Goal: Task Accomplishment & Management: Complete application form

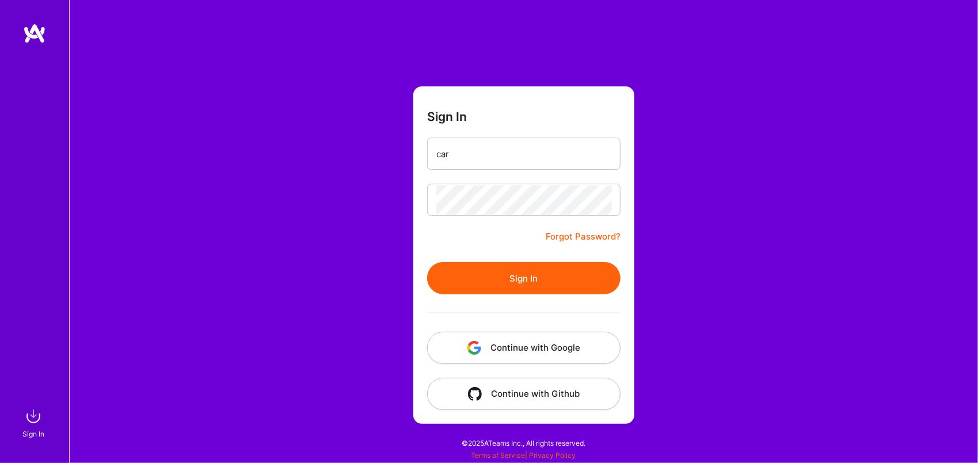
click at [487, 157] on input "car" at bounding box center [523, 153] width 175 height 29
type input "[EMAIL_ADDRESS][DOMAIN_NAME]"
click at [525, 262] on button "Sign In" at bounding box center [523, 278] width 193 height 32
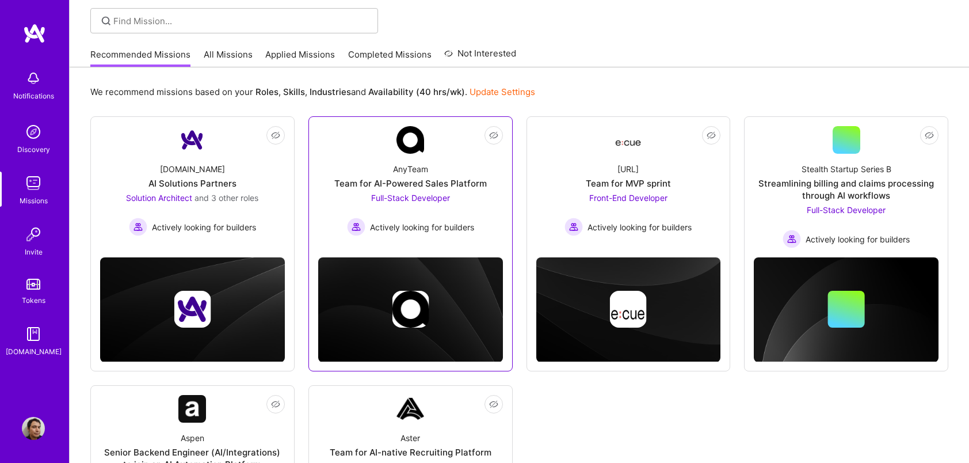
scroll to position [77, 0]
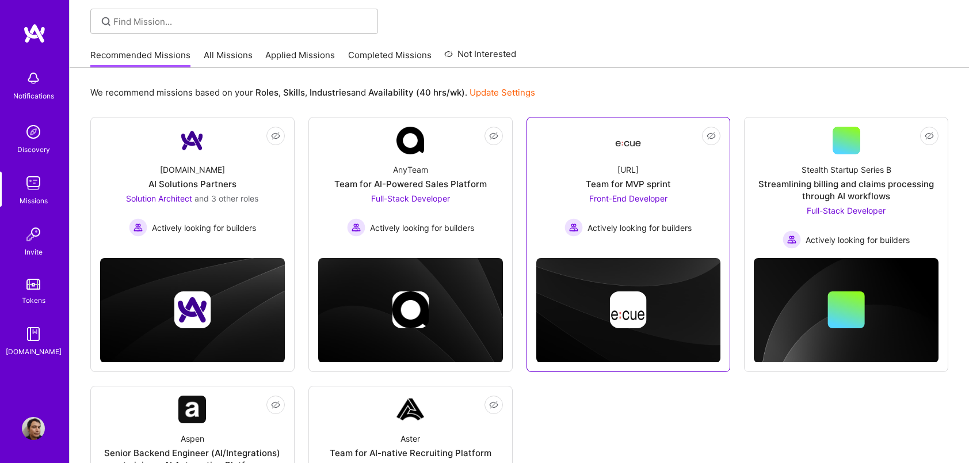
click at [578, 168] on div "Ecue.ai Team for MVP sprint Front-End Developer Actively looking for builders" at bounding box center [628, 195] width 185 height 82
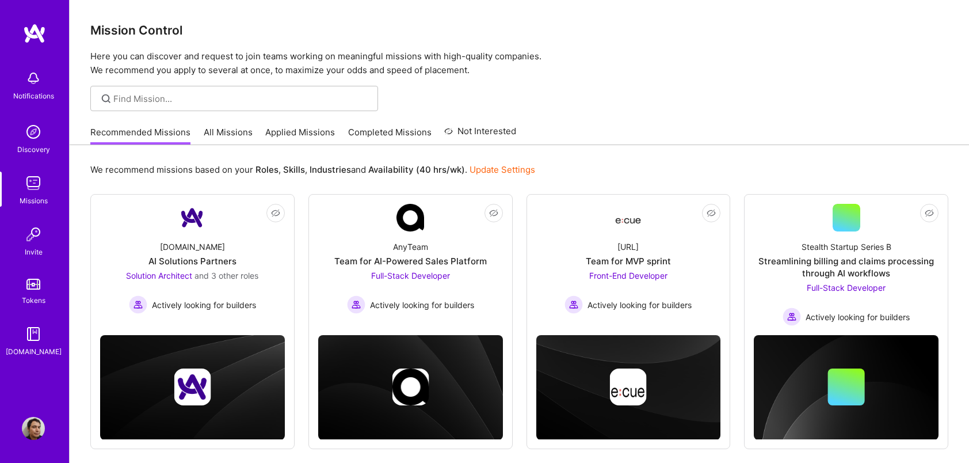
scroll to position [77, 0]
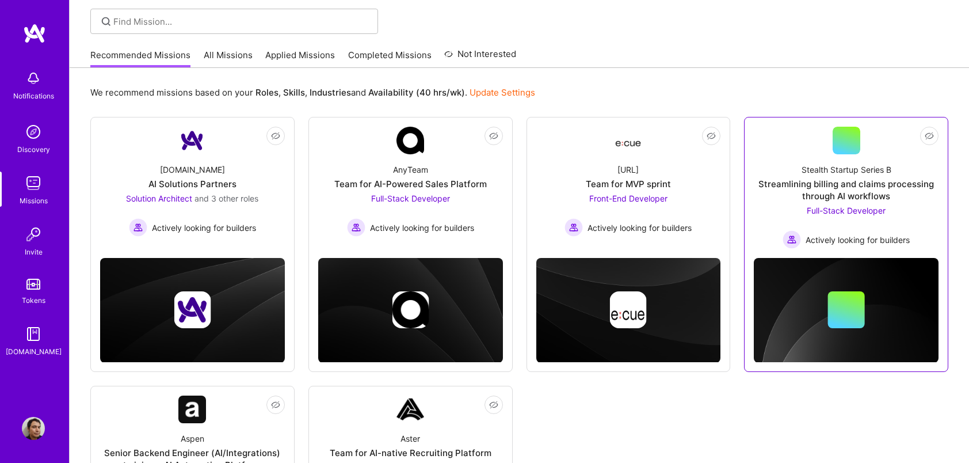
click at [863, 174] on div "Stealth Startup Series B" at bounding box center [847, 169] width 90 height 12
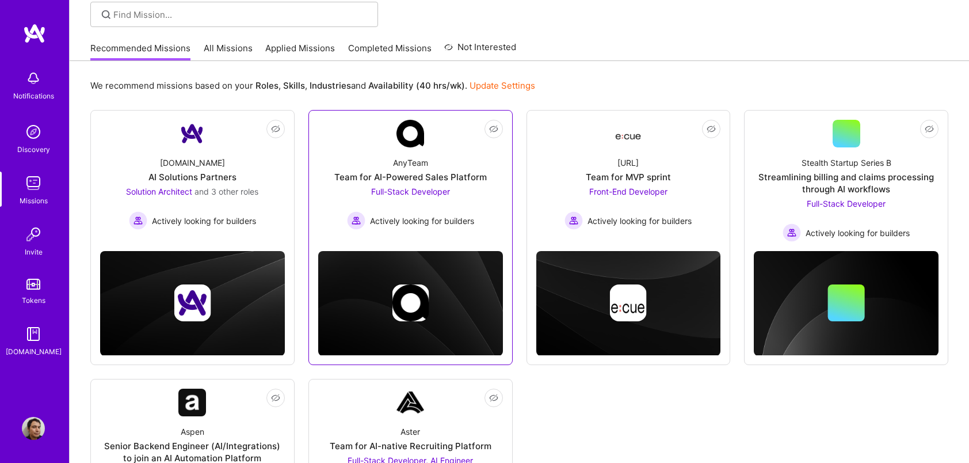
scroll to position [89, 0]
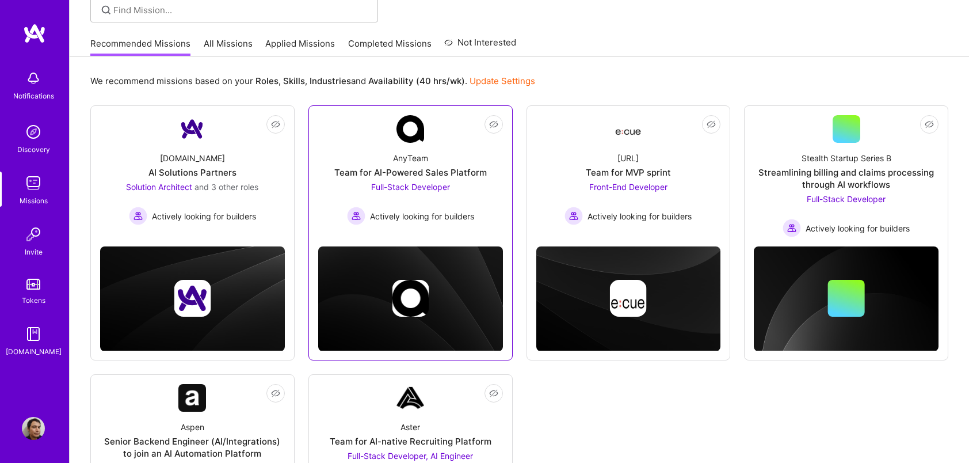
click at [443, 147] on div "AnyTeam Team for AI-Powered Sales Platform Full-Stack Developer Actively lookin…" at bounding box center [410, 184] width 185 height 82
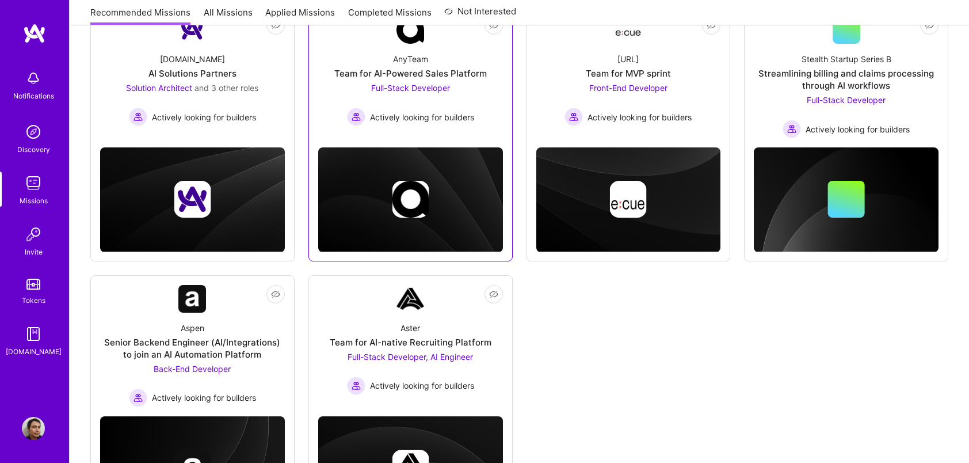
scroll to position [281, 0]
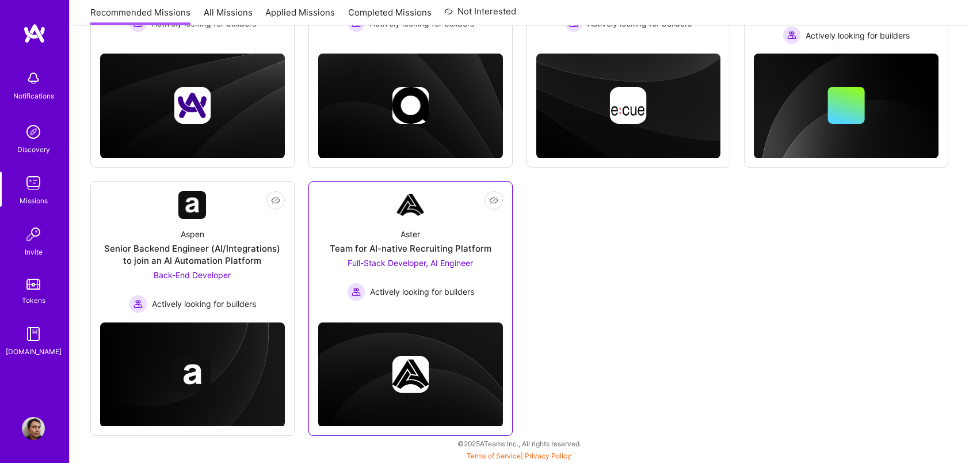
click at [449, 221] on div "Aster Team for AI-native Recruiting Platform Full-Stack Developer, AI Engineer …" at bounding box center [410, 260] width 185 height 82
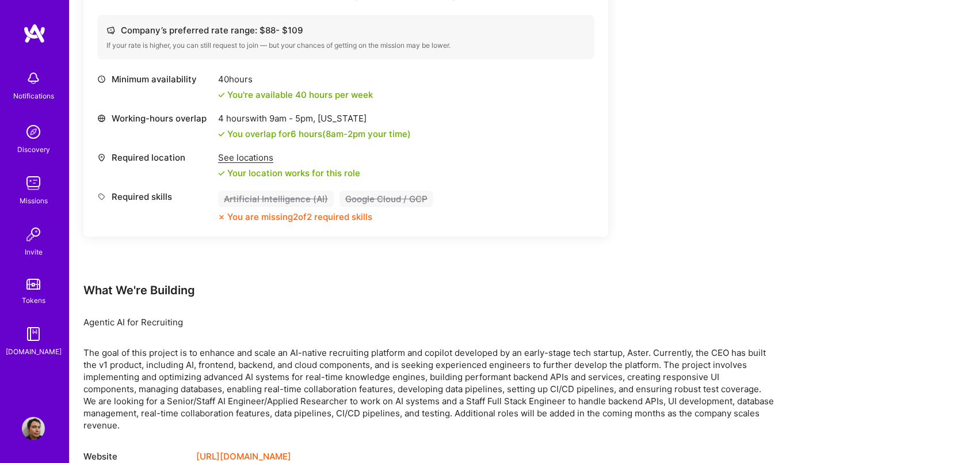
scroll to position [812, 0]
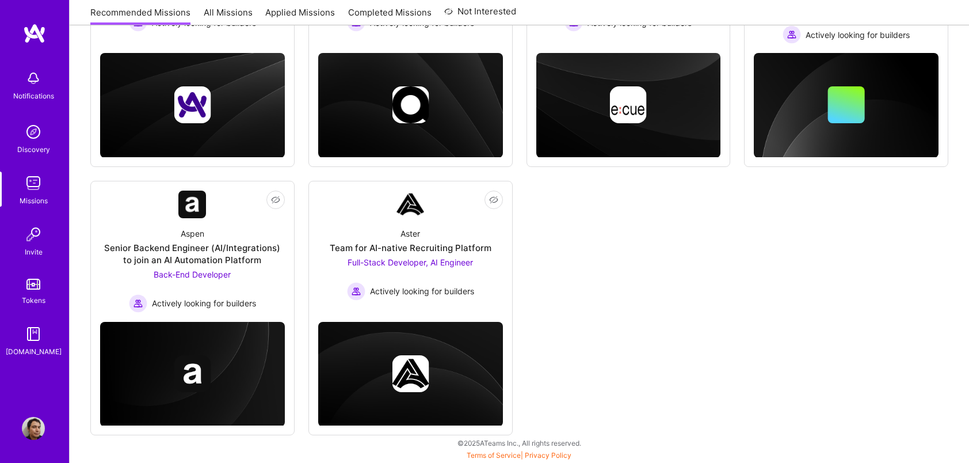
scroll to position [281, 0]
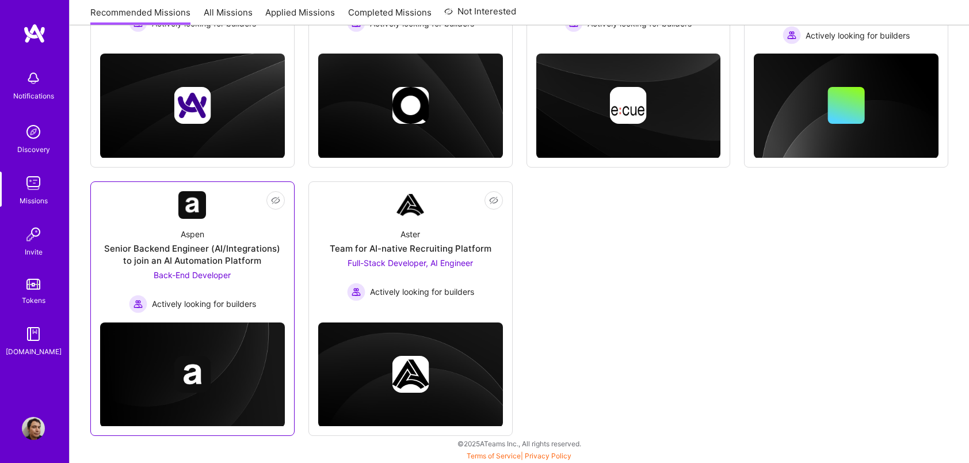
click at [264, 268] on div "Aspen Senior Backend Engineer (AI/Integrations) to join an AI Automation Platfo…" at bounding box center [192, 266] width 185 height 94
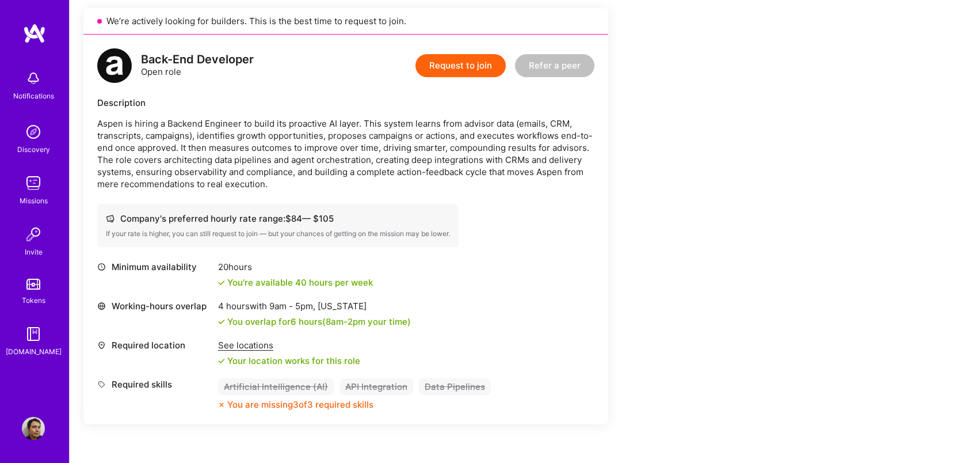
scroll to position [260, 0]
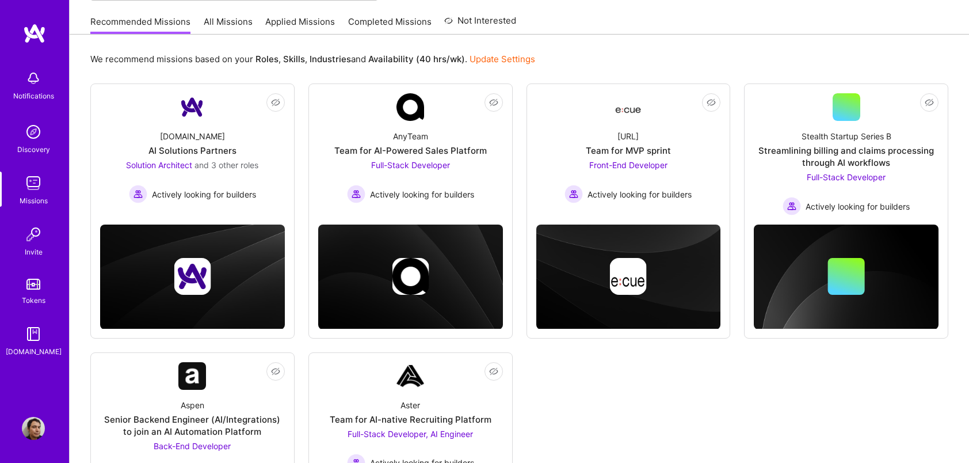
scroll to position [109, 0]
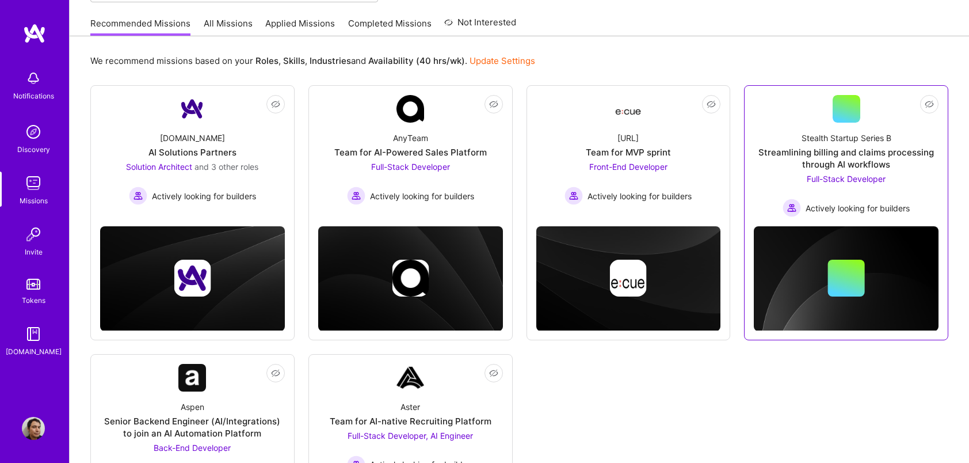
click at [842, 158] on div "Streamlining billing and claims processing through AI workflows" at bounding box center [846, 158] width 185 height 24
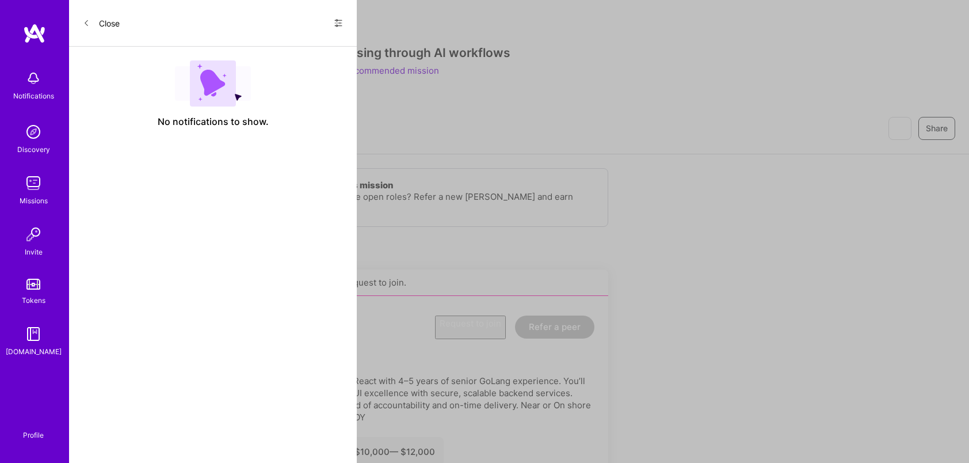
scroll to position [109, 0]
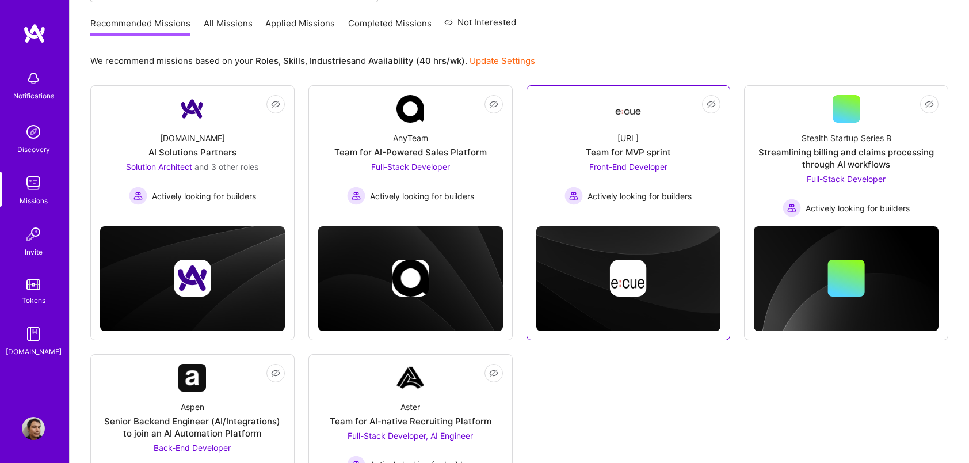
click at [682, 141] on div "Ecue.ai Team for MVP sprint Front-End Developer Actively looking for builders" at bounding box center [628, 164] width 185 height 82
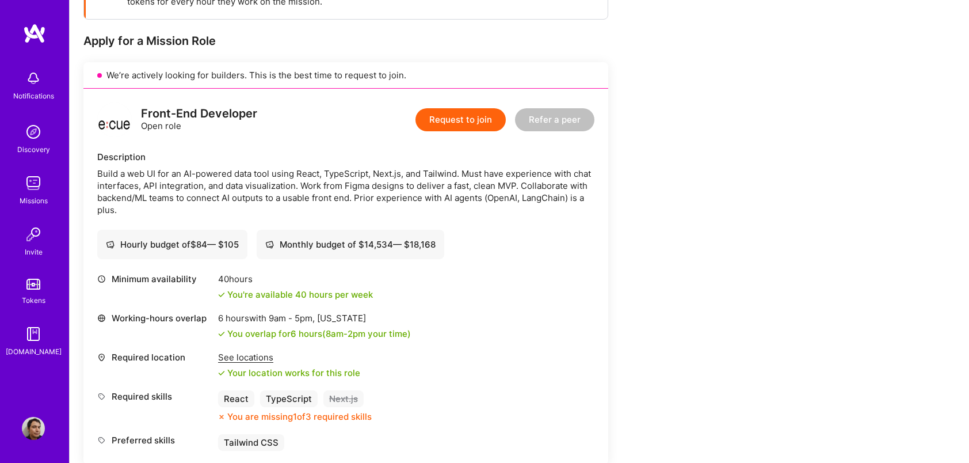
scroll to position [207, 0]
click at [444, 110] on button "Request to join" at bounding box center [460, 120] width 90 height 23
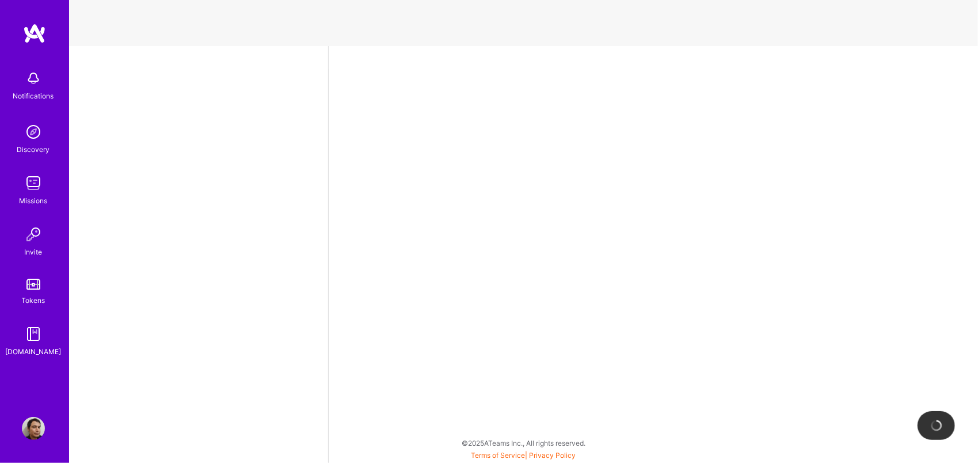
select select "MX"
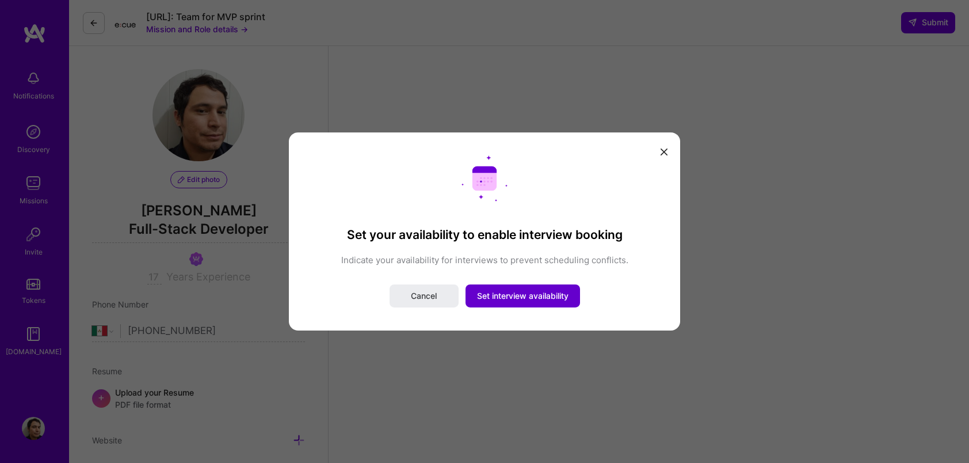
click at [539, 300] on span "Set interview availability" at bounding box center [522, 296] width 91 height 12
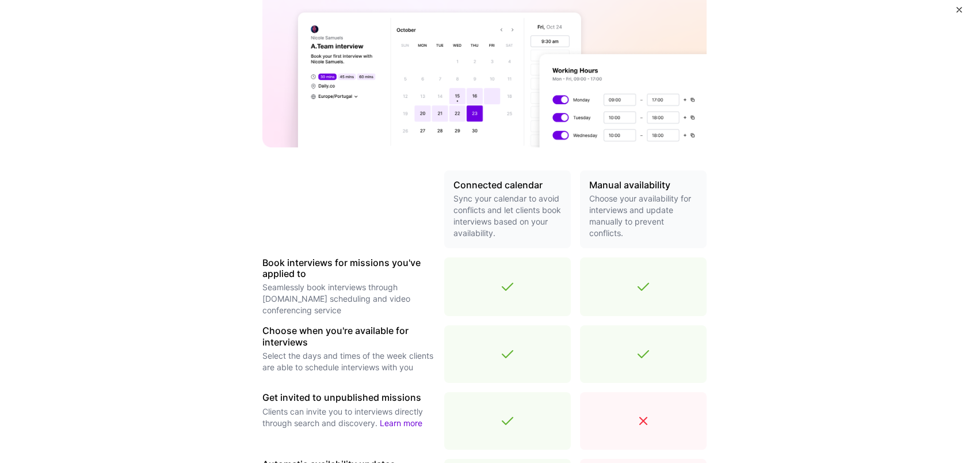
scroll to position [342, 0]
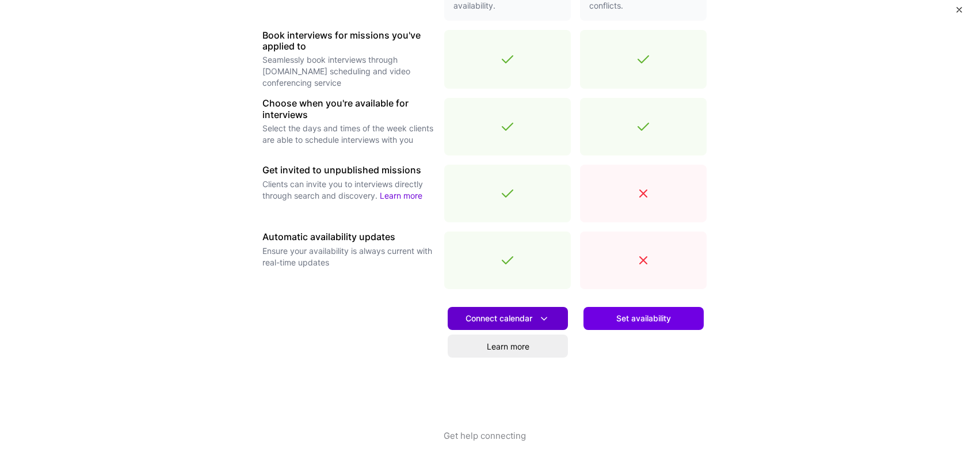
click at [543, 314] on icon at bounding box center [544, 318] width 12 height 12
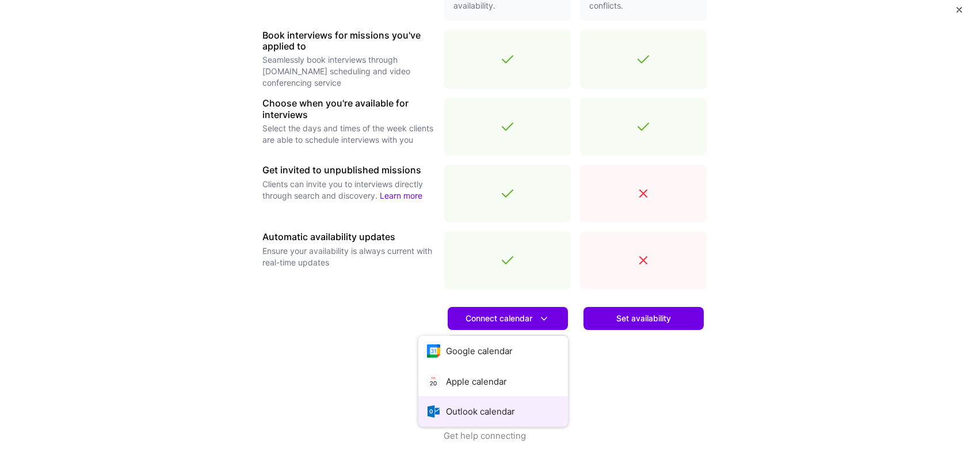
click at [513, 409] on button "Outlook calendar" at bounding box center [493, 411] width 150 height 30
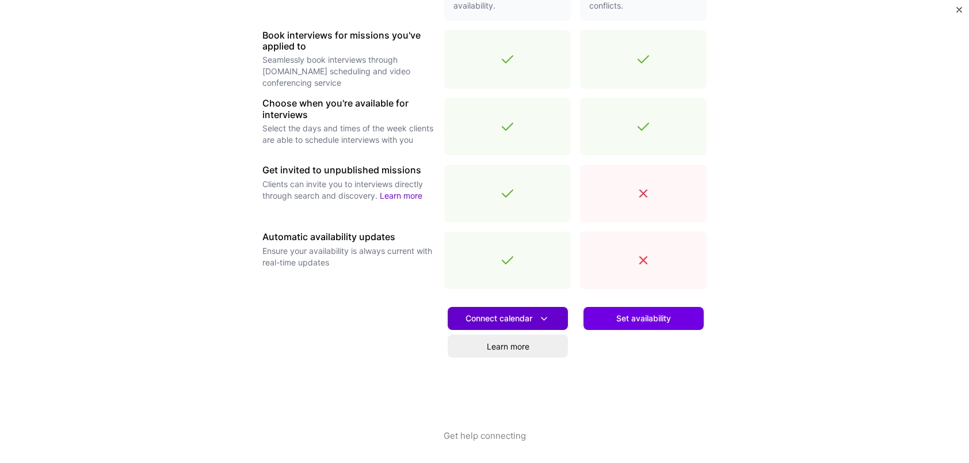
click at [520, 320] on span "Connect calendar" at bounding box center [508, 318] width 85 height 12
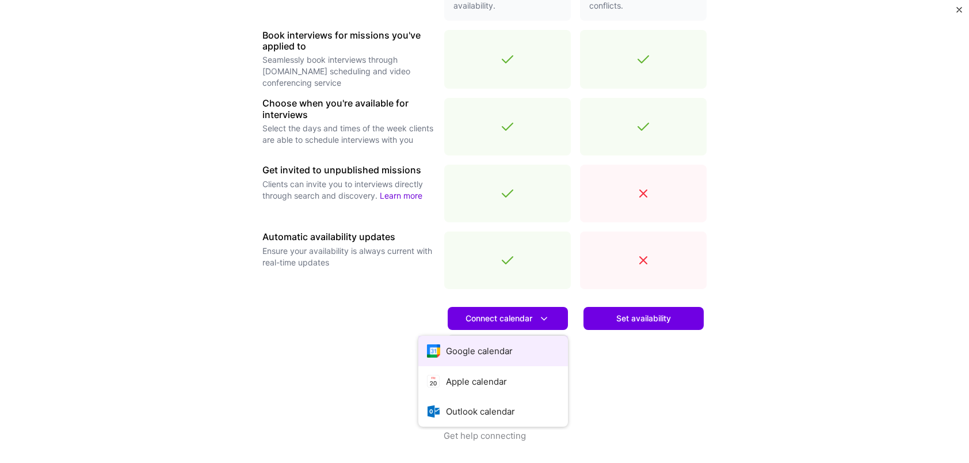
click at [504, 349] on button "Google calendar" at bounding box center [493, 350] width 150 height 30
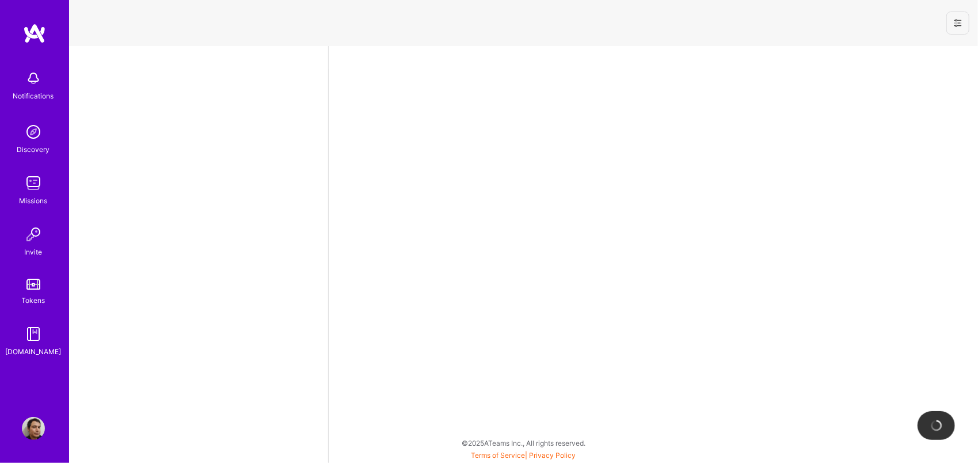
select select "MX"
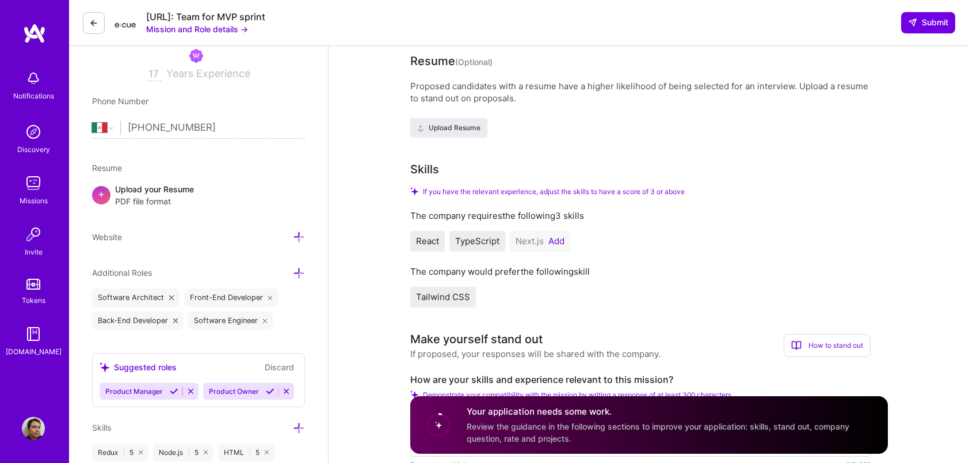
scroll to position [204, 0]
click at [552, 240] on button "Add" at bounding box center [556, 240] width 16 height 9
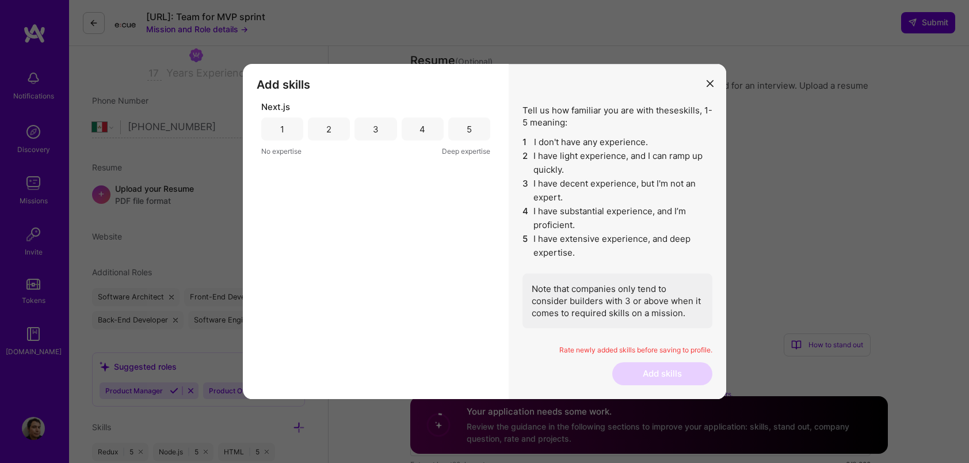
click at [434, 130] on div "4" at bounding box center [423, 128] width 42 height 23
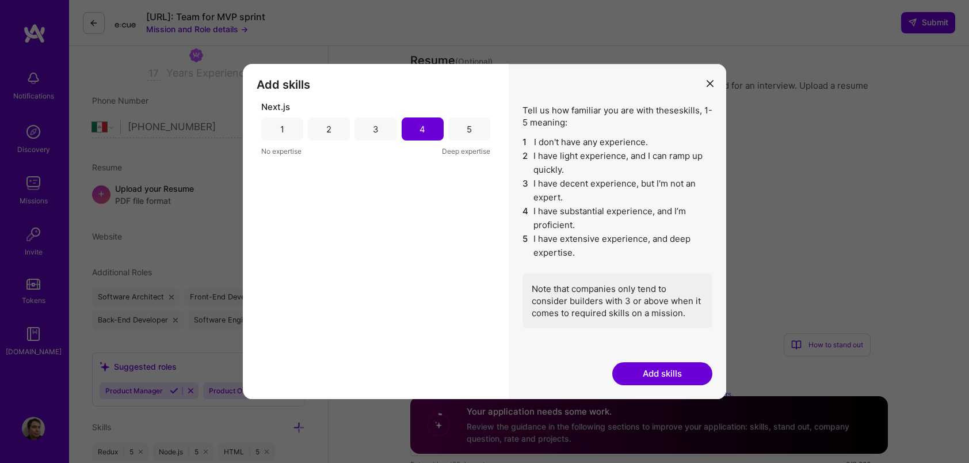
click at [681, 371] on button "Add skills" at bounding box center [662, 373] width 100 height 23
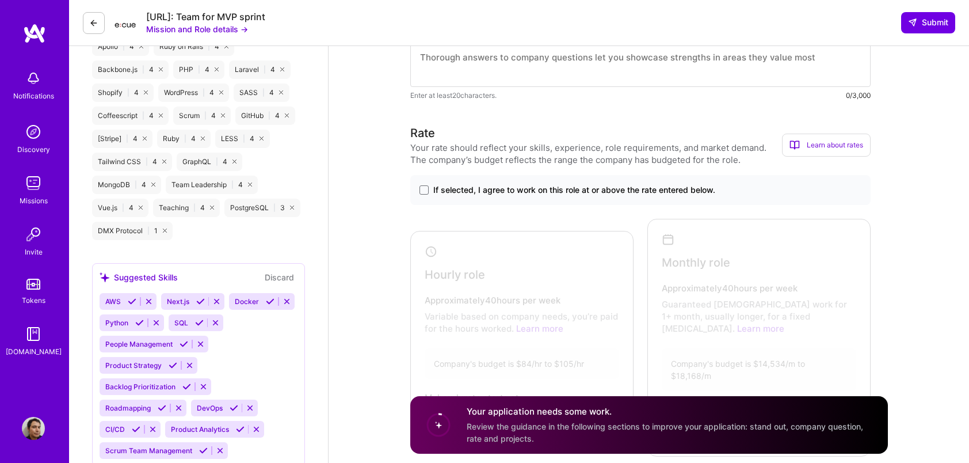
scroll to position [724, 0]
click at [422, 189] on span at bounding box center [424, 189] width 9 height 9
click at [0, 0] on input "If selected, I agree to work on this role at or above the rate entered below." at bounding box center [0, 0] width 0 height 0
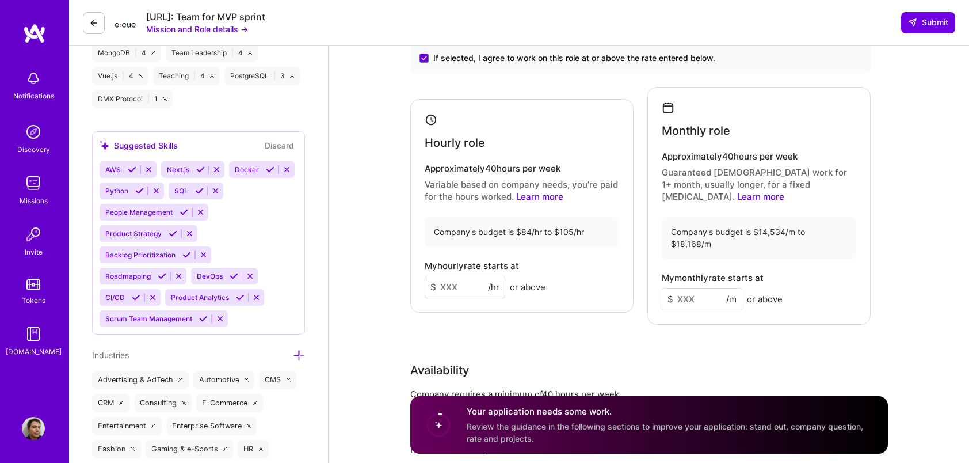
scroll to position [895, 0]
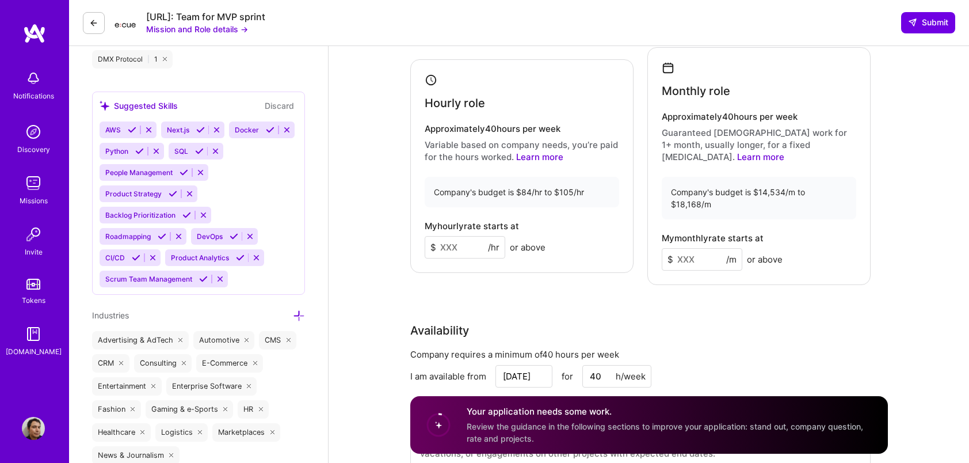
click at [463, 236] on input at bounding box center [465, 247] width 81 height 22
click at [690, 248] on input at bounding box center [702, 259] width 81 height 22
type input "17000"
click at [801, 257] on div "Monthly role Approximately 40 hours per week Guaranteed [DEMOGRAPHIC_DATA] work…" at bounding box center [758, 166] width 223 height 238
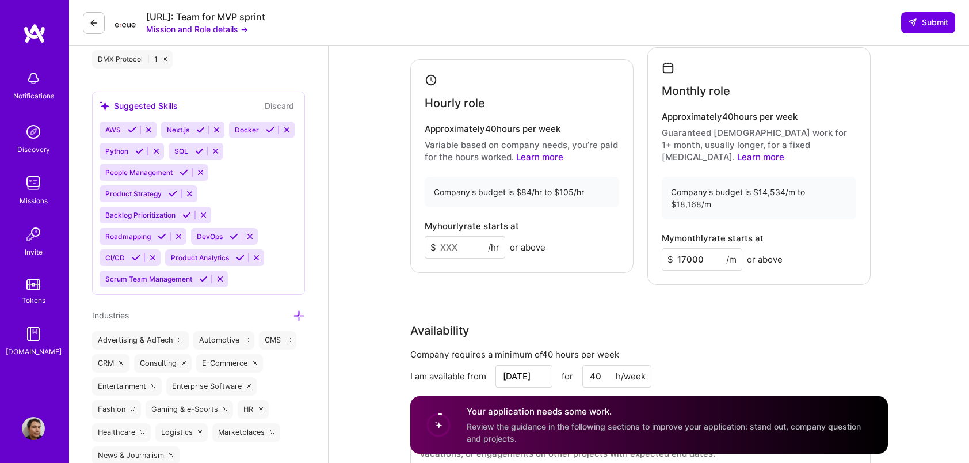
click at [699, 248] on input "17000" at bounding box center [702, 259] width 81 height 22
click at [681, 248] on input "17000" at bounding box center [702, 259] width 81 height 22
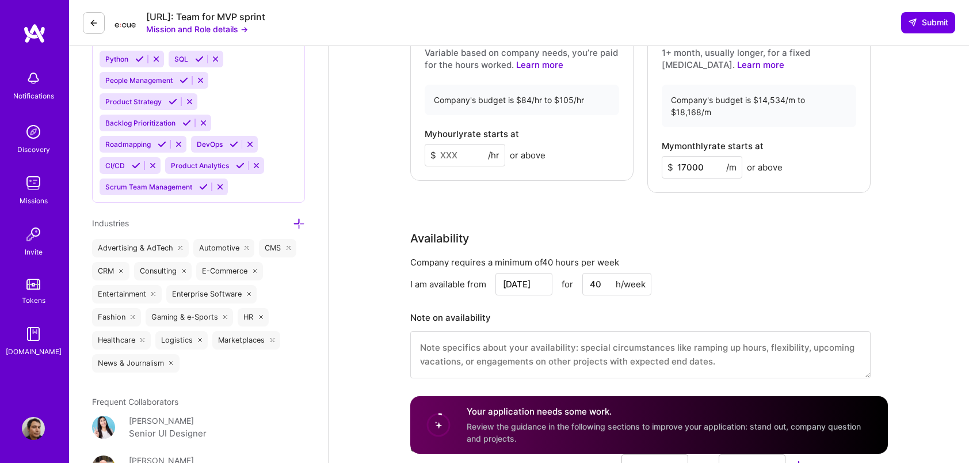
scroll to position [990, 0]
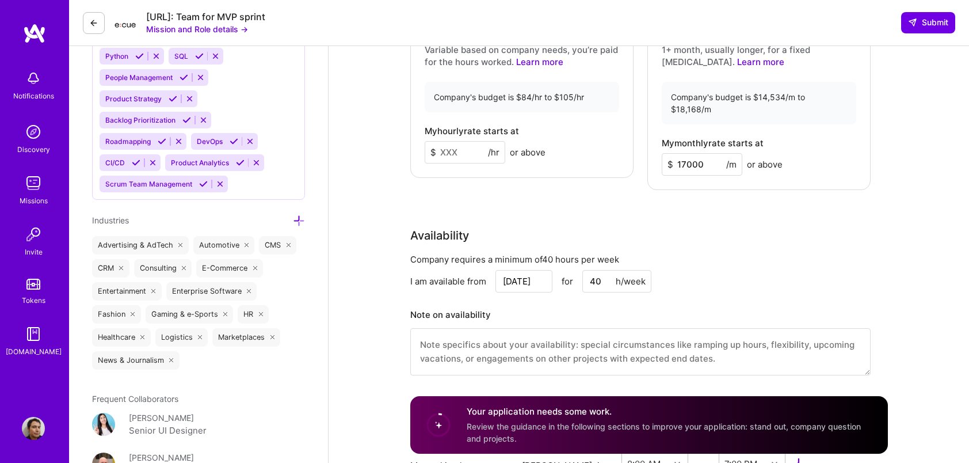
click at [700, 227] on div "Availability Company requires a minimum of 40 hours per week I am available fro…" at bounding box center [640, 308] width 460 height 163
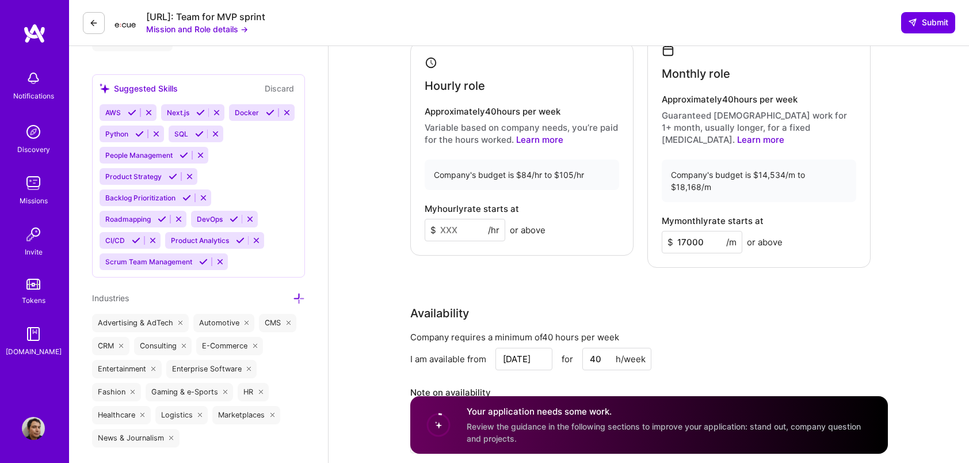
scroll to position [913, 0]
click at [447, 220] on input at bounding box center [465, 229] width 81 height 22
click at [487, 255] on div "Rate Your rate should reflect your skills, experience, role requirements, and m…" at bounding box center [649, 201] width 478 height 532
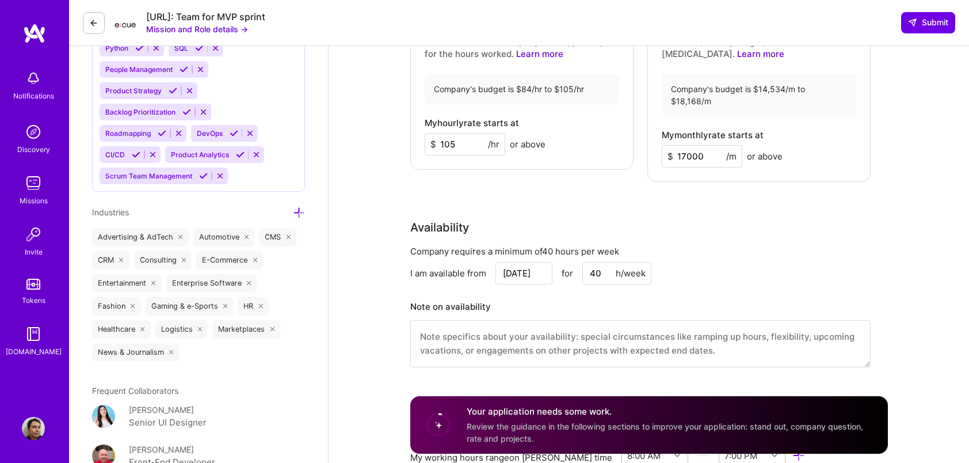
scroll to position [1002, 0]
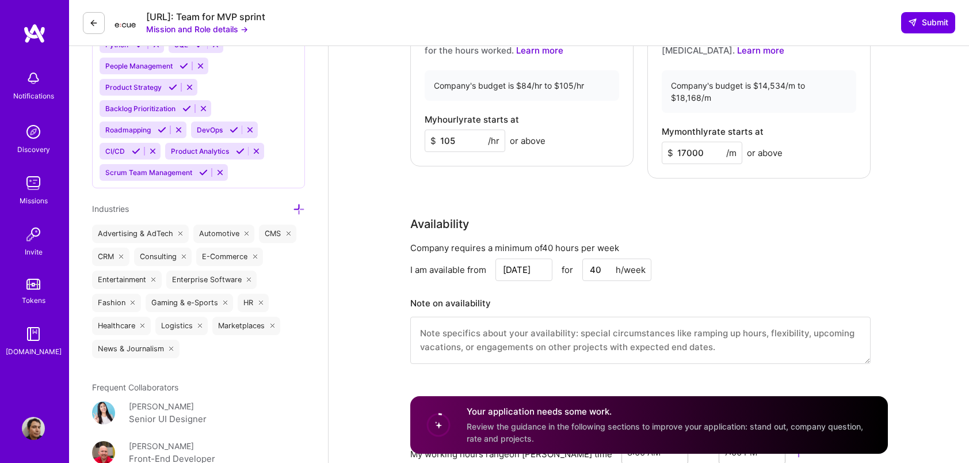
drag, startPoint x: 457, startPoint y: 125, endPoint x: 449, endPoint y: 124, distance: 8.1
click at [449, 129] on input "105" at bounding box center [465, 140] width 81 height 22
type input "100"
click at [468, 184] on div "Rate Your rate should reflect your skills, experience, role requirements, and m…" at bounding box center [649, 112] width 478 height 532
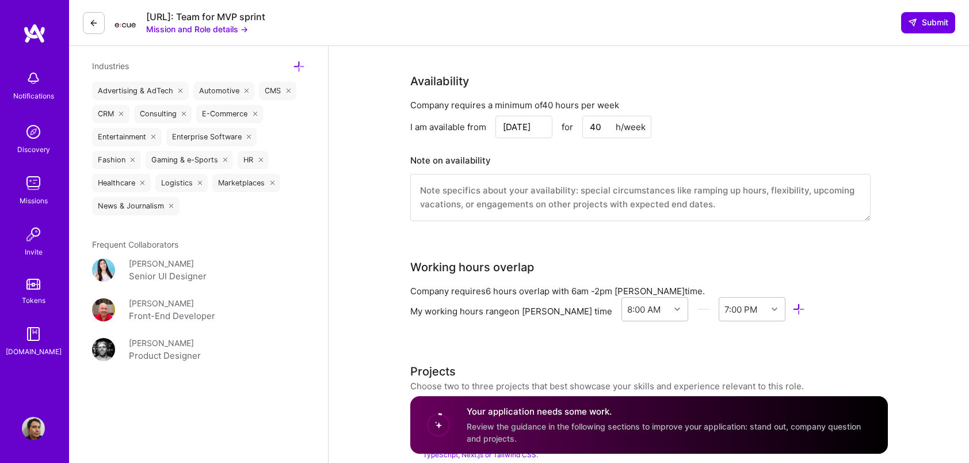
scroll to position [1145, 0]
click at [479, 173] on textarea at bounding box center [640, 196] width 460 height 47
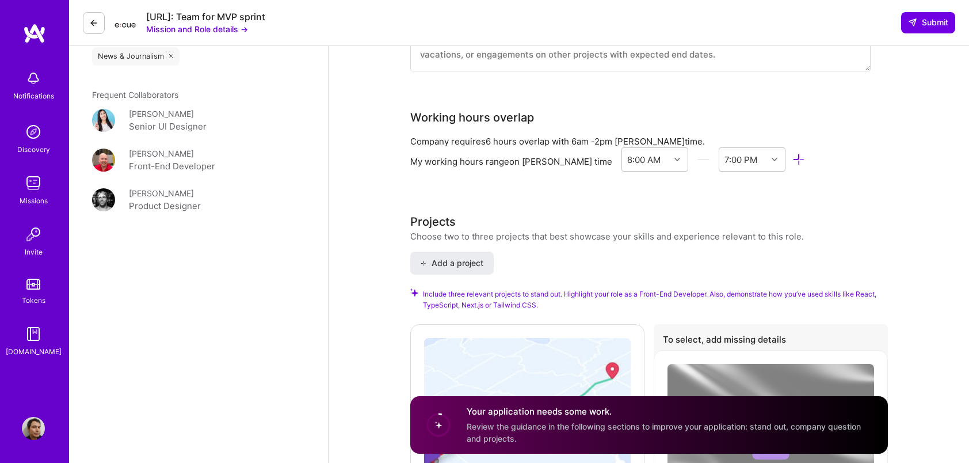
scroll to position [1295, 0]
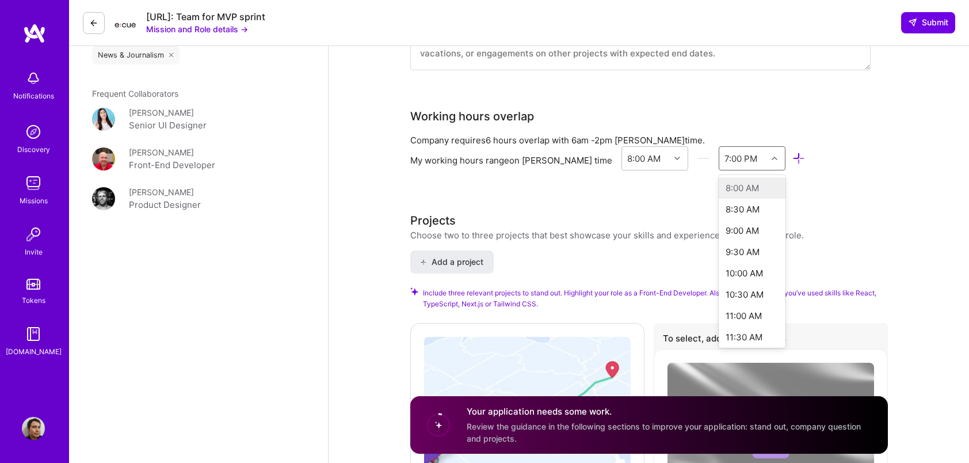
click at [772, 155] on icon at bounding box center [775, 158] width 6 height 6
click at [720, 213] on div "8:00 PM" at bounding box center [752, 223] width 67 height 21
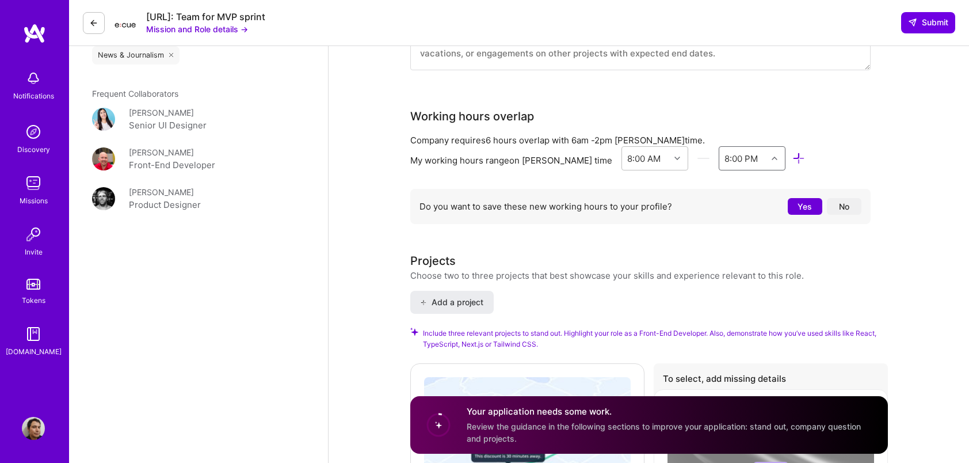
click at [796, 198] on button "Yes" at bounding box center [805, 206] width 35 height 17
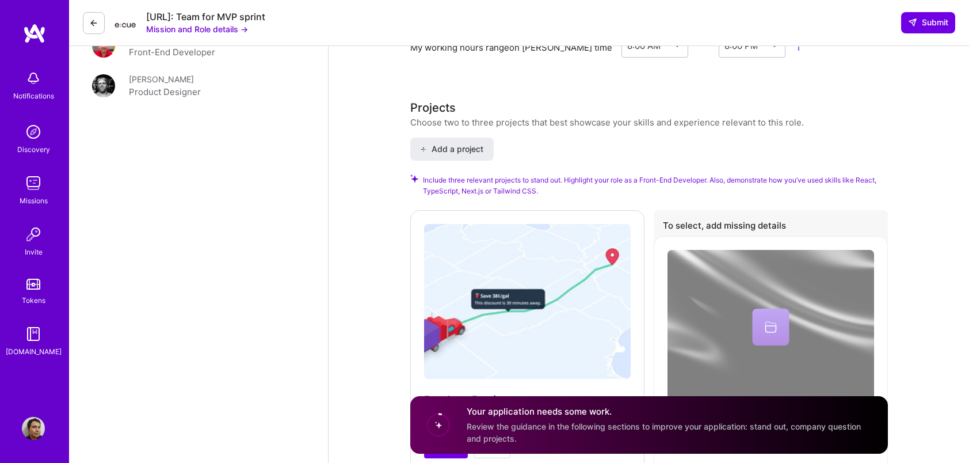
scroll to position [1409, 0]
click at [460, 143] on span "Add a project" at bounding box center [451, 149] width 63 height 12
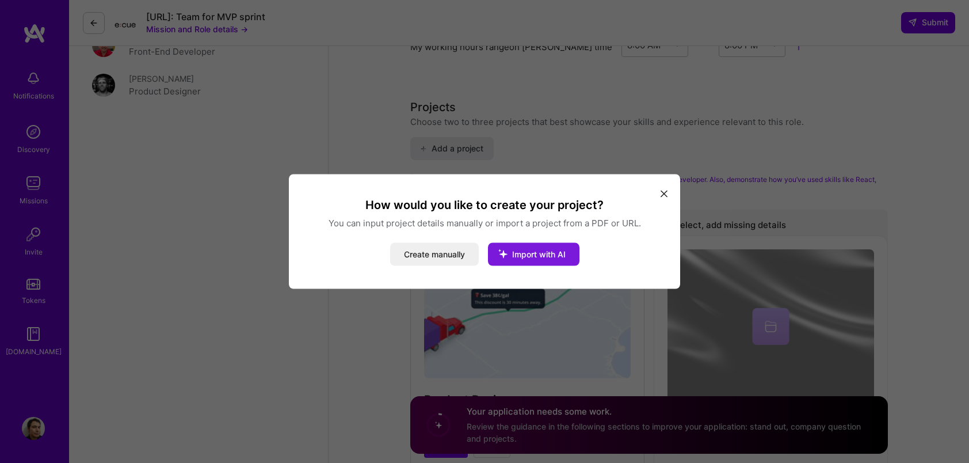
click at [524, 249] on button "Import with AI" at bounding box center [533, 254] width 91 height 23
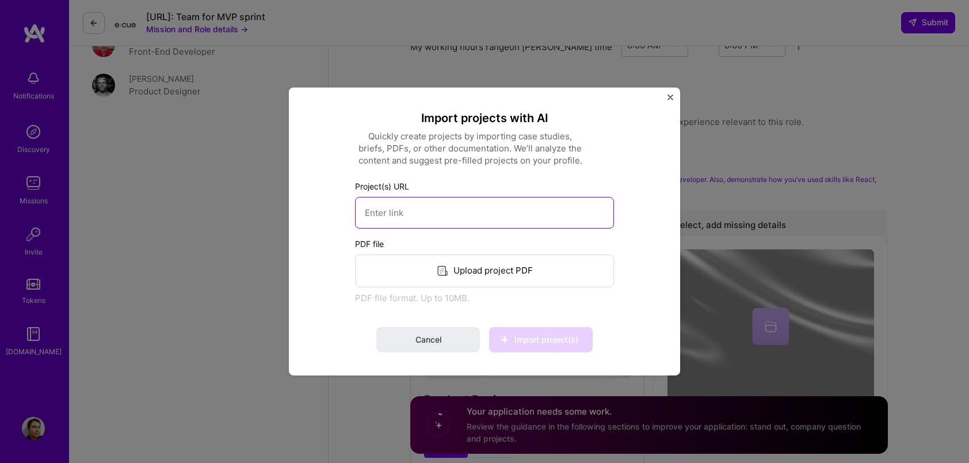
click at [424, 211] on input at bounding box center [484, 213] width 259 height 32
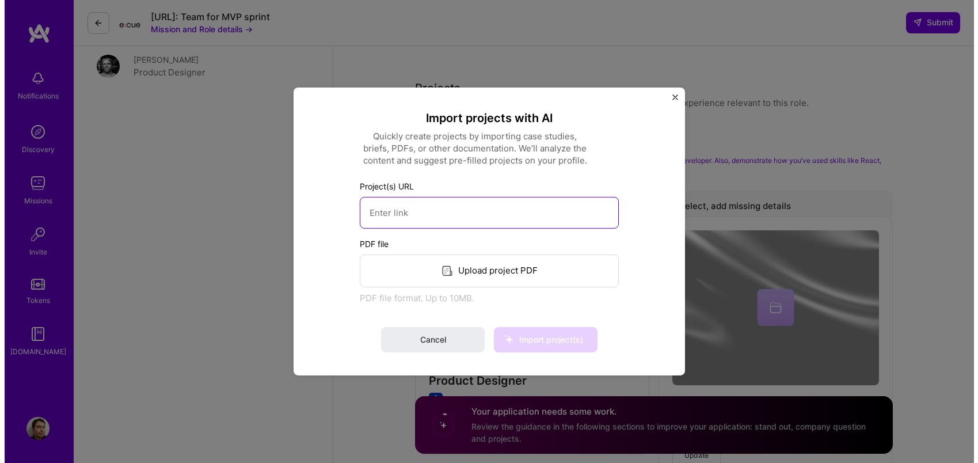
scroll to position [1428, 0]
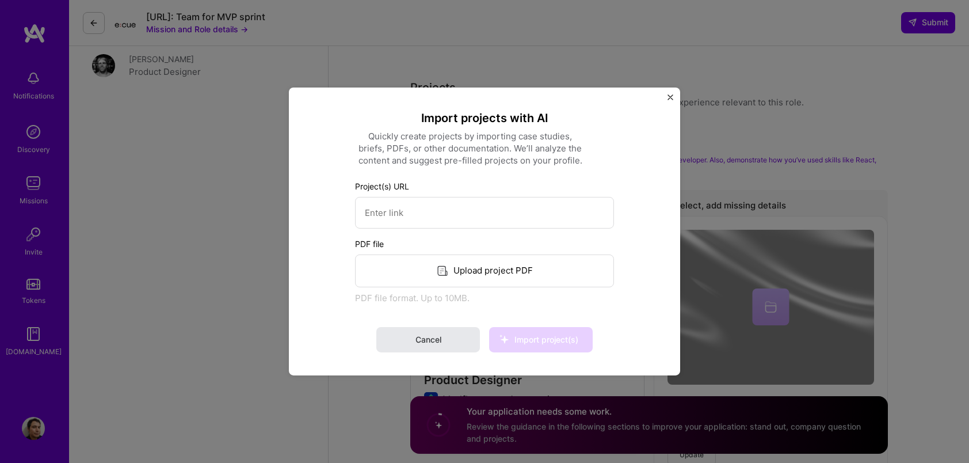
click at [424, 335] on span "Cancel" at bounding box center [428, 340] width 26 height 12
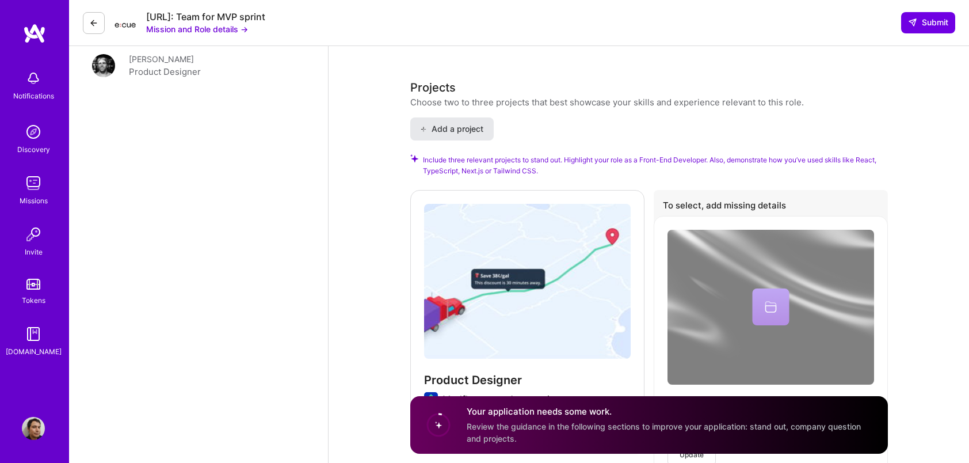
click at [465, 117] on button "Add a project" at bounding box center [451, 128] width 83 height 23
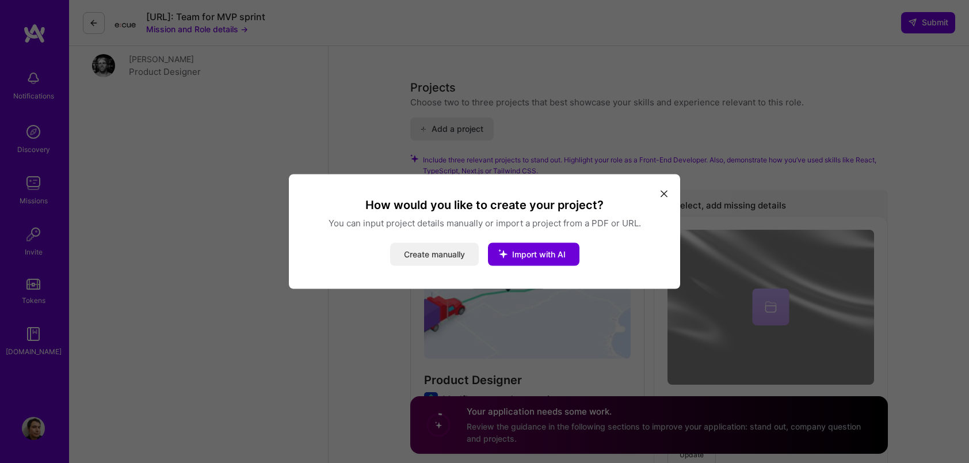
click at [435, 254] on button "Create manually" at bounding box center [434, 254] width 89 height 23
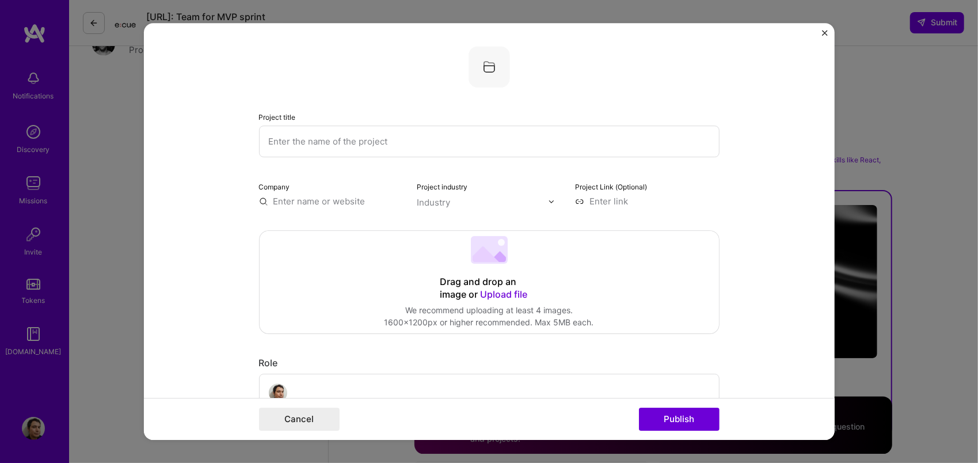
scroll to position [1406, 0]
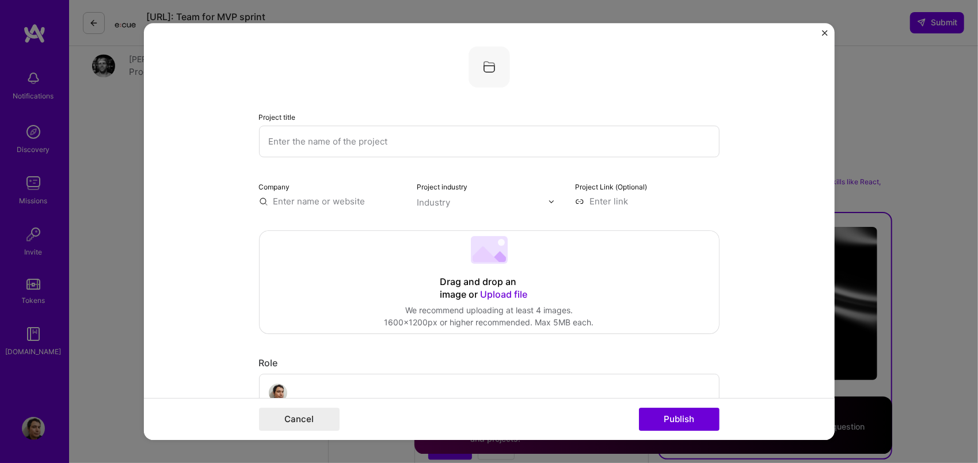
click at [396, 146] on input "text" at bounding box center [489, 141] width 460 height 32
type input "Mudflap"
click at [639, 407] on button "Publish" at bounding box center [679, 418] width 81 height 23
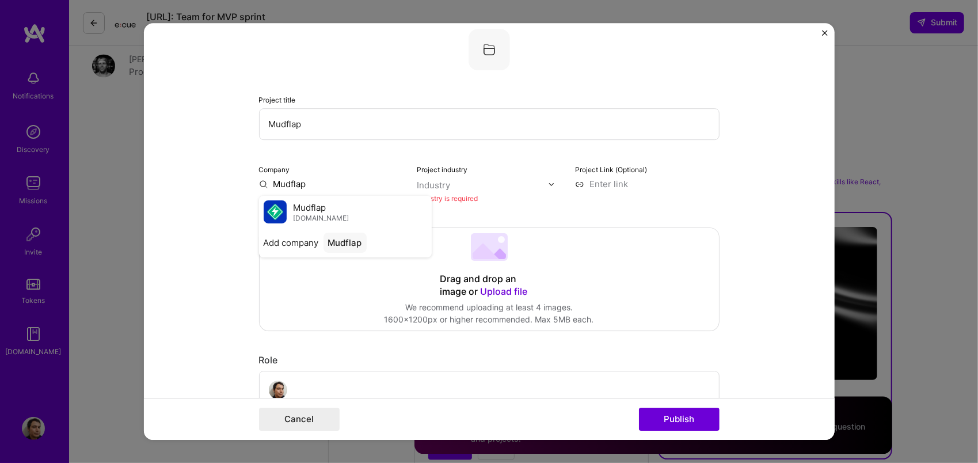
scroll to position [23, 0]
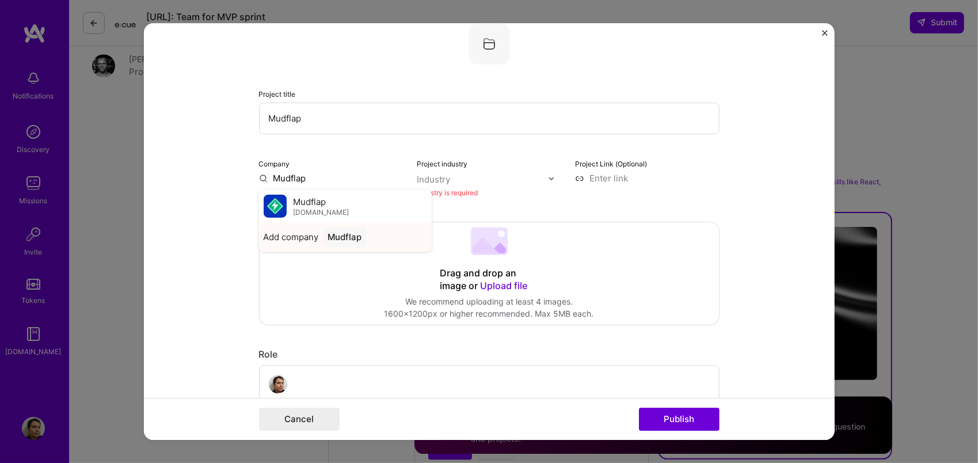
click at [345, 235] on div "Mudflap" at bounding box center [344, 237] width 43 height 20
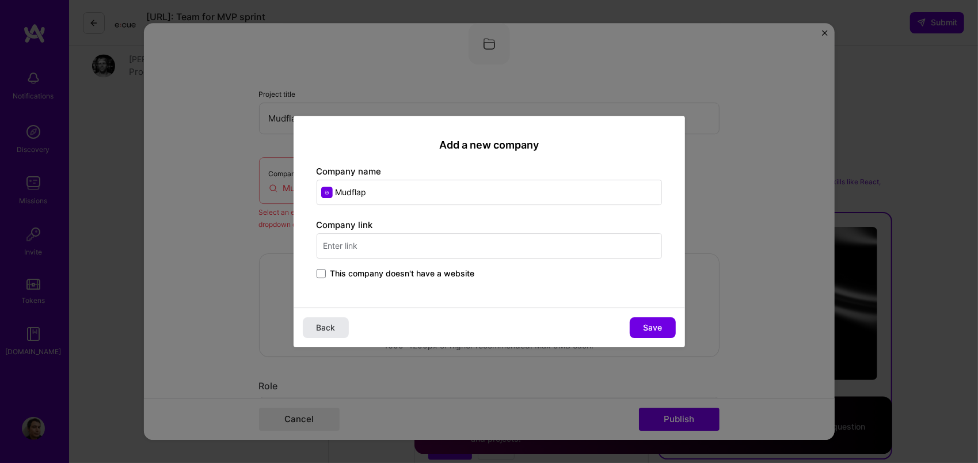
click at [334, 322] on span "Back" at bounding box center [325, 328] width 19 height 12
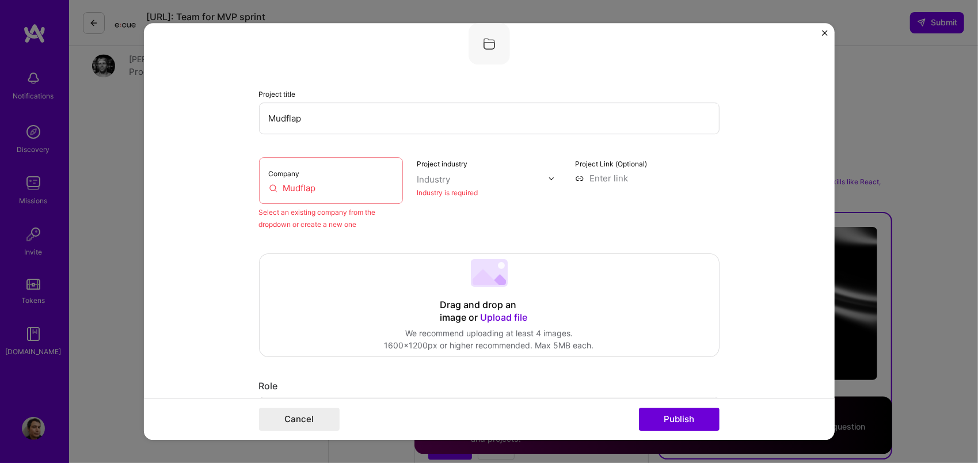
click at [308, 189] on input "Mudflap" at bounding box center [331, 188] width 125 height 12
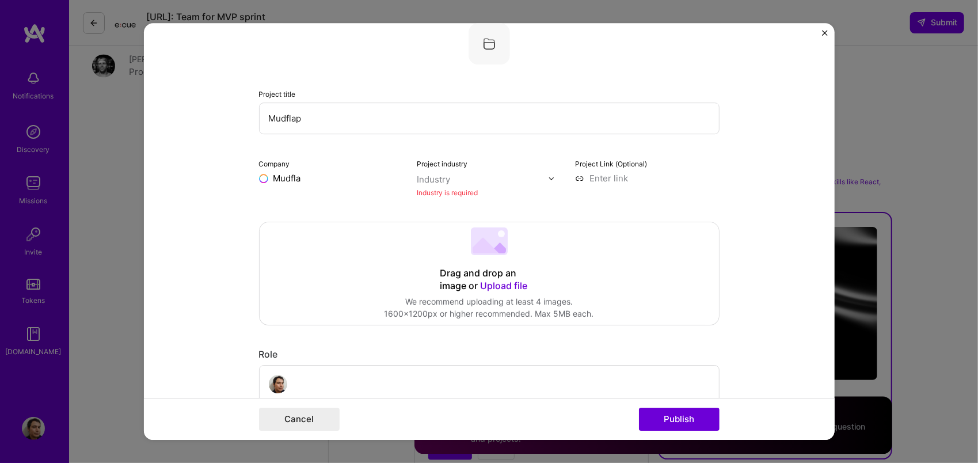
type input "Mudflap"
click at [318, 216] on span "[DOMAIN_NAME]" at bounding box center [321, 212] width 56 height 9
click at [548, 179] on img at bounding box center [551, 178] width 7 height 7
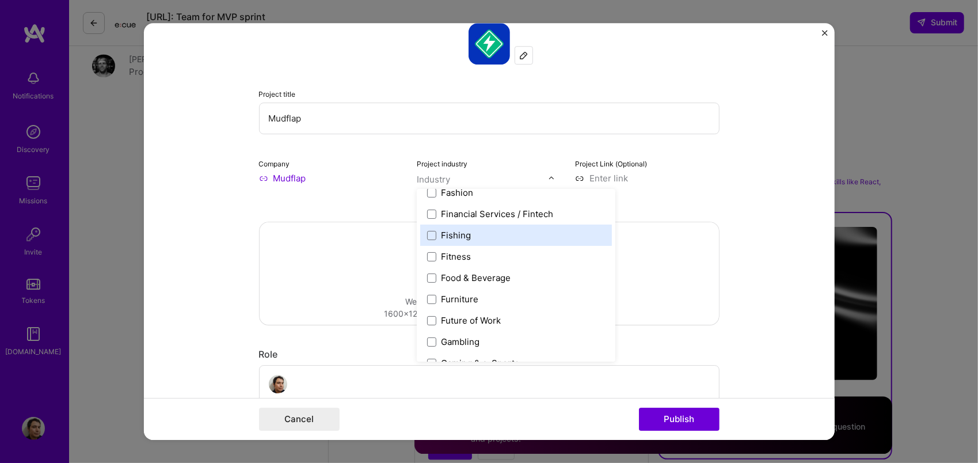
scroll to position [1199, 0]
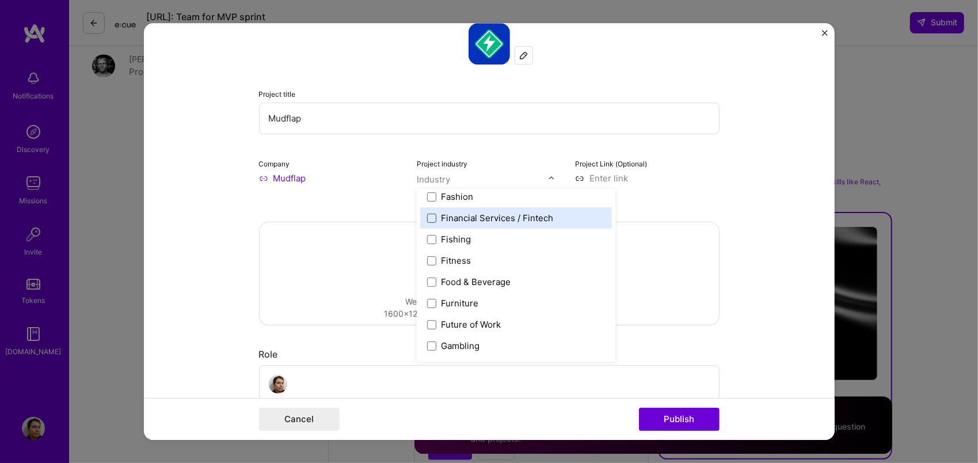
click at [428, 221] on span at bounding box center [431, 217] width 9 height 9
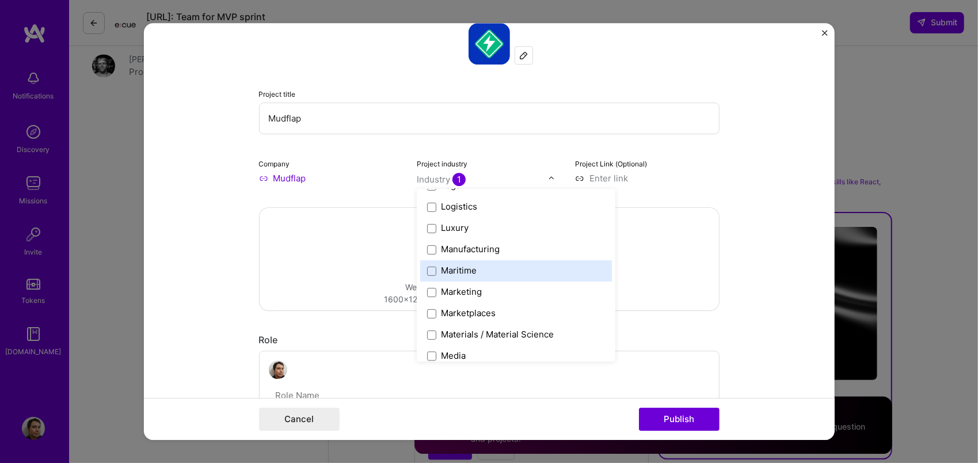
scroll to position [1636, 0]
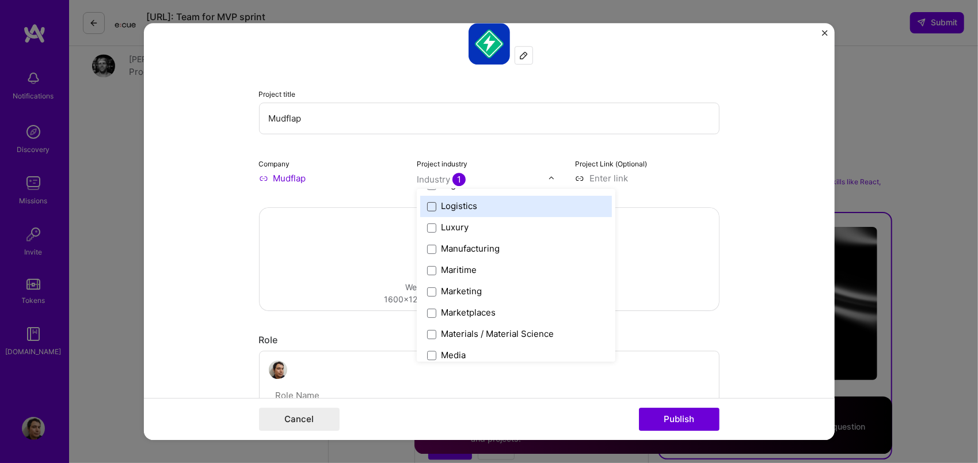
click at [427, 210] on span at bounding box center [431, 206] width 9 height 9
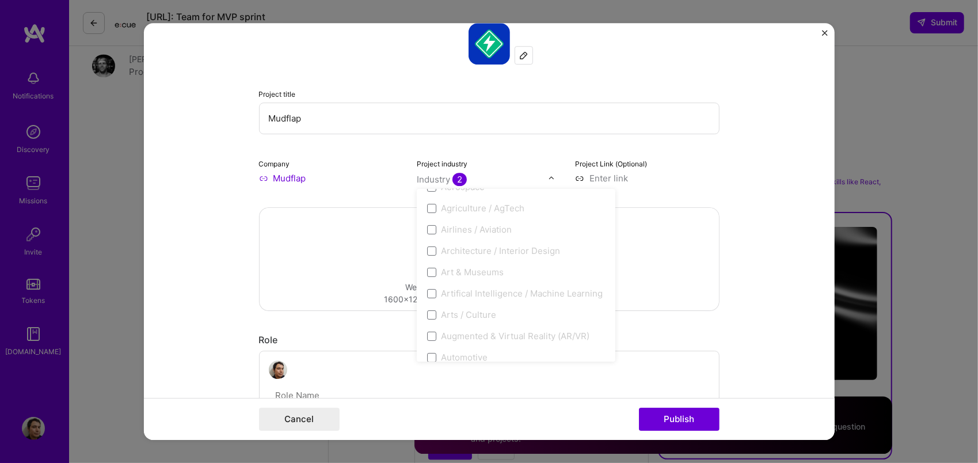
scroll to position [0, 0]
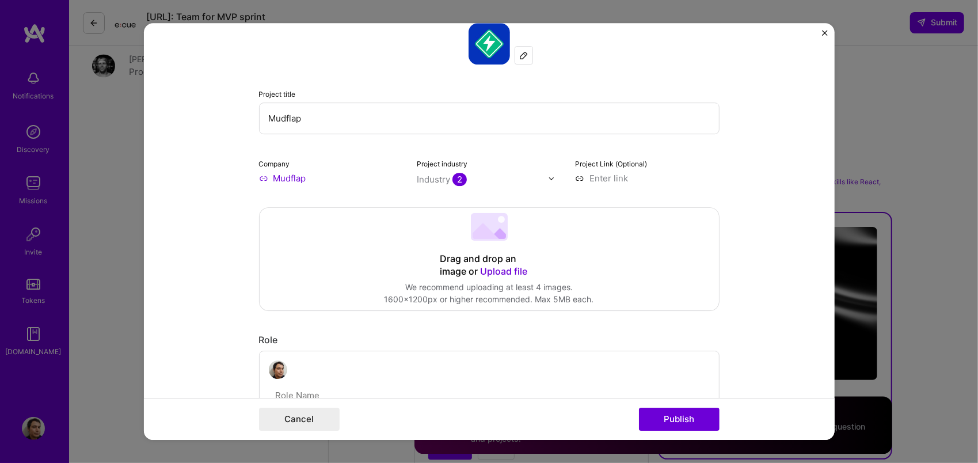
click at [724, 147] on form "Project title Mudflap Company Mudflap Project industry Industry 2 Project Link …" at bounding box center [489, 231] width 691 height 417
click at [581, 181] on input at bounding box center [647, 178] width 144 height 12
paste input "[URL][DOMAIN_NAME]"
type input "[URL][DOMAIN_NAME]"
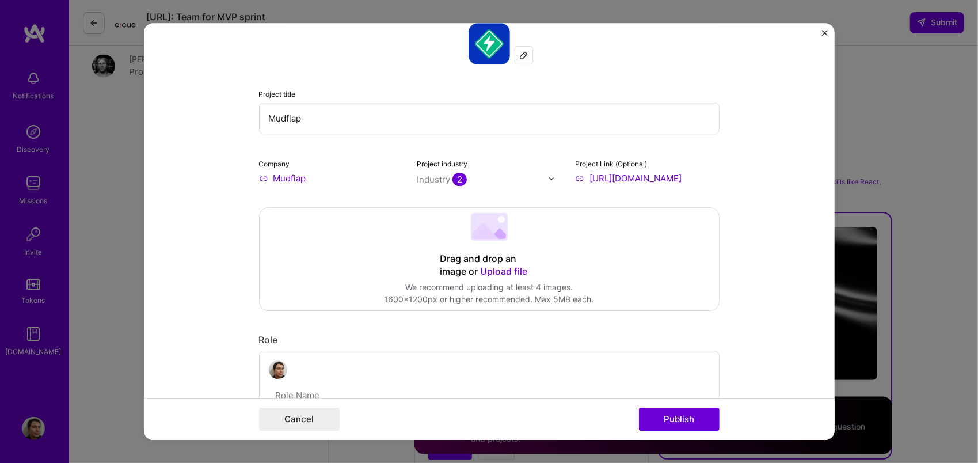
scroll to position [0, 0]
click at [605, 243] on div "Drag and drop an image or Upload file Upload file We recommend uploading at lea…" at bounding box center [489, 259] width 459 height 102
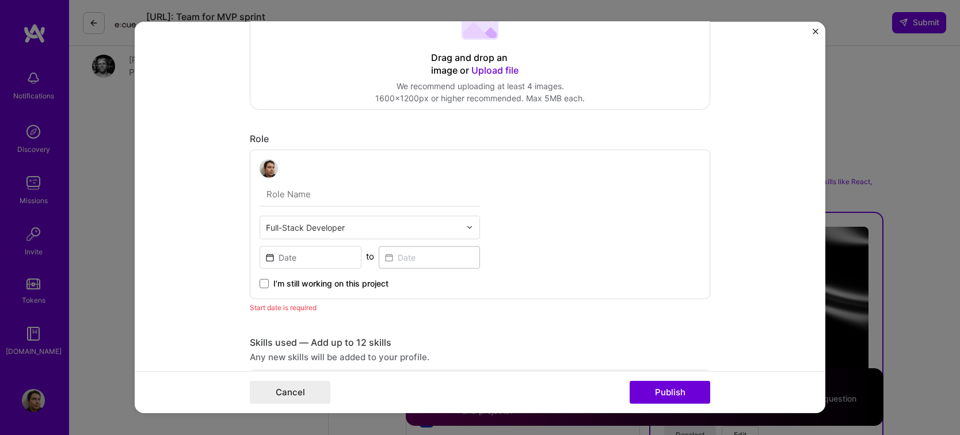
scroll to position [234, 0]
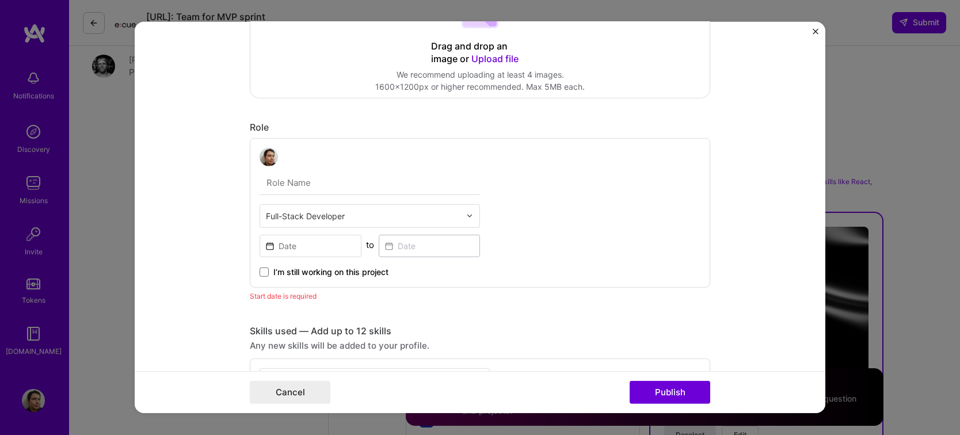
click at [376, 183] on input "text" at bounding box center [370, 183] width 220 height 24
click at [337, 182] on input "text" at bounding box center [370, 183] width 220 height 24
type input "Sr Full Stack [PERSON_NAME] Developer"
click at [308, 250] on input at bounding box center [311, 246] width 102 height 22
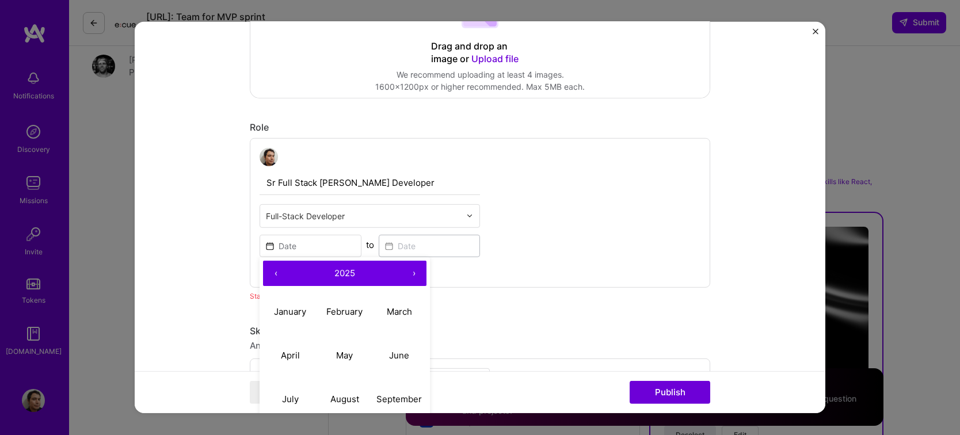
click at [265, 275] on button "‹" at bounding box center [275, 273] width 25 height 25
click at [268, 274] on button "‹" at bounding box center [275, 273] width 25 height 25
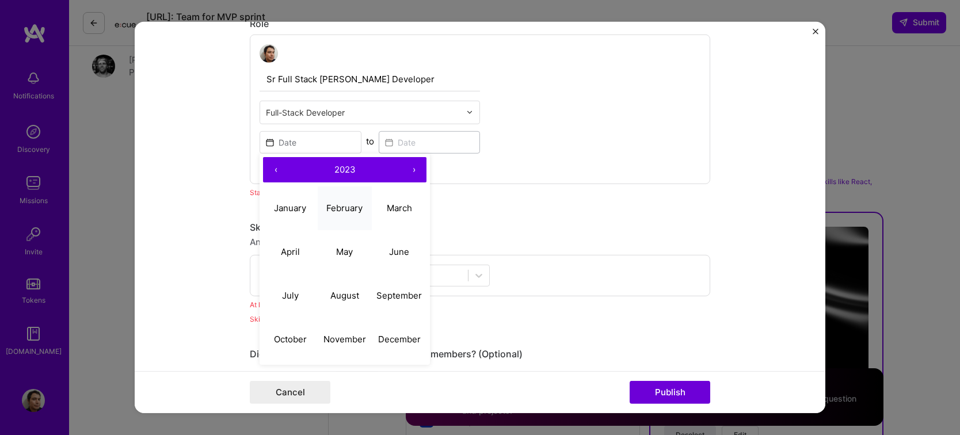
scroll to position [342, 0]
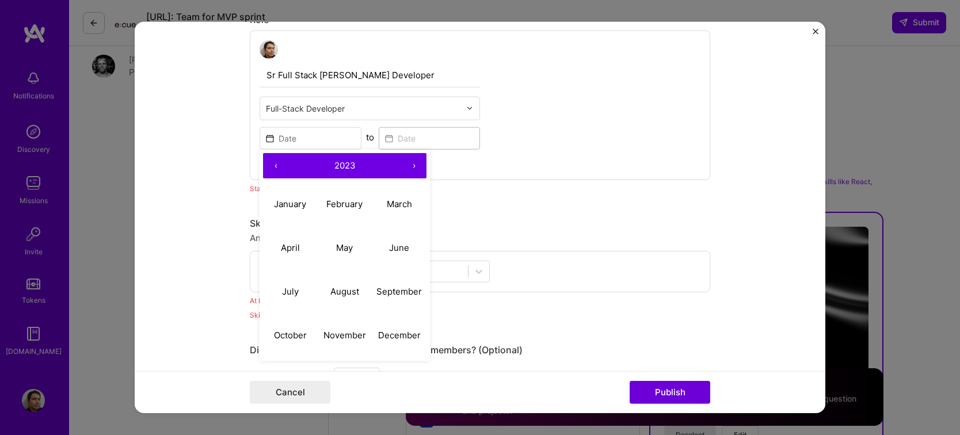
click at [272, 167] on button "‹" at bounding box center [275, 165] width 25 height 25
click at [334, 292] on abbr "August" at bounding box center [344, 291] width 29 height 11
type input "[DATE]"
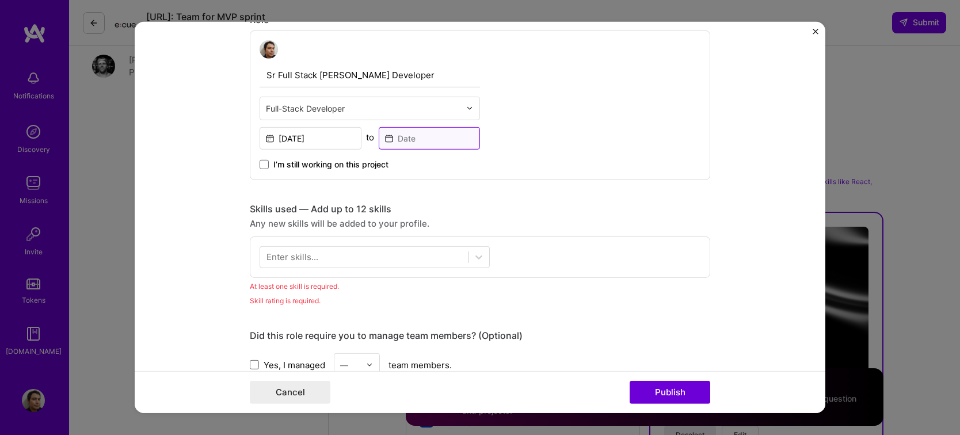
click at [444, 127] on input at bounding box center [430, 138] width 102 height 22
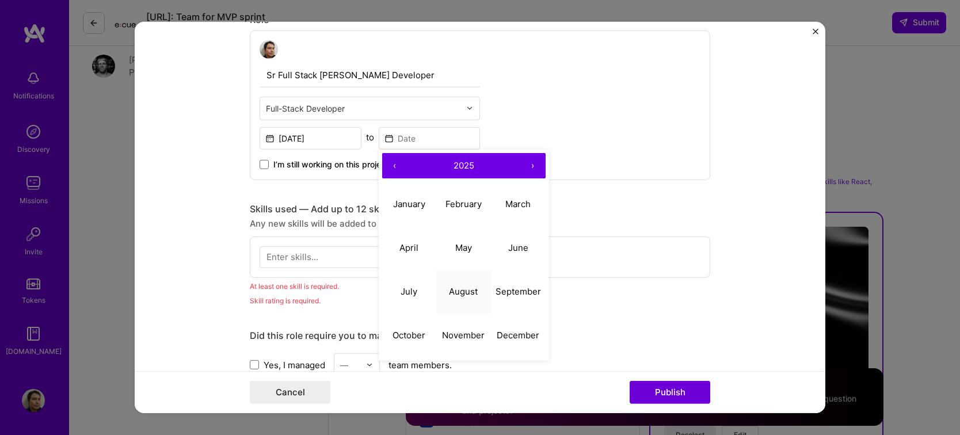
click at [461, 293] on abbr "August" at bounding box center [463, 291] width 29 height 11
type input "[DATE]"
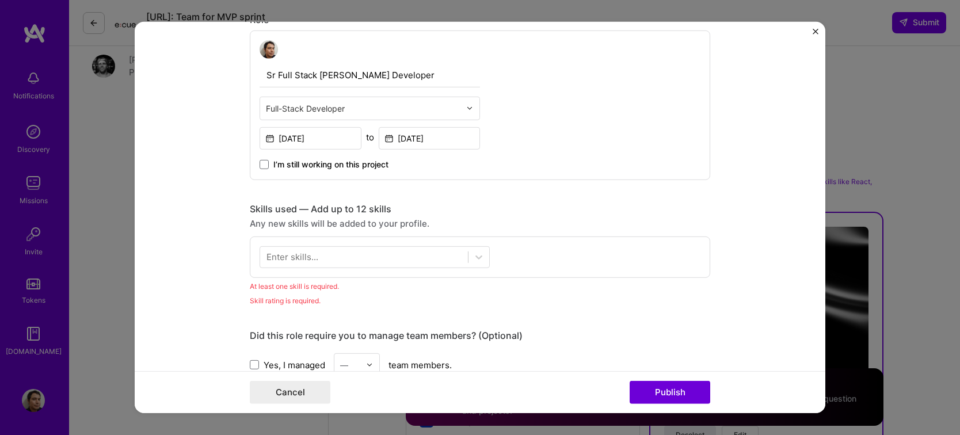
click at [558, 146] on div "Sr Full Stack [PERSON_NAME] Developer Full-Stack Developer [DATE] to [DATE] I’m…" at bounding box center [480, 105] width 460 height 150
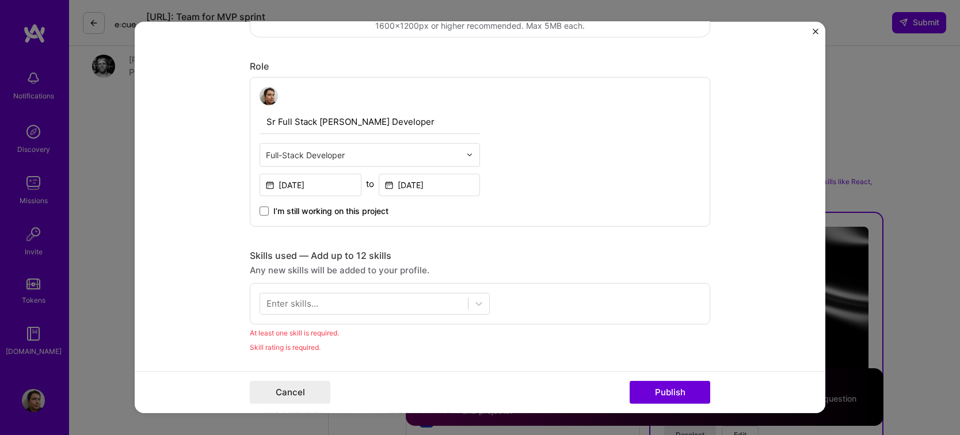
scroll to position [295, 0]
click at [336, 174] on input "[DATE]" at bounding box center [311, 185] width 102 height 22
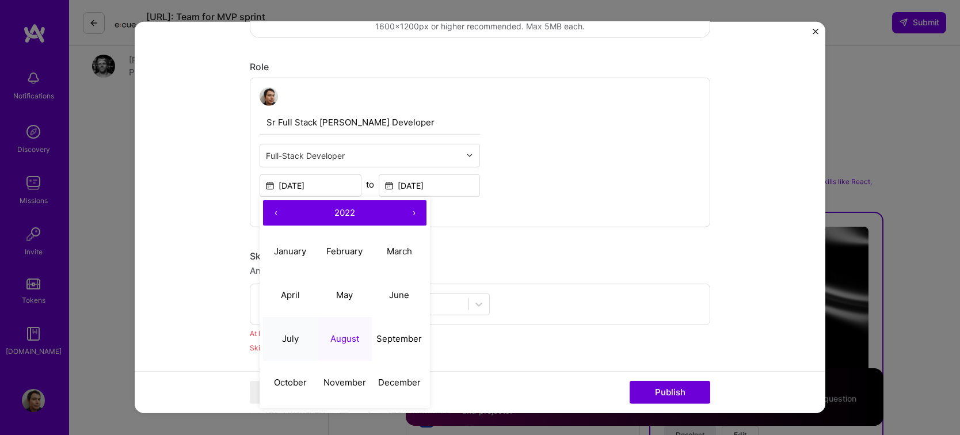
click at [289, 336] on abbr "July" at bounding box center [290, 338] width 17 height 11
type input "[DATE]"
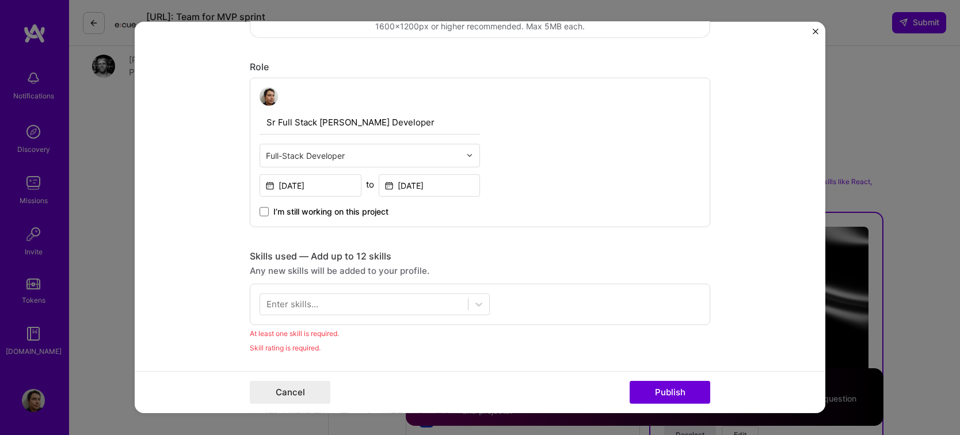
click at [569, 205] on div "Sr Full Stack [PERSON_NAME] Developer Full-Stack Developer [DATE] to [DATE] I’m…" at bounding box center [480, 153] width 460 height 150
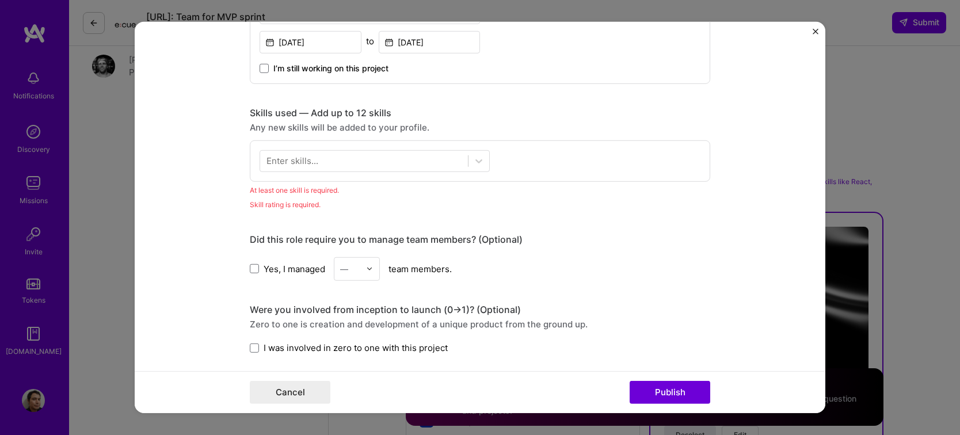
scroll to position [438, 0]
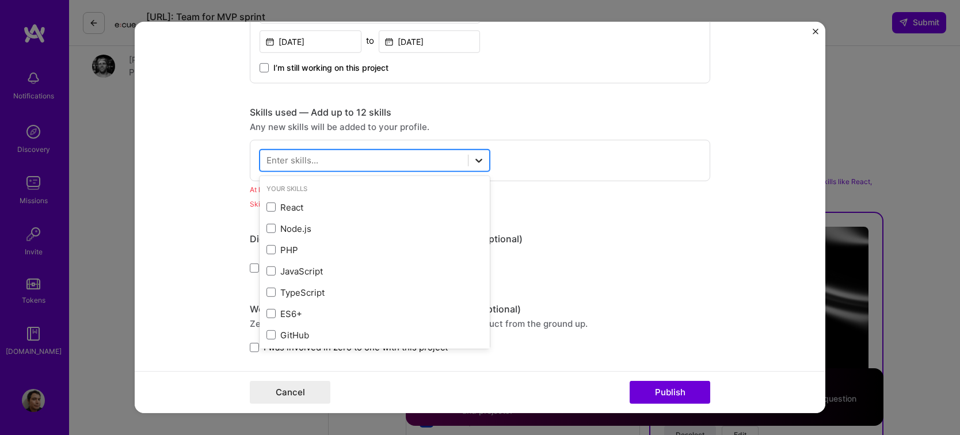
click at [468, 162] on div at bounding box center [478, 160] width 21 height 21
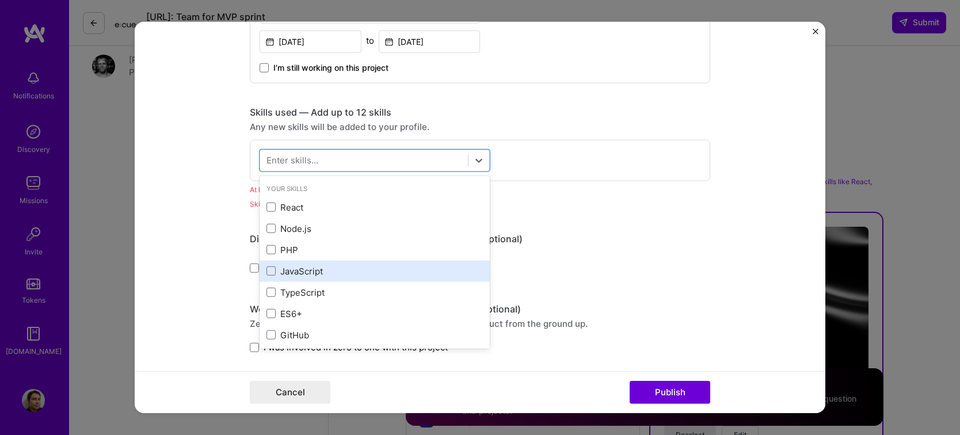
click at [329, 276] on div "JavaScript" at bounding box center [375, 271] width 230 height 21
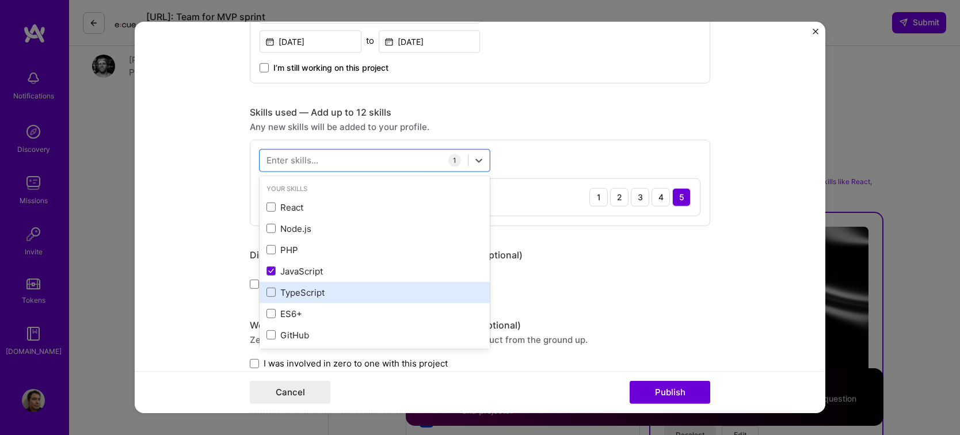
click at [319, 289] on div "TypeScript" at bounding box center [374, 293] width 216 height 12
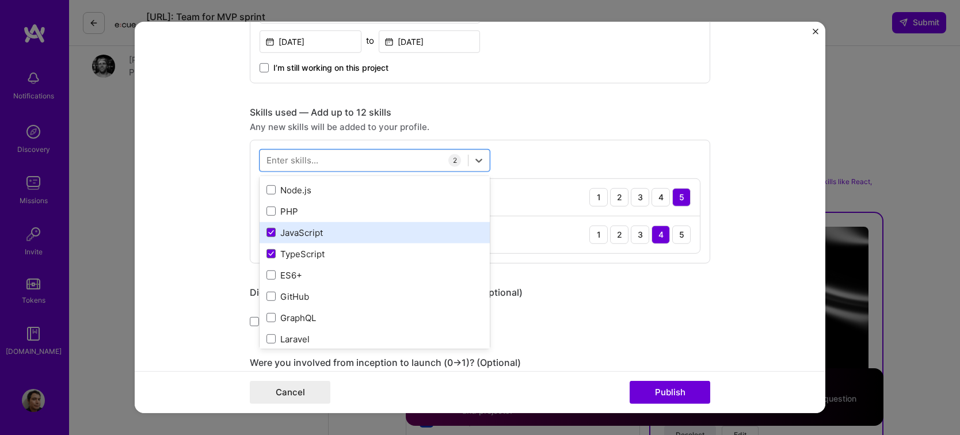
scroll to position [39, 0]
click at [276, 232] on div "JavaScript" at bounding box center [374, 232] width 216 height 12
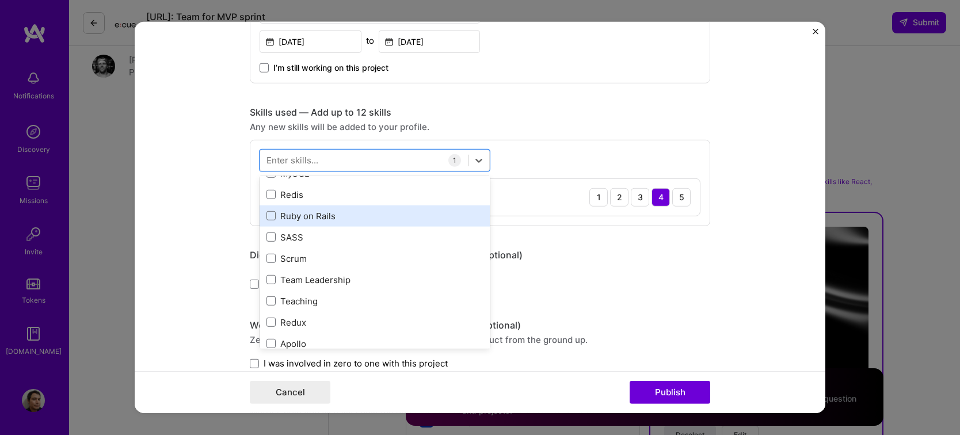
scroll to position [229, 0]
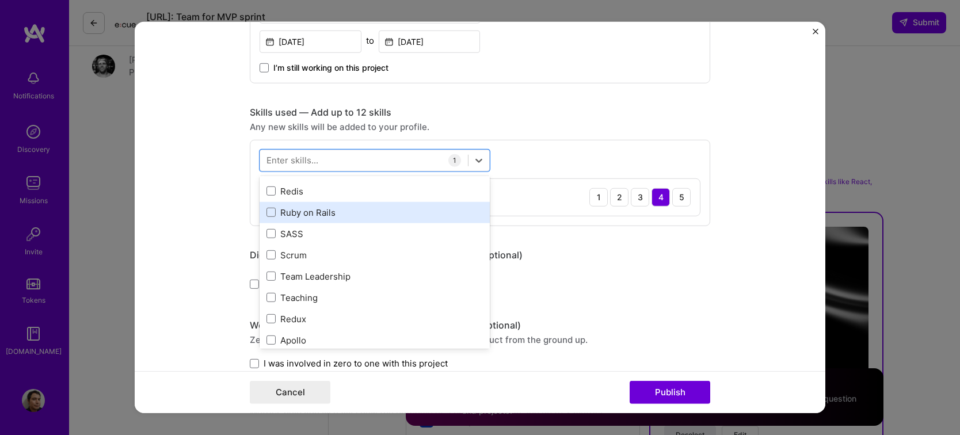
click at [280, 213] on div "Ruby on Rails" at bounding box center [374, 213] width 216 height 12
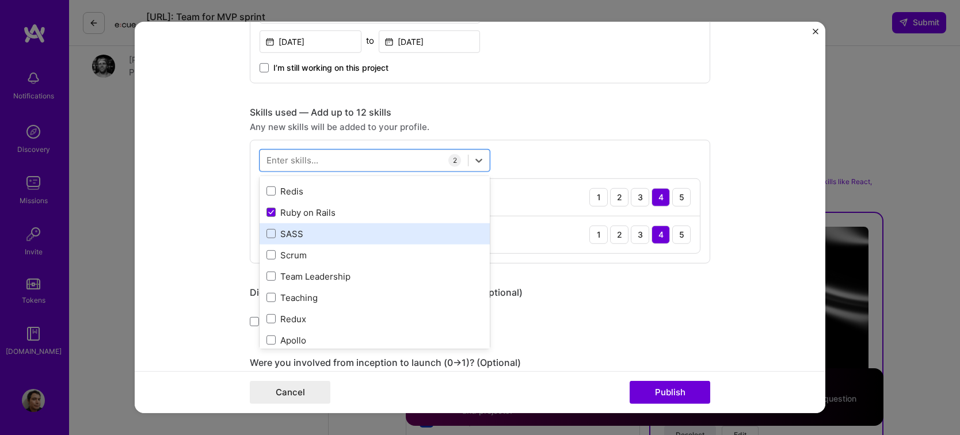
click at [335, 231] on div "SASS" at bounding box center [374, 234] width 216 height 12
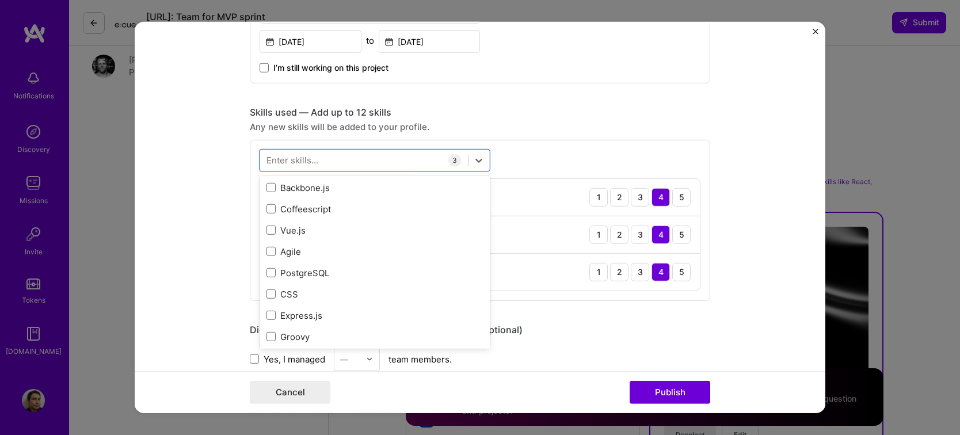
scroll to position [399, 0]
click at [308, 235] on div "Vue.js" at bounding box center [374, 234] width 216 height 12
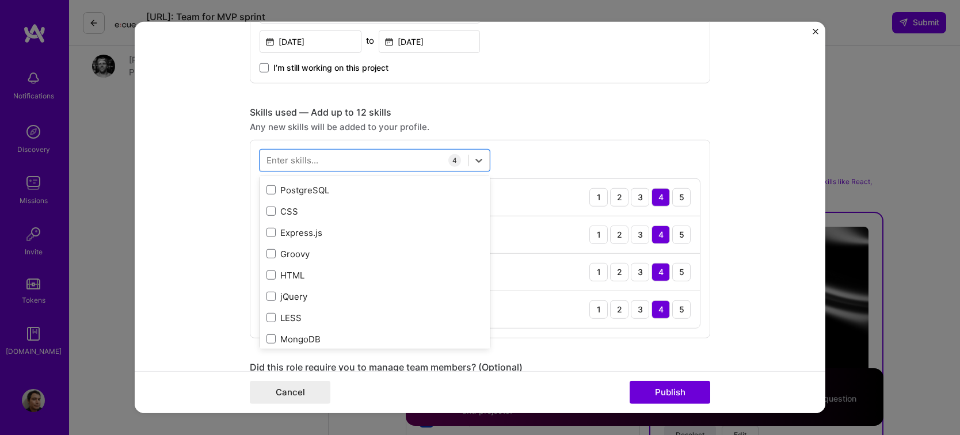
scroll to position [486, 0]
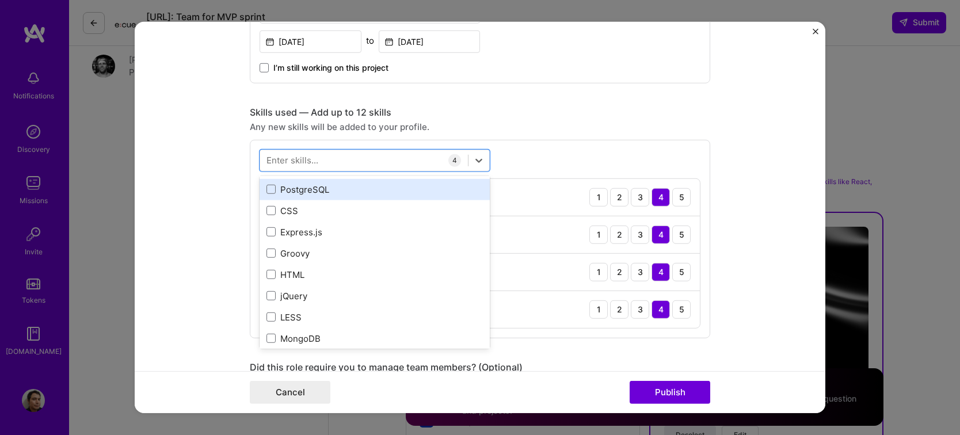
click at [319, 188] on div "PostgreSQL" at bounding box center [374, 190] width 216 height 12
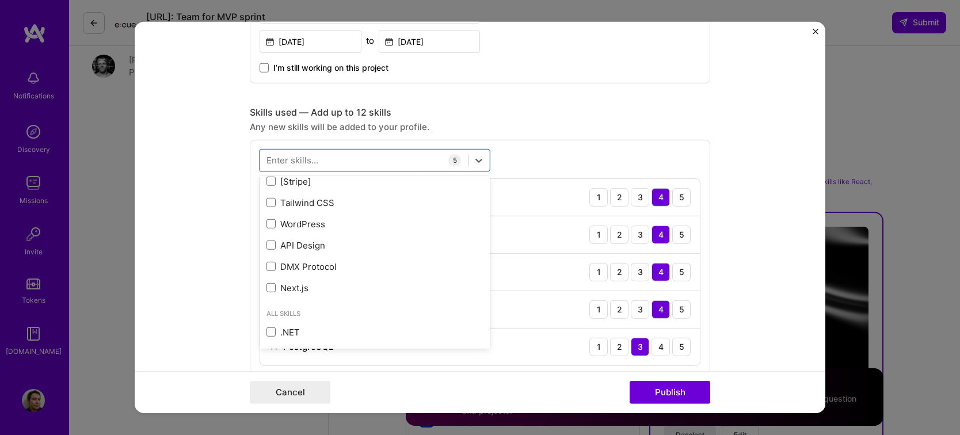
scroll to position [708, 0]
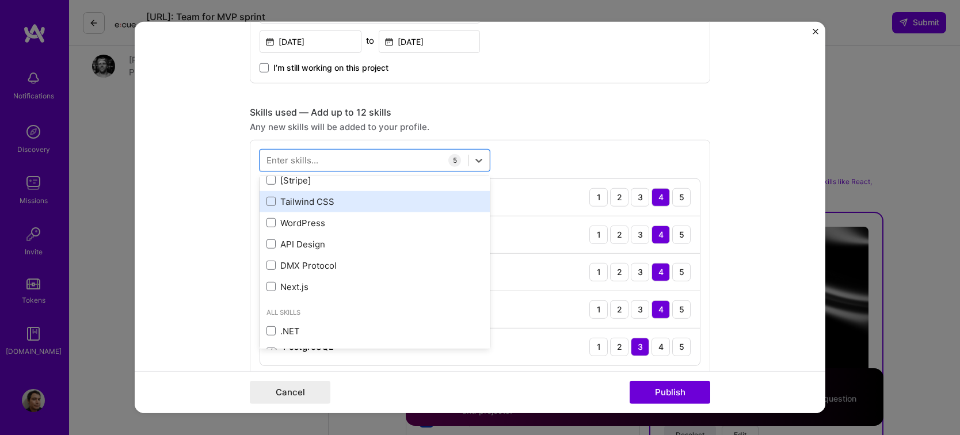
click at [338, 199] on div "Tailwind CSS" at bounding box center [374, 202] width 216 height 12
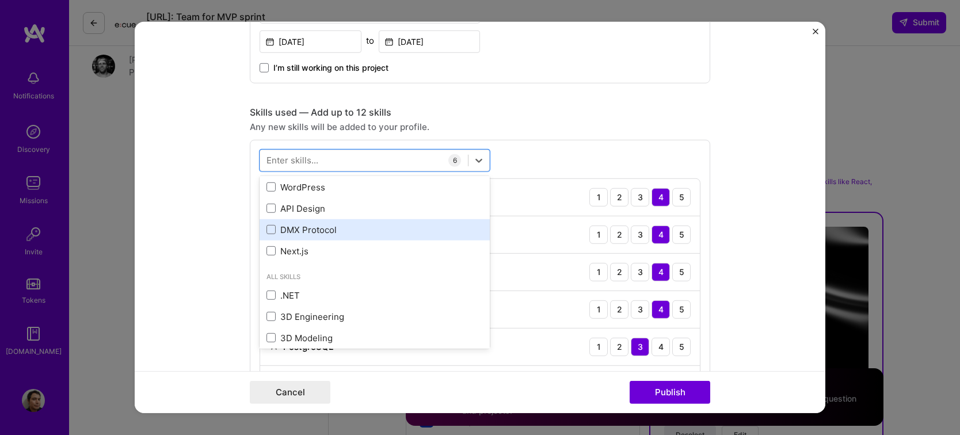
scroll to position [747, 0]
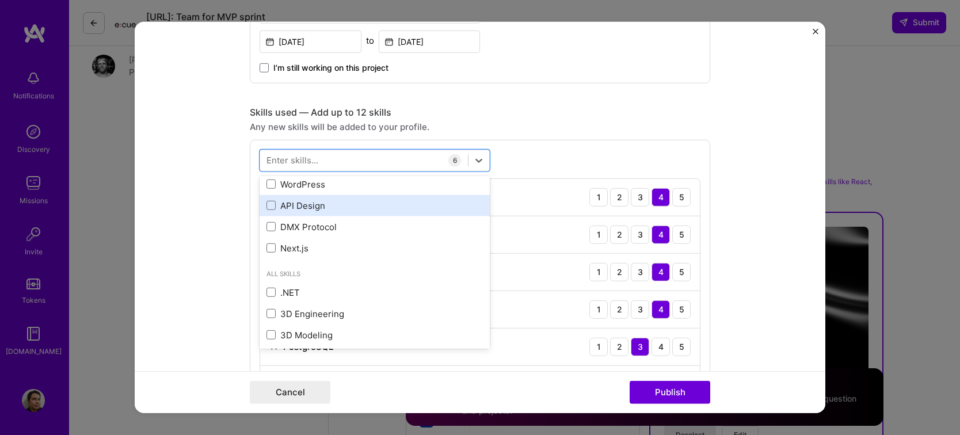
click at [356, 213] on div "API Design" at bounding box center [375, 205] width 230 height 21
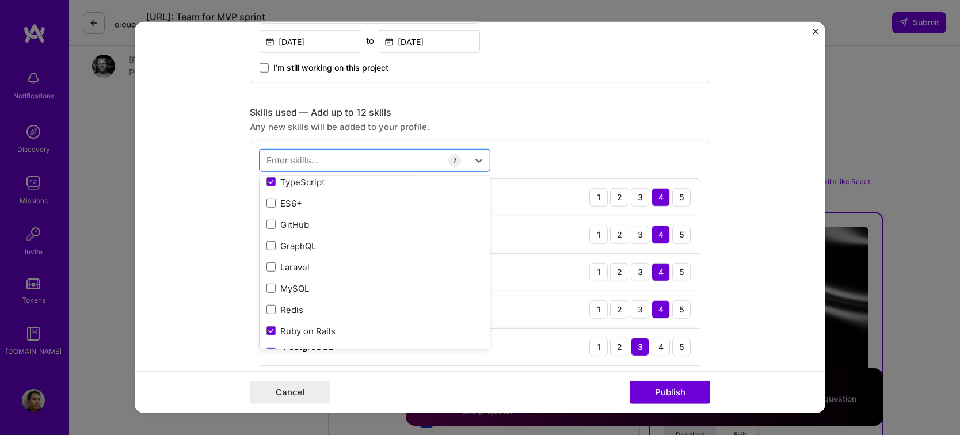
scroll to position [111, 0]
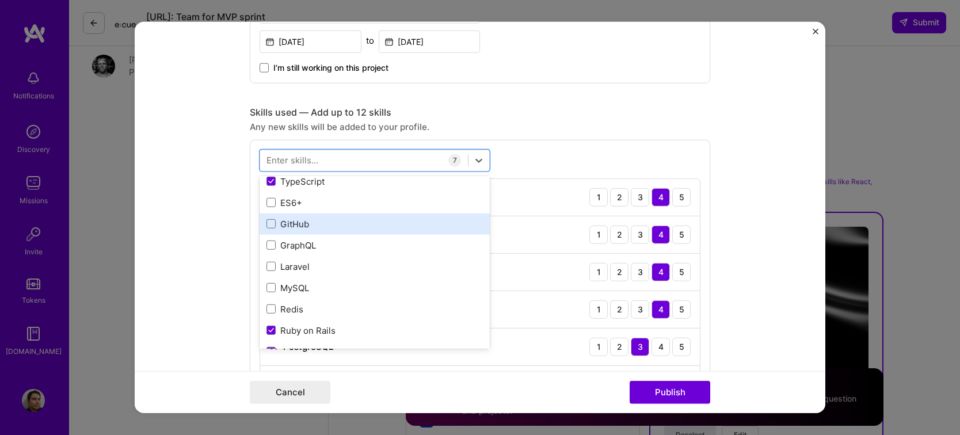
click at [382, 222] on div "GitHub" at bounding box center [374, 224] width 216 height 12
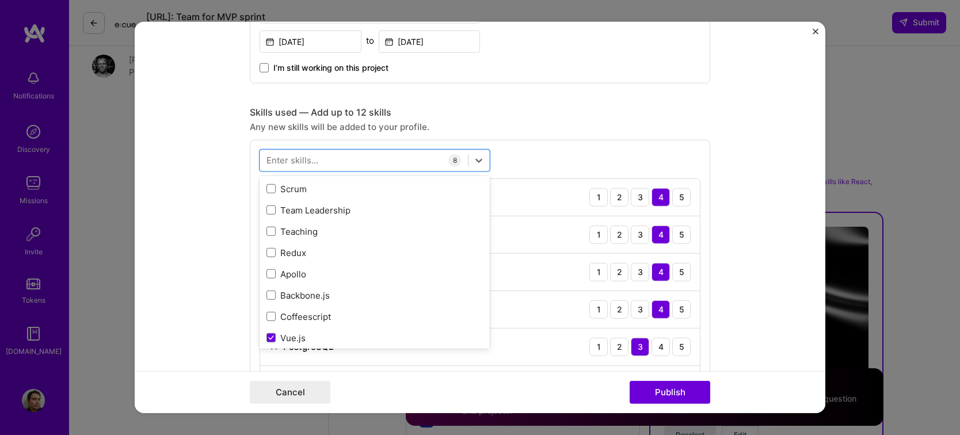
scroll to position [298, 0]
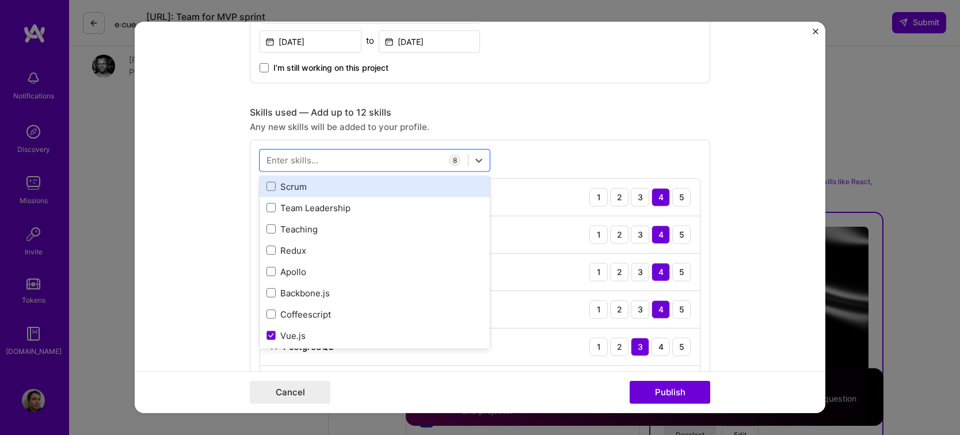
click at [385, 182] on div "Scrum" at bounding box center [374, 187] width 216 height 12
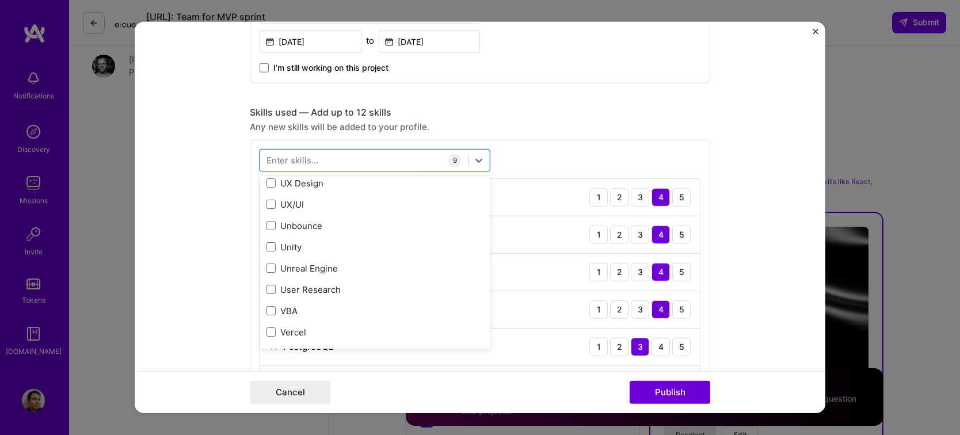
scroll to position [7415, 0]
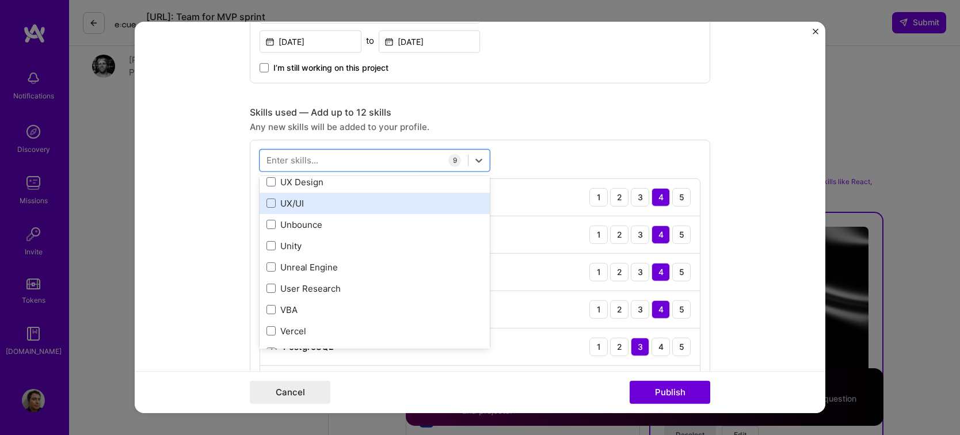
click at [403, 208] on div "UX/UI" at bounding box center [375, 202] width 230 height 21
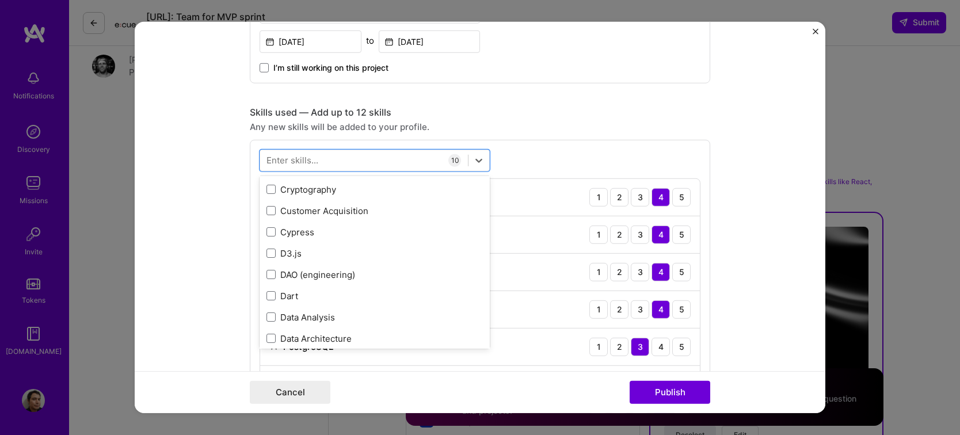
scroll to position [2383, 0]
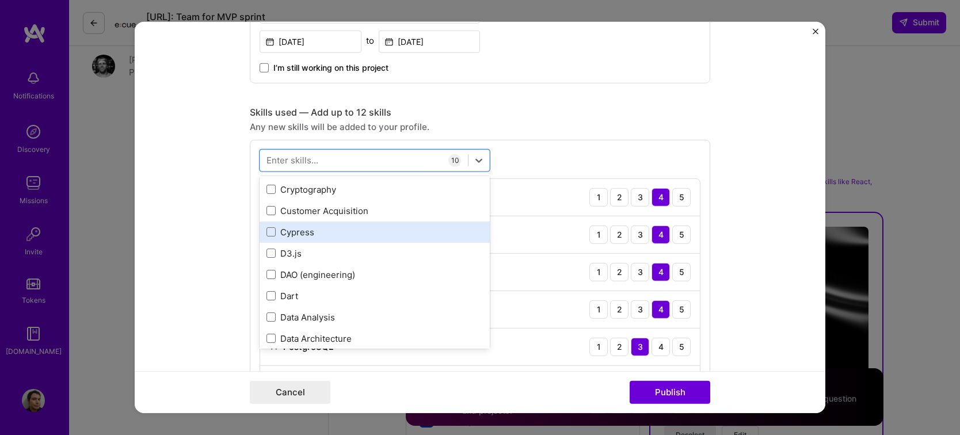
click at [365, 234] on div "Cypress" at bounding box center [374, 232] width 216 height 12
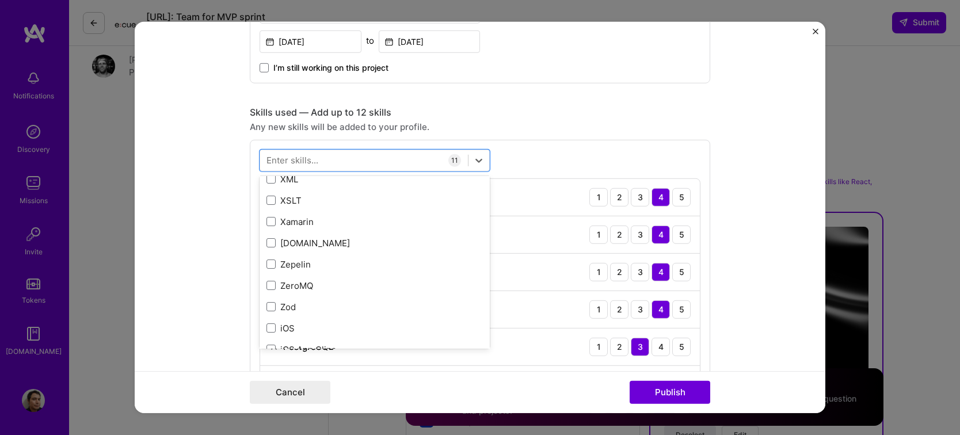
scroll to position [7947, 0]
click at [206, 319] on form "Project title Mudflap Company Mudflap Project industry Industry 2 Project Link …" at bounding box center [480, 217] width 691 height 391
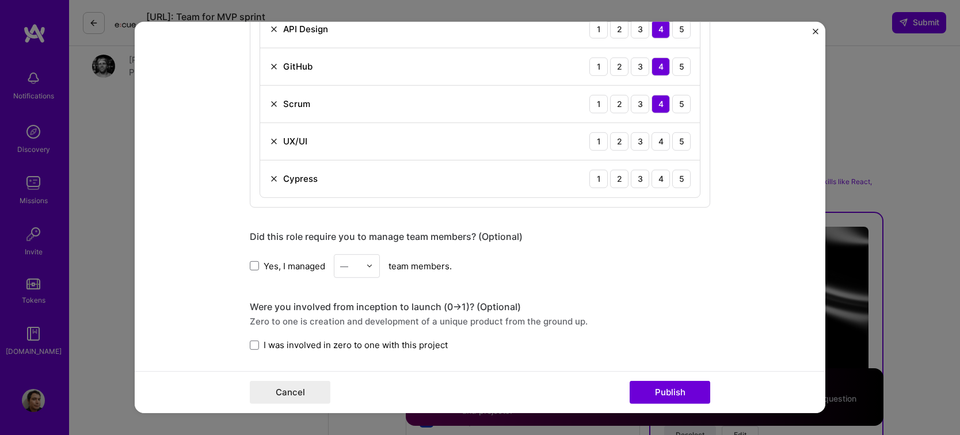
scroll to position [833, 0]
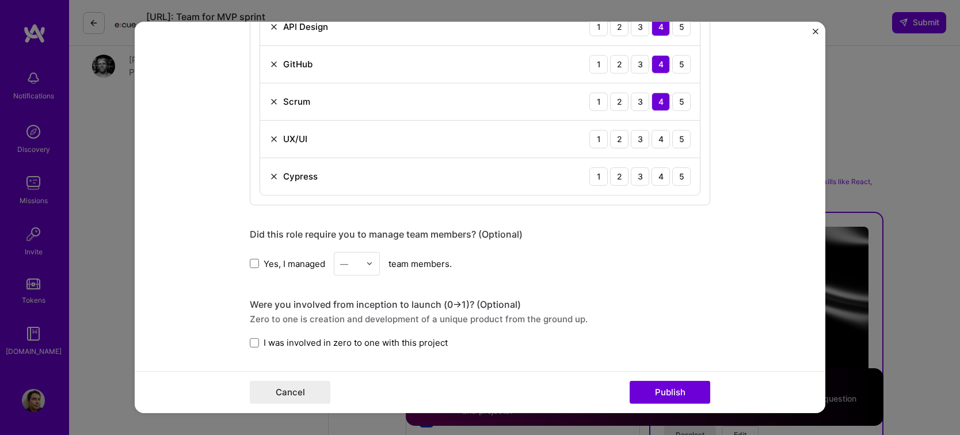
click at [269, 138] on img at bounding box center [273, 139] width 9 height 9
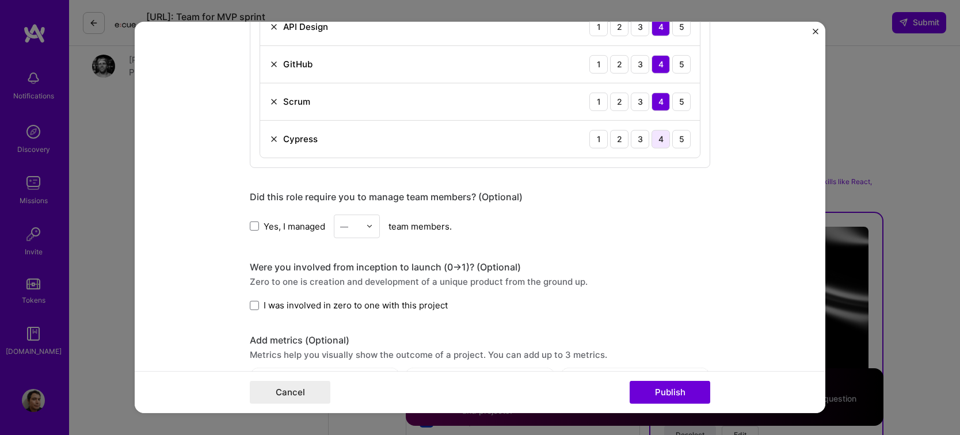
click at [664, 140] on div "4" at bounding box center [660, 139] width 18 height 18
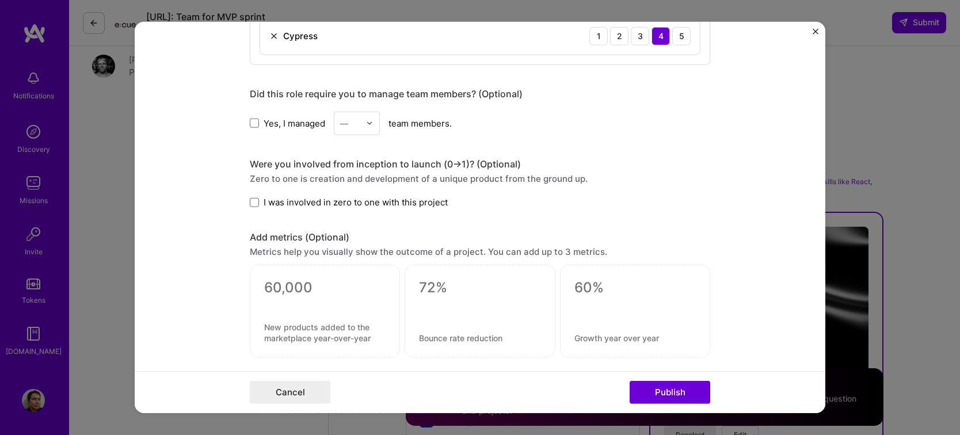
scroll to position [937, 0]
click at [359, 119] on div "—" at bounding box center [350, 123] width 32 height 22
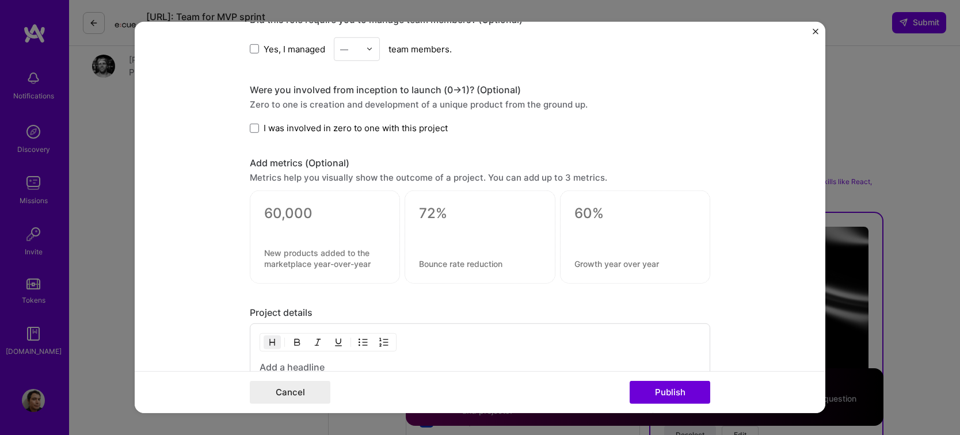
scroll to position [1013, 0]
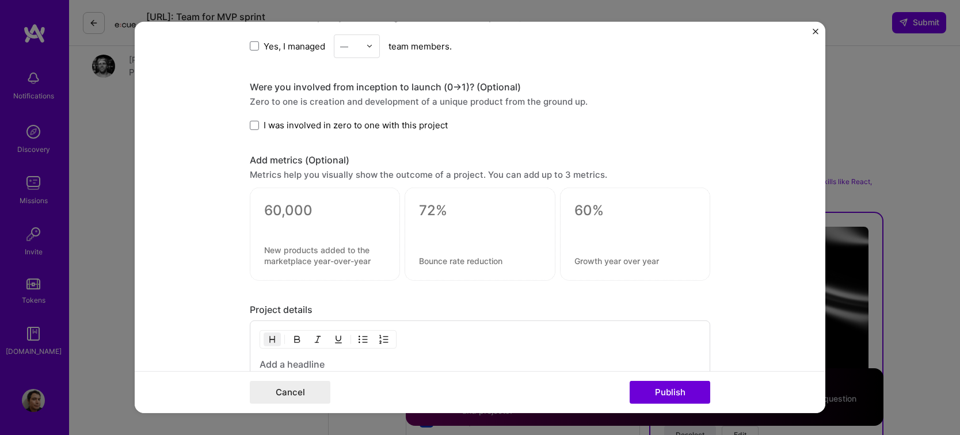
click at [244, 124] on form "Project title Mudflap Company Mudflap Project industry Industry 2 Project Link …" at bounding box center [480, 217] width 691 height 391
click at [250, 123] on span at bounding box center [254, 125] width 9 height 9
click at [0, 0] on input "I was involved in zero to one with this project" at bounding box center [0, 0] width 0 height 0
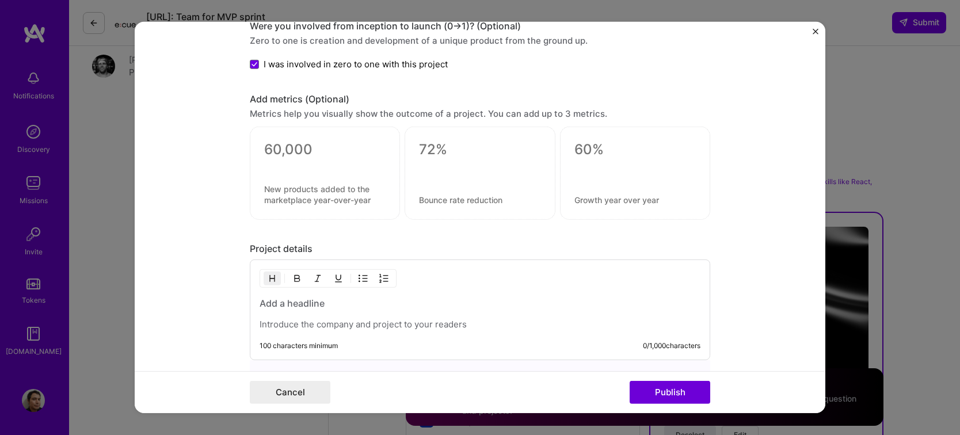
scroll to position [1076, 0]
click at [302, 157] on div at bounding box center [324, 163] width 121 height 12
click at [289, 146] on textarea at bounding box center [324, 148] width 121 height 17
click at [303, 200] on div at bounding box center [325, 171] width 150 height 93
click at [311, 190] on textarea at bounding box center [324, 193] width 121 height 22
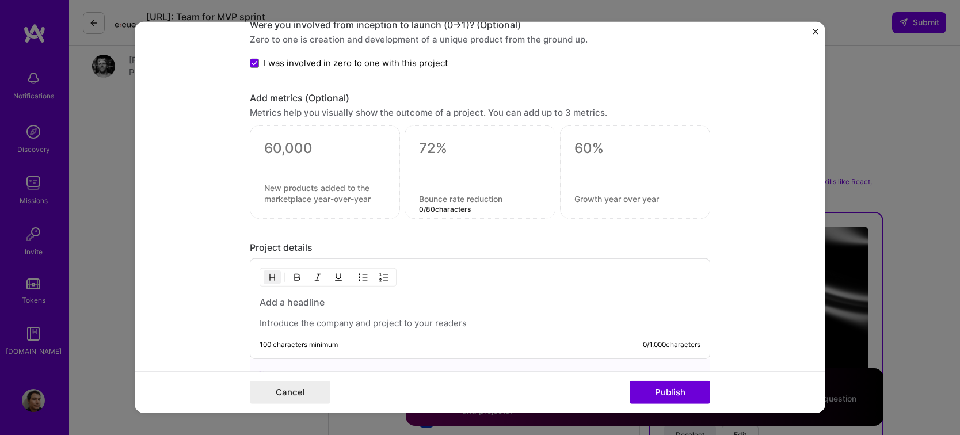
click at [437, 193] on textarea at bounding box center [479, 198] width 121 height 11
click at [608, 182] on div at bounding box center [635, 171] width 150 height 93
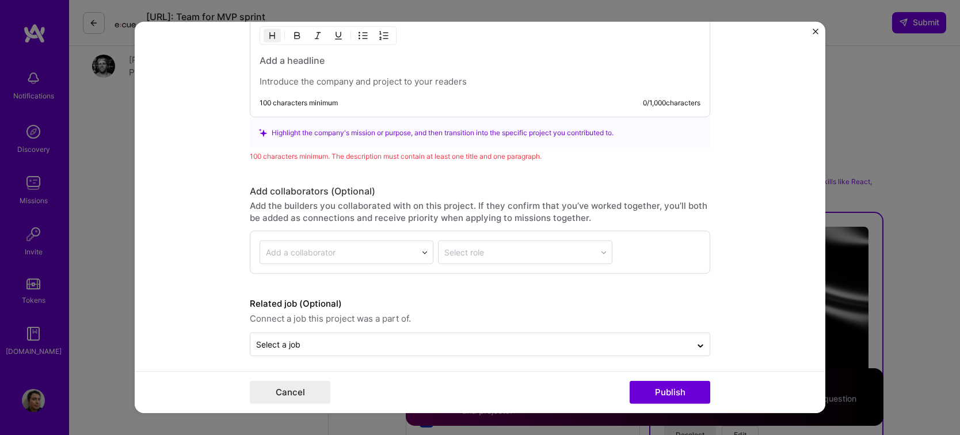
scroll to position [1317, 0]
click at [392, 253] on div at bounding box center [338, 252] width 145 height 14
click at [410, 246] on div "Add a collaborator" at bounding box center [338, 252] width 157 height 22
click at [463, 244] on div "Select role" at bounding box center [525, 253] width 174 height 24
click at [384, 246] on input "text" at bounding box center [338, 252] width 145 height 12
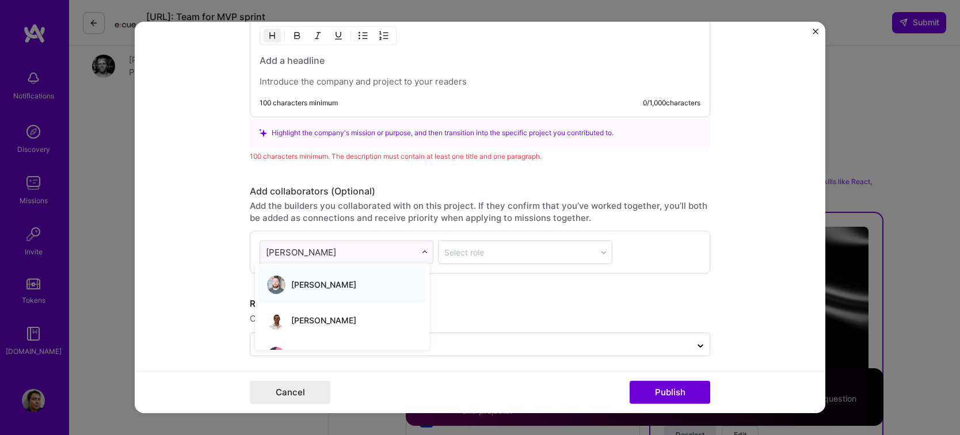
scroll to position [0, 0]
type input "[PERSON_NAME]"
click at [323, 291] on div "[PERSON_NAME]" at bounding box center [323, 285] width 65 height 18
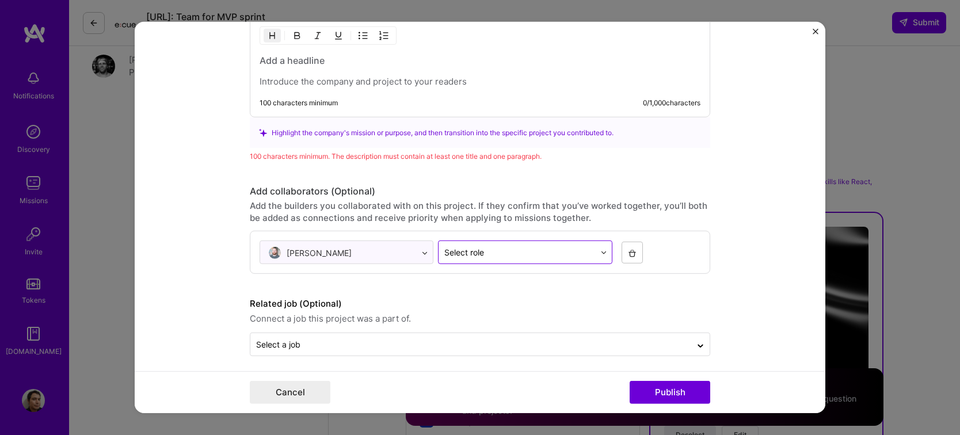
click at [573, 249] on input "text" at bounding box center [519, 252] width 150 height 12
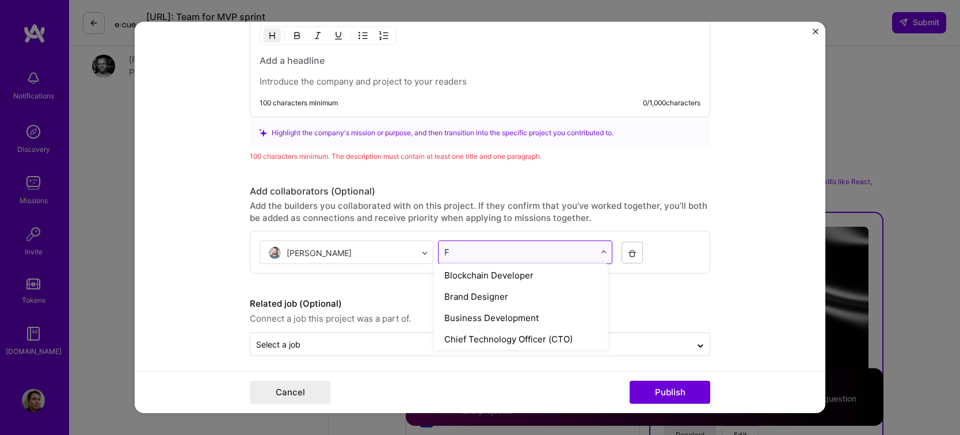
scroll to position [151, 0]
type input "Fr"
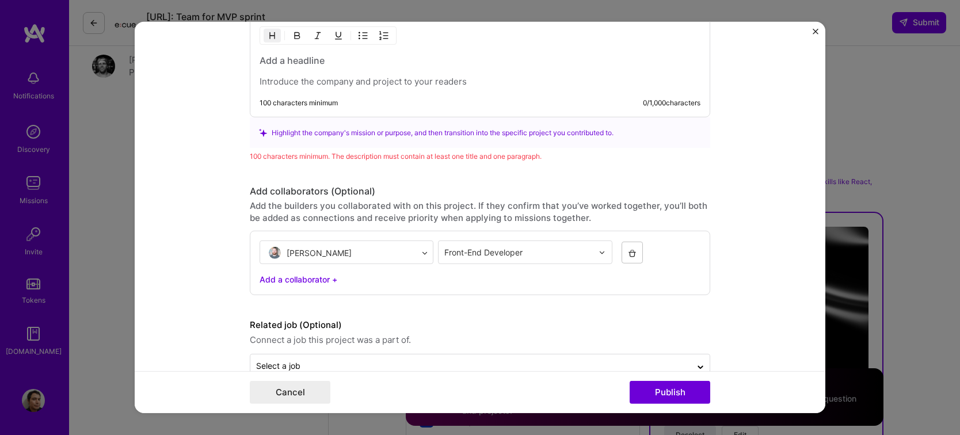
click at [304, 278] on div "Add a collaborator +" at bounding box center [480, 279] width 441 height 12
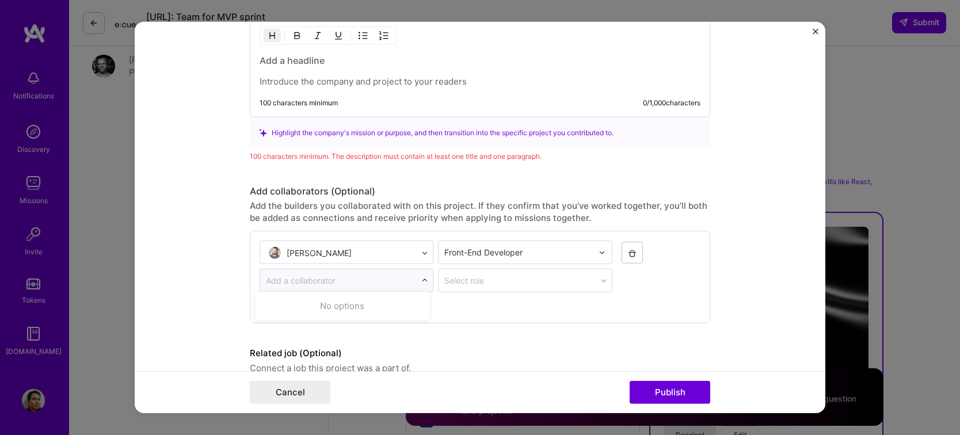
click at [350, 274] on input "text" at bounding box center [338, 280] width 145 height 12
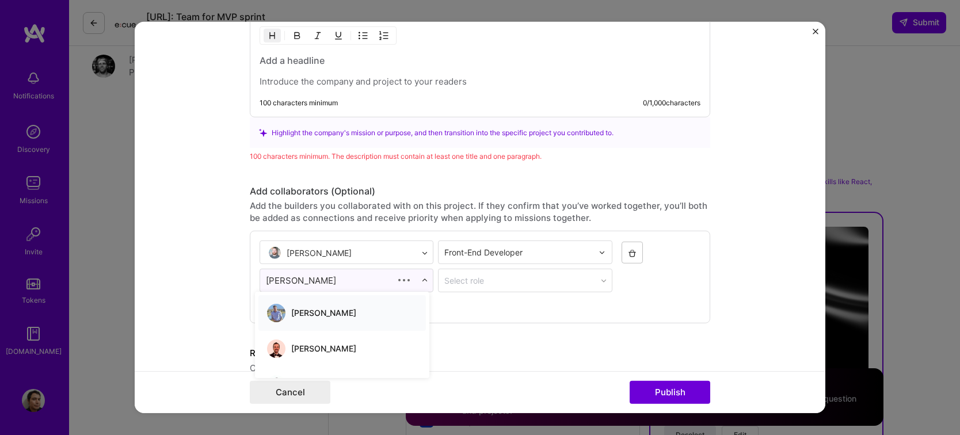
type input "[PERSON_NAME]"
click at [353, 311] on span "[PERSON_NAME]" at bounding box center [323, 313] width 65 height 10
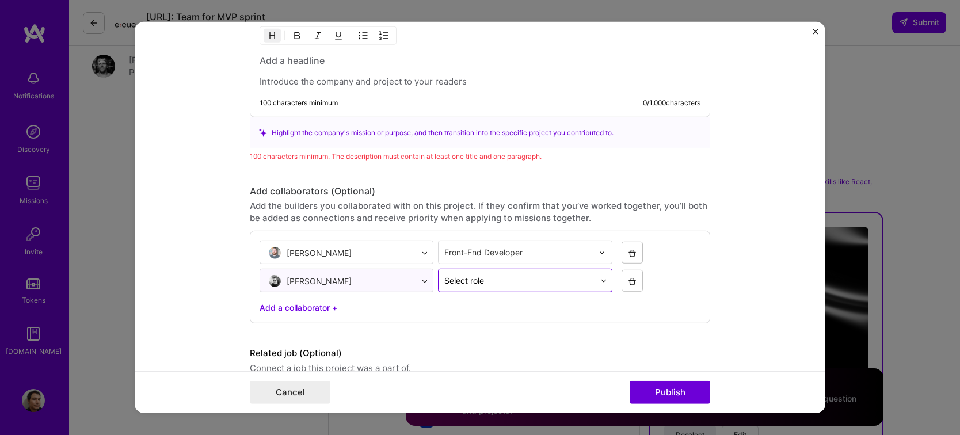
click at [490, 283] on div "Select role" at bounding box center [518, 280] width 161 height 22
type input "A"
type input "Q"
click at [417, 307] on div "Add a collaborator +" at bounding box center [480, 308] width 441 height 12
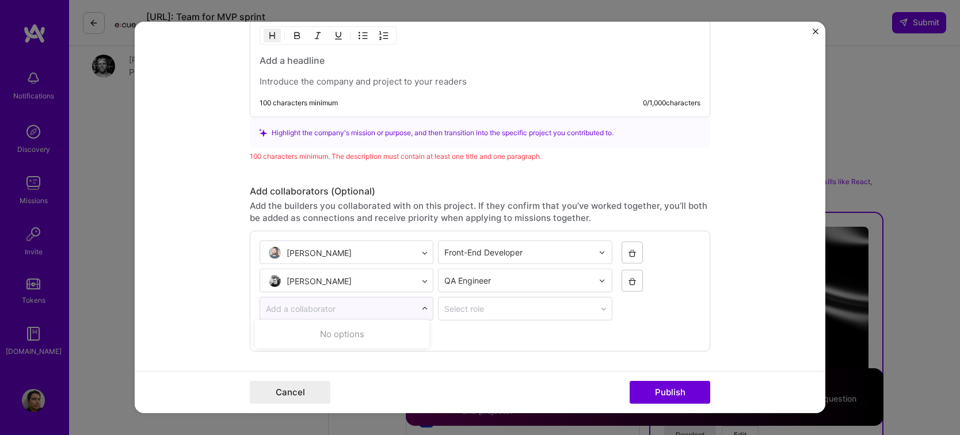
click at [338, 303] on input "text" at bounding box center [338, 309] width 145 height 12
type input "Piers"
click at [527, 309] on div at bounding box center [519, 309] width 150 height 14
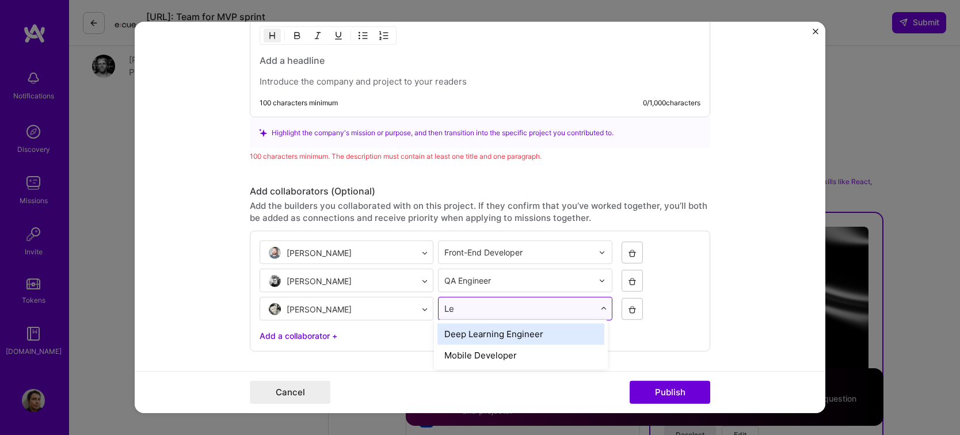
type input "L"
type input "Full"
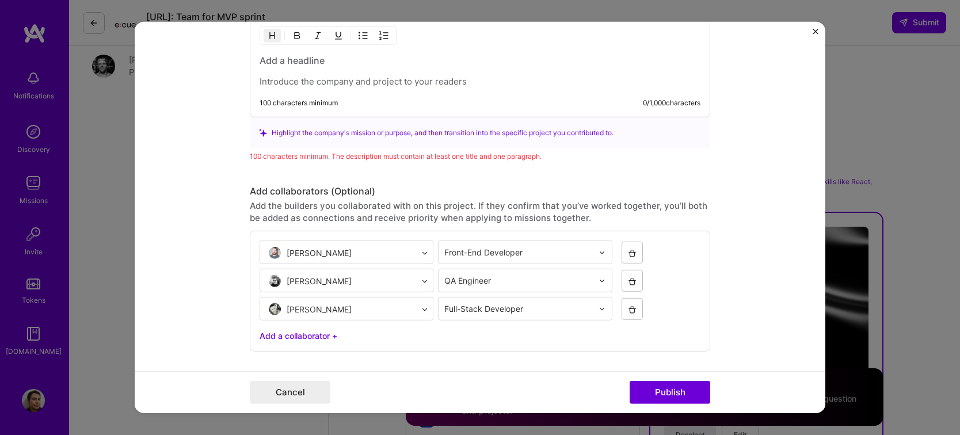
click at [451, 336] on div "[PERSON_NAME] Front-End Developer [PERSON_NAME] QA Engineer [PERSON_NAME] Full-…" at bounding box center [480, 291] width 460 height 121
click at [298, 331] on div "Add a collaborator +" at bounding box center [480, 336] width 441 height 12
click at [346, 335] on input "text" at bounding box center [338, 337] width 145 height 12
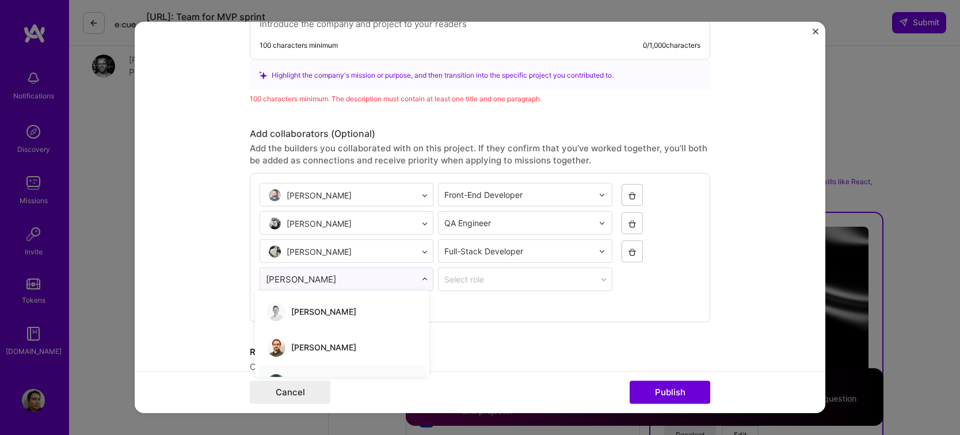
type input "[PERSON_NAME]"
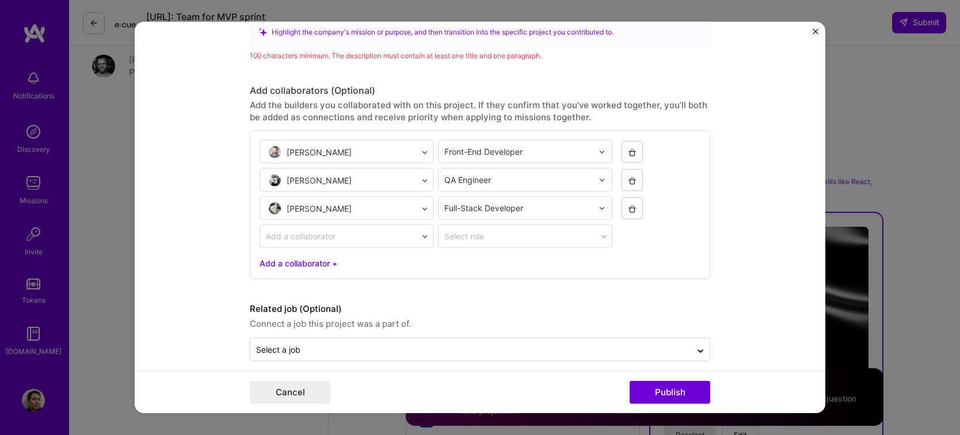
scroll to position [1423, 0]
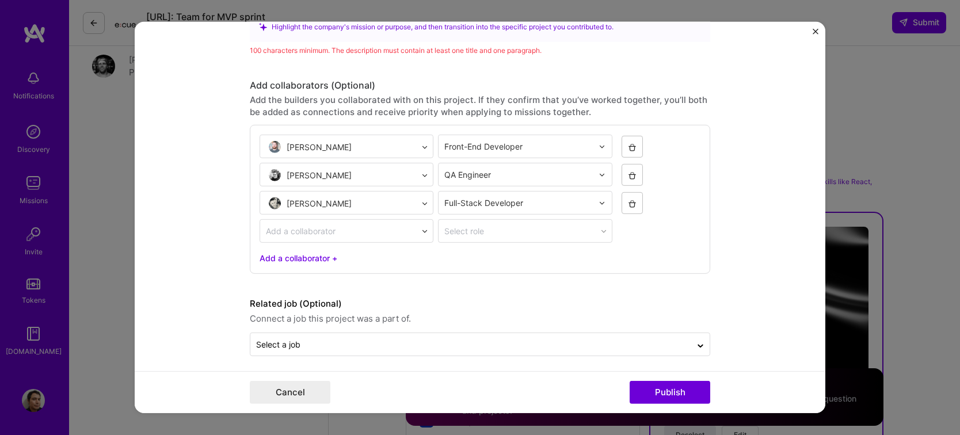
click at [392, 225] on input "text" at bounding box center [338, 231] width 145 height 12
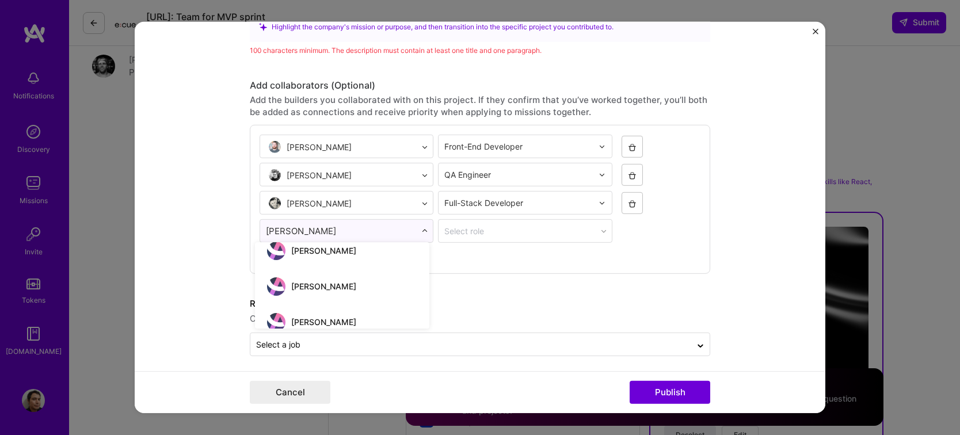
scroll to position [0, 0]
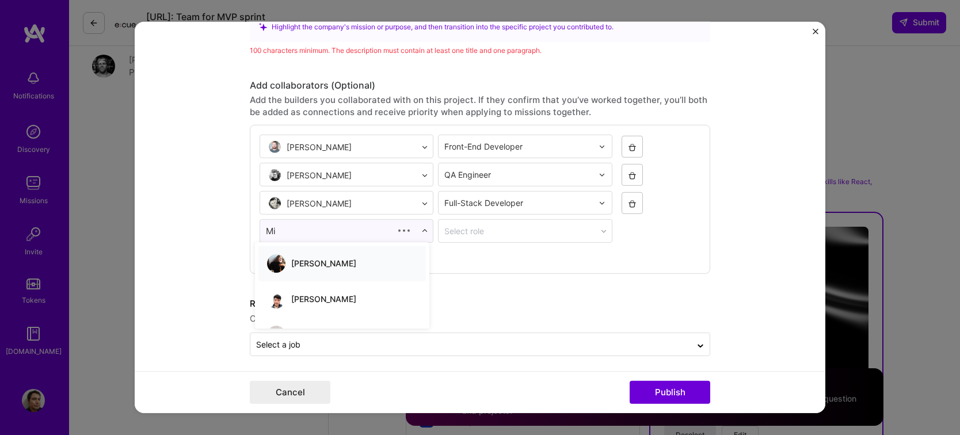
type input "M"
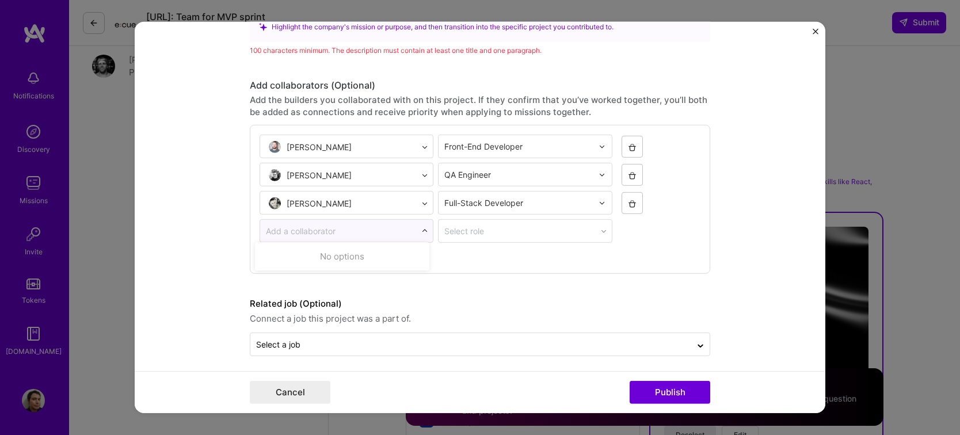
click at [337, 227] on input "text" at bounding box center [338, 231] width 145 height 12
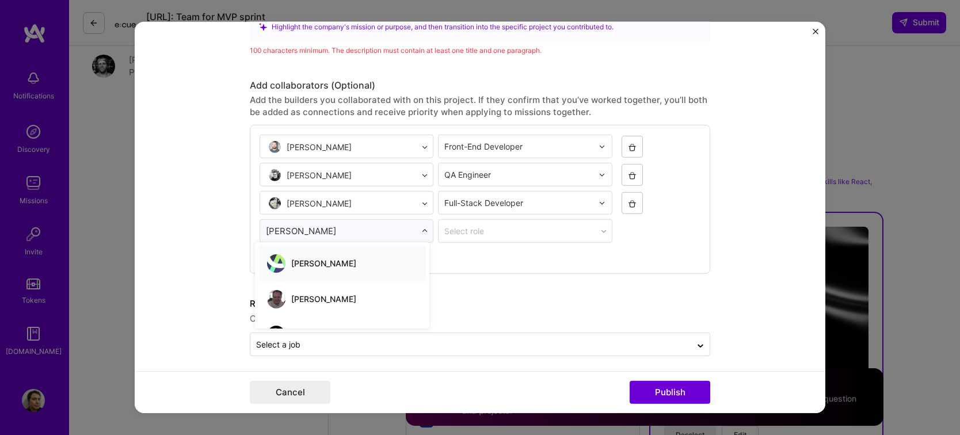
type input "[PERSON_NAME]"
click at [314, 264] on span "[PERSON_NAME]" at bounding box center [323, 263] width 65 height 10
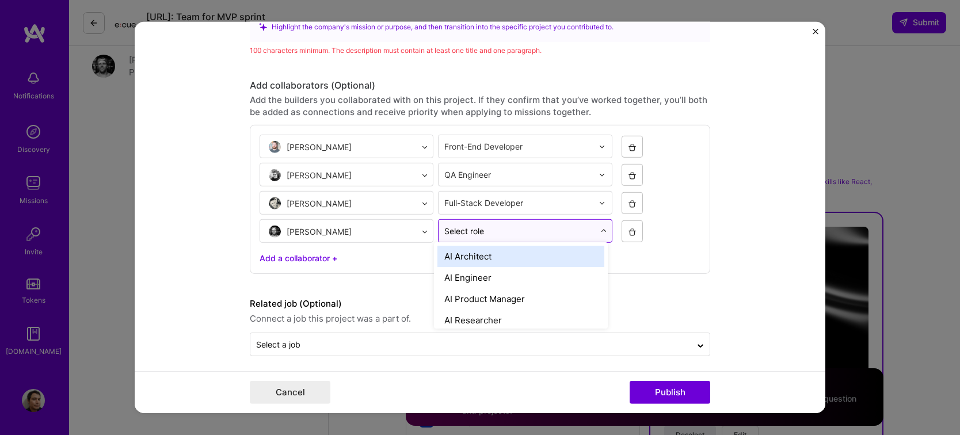
click at [534, 235] on div "Select role" at bounding box center [518, 231] width 161 height 22
type input "u"
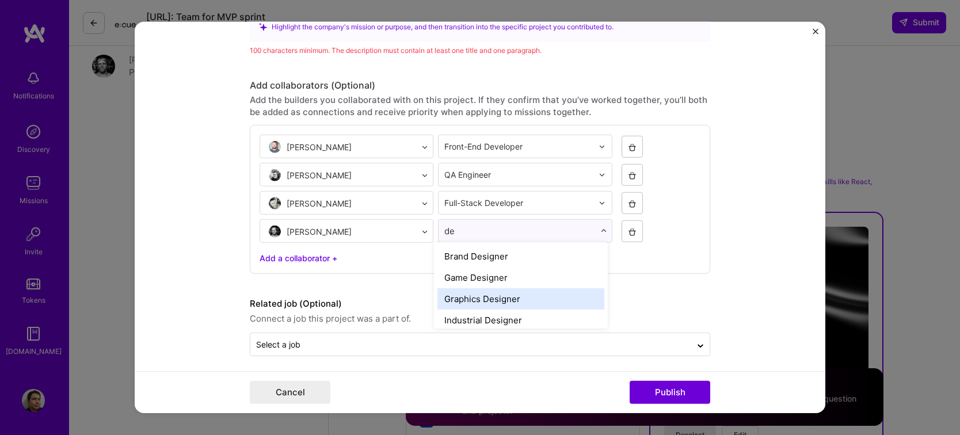
type input "d"
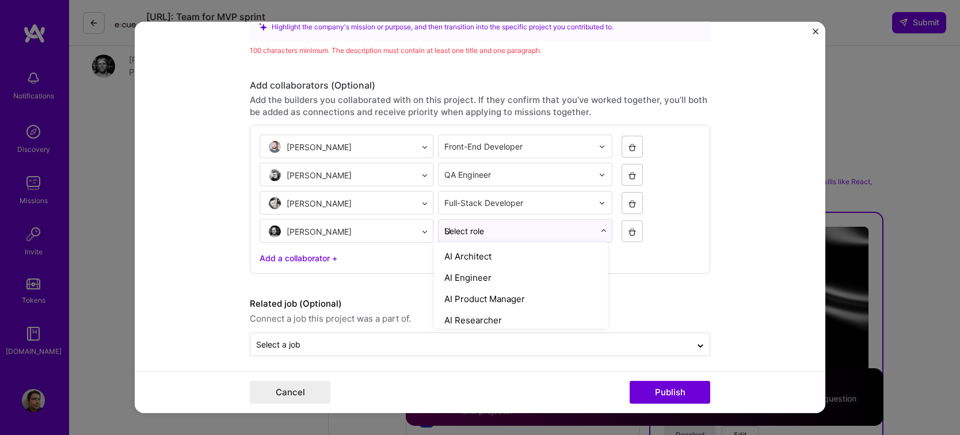
type input "UX"
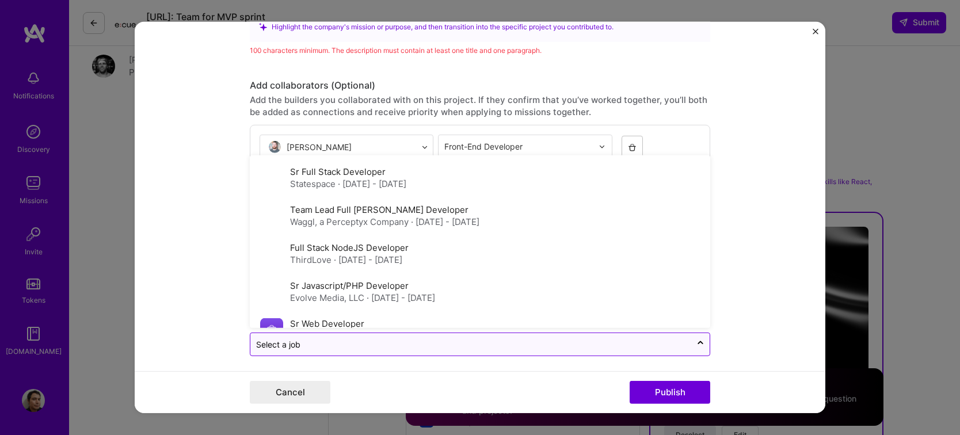
click at [402, 338] on input "text" at bounding box center [470, 344] width 429 height 12
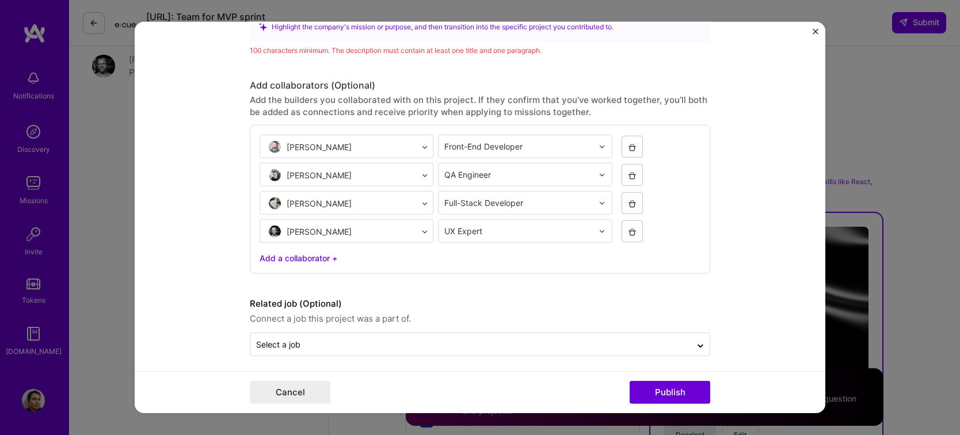
click at [811, 247] on form "Project title Mudflap Company Mudflap Project industry Industry 2 Project Link …" at bounding box center [480, 217] width 691 height 391
click at [446, 341] on input "text" at bounding box center [470, 344] width 429 height 12
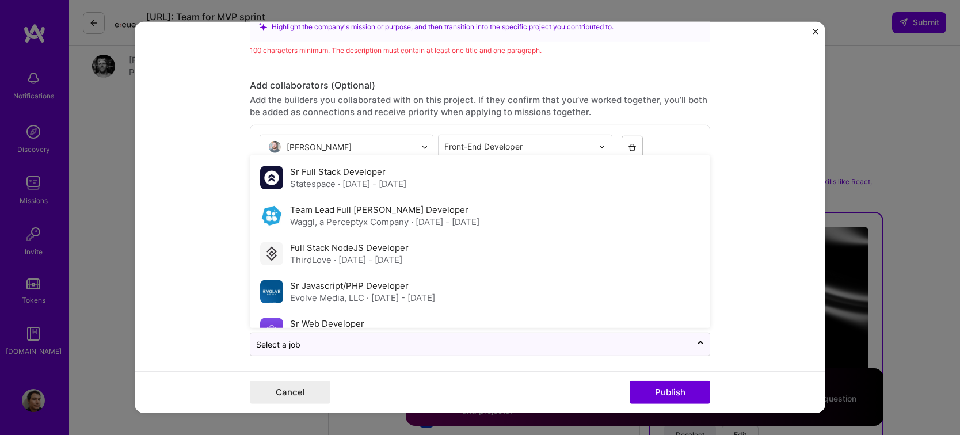
click at [757, 268] on form "Project title Mudflap Company Mudflap Project industry Industry 2 Project Link …" at bounding box center [480, 217] width 691 height 391
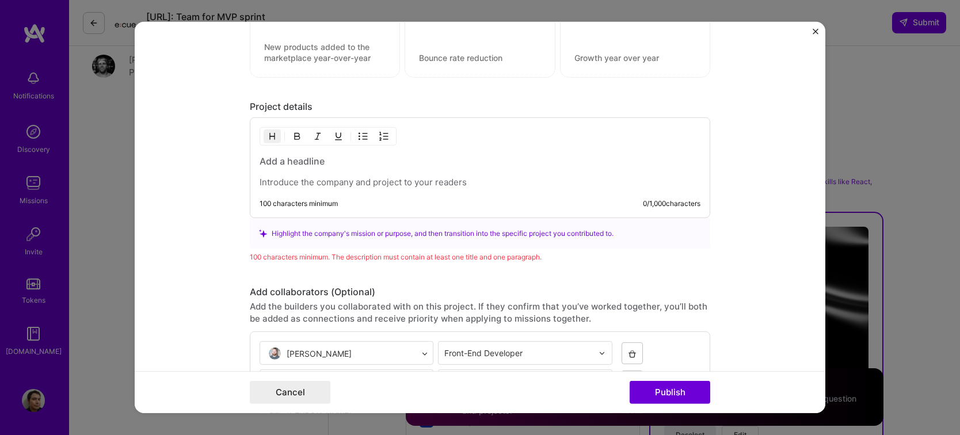
scroll to position [1193, 0]
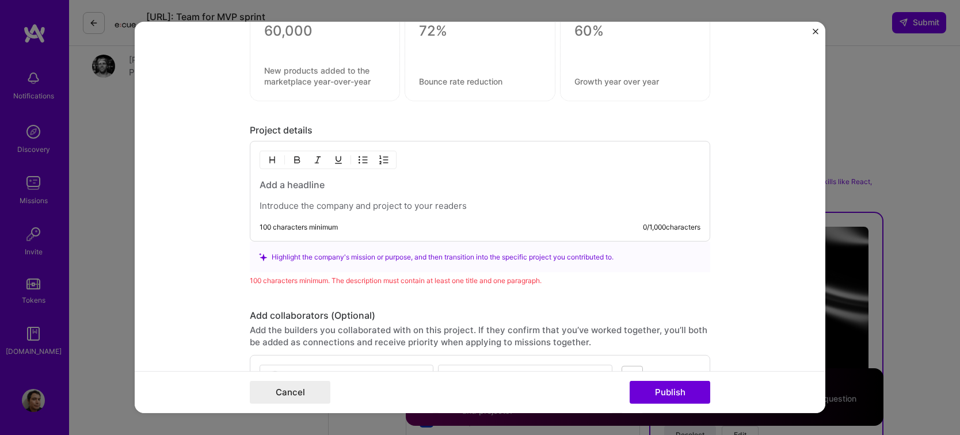
click at [459, 200] on p at bounding box center [480, 206] width 441 height 12
click at [344, 215] on div "100 characters minimum 0 / 1,000 characters" at bounding box center [480, 191] width 460 height 101
click at [349, 200] on p at bounding box center [480, 206] width 441 height 12
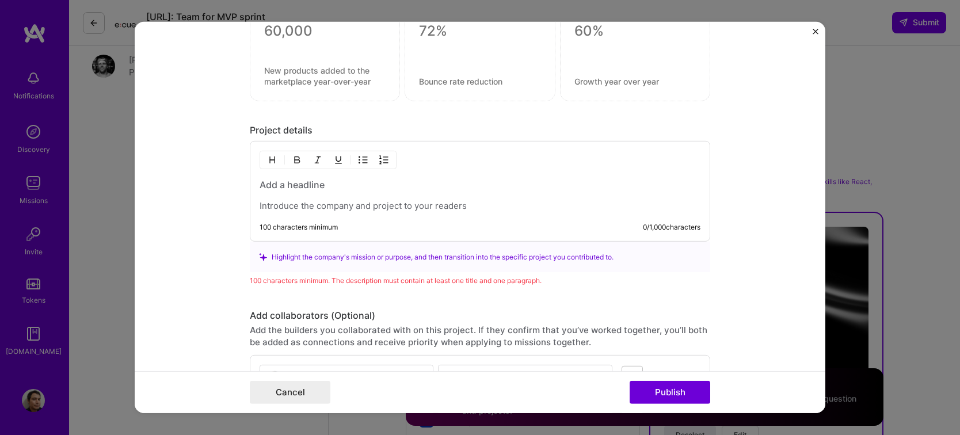
click at [317, 186] on div at bounding box center [480, 194] width 441 height 33
click at [318, 181] on h3 at bounding box center [480, 184] width 441 height 13
click at [308, 200] on p at bounding box center [480, 206] width 441 height 12
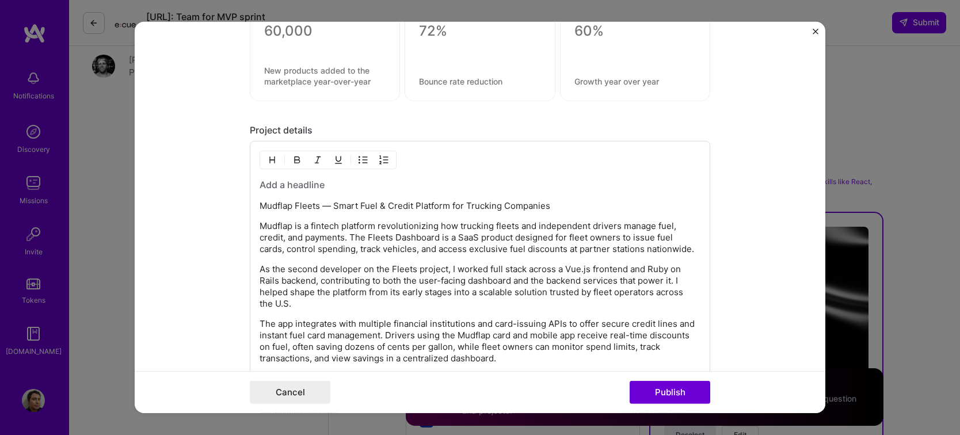
click at [318, 204] on p "Mudflap Fleets — Smart Fuel & Credit Platform for Trucking Companies" at bounding box center [480, 206] width 441 height 12
click at [305, 180] on h3 at bounding box center [480, 184] width 441 height 13
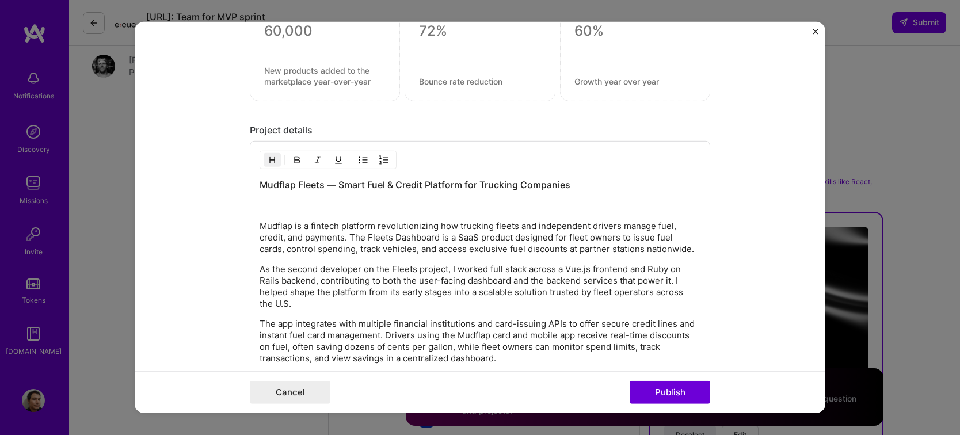
click at [386, 202] on p at bounding box center [480, 206] width 441 height 12
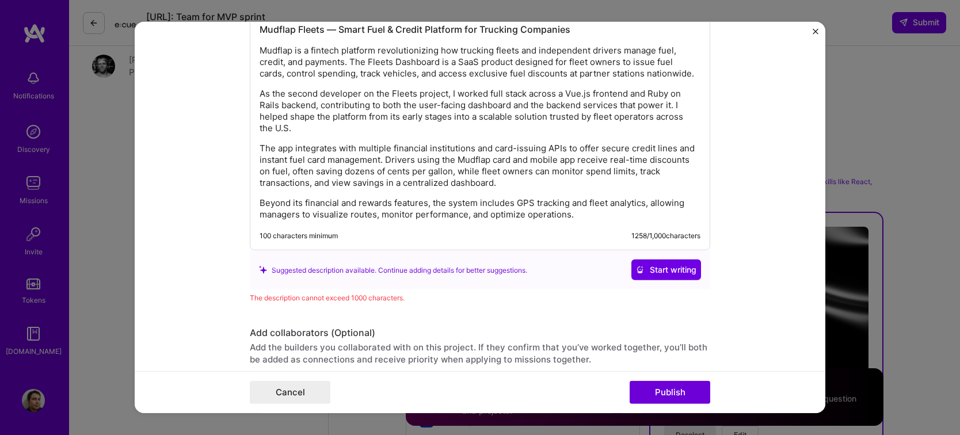
scroll to position [1366, 0]
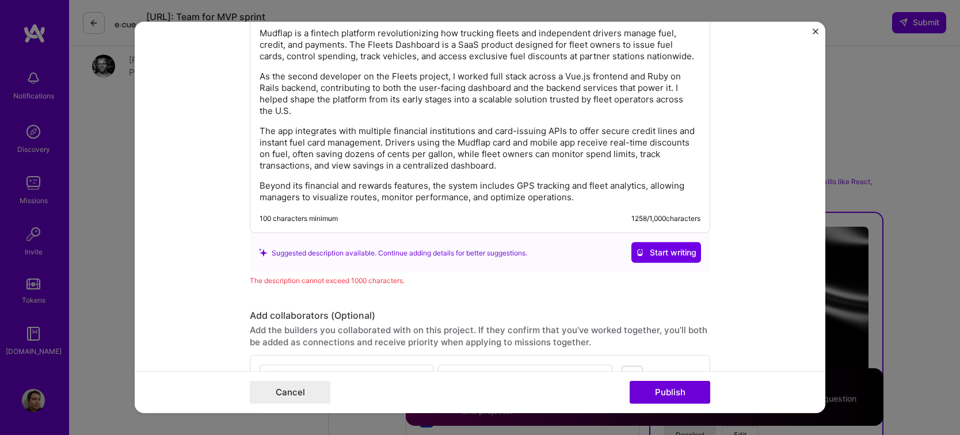
click at [603, 125] on p "The app integrates with multiple financial institutions and card-issuing APIs t…" at bounding box center [480, 148] width 441 height 46
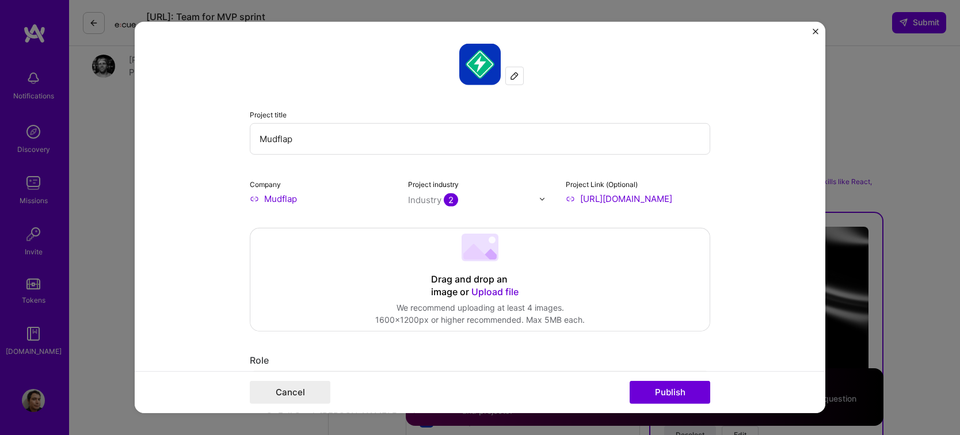
scroll to position [0, 0]
click at [437, 288] on div "Drag and drop an image or Upload file" at bounding box center [480, 286] width 98 height 25
click at [501, 295] on span "Upload file" at bounding box center [494, 293] width 47 height 12
click at [462, 280] on div "Drag and drop an image or Upload file" at bounding box center [480, 286] width 98 height 25
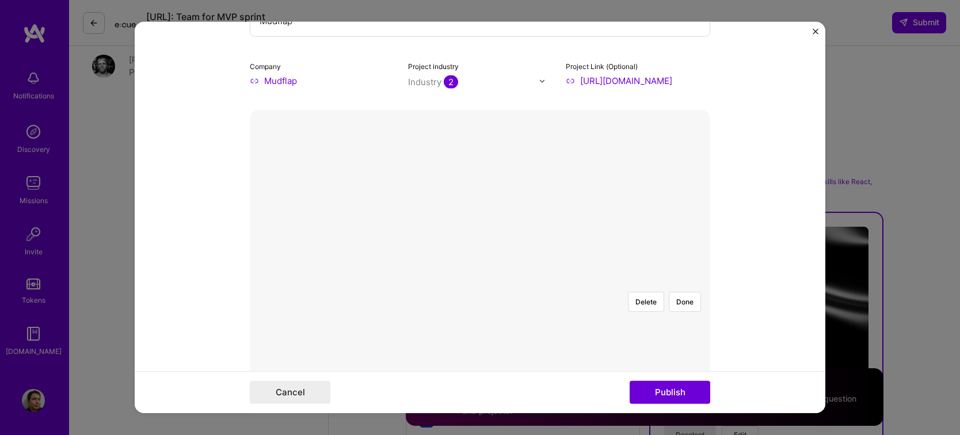
scroll to position [115, 0]
click at [545, 287] on div at bounding box center [649, 414] width 338 height 254
click at [668, 287] on div at bounding box center [771, 414] width 338 height 254
click at [588, 287] on div at bounding box center [757, 414] width 338 height 254
click at [480, 287] on div at bounding box center [649, 414] width 338 height 254
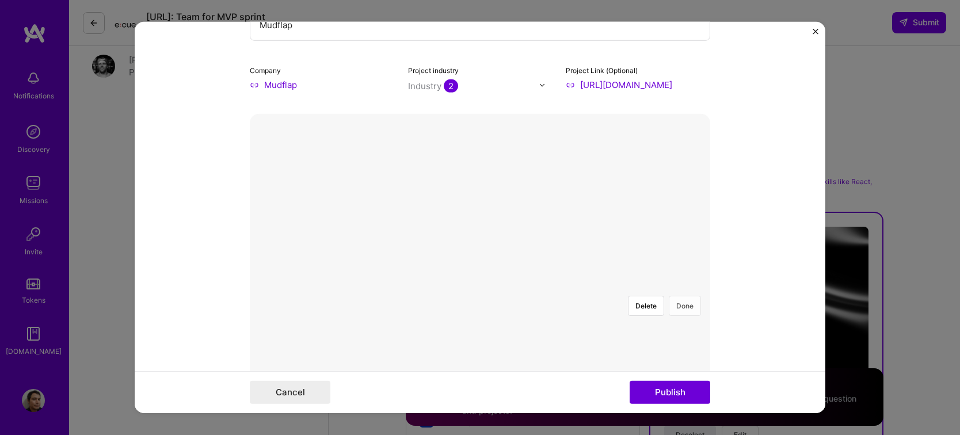
click at [679, 296] on button "Done" at bounding box center [685, 306] width 32 height 20
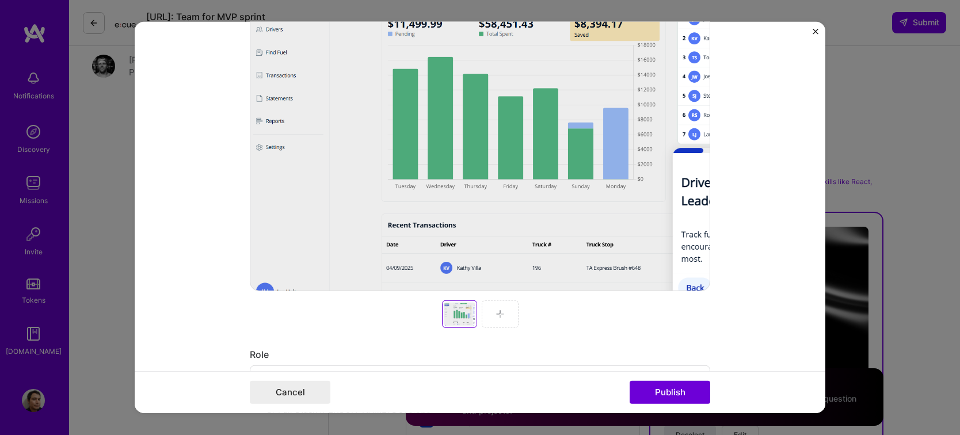
scroll to position [288, 0]
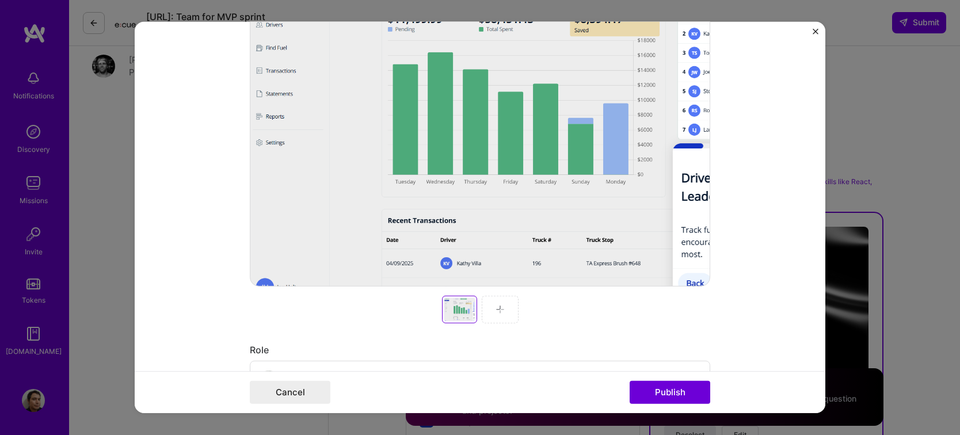
click at [495, 310] on img at bounding box center [499, 309] width 9 height 9
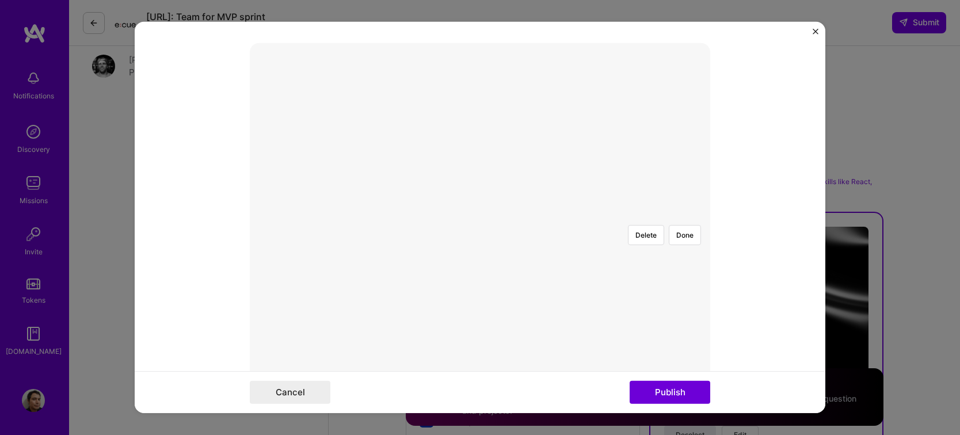
scroll to position [188, 0]
click at [567, 213] on div at bounding box center [748, 349] width 363 height 273
click at [679, 223] on button "Done" at bounding box center [685, 233] width 32 height 20
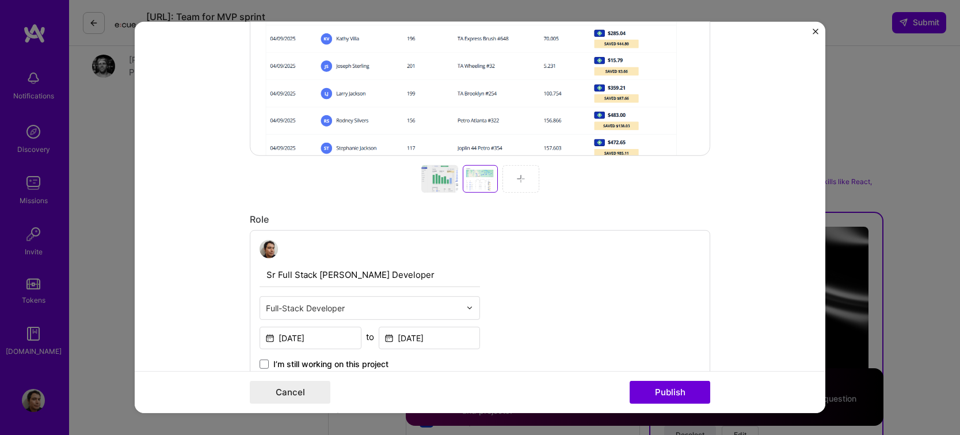
click at [517, 180] on img at bounding box center [520, 178] width 9 height 9
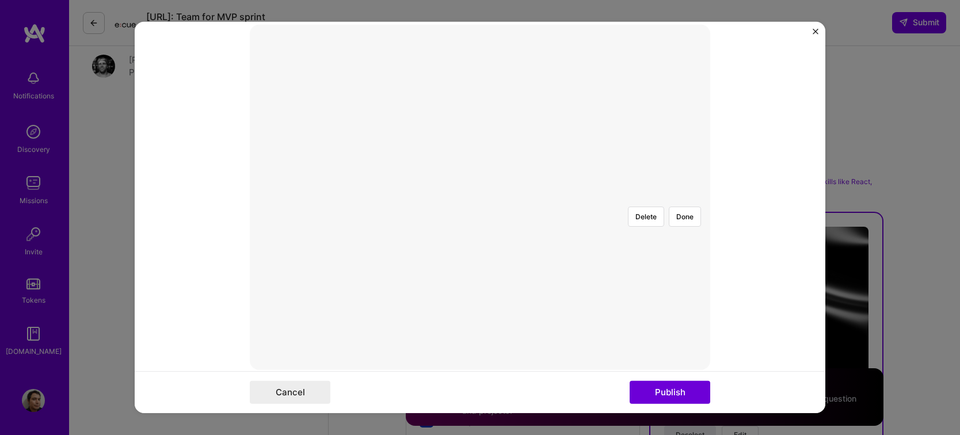
scroll to position [204, 0]
click at [546, 198] on div at bounding box center [691, 315] width 313 height 235
click at [677, 207] on button "Done" at bounding box center [685, 217] width 32 height 20
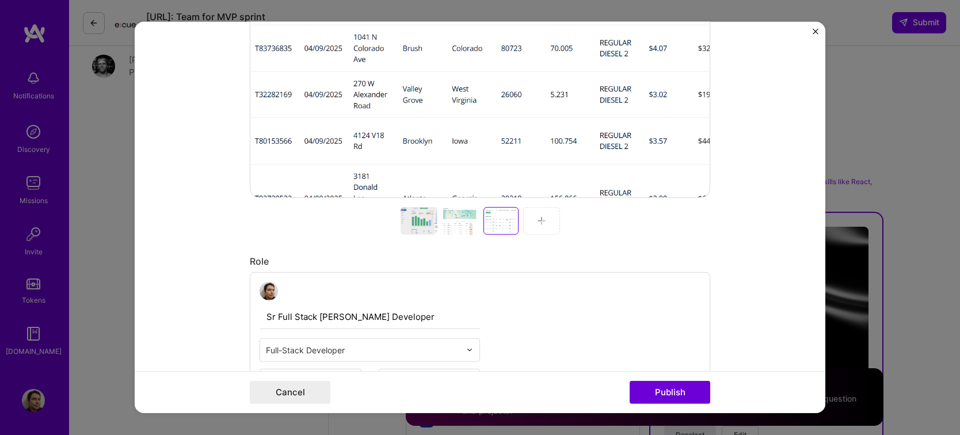
click at [548, 219] on div at bounding box center [541, 221] width 37 height 28
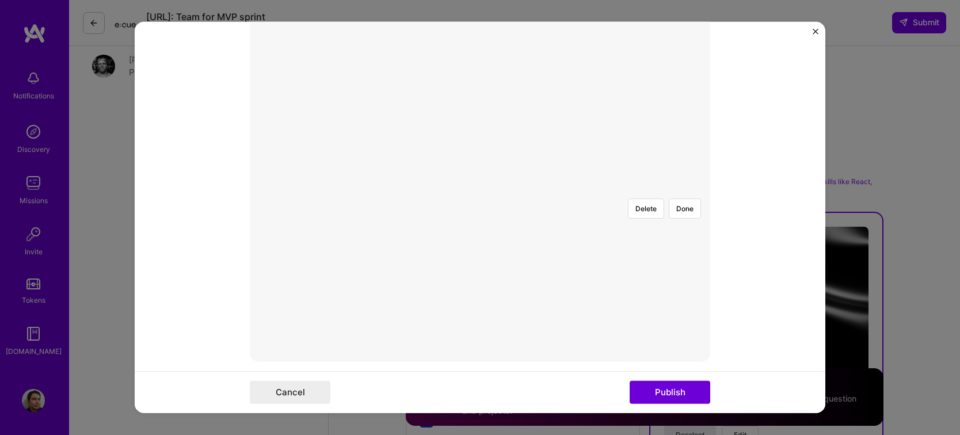
scroll to position [162, 0]
click at [658, 239] on div at bounding box center [785, 355] width 309 height 232
click at [685, 249] on button "Done" at bounding box center [685, 259] width 32 height 20
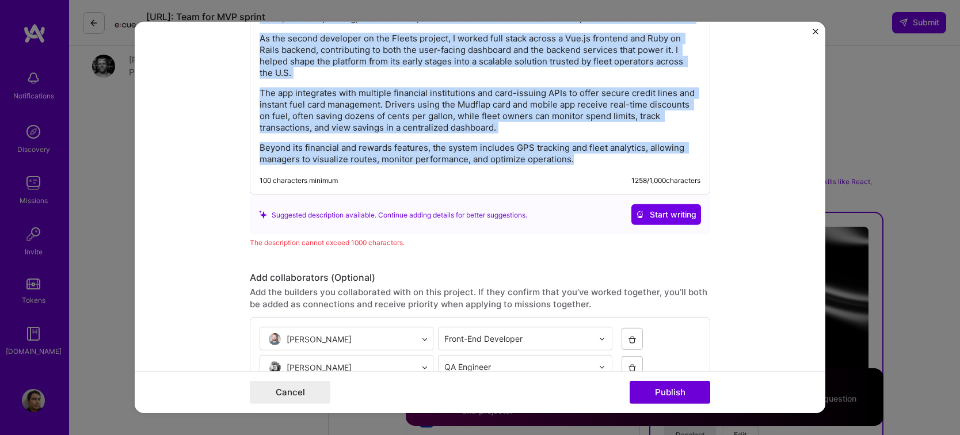
scroll to position [1364, 0]
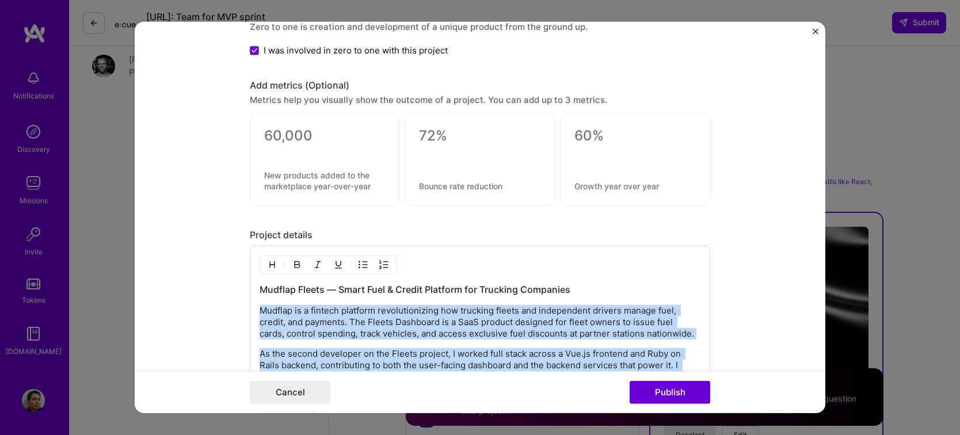
drag, startPoint x: 556, startPoint y: 133, endPoint x: 246, endPoint y: 304, distance: 353.6
click at [250, 304] on div "Mudflap Fleets — Smart Fuel & Credit Platform for Trucking Companies Mudflap is…" at bounding box center [480, 378] width 460 height 265
copy div "Mudflap is a fintech platform revolutionizing how trucking fleets and independe…"
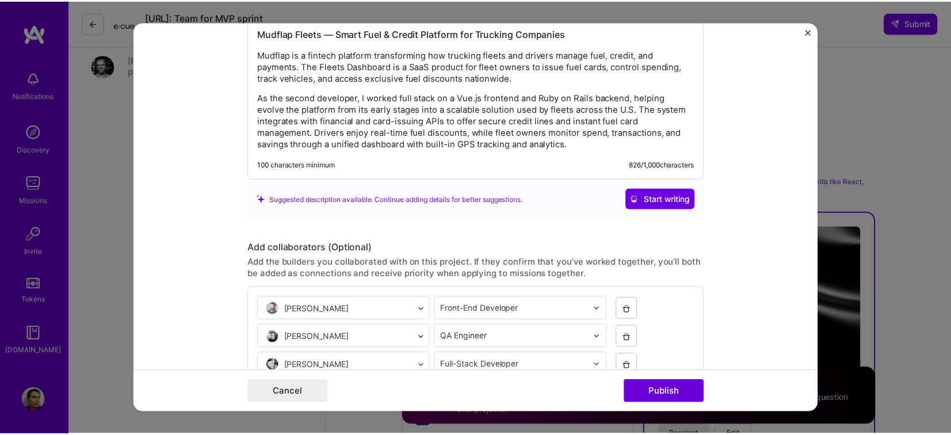
scroll to position [1783, 0]
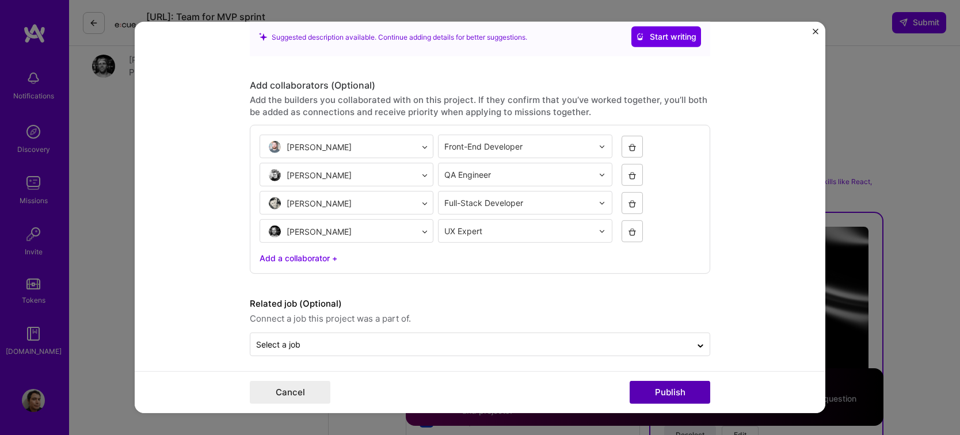
click at [669, 390] on button "Publish" at bounding box center [670, 392] width 81 height 23
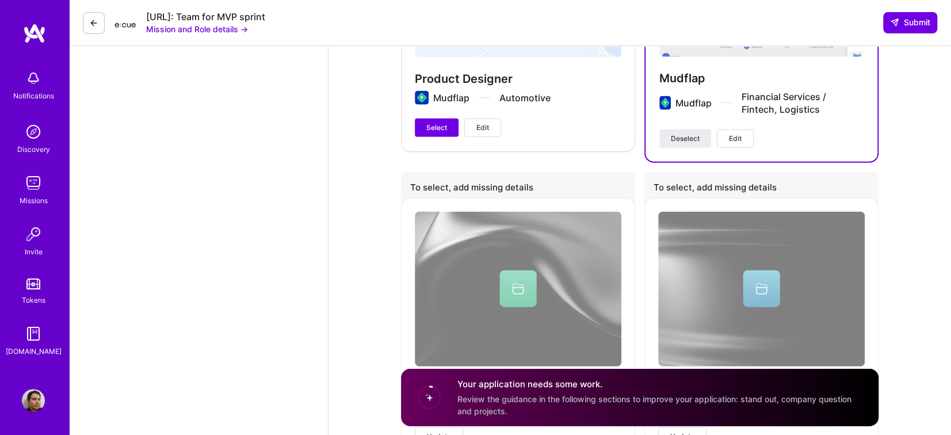
scroll to position [1714, 0]
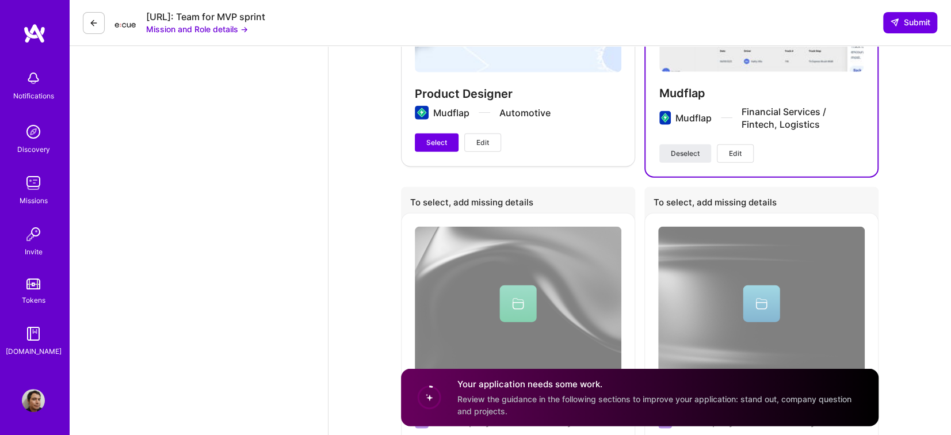
click at [512, 238] on div "A single page web app for anonymous voting with gamification and reporting data…" at bounding box center [518, 344] width 234 height 262
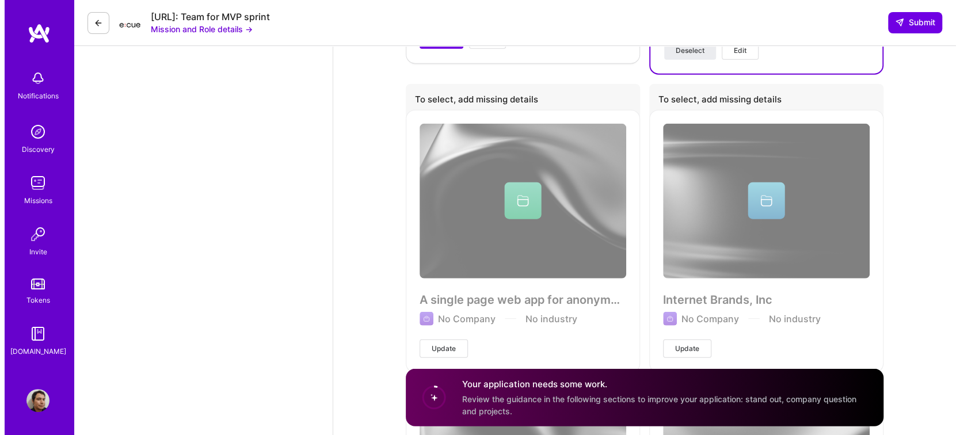
scroll to position [1829, 0]
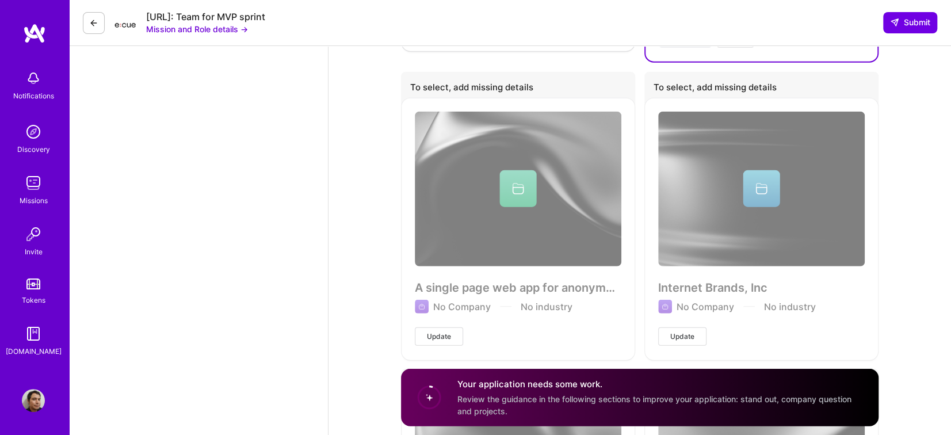
click at [521, 72] on div "To select, add missing details" at bounding box center [518, 89] width 234 height 34
click at [453, 183] on div "A single page web app for anonymous voting with gamification and reporting data…" at bounding box center [518, 229] width 234 height 262
click at [444, 281] on div "A single page web app for anonymous voting with gamification and reporting data…" at bounding box center [518, 229] width 234 height 262
click at [437, 331] on span "Update" at bounding box center [439, 336] width 24 height 10
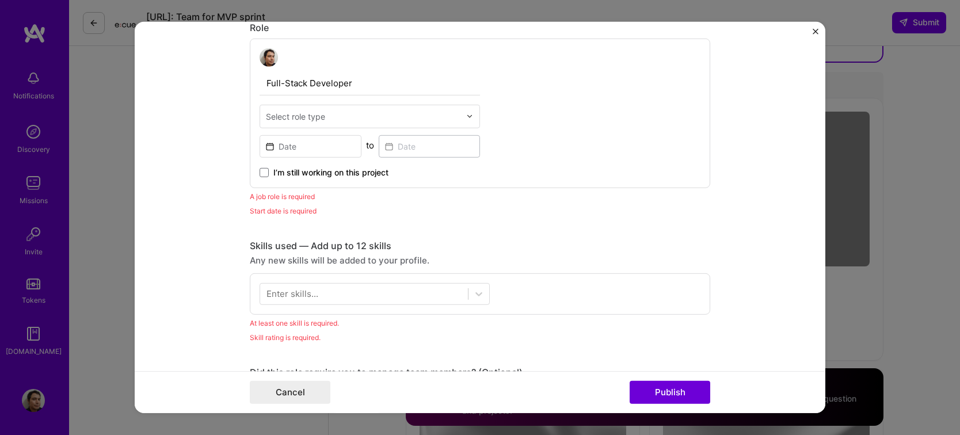
scroll to position [0, 0]
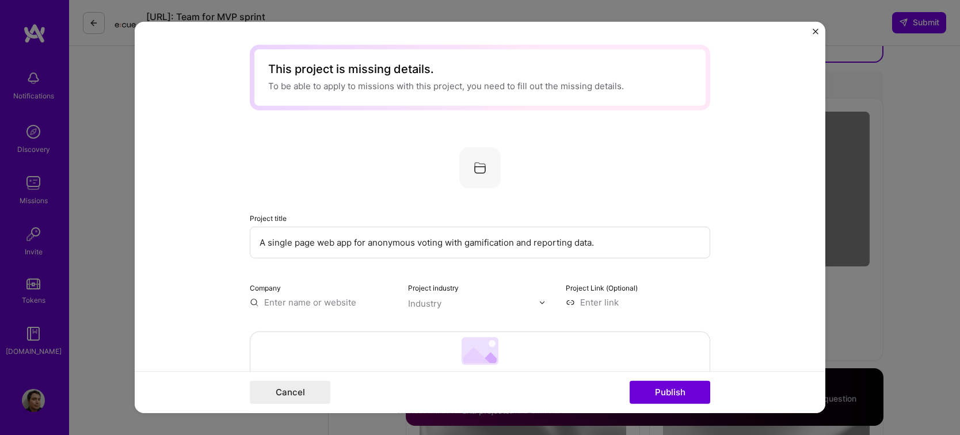
click at [312, 253] on input "A single page web app for anonymous voting with gamification and reporting data." at bounding box center [480, 243] width 460 height 32
click at [285, 307] on input "text" at bounding box center [322, 302] width 144 height 12
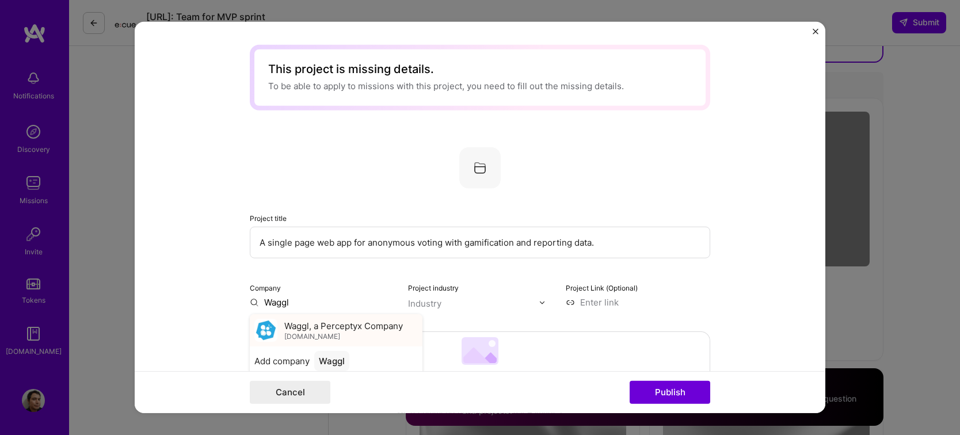
click at [337, 331] on span "Waggl, a Perceptyx Company" at bounding box center [343, 325] width 119 height 12
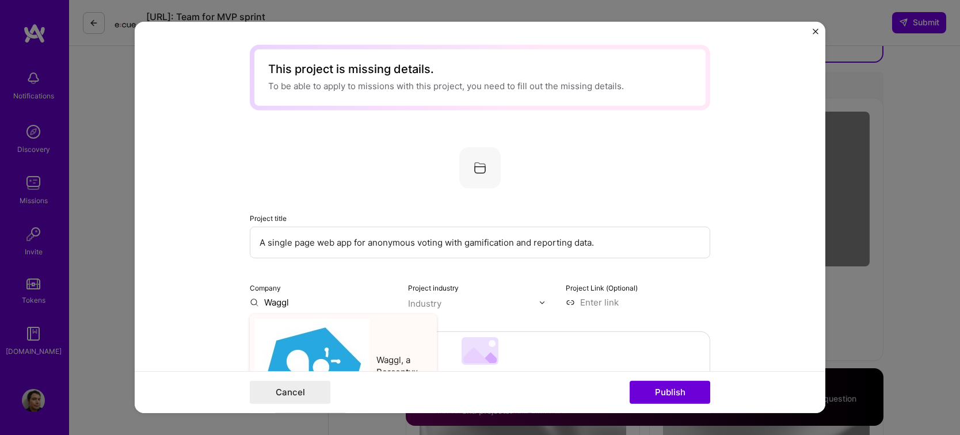
type input "Waggl, a Perceptyx Company"
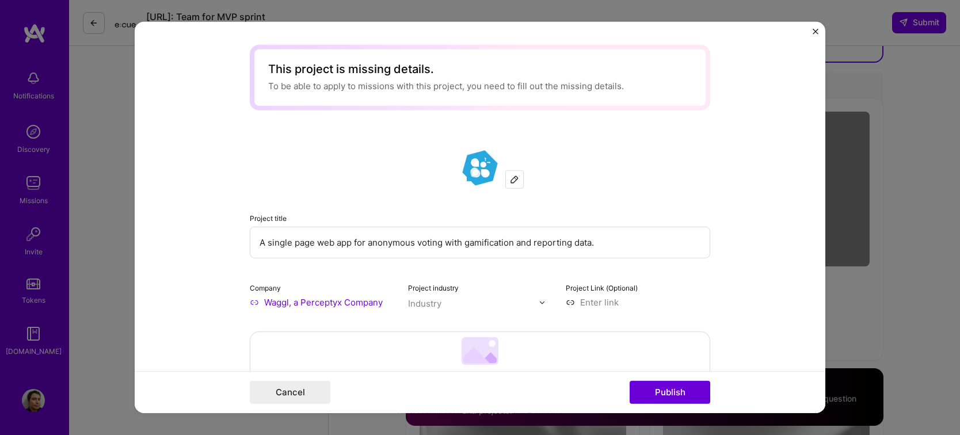
click at [329, 239] on input "A single page web app for anonymous voting with gamification and reporting data." at bounding box center [480, 243] width 460 height 32
click at [628, 245] on input "A single page web app for anonymous voting with gamification and reporting data." at bounding box center [480, 243] width 460 height 32
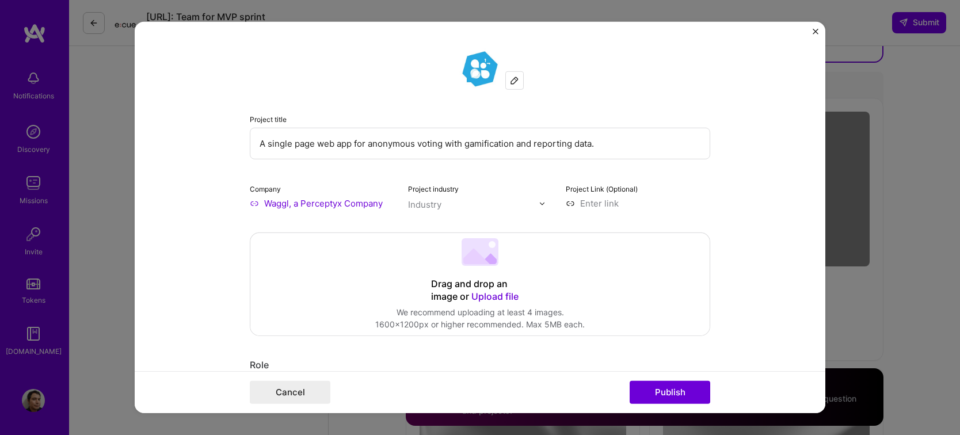
scroll to position [115, 0]
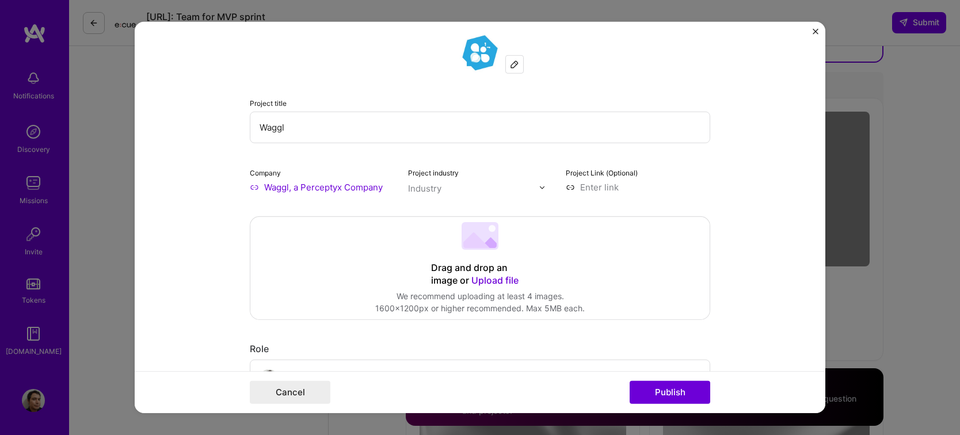
type input "Waggl"
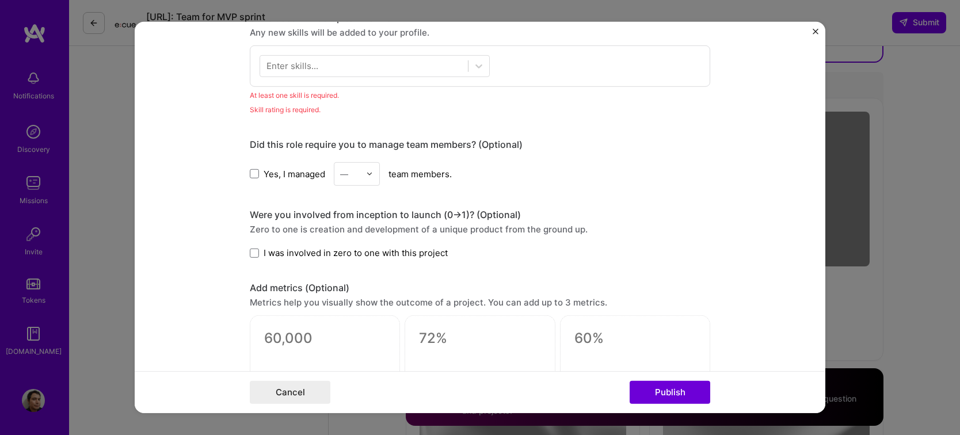
scroll to position [1164, 0]
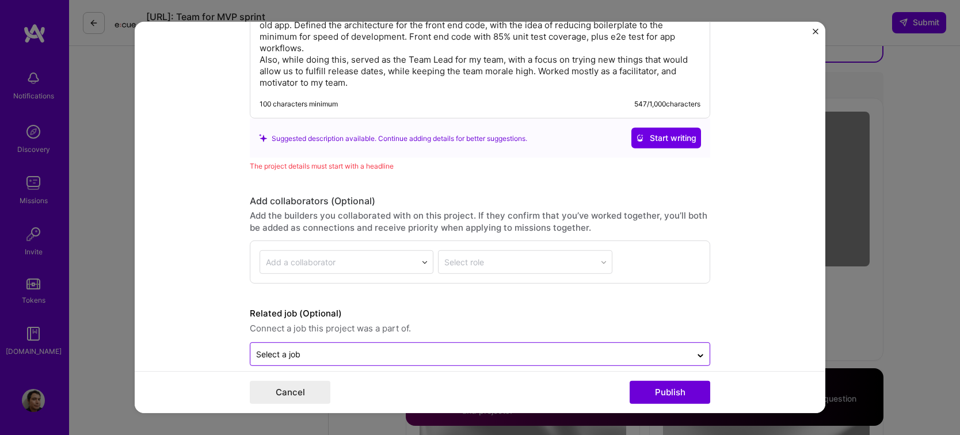
click at [372, 347] on div at bounding box center [470, 354] width 429 height 14
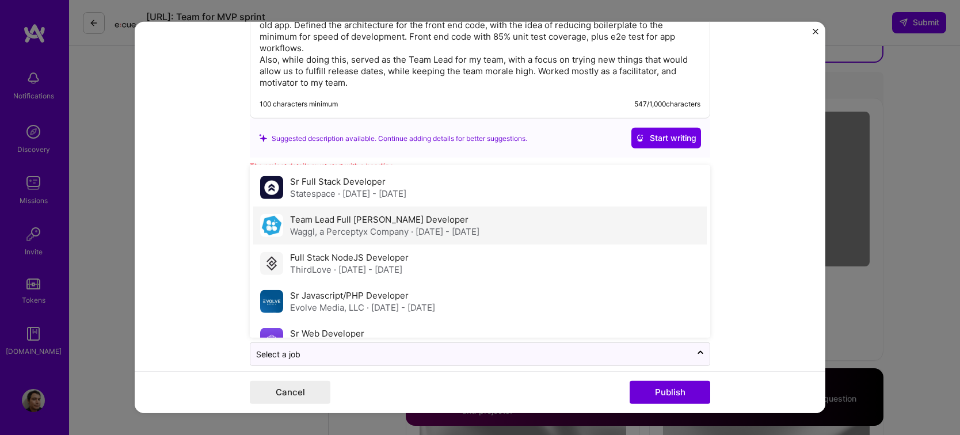
click at [411, 222] on div "Team Lead Full [PERSON_NAME] Developer Waggl, a Perceptyx Company · [DATE] - [D…" at bounding box center [479, 226] width 453 height 38
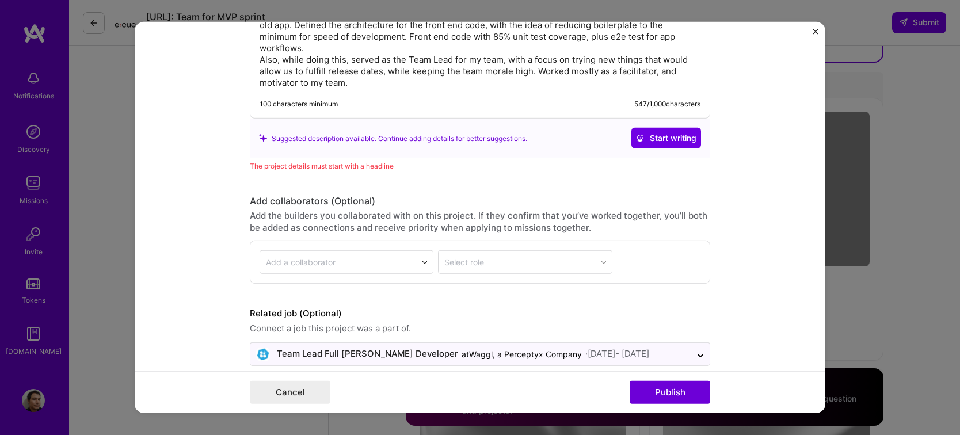
click at [781, 235] on form "This project is missing details. To be able to apply to missions with this proj…" at bounding box center [480, 217] width 691 height 391
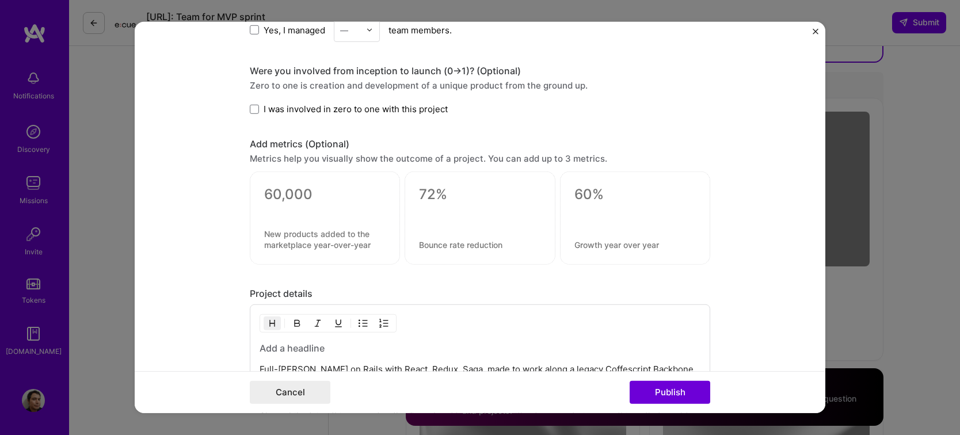
scroll to position [646, 0]
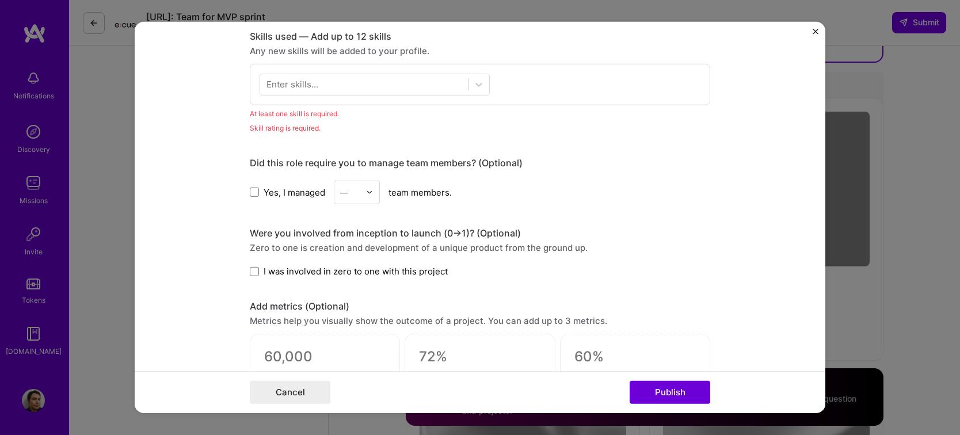
click at [255, 194] on label "Yes, I managed" at bounding box center [287, 192] width 75 height 12
click at [0, 0] on input "Yes, I managed" at bounding box center [0, 0] width 0 height 0
click at [356, 188] on div "—" at bounding box center [350, 192] width 32 height 22
click at [346, 301] on div "5" at bounding box center [356, 308] width 39 height 21
click at [609, 186] on div "Yes, I managed option 5, selected. Select is focused ,type to refine list, pres…" at bounding box center [480, 193] width 460 height 24
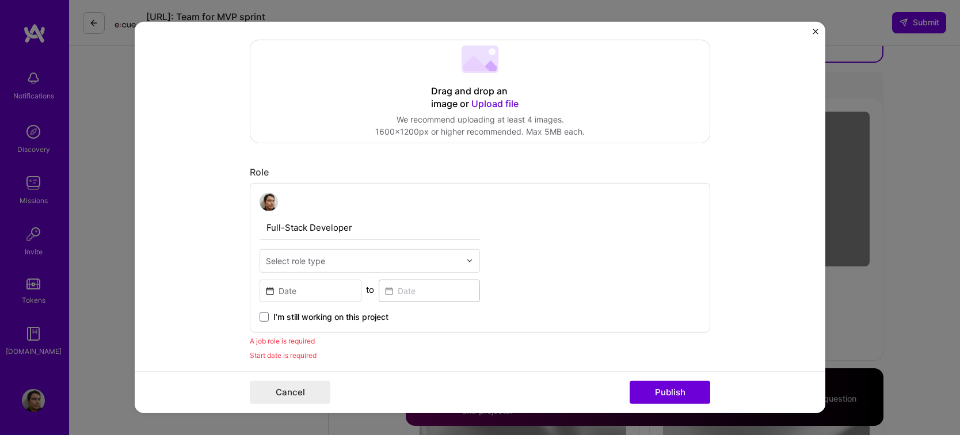
scroll to position [415, 0]
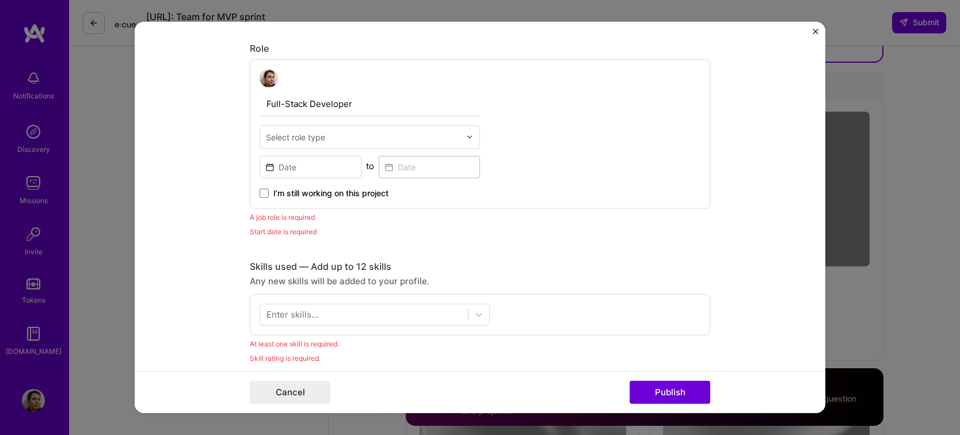
click at [285, 109] on input "Full-Stack Developer" at bounding box center [370, 104] width 220 height 24
click at [318, 128] on div "Select role type" at bounding box center [363, 137] width 206 height 22
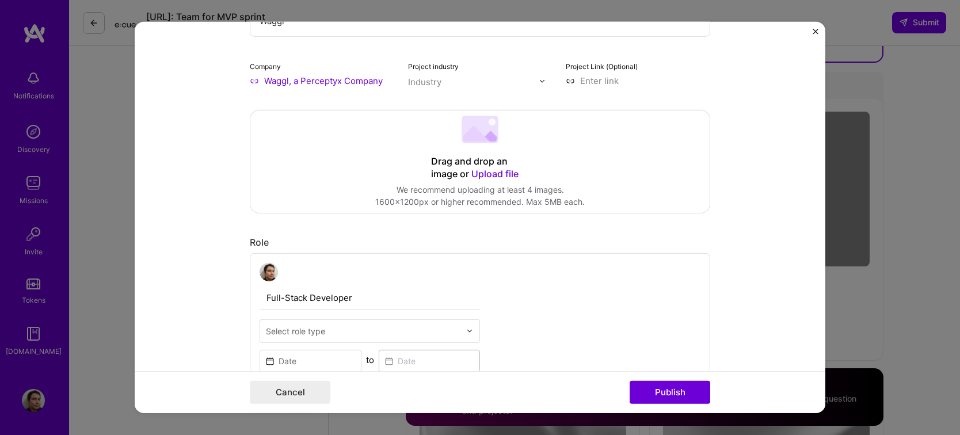
scroll to position [230, 0]
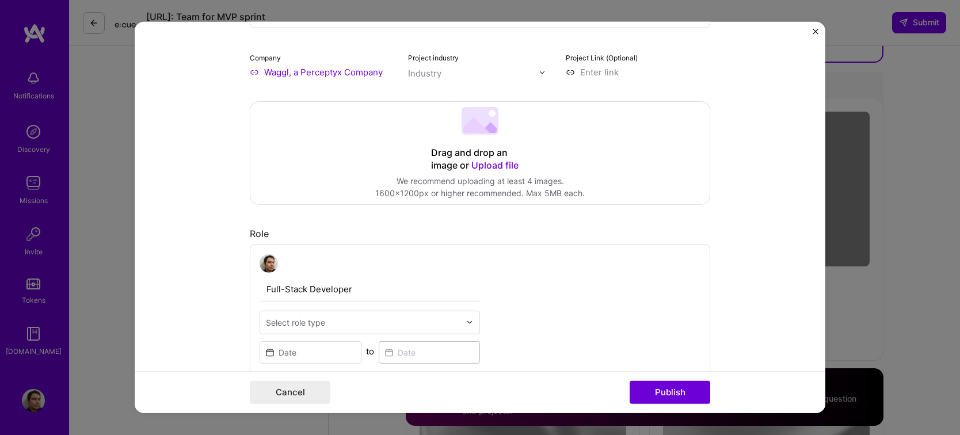
click at [527, 64] on div "Project industry Industry" at bounding box center [480, 64] width 144 height 27
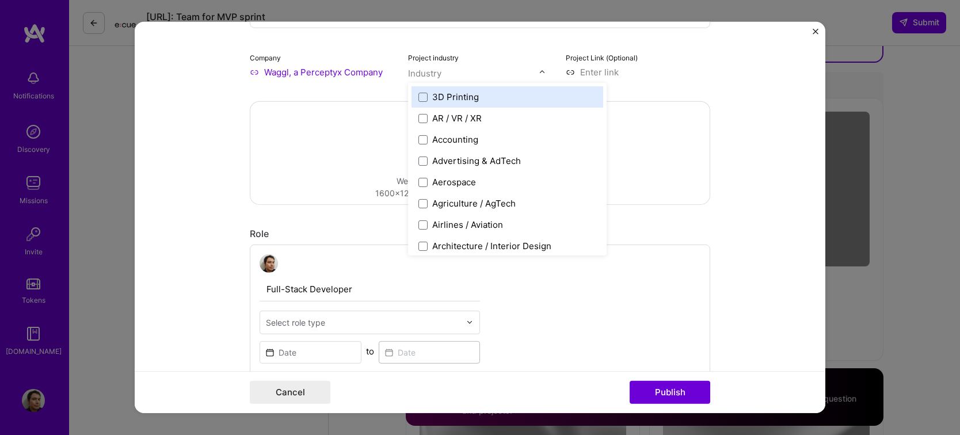
click at [541, 74] on div at bounding box center [545, 72] width 13 height 12
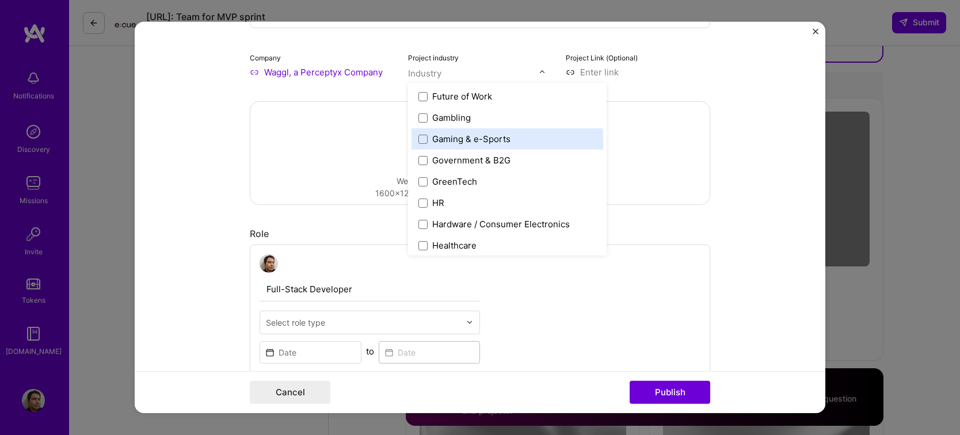
scroll to position [1324, 0]
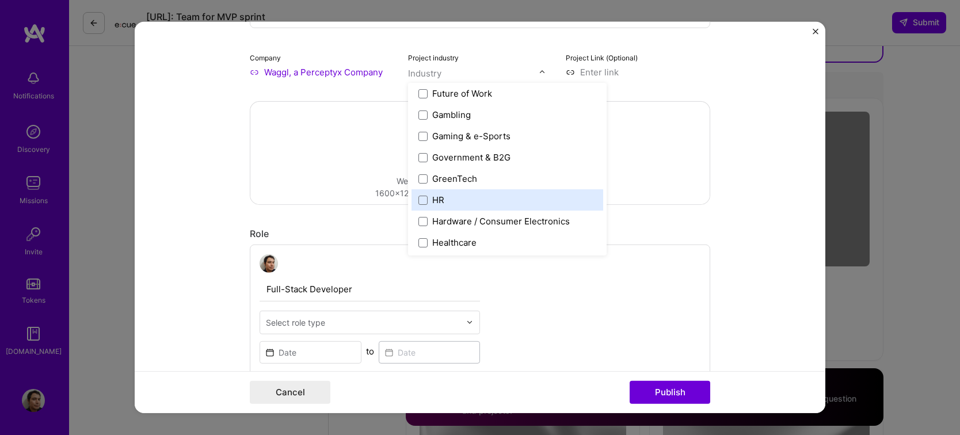
click at [532, 203] on label "HR" at bounding box center [507, 200] width 178 height 12
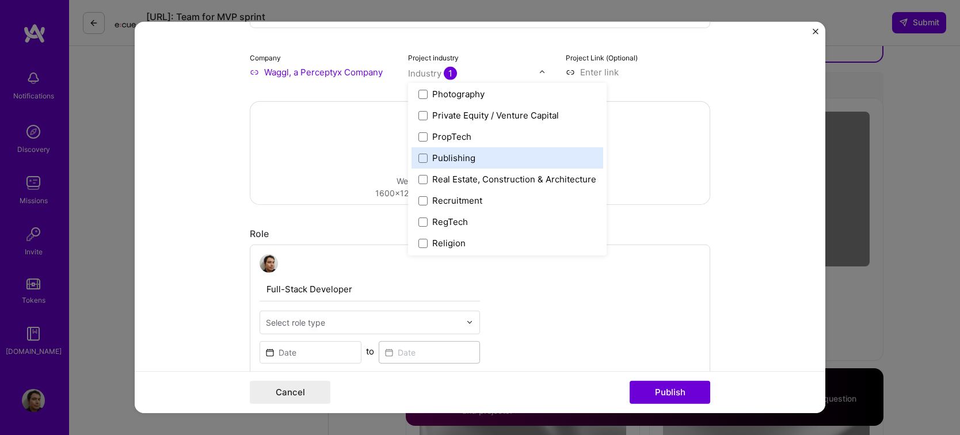
scroll to position [2072, 0]
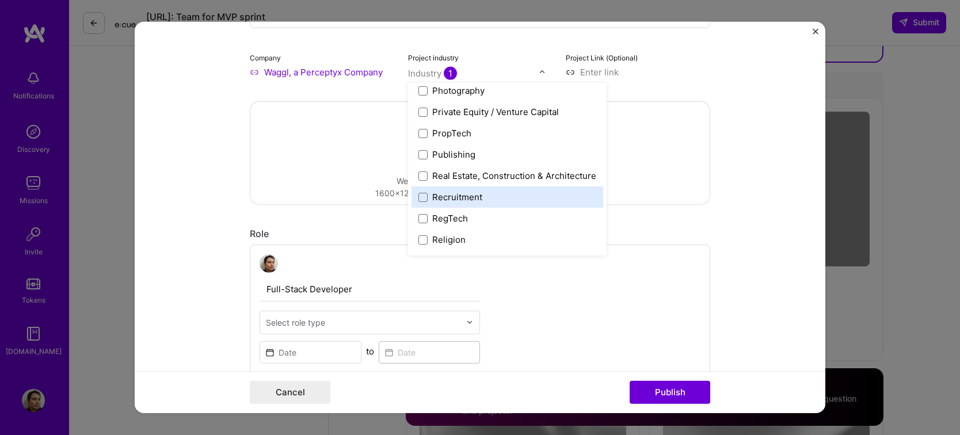
click at [827, 208] on div "This project is missing details. To be able to apply to missions with this proj…" at bounding box center [480, 217] width 960 height 435
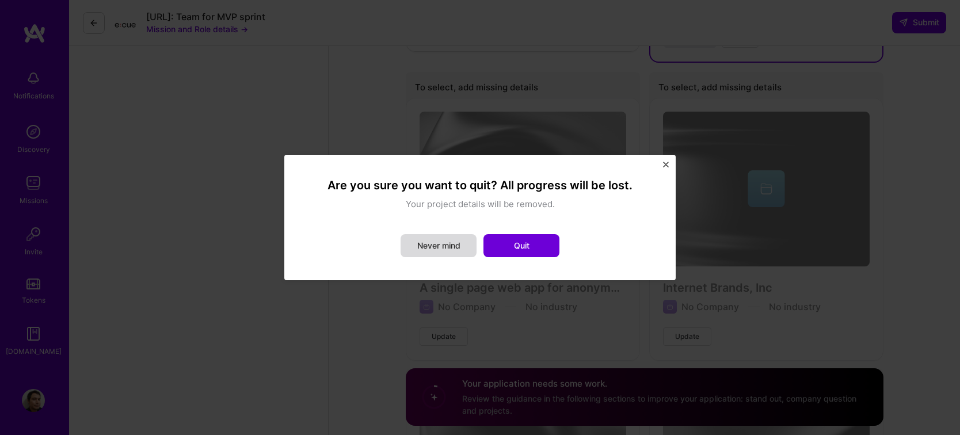
click at [462, 251] on button "Never mind" at bounding box center [439, 245] width 76 height 23
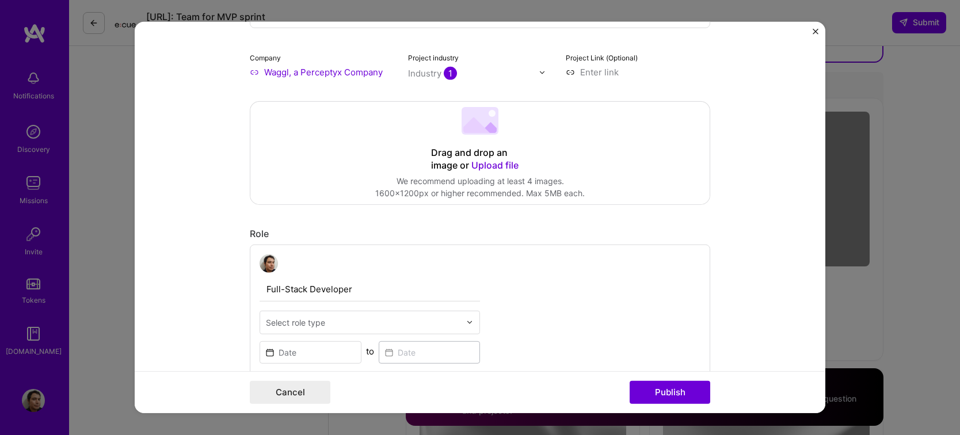
click at [608, 72] on input at bounding box center [638, 72] width 144 height 12
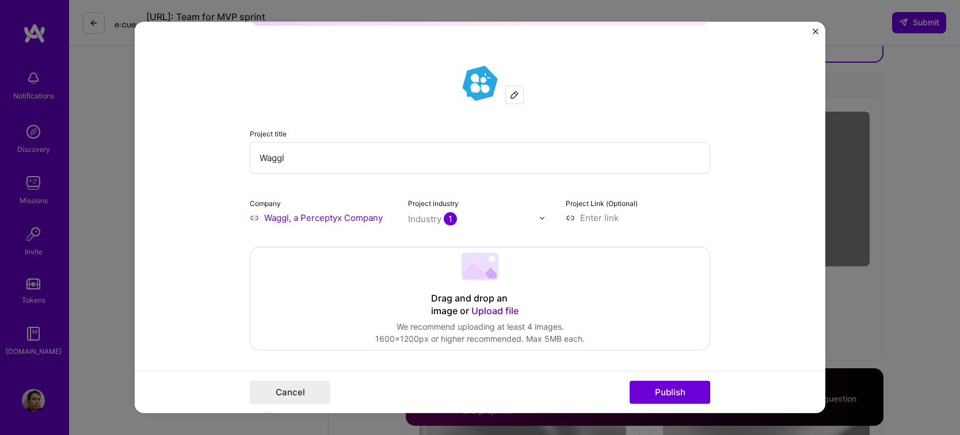
scroll to position [58, 0]
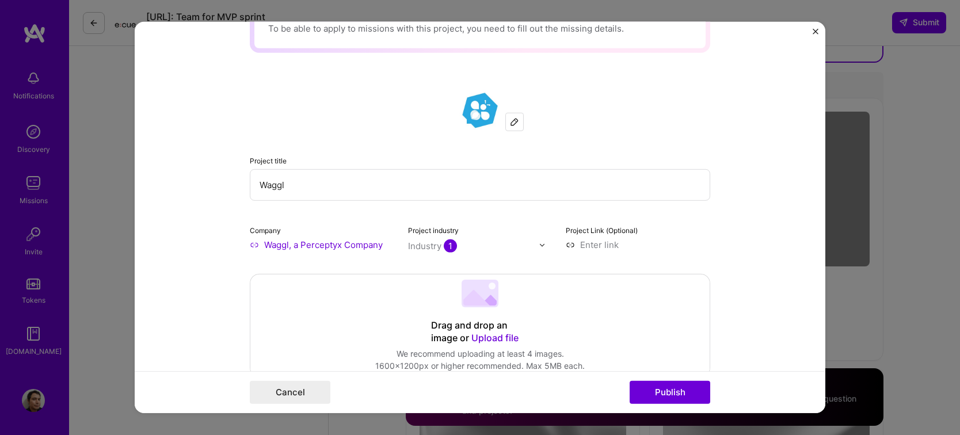
paste input "[URL][DOMAIN_NAME]"
type input "[URL][DOMAIN_NAME]"
click at [762, 258] on form "This project is missing details. To be able to apply to missions with this proj…" at bounding box center [480, 217] width 691 height 391
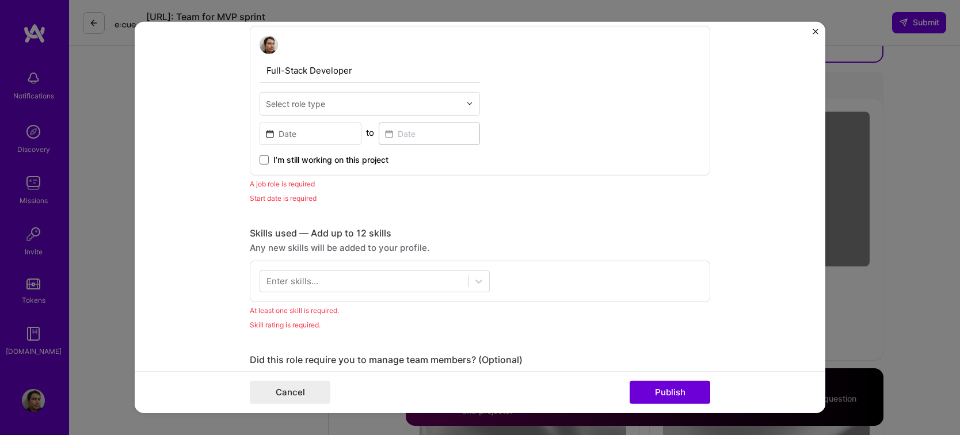
scroll to position [460, 0]
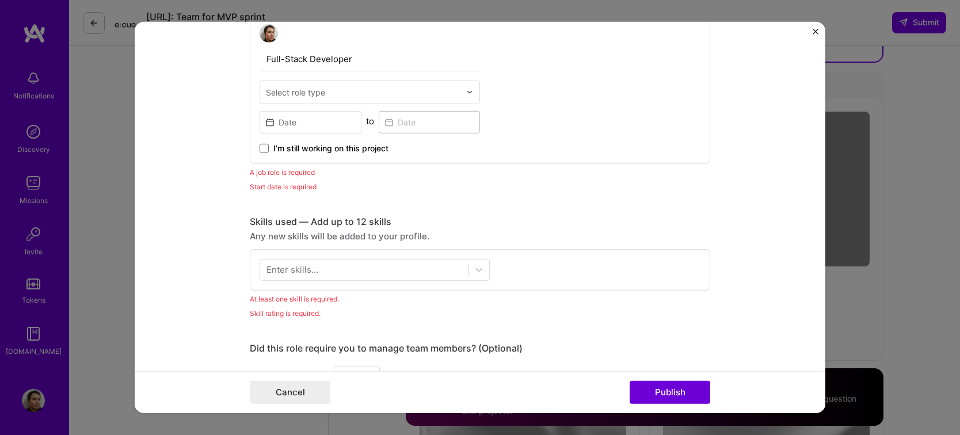
click at [461, 88] on div "Select role type" at bounding box center [363, 92] width 206 height 22
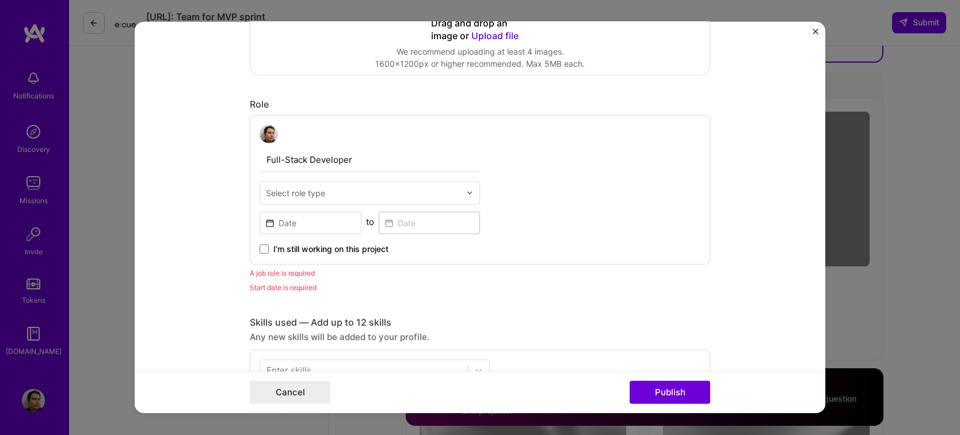
scroll to position [358, 0]
click at [327, 219] on input at bounding box center [311, 224] width 102 height 22
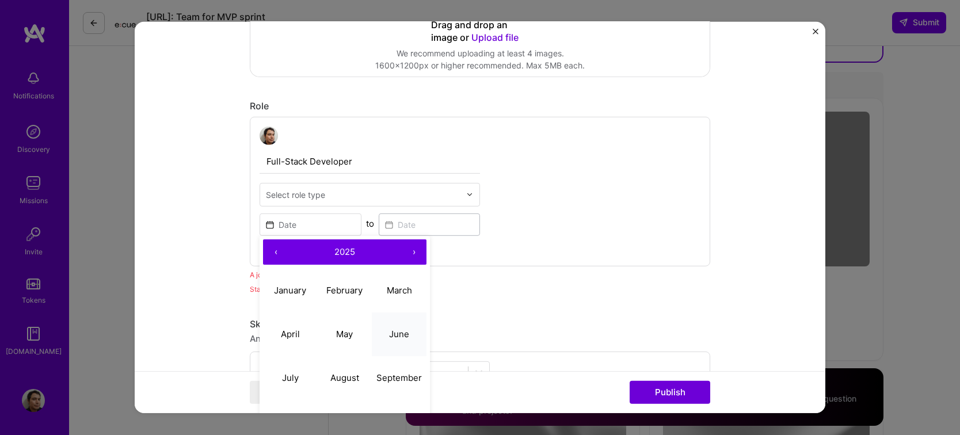
click at [385, 346] on button "June" at bounding box center [399, 334] width 55 height 44
type input "[DATE]"
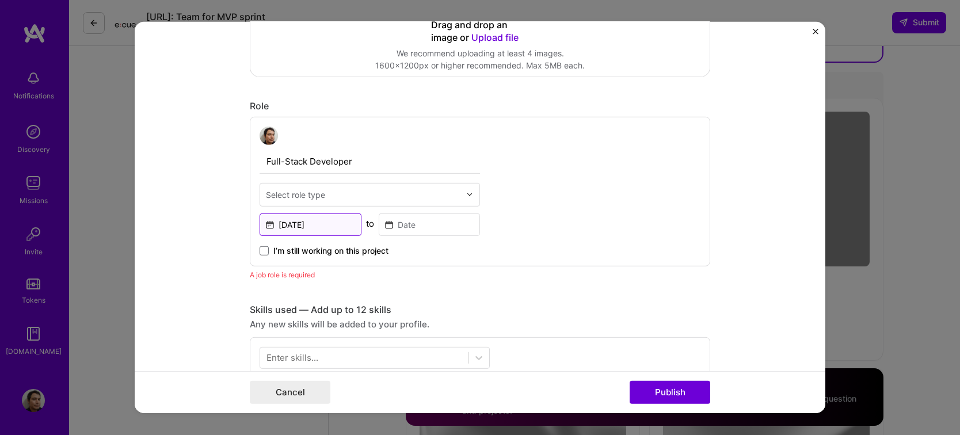
click at [330, 220] on input "[DATE]" at bounding box center [311, 224] width 102 height 22
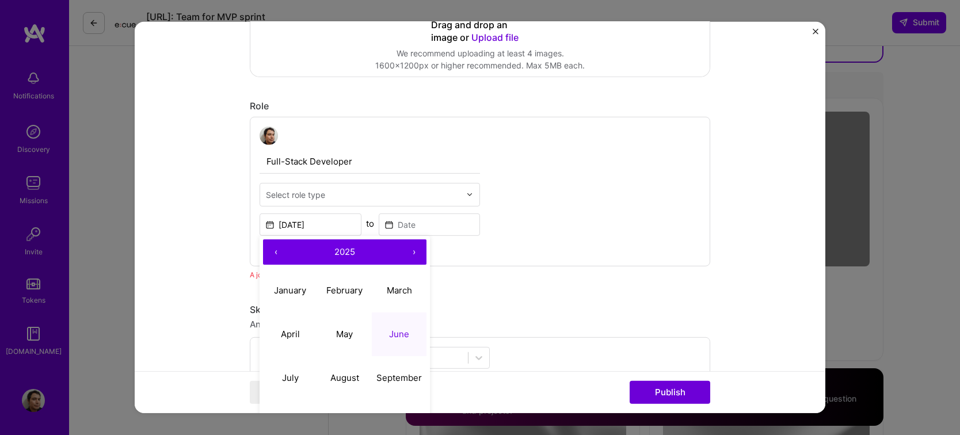
click at [273, 245] on button "‹" at bounding box center [275, 251] width 25 height 25
click at [273, 248] on button "‹" at bounding box center [275, 251] width 25 height 25
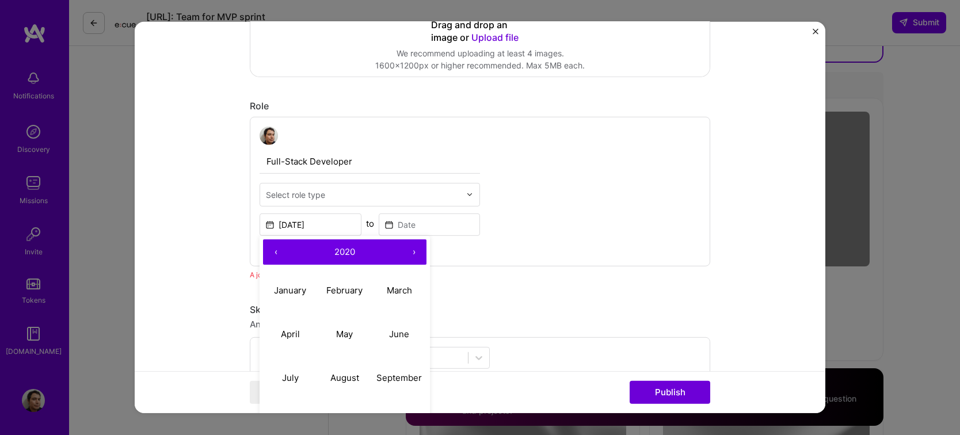
click at [273, 248] on button "‹" at bounding box center [275, 251] width 25 height 25
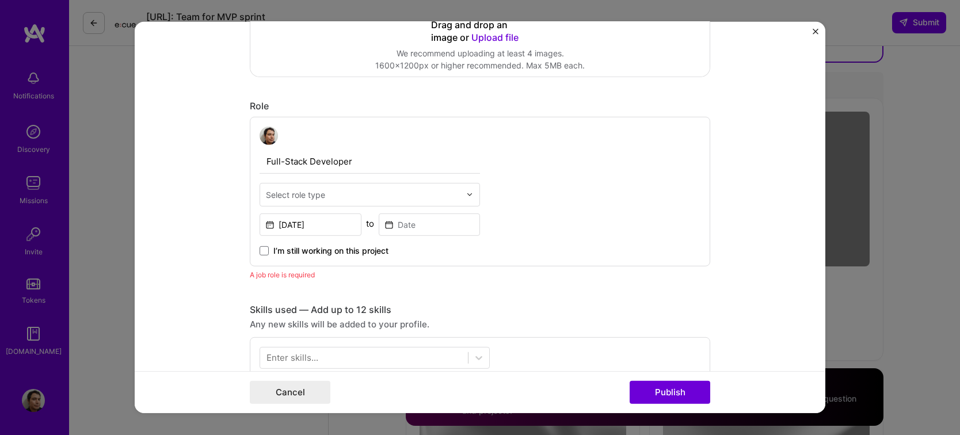
click at [647, 248] on div "Full-Stack Developer Select role type [DATE] to I’m still working on this proje…" at bounding box center [480, 192] width 460 height 150
click at [441, 226] on input at bounding box center [430, 224] width 102 height 22
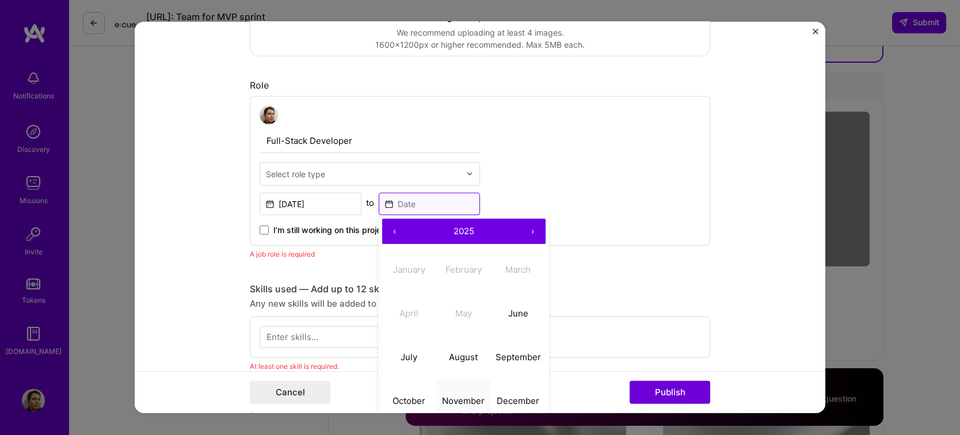
scroll to position [415, 0]
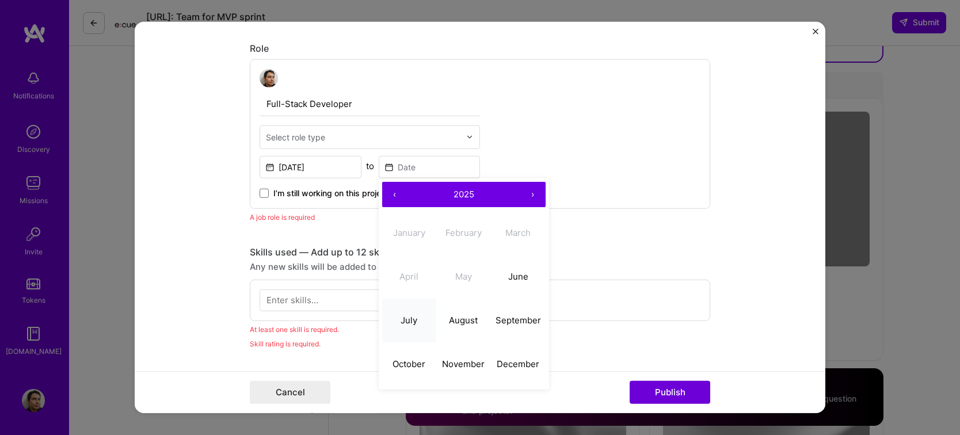
click at [421, 331] on button "July" at bounding box center [409, 321] width 55 height 44
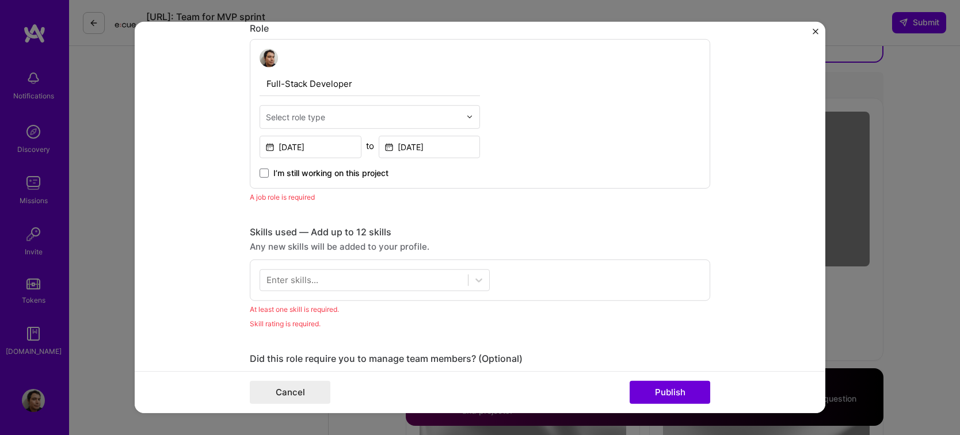
scroll to position [460, 0]
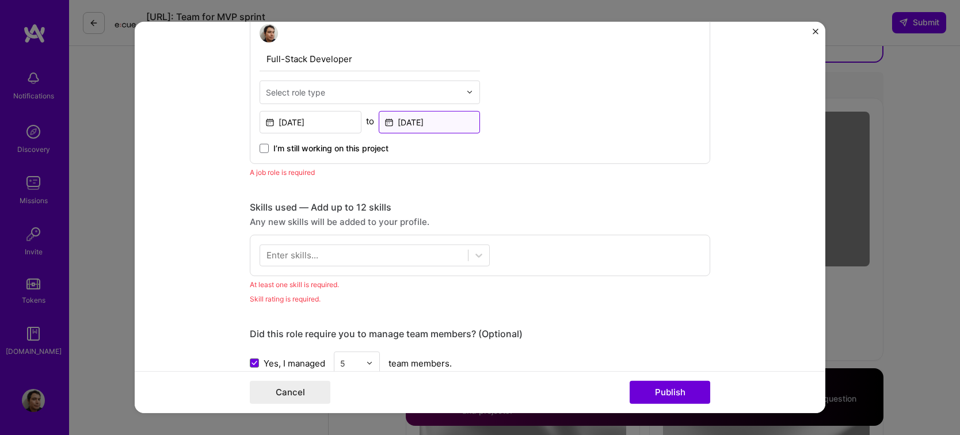
click at [392, 121] on input "[DATE]" at bounding box center [430, 122] width 102 height 22
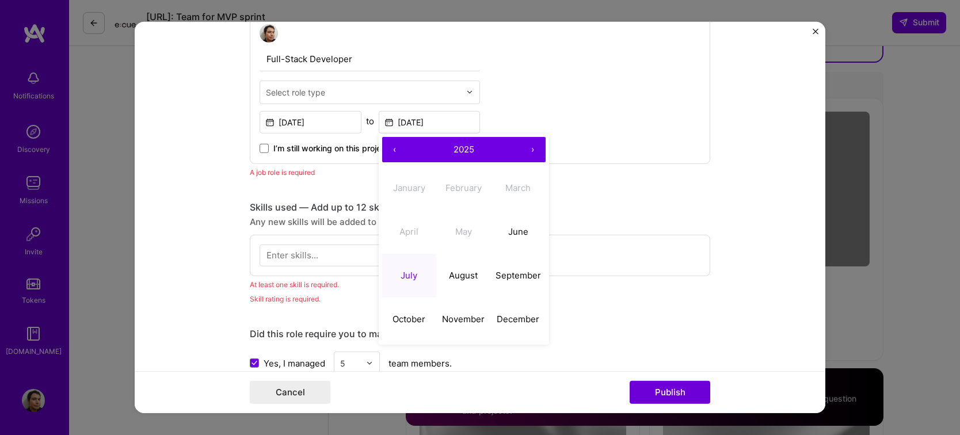
click at [600, 132] on div "Full-Stack Developer Select role type [DATE] to [DATE] ‹ 2025 › January Februar…" at bounding box center [480, 89] width 460 height 150
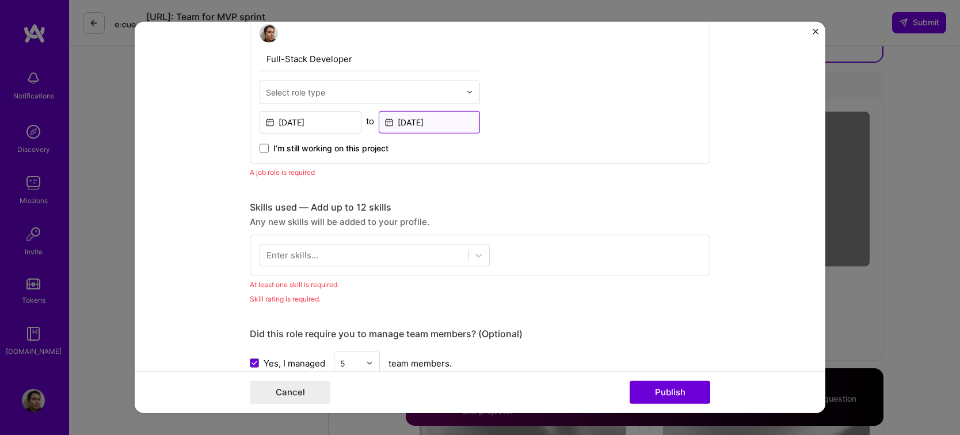
click at [417, 118] on input "[DATE]" at bounding box center [430, 122] width 102 height 22
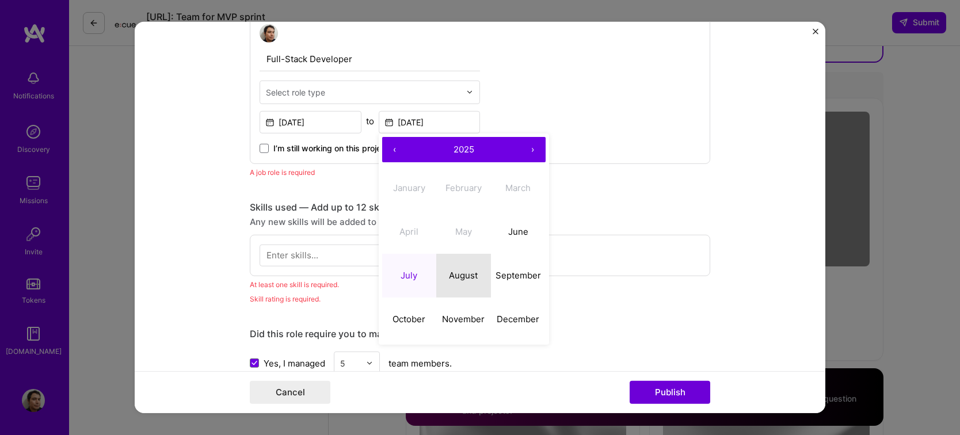
click at [467, 285] on button "August" at bounding box center [463, 276] width 55 height 44
type input "[DATE]"
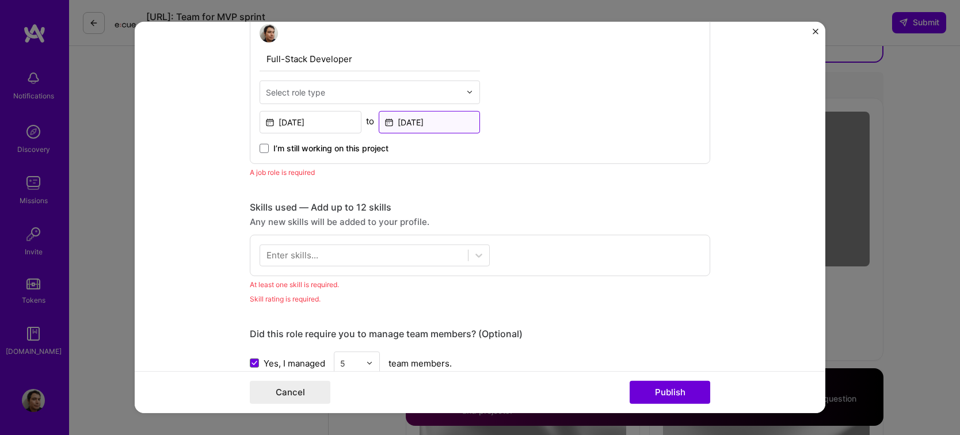
click at [403, 124] on input "[DATE]" at bounding box center [430, 122] width 102 height 22
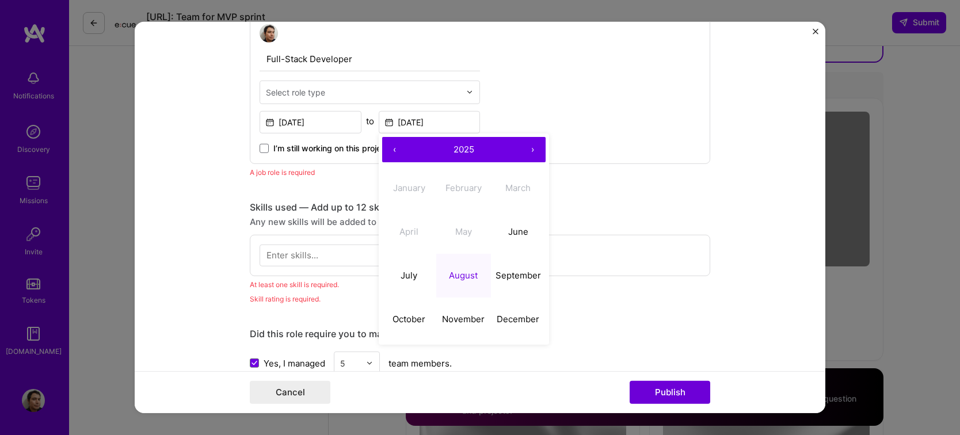
click at [508, 156] on button "2025" at bounding box center [463, 149] width 113 height 25
click at [528, 151] on button "›" at bounding box center [532, 149] width 25 height 25
click at [382, 150] on button "‹" at bounding box center [394, 149] width 25 height 25
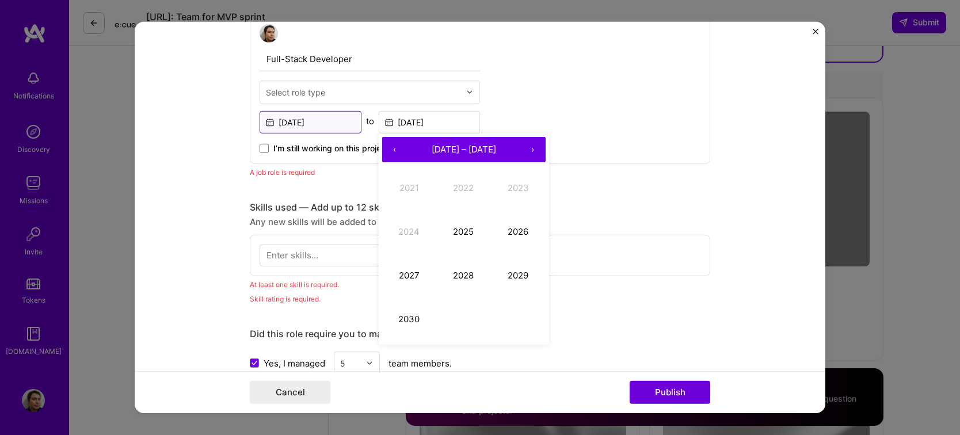
click at [325, 122] on input "[DATE]" at bounding box center [311, 122] width 102 height 22
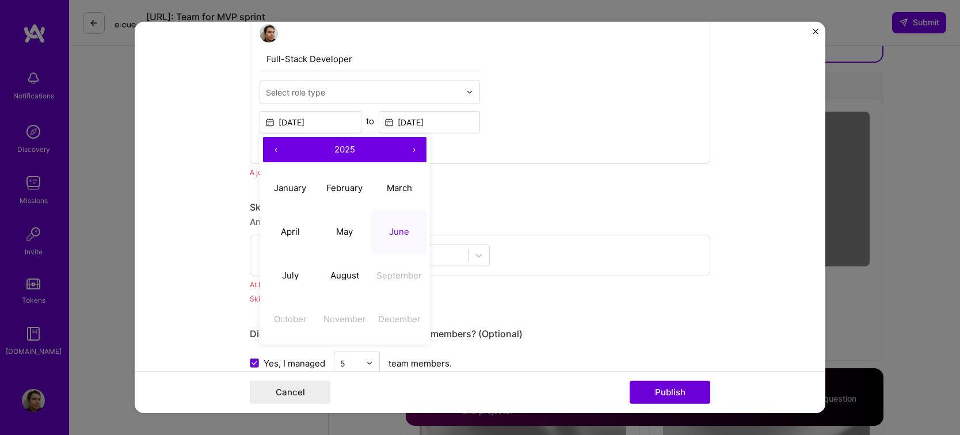
click at [269, 148] on button "‹" at bounding box center [275, 149] width 25 height 25
click at [292, 277] on abbr "July" at bounding box center [290, 275] width 17 height 11
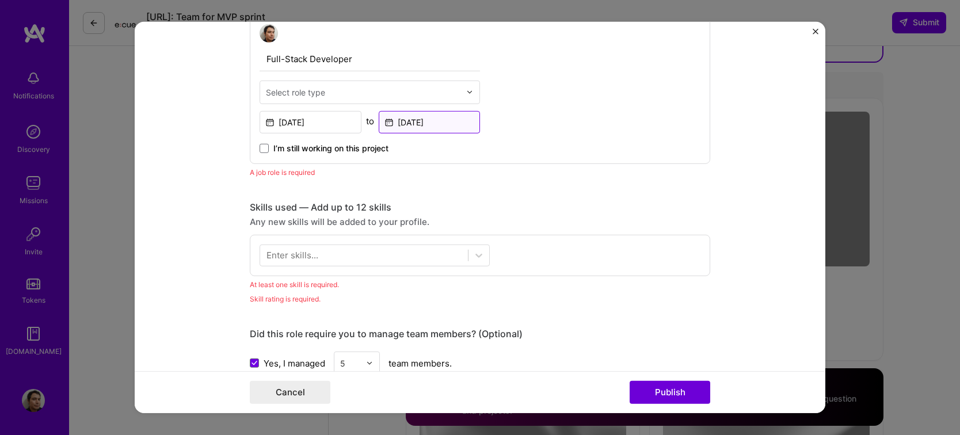
click at [415, 121] on input "[DATE]" at bounding box center [430, 122] width 102 height 22
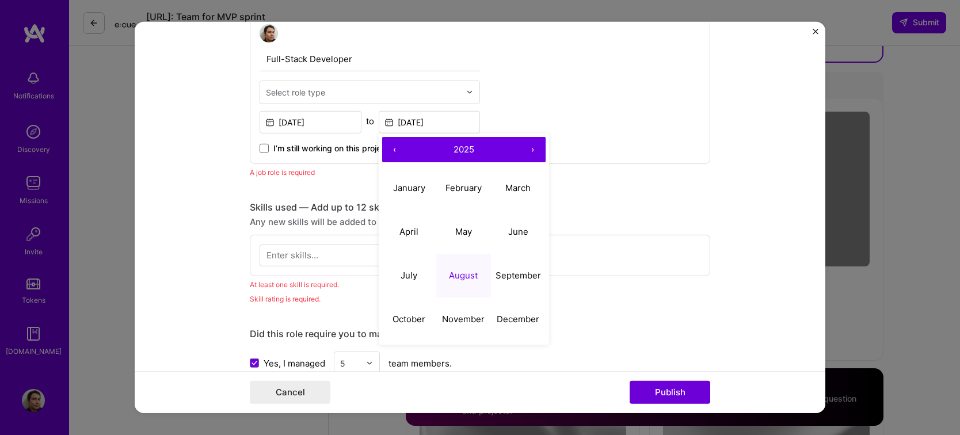
click at [392, 142] on button "‹" at bounding box center [394, 149] width 25 height 25
click at [390, 147] on button "‹" at bounding box center [394, 149] width 25 height 25
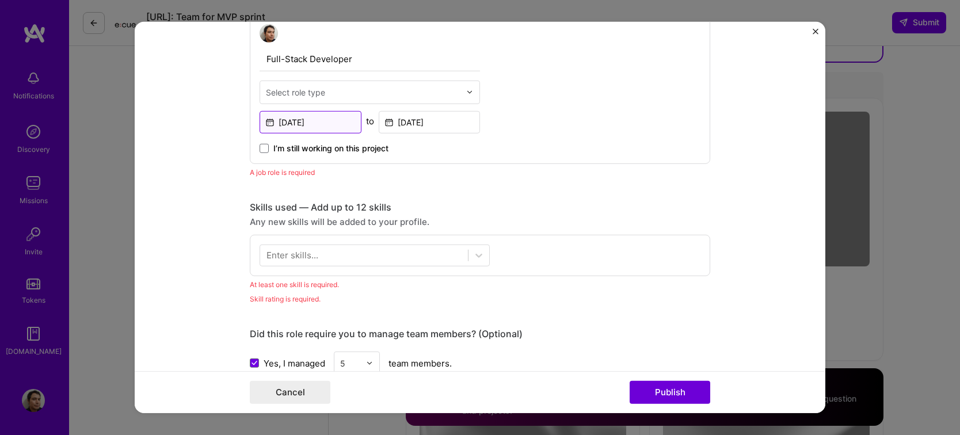
click at [318, 117] on input "[DATE]" at bounding box center [311, 122] width 102 height 22
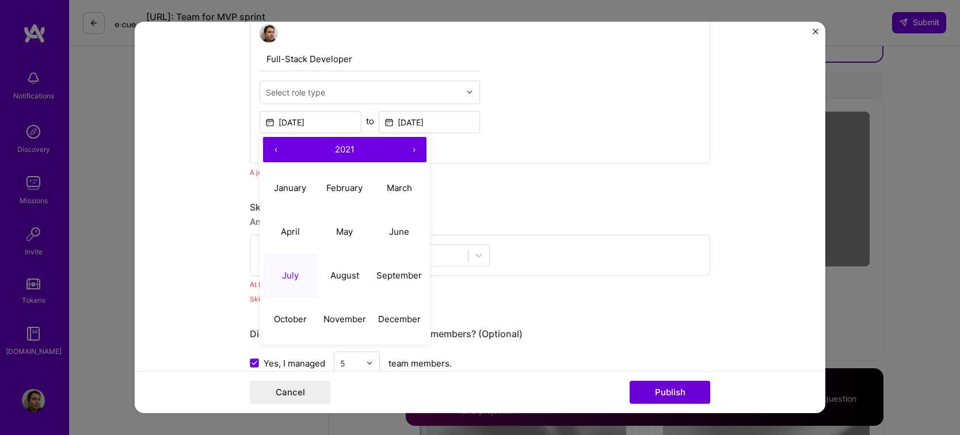
click at [274, 150] on button "‹" at bounding box center [275, 149] width 25 height 25
click at [287, 280] on button "July" at bounding box center [290, 276] width 55 height 44
type input "[DATE]"
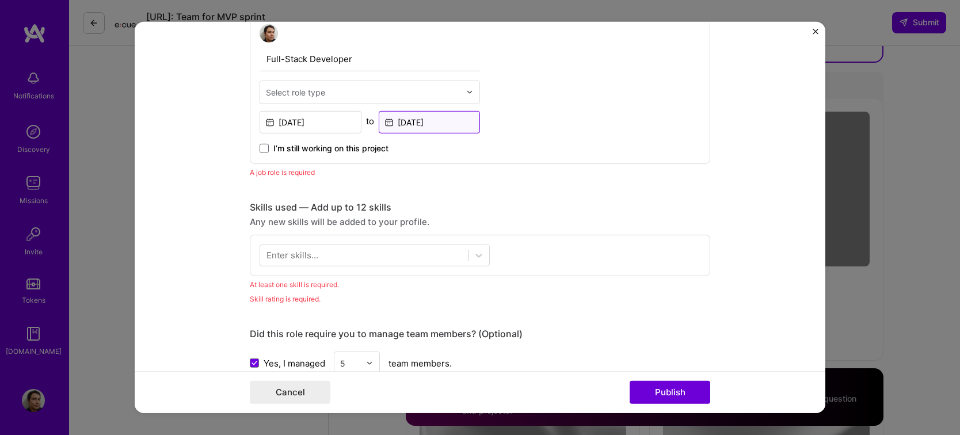
click at [430, 125] on input "[DATE]" at bounding box center [430, 122] width 102 height 22
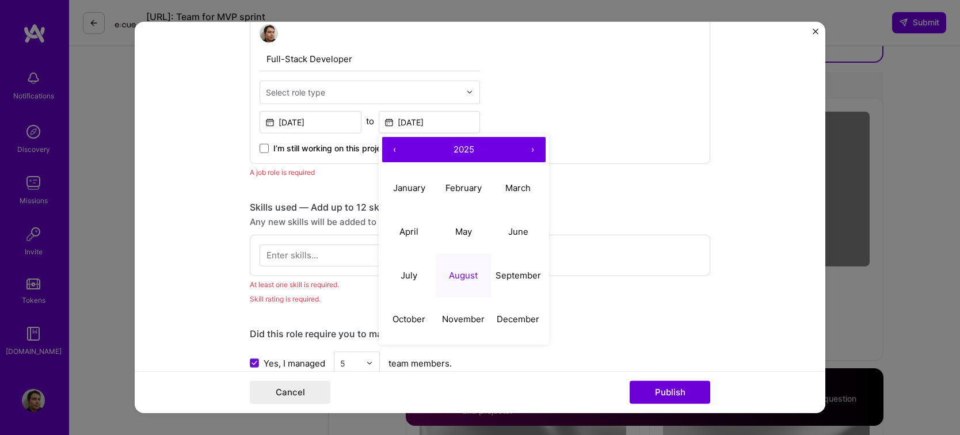
click at [388, 151] on button "‹" at bounding box center [394, 149] width 25 height 25
click at [455, 232] on abbr "May" at bounding box center [463, 231] width 17 height 11
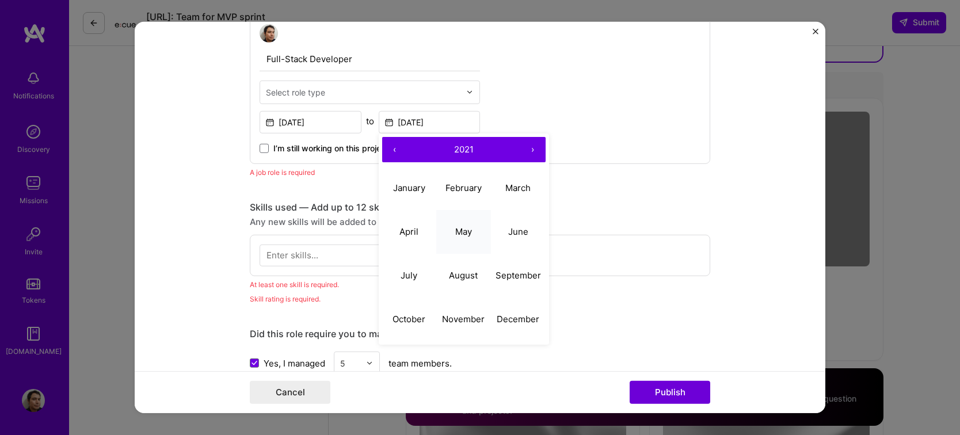
type input "[DATE]"
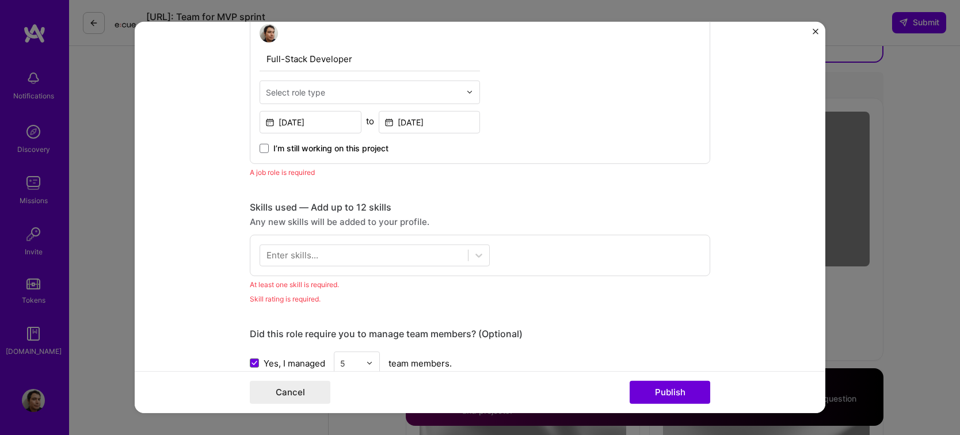
click at [656, 139] on div "Full-Stack Developer Select role type [DATE] to [DATE] I’m still working on thi…" at bounding box center [480, 89] width 460 height 150
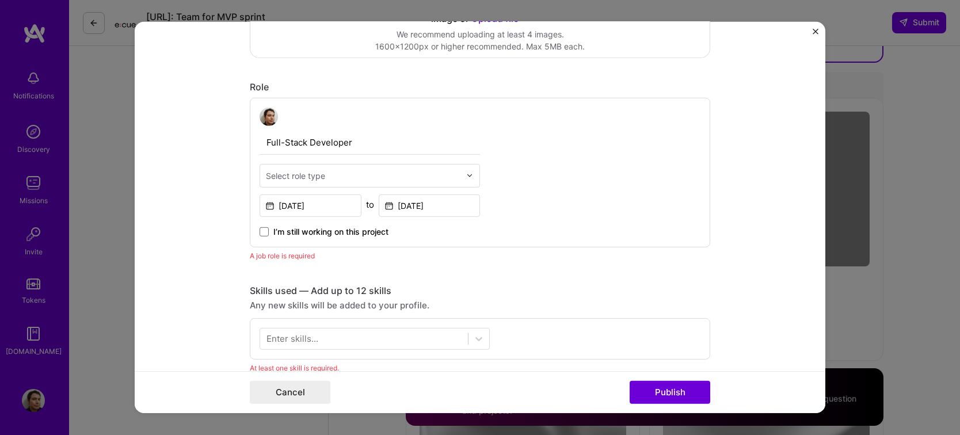
scroll to position [345, 0]
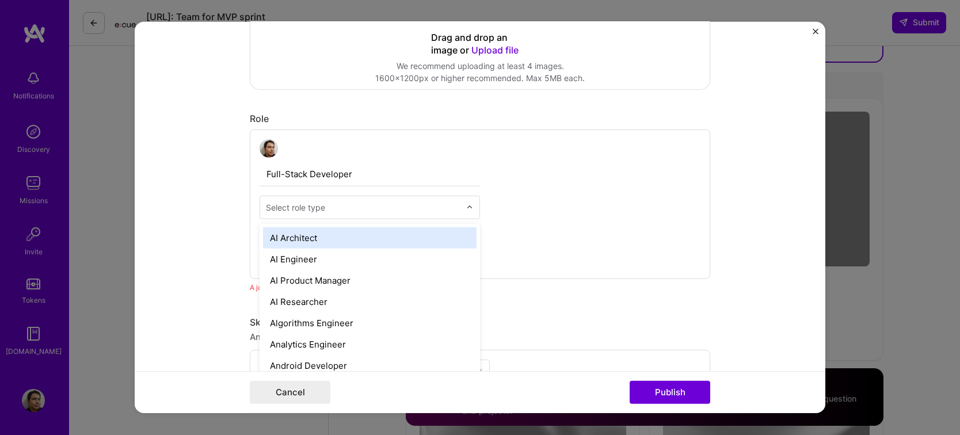
click at [404, 204] on input "text" at bounding box center [363, 207] width 195 height 12
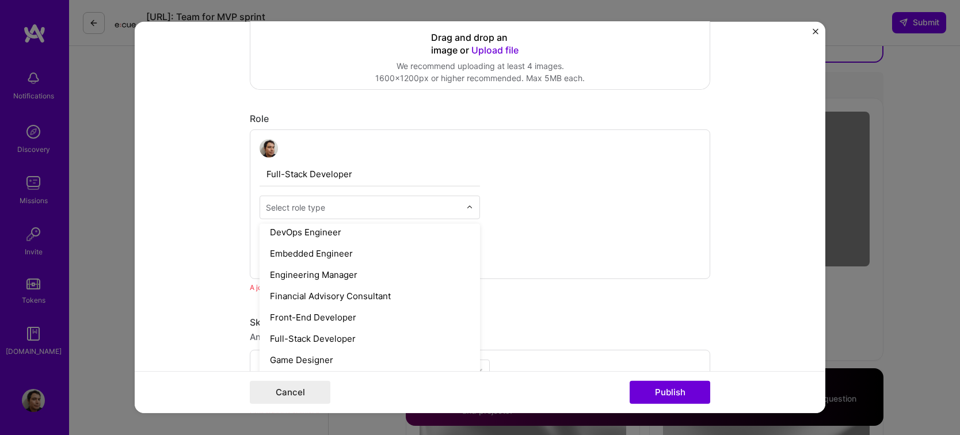
scroll to position [577, 0]
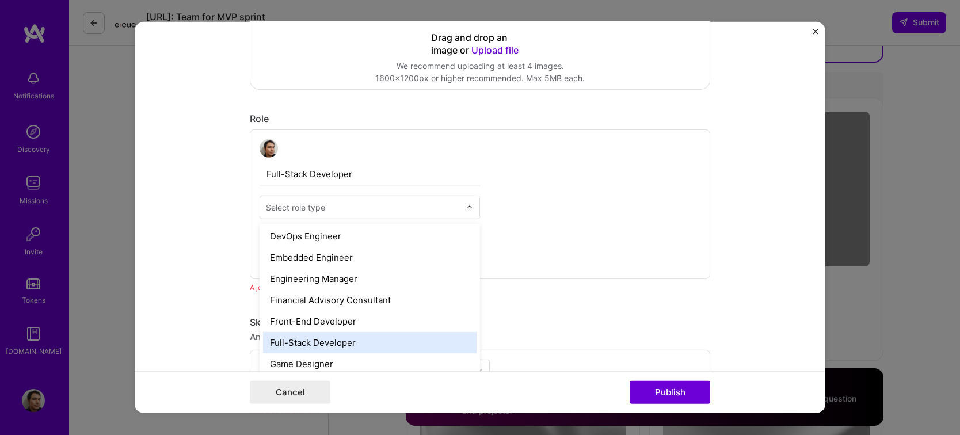
click at [359, 338] on div "Full-Stack Developer" at bounding box center [369, 342] width 213 height 21
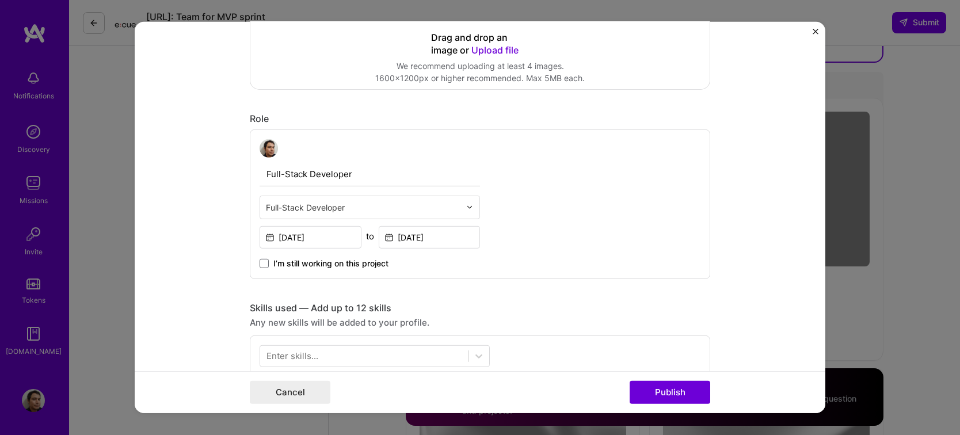
click at [607, 246] on div "Full-Stack Developer option Full-Stack Developer, selected. Select is focused ,…" at bounding box center [480, 204] width 460 height 150
click at [404, 181] on input "Full-Stack Developer" at bounding box center [370, 174] width 220 height 24
click at [261, 174] on input "Full-Stack Developer" at bounding box center [370, 174] width 220 height 24
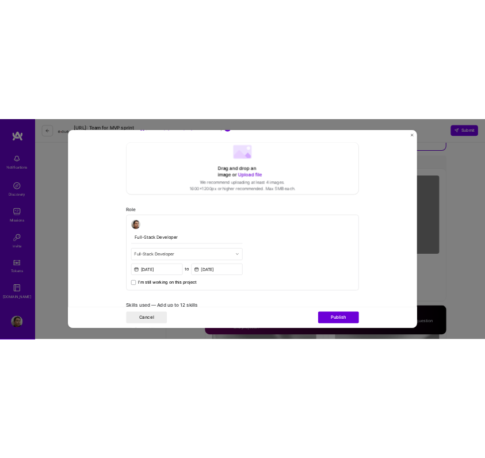
scroll to position [288, 0]
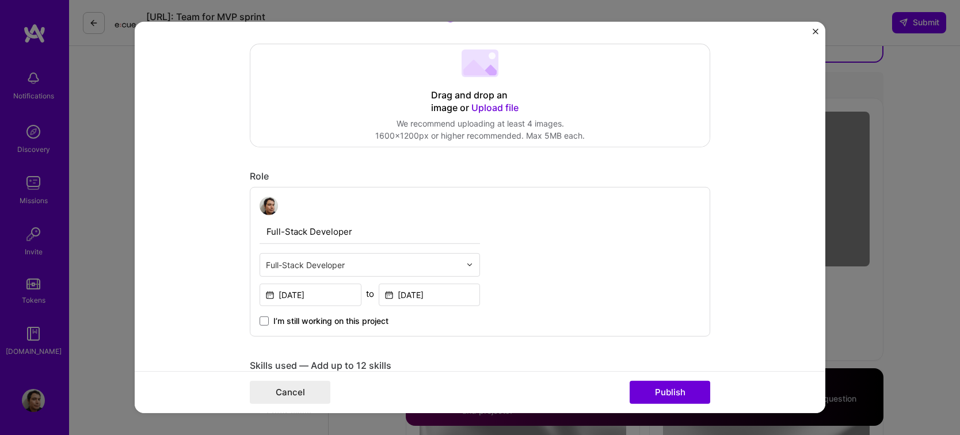
click at [366, 226] on input "Full-Stack Developer" at bounding box center [370, 232] width 220 height 24
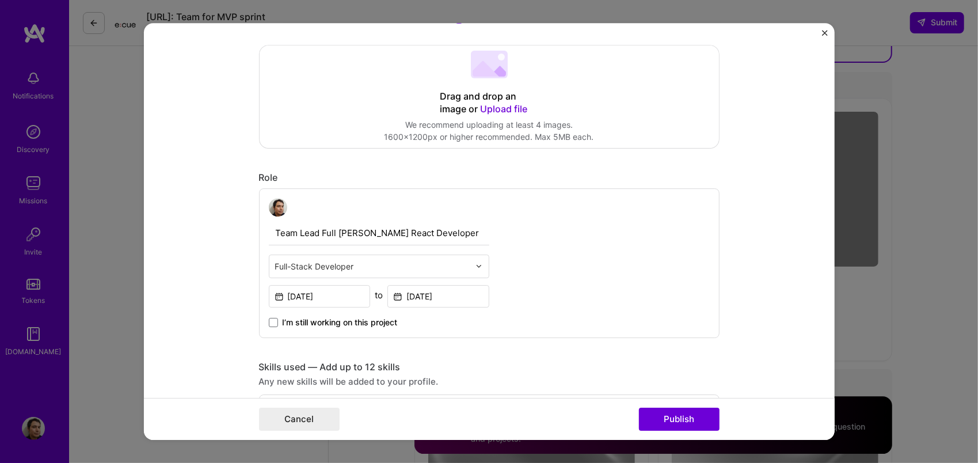
click at [384, 235] on input "Team Lead Full [PERSON_NAME] React Developer" at bounding box center [379, 233] width 220 height 24
click at [382, 227] on input "Team Lead Full [PERSON_NAME] React Developer" at bounding box center [379, 233] width 220 height 24
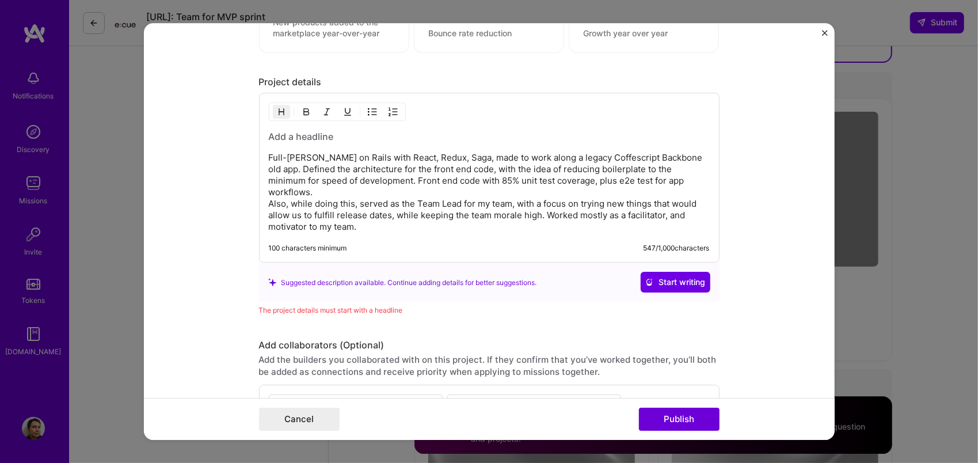
scroll to position [996, 0]
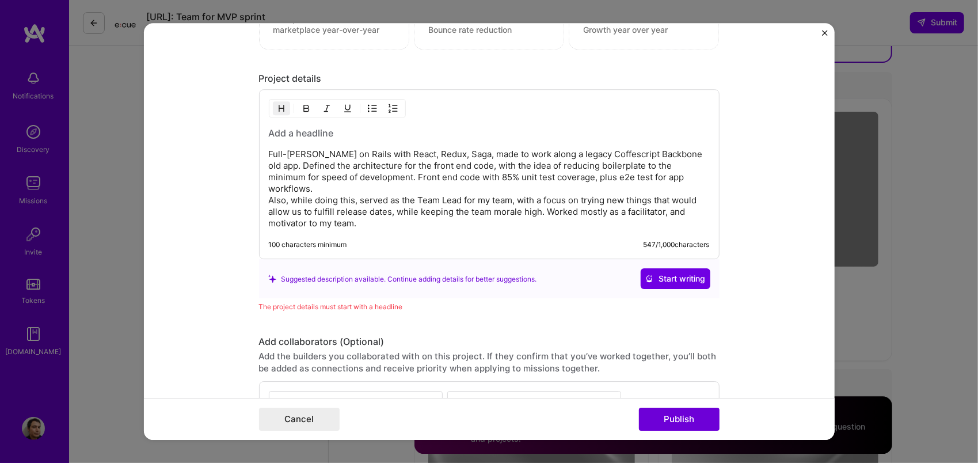
type input "Team Lead Full [PERSON_NAME]/React Developer"
click at [391, 207] on p "Full-[PERSON_NAME] on Rails with React, Redux, Saga, made to work along a legac…" at bounding box center [489, 189] width 441 height 81
click at [406, 218] on div "Full-[PERSON_NAME] on Rails with React, Redux, Saga, made to work along a legac…" at bounding box center [489, 175] width 460 height 170
click at [392, 213] on p "Full-[PERSON_NAME] on Rails with React, Redux, Saga, made to work along a legac…" at bounding box center [489, 189] width 441 height 81
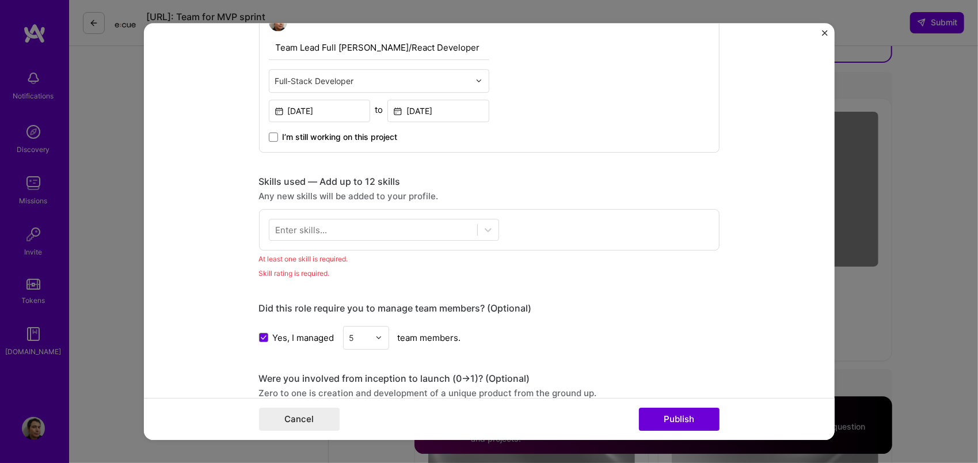
scroll to position [478, 0]
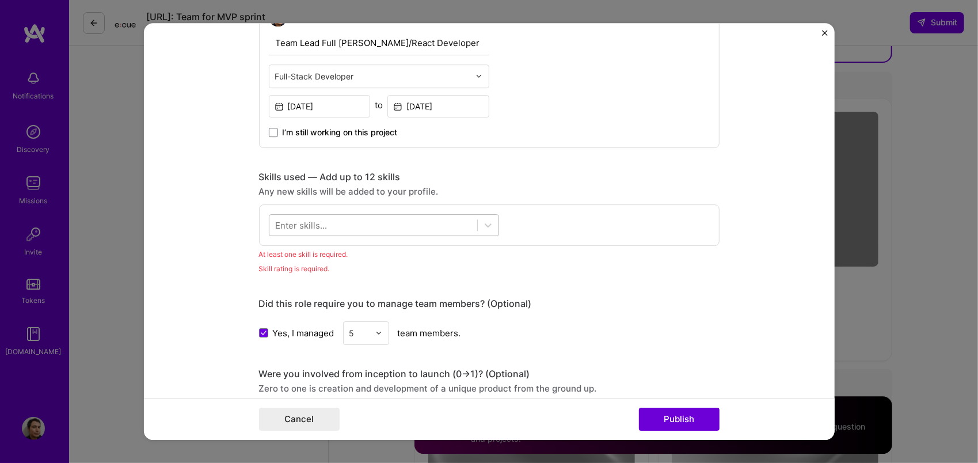
click at [384, 218] on div at bounding box center [373, 225] width 208 height 19
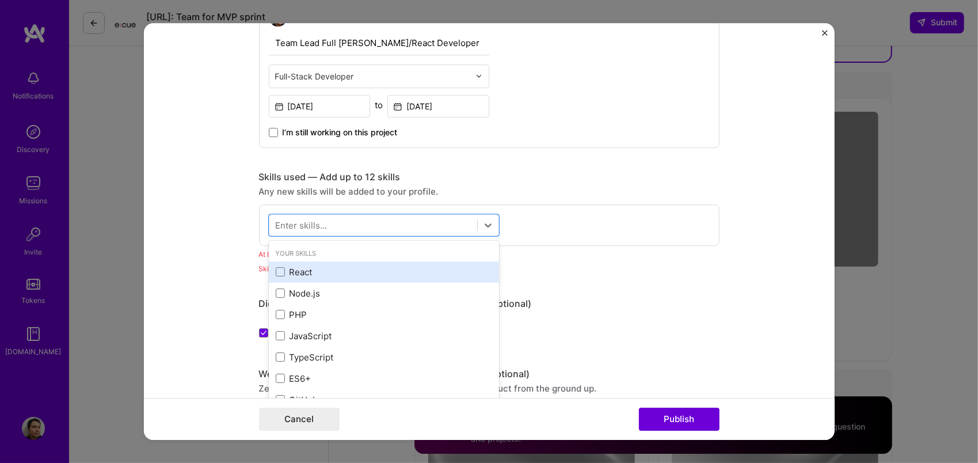
click at [325, 266] on div "React" at bounding box center [384, 272] width 216 height 12
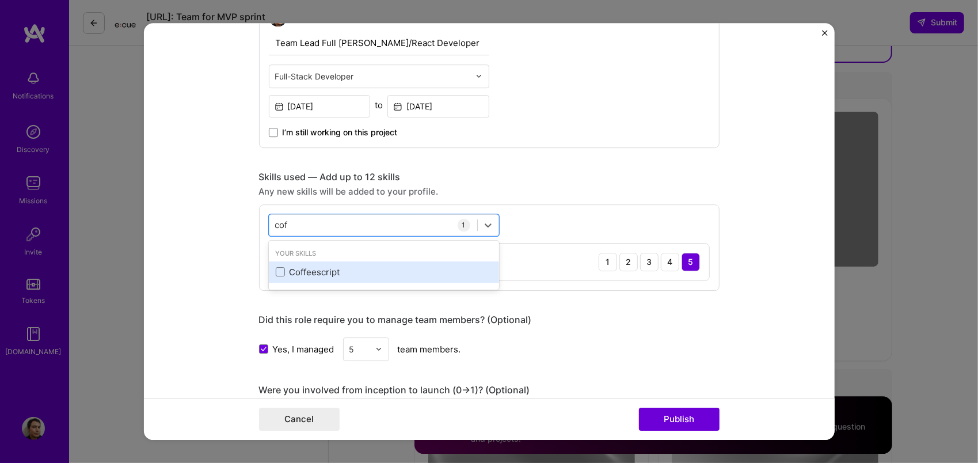
click at [306, 269] on div "Coffeescript" at bounding box center [384, 272] width 216 height 12
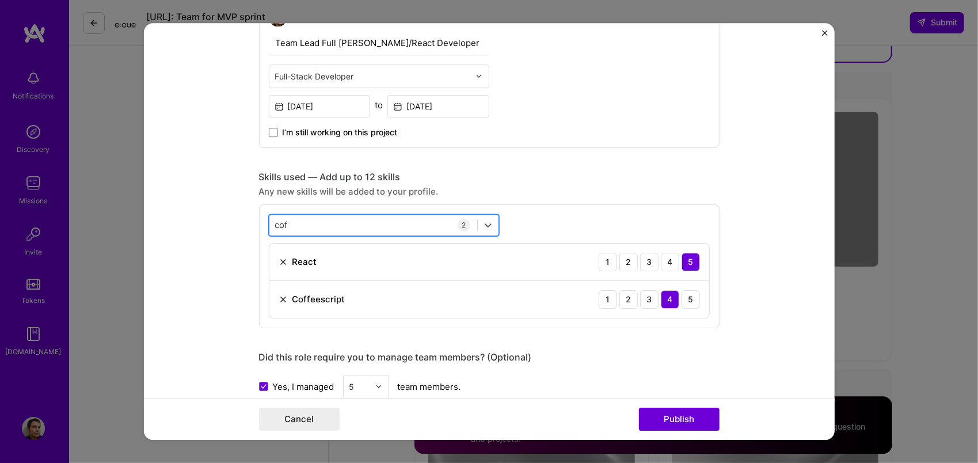
click at [349, 221] on div "cof cof" at bounding box center [373, 225] width 208 height 19
type input "c"
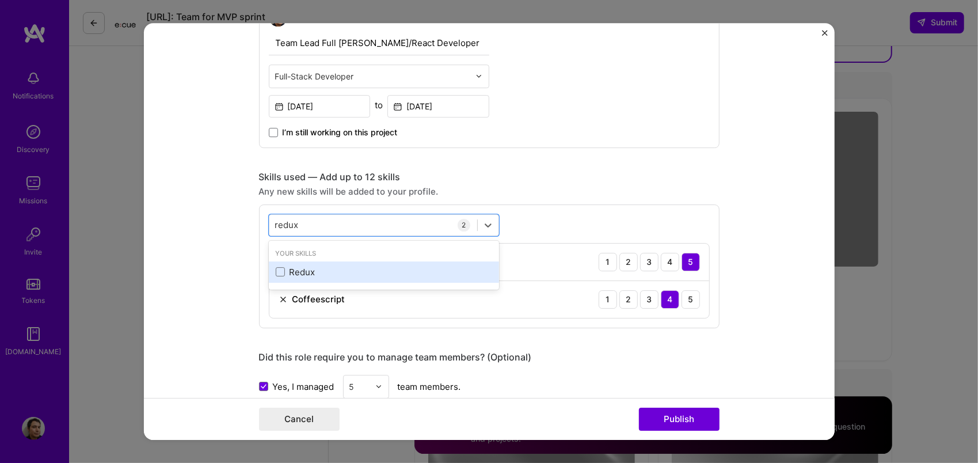
click at [326, 274] on div "Redux" at bounding box center [384, 272] width 216 height 12
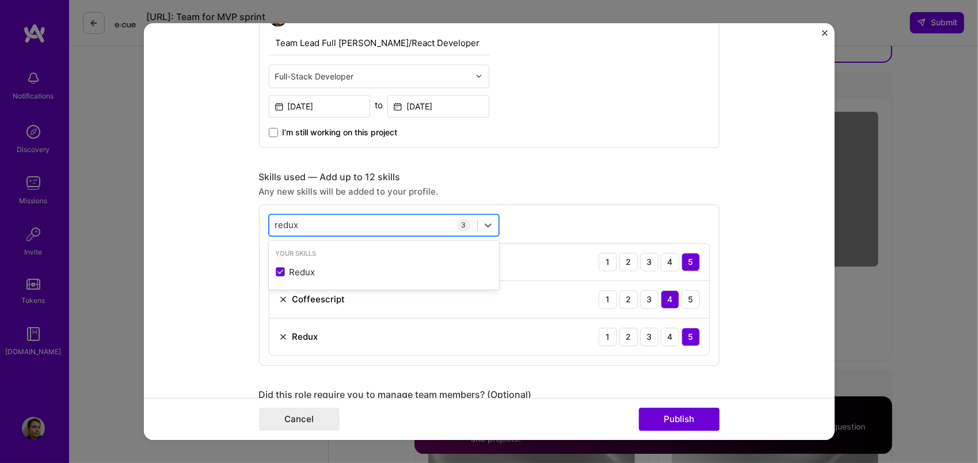
click at [344, 226] on div "redux redux" at bounding box center [373, 225] width 208 height 19
type input "r"
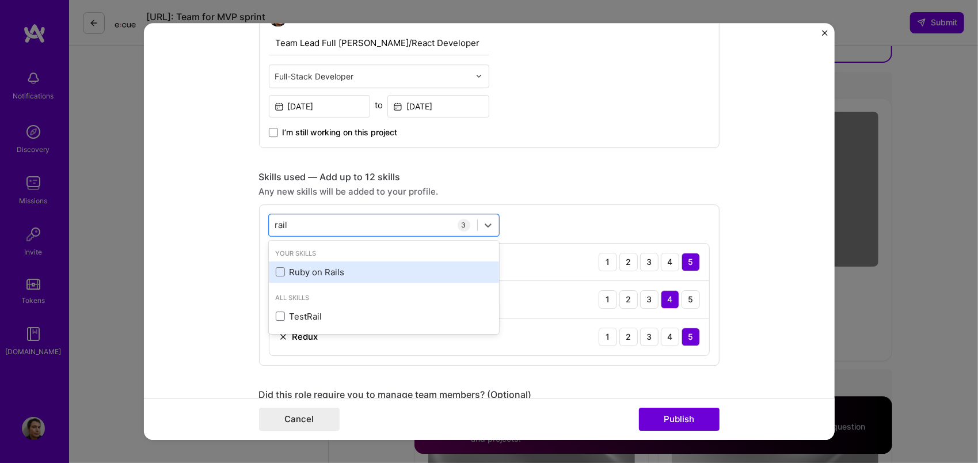
click at [325, 274] on div "Ruby on Rails" at bounding box center [384, 272] width 216 height 12
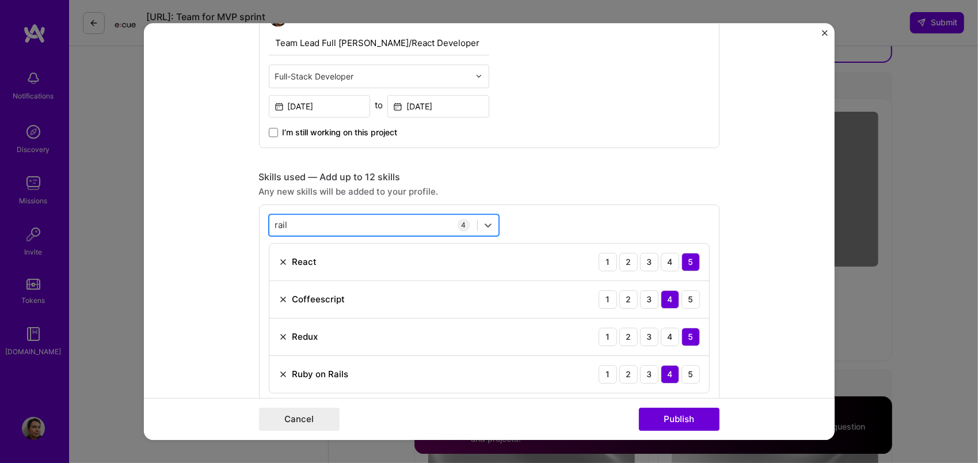
click at [337, 226] on div "rail rail" at bounding box center [373, 225] width 208 height 19
click at [338, 222] on div "rail rail" at bounding box center [373, 225] width 208 height 19
type input "r"
click at [318, 282] on div "Your Skills Cypress" at bounding box center [384, 265] width 230 height 44
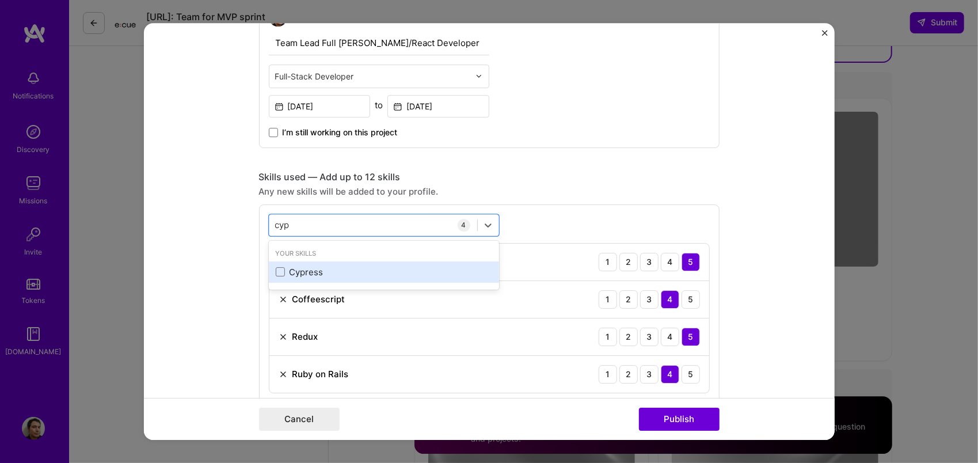
click at [322, 268] on div "Cypress" at bounding box center [384, 272] width 216 height 12
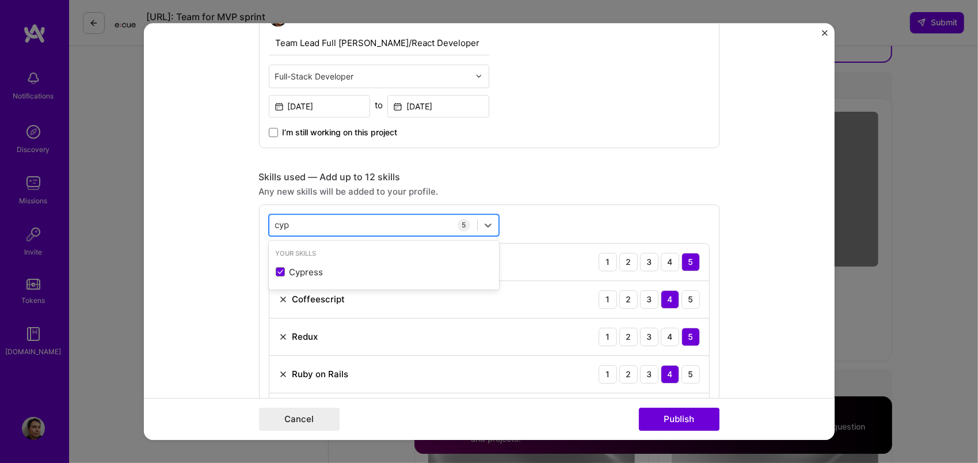
click at [338, 222] on div "cyp cyp" at bounding box center [373, 225] width 208 height 19
type input "c"
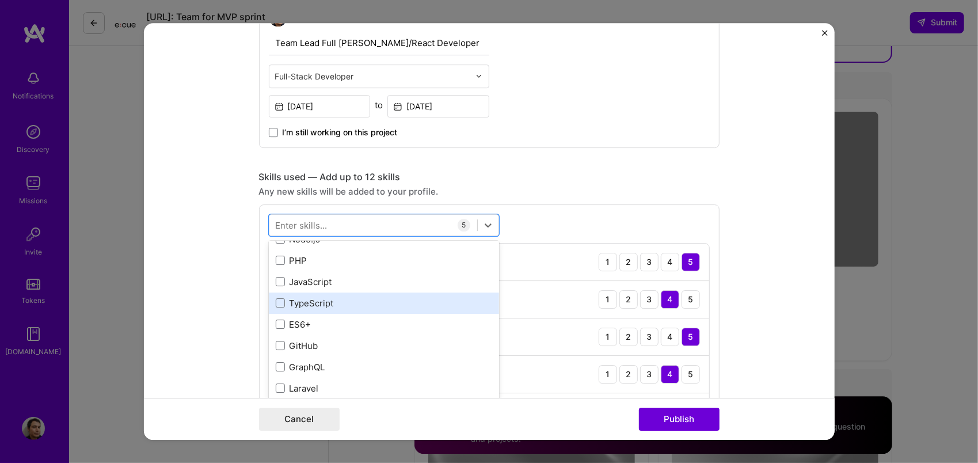
scroll to position [58, 0]
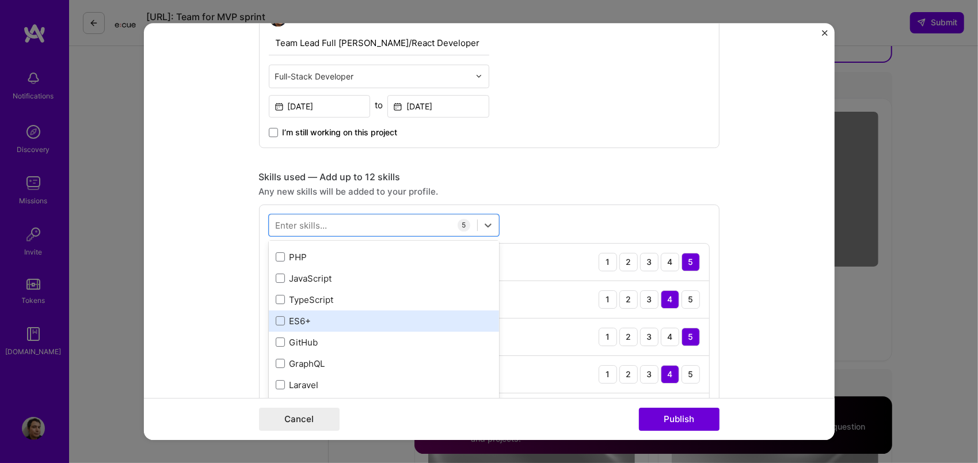
click at [321, 315] on div "ES6+" at bounding box center [384, 321] width 216 height 12
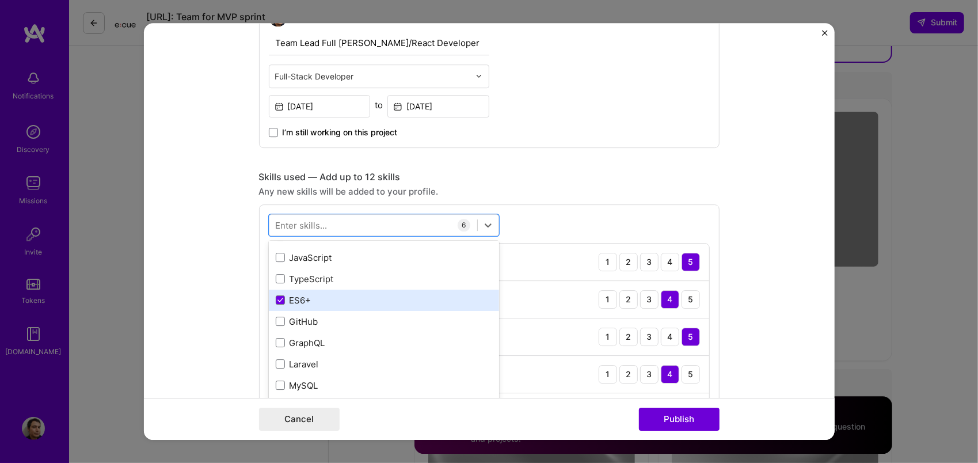
scroll to position [115, 0]
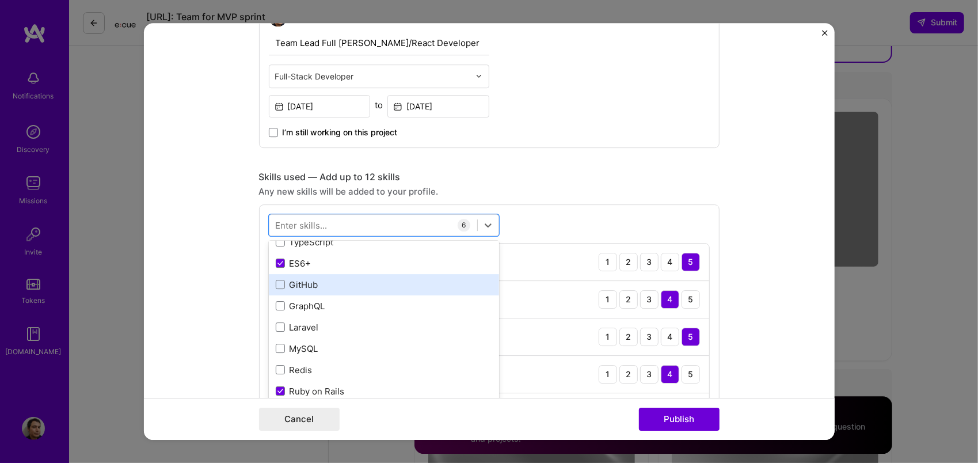
click at [367, 285] on div "GitHub" at bounding box center [384, 285] width 216 height 12
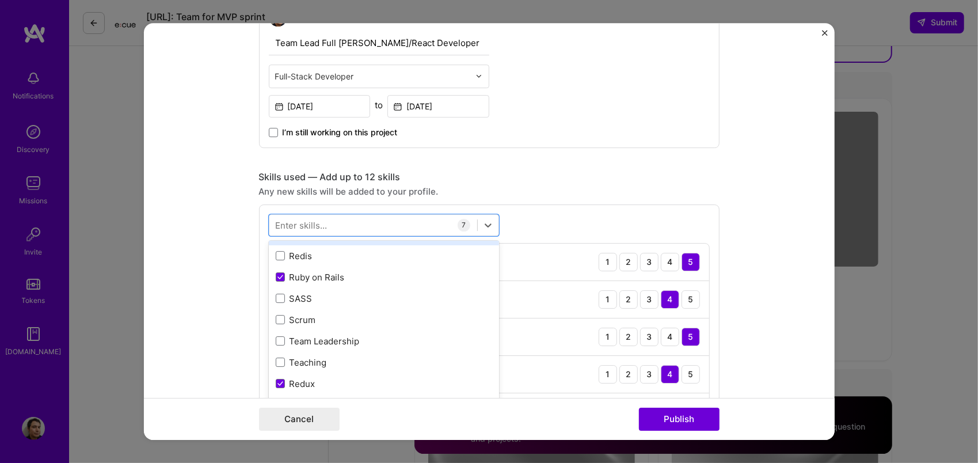
scroll to position [230, 0]
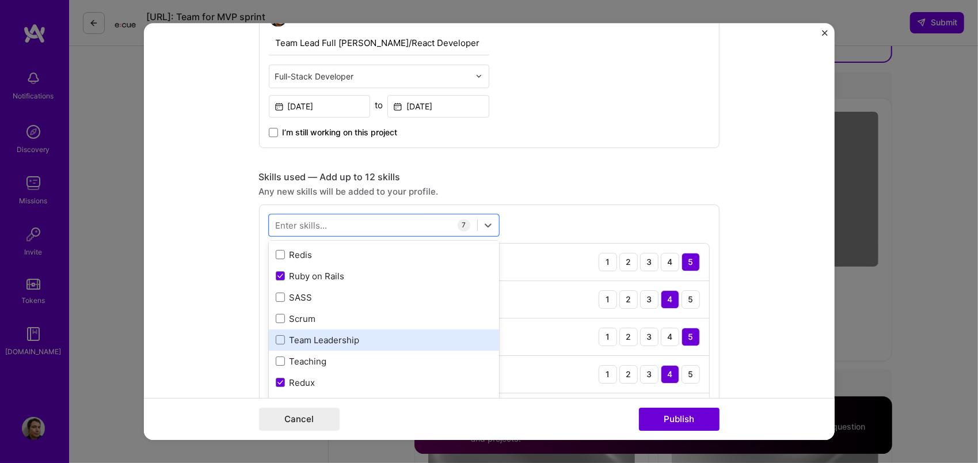
click at [359, 337] on div "Team Leadership" at bounding box center [384, 340] width 216 height 12
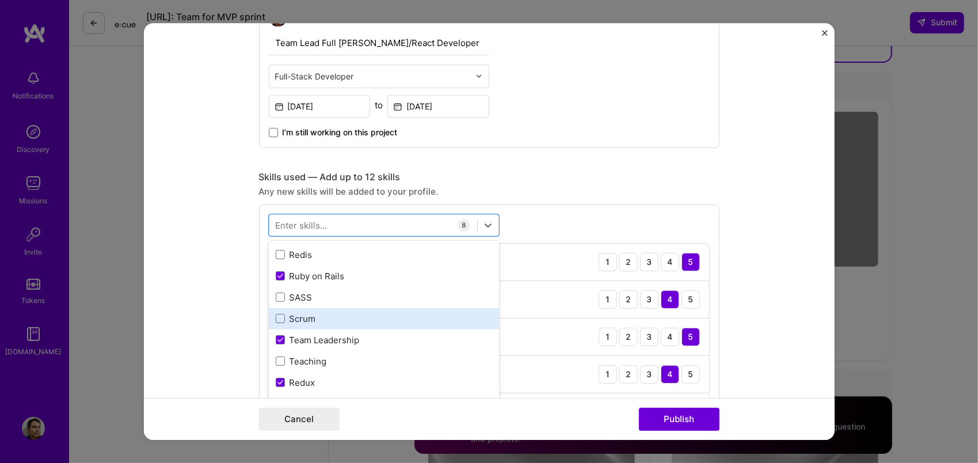
click at [396, 316] on div "Scrum" at bounding box center [384, 318] width 216 height 12
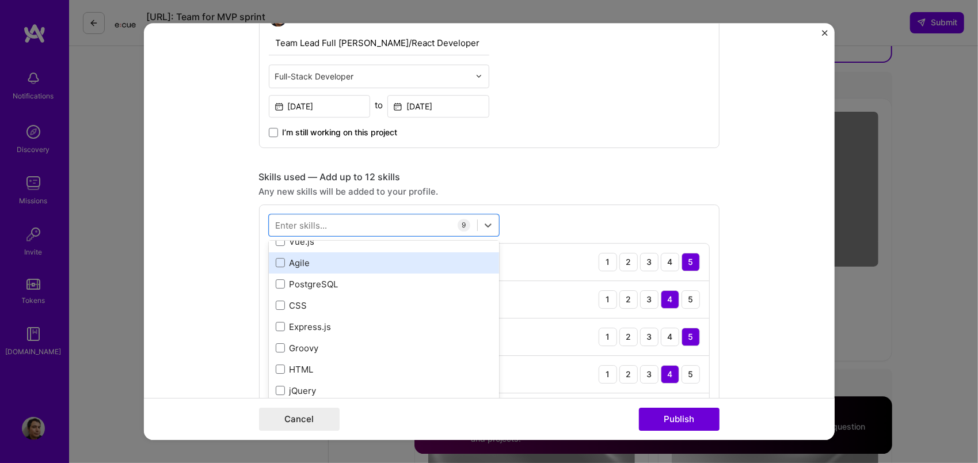
scroll to position [460, 0]
click at [391, 262] on div "Agile" at bounding box center [384, 259] width 216 height 12
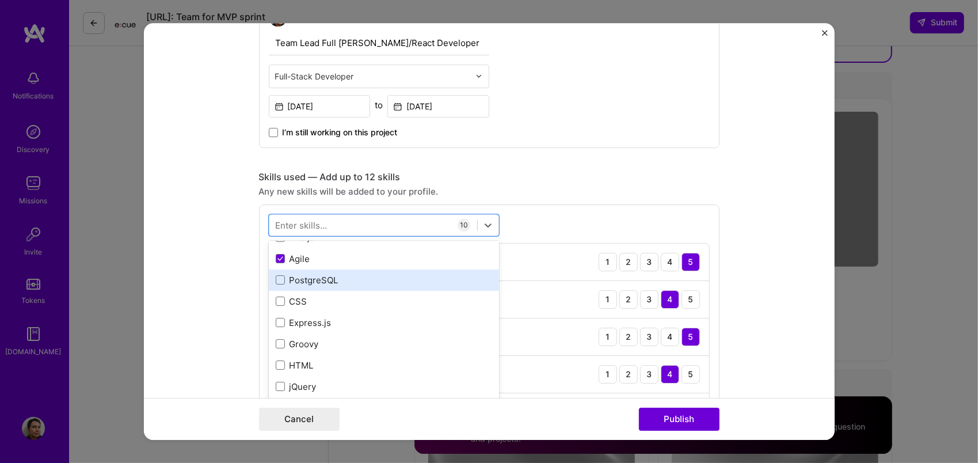
click at [375, 277] on div "PostgreSQL" at bounding box center [384, 280] width 216 height 12
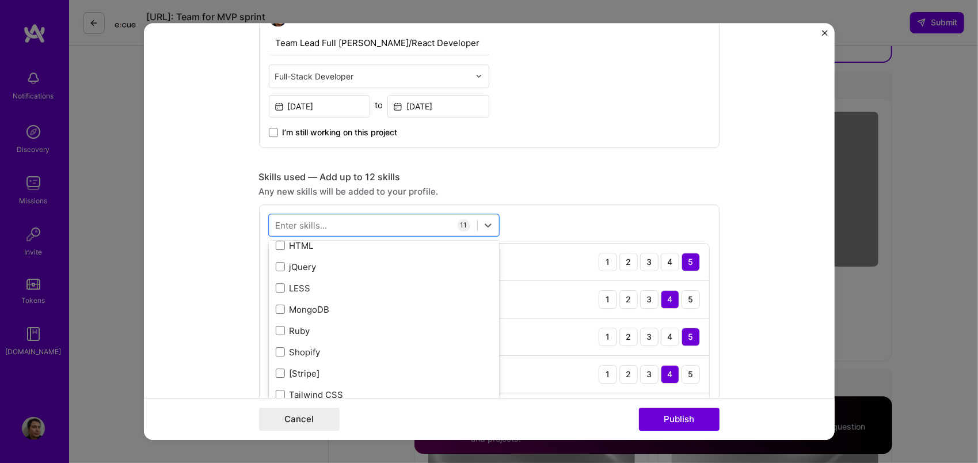
scroll to position [575, 0]
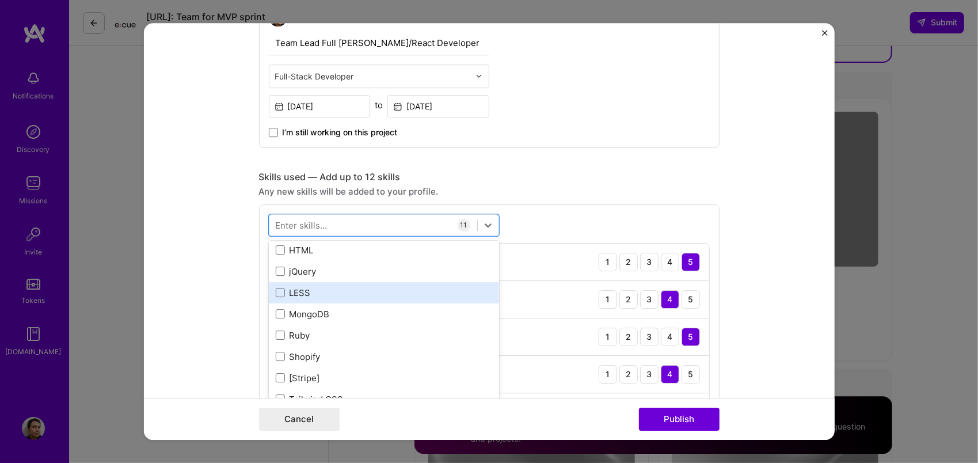
click at [359, 296] on div "LESS" at bounding box center [384, 293] width 216 height 12
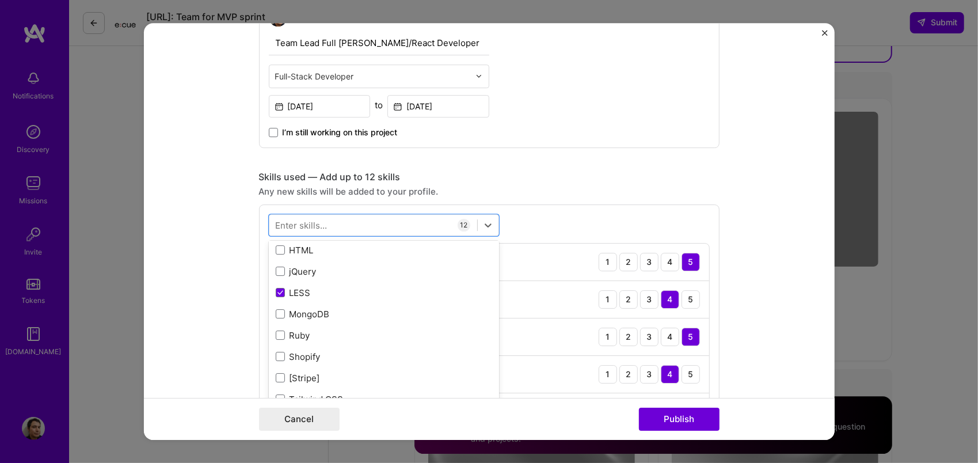
click at [749, 228] on form "This project is missing details. To be able to apply to missions with this proj…" at bounding box center [489, 231] width 691 height 417
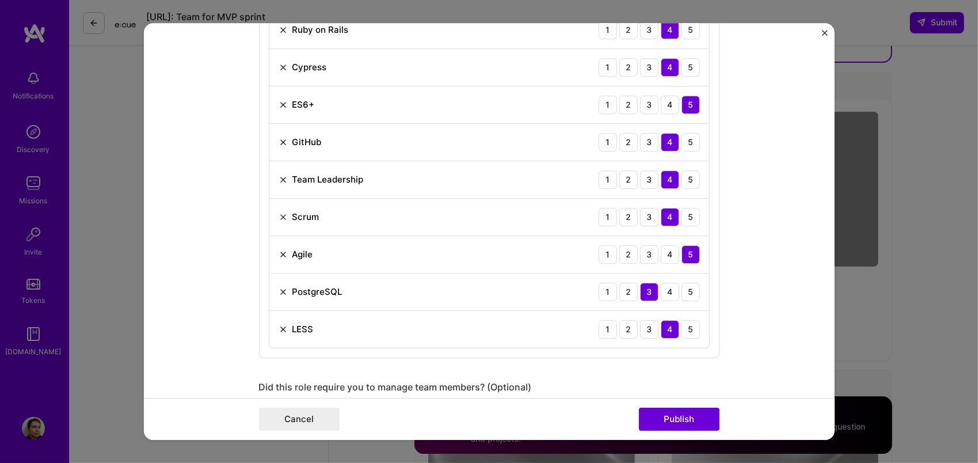
scroll to position [823, 0]
click at [279, 323] on img at bounding box center [283, 327] width 9 height 9
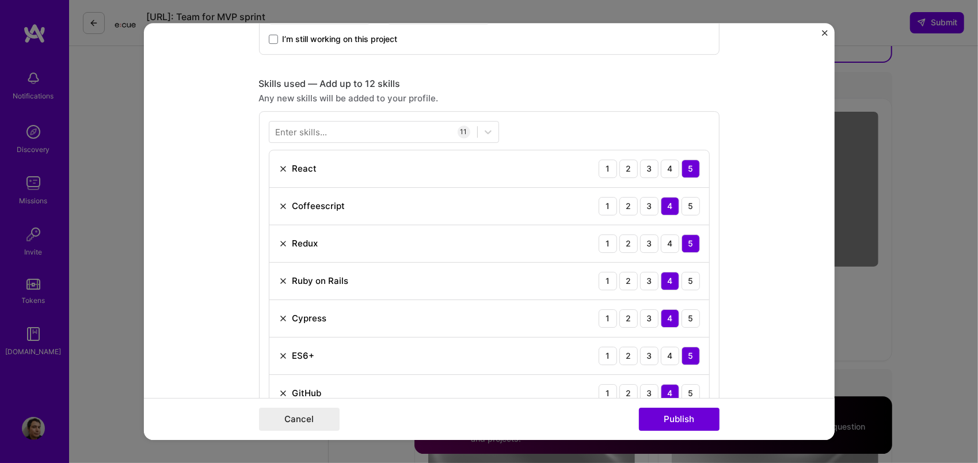
scroll to position [535, 0]
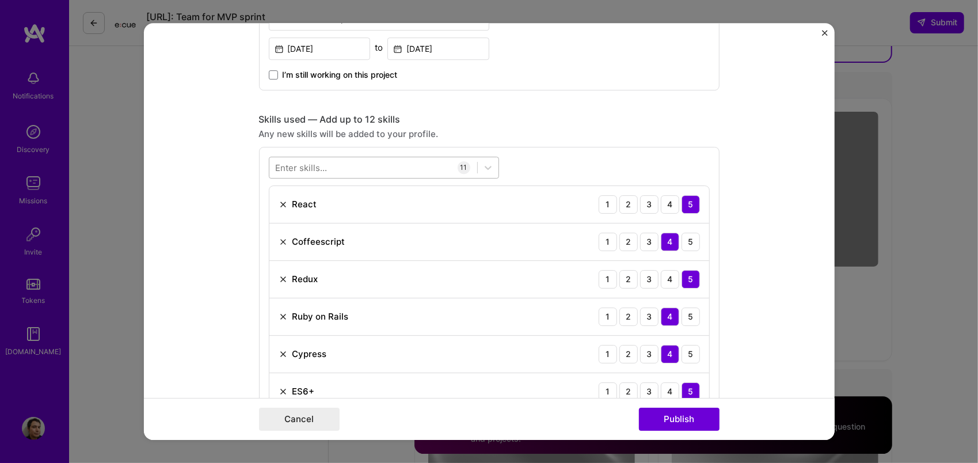
click at [391, 161] on div at bounding box center [373, 167] width 208 height 19
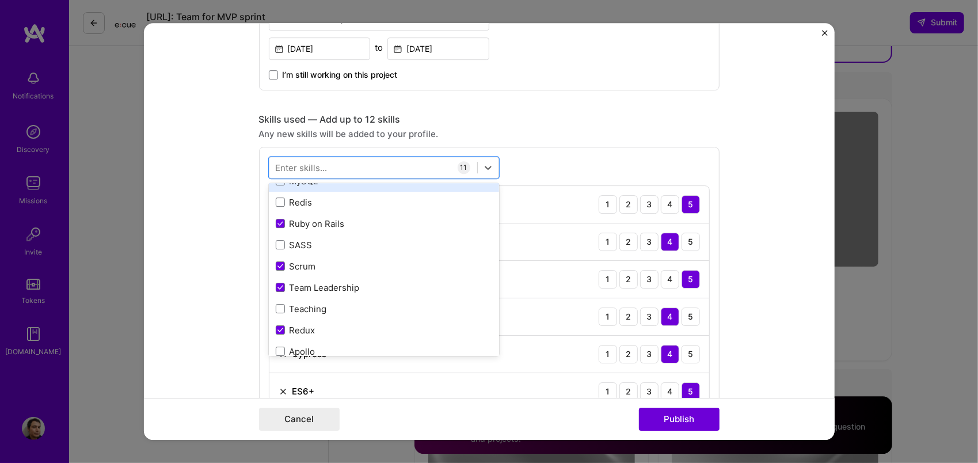
scroll to position [230, 0]
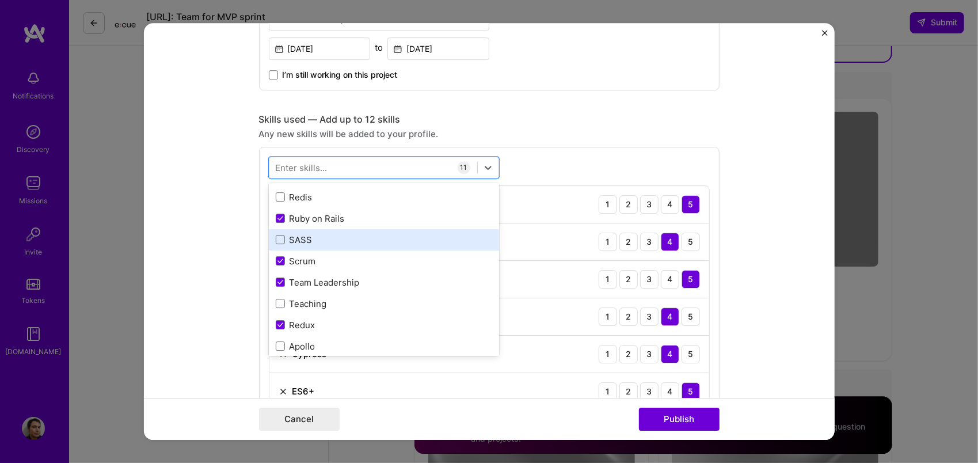
click at [364, 238] on div "SASS" at bounding box center [384, 240] width 216 height 12
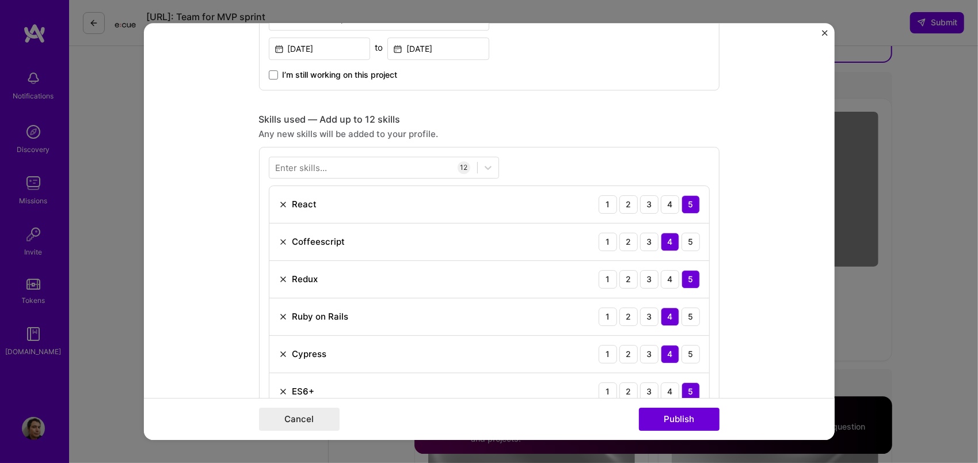
click at [210, 302] on form "This project is missing details. To be able to apply to missions with this proj…" at bounding box center [489, 231] width 691 height 417
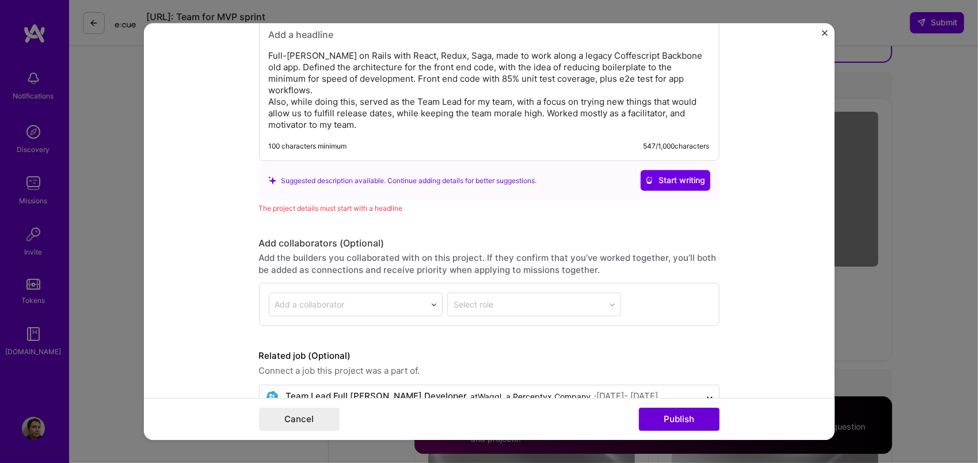
scroll to position [1535, 0]
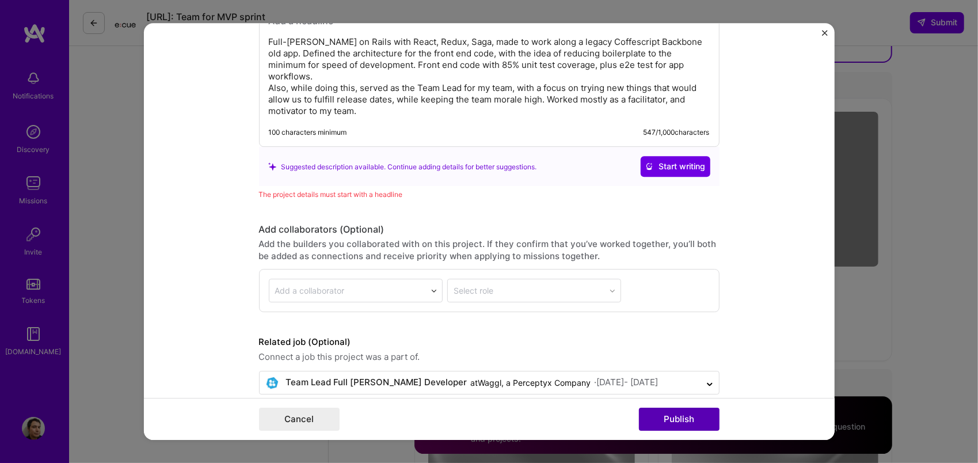
click at [688, 418] on button "Publish" at bounding box center [679, 418] width 81 height 23
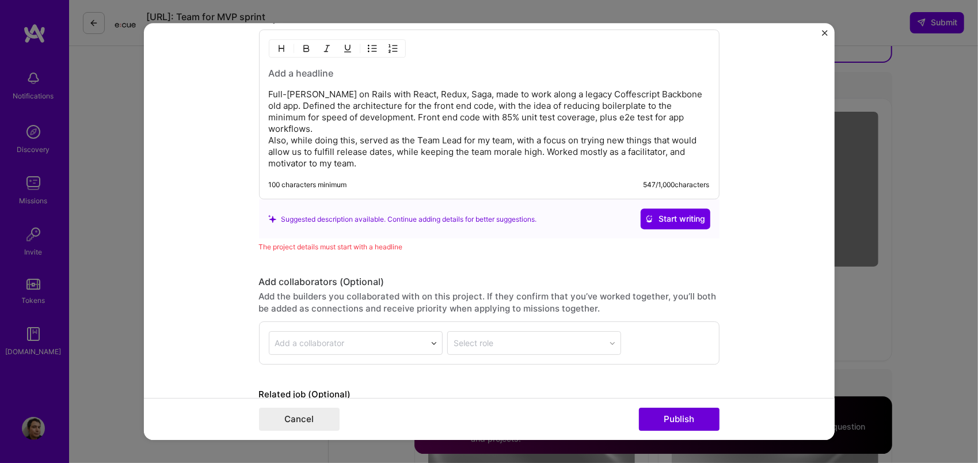
scroll to position [1478, 0]
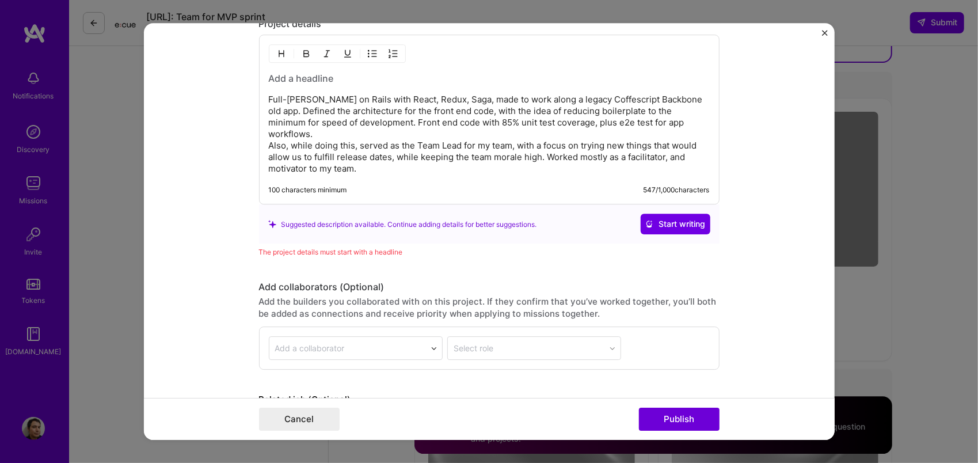
drag, startPoint x: 409, startPoint y: 154, endPoint x: 371, endPoint y: 152, distance: 38.0
click at [376, 152] on p "Full-[PERSON_NAME] on Rails with React, Redux, Saga, made to work along a legac…" at bounding box center [489, 134] width 441 height 81
click at [298, 74] on h3 at bounding box center [489, 79] width 441 height 13
click at [383, 116] on p "Full-[PERSON_NAME] on Rails with React, Redux, Saga, made to work along a legac…" at bounding box center [489, 134] width 441 height 81
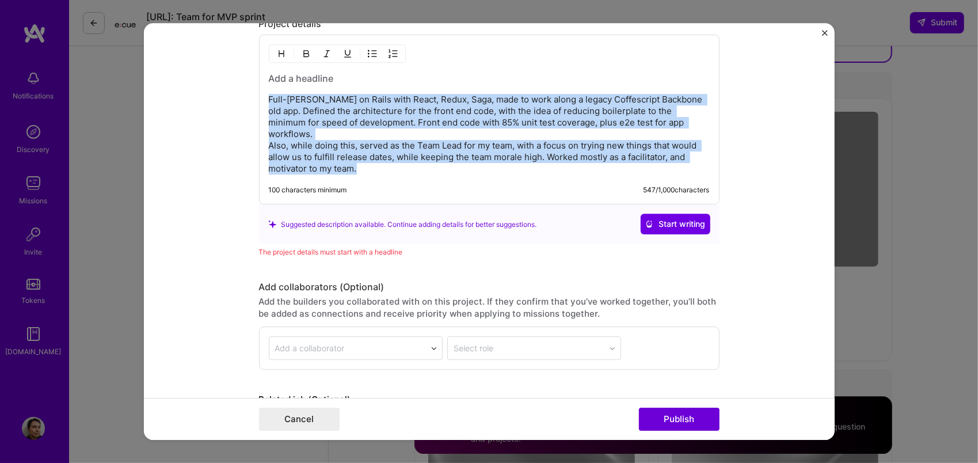
click at [383, 116] on p "Full-[PERSON_NAME] on Rails with React, Redux, Saga, made to work along a legac…" at bounding box center [489, 134] width 441 height 81
copy p "Full-[PERSON_NAME] on Rails with React, Redux, Saga, made to work along a legac…"
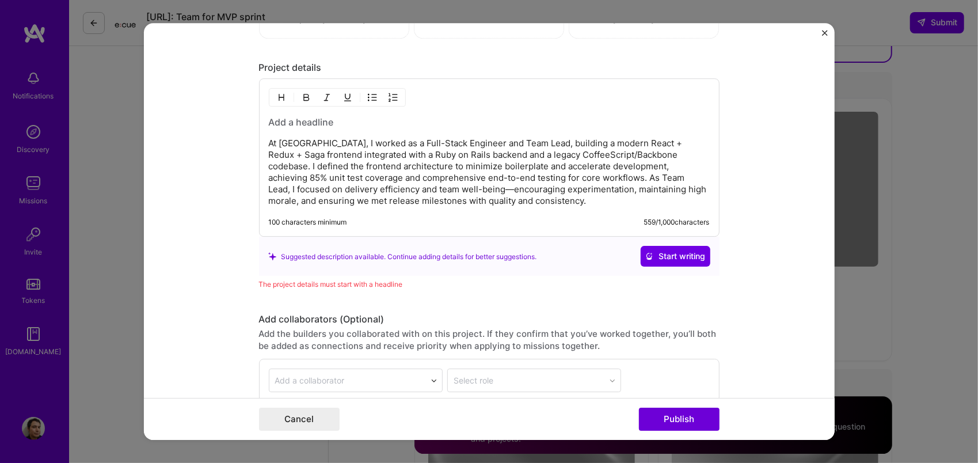
scroll to position [1363, 0]
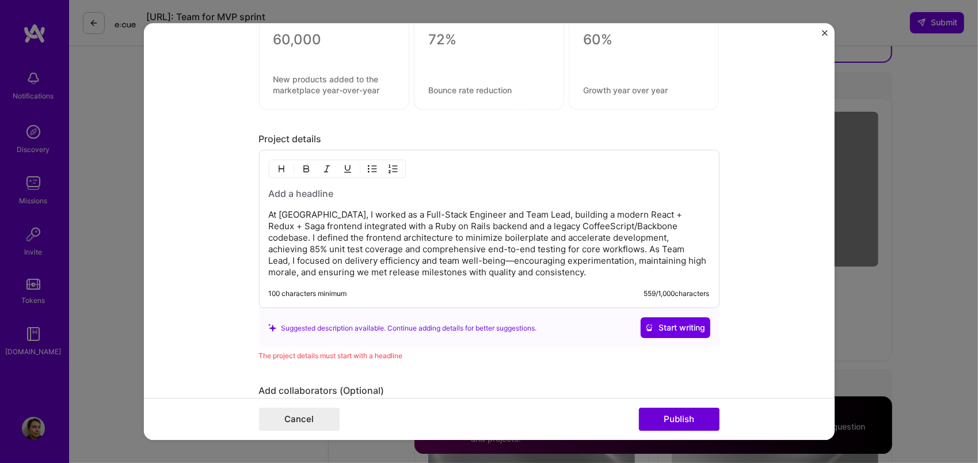
click at [336, 190] on h3 at bounding box center [489, 194] width 441 height 13
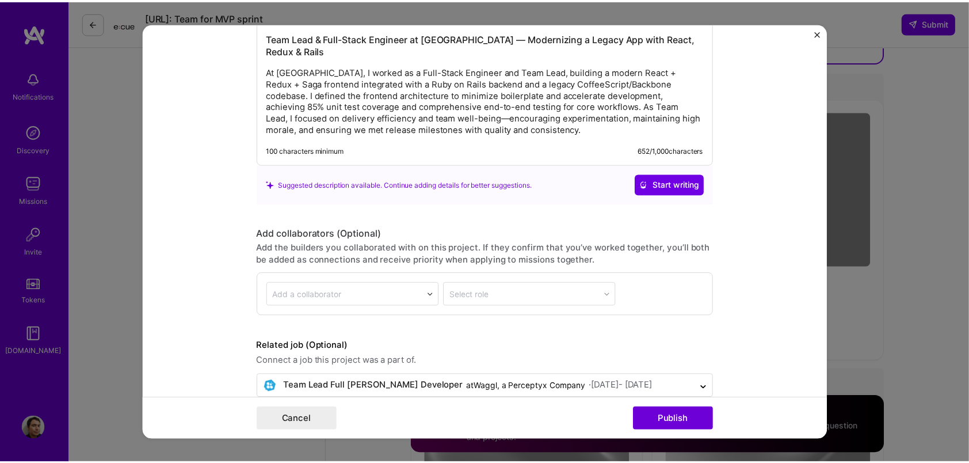
scroll to position [1521, 0]
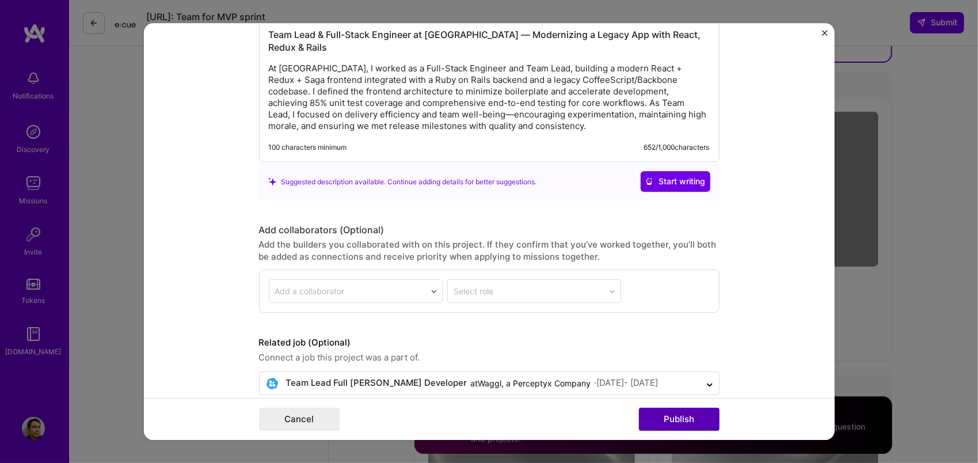
click at [679, 414] on button "Publish" at bounding box center [679, 418] width 81 height 23
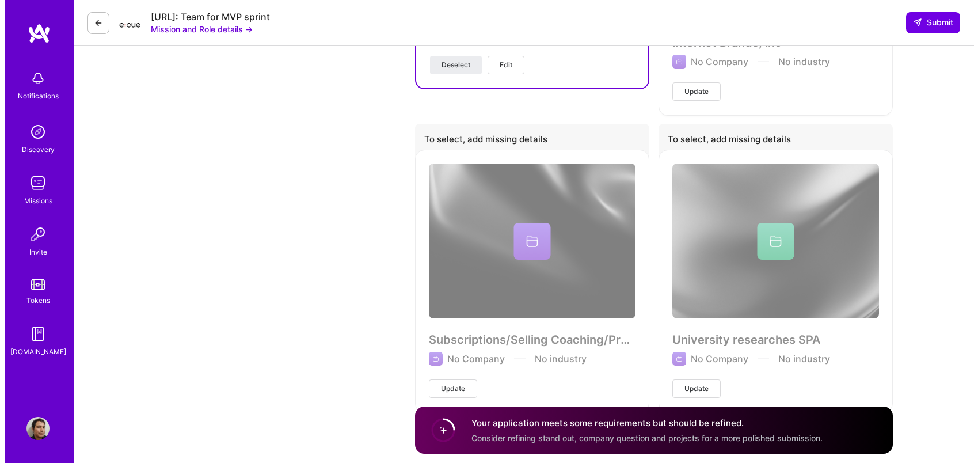
scroll to position [2068, 0]
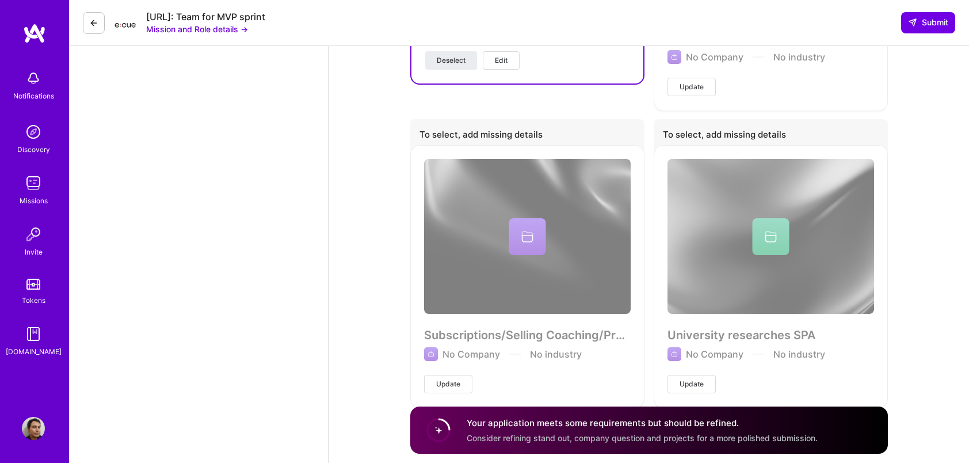
click at [516, 190] on div "Subscriptions/Selling Coaching/Products site No Company No industry Update" at bounding box center [527, 276] width 234 height 262
click at [459, 379] on span "Update" at bounding box center [448, 384] width 24 height 10
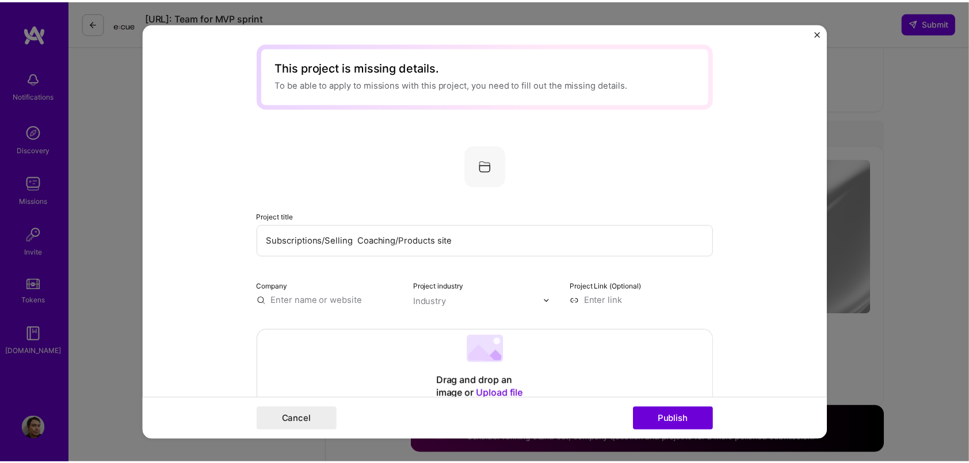
scroll to position [0, 0]
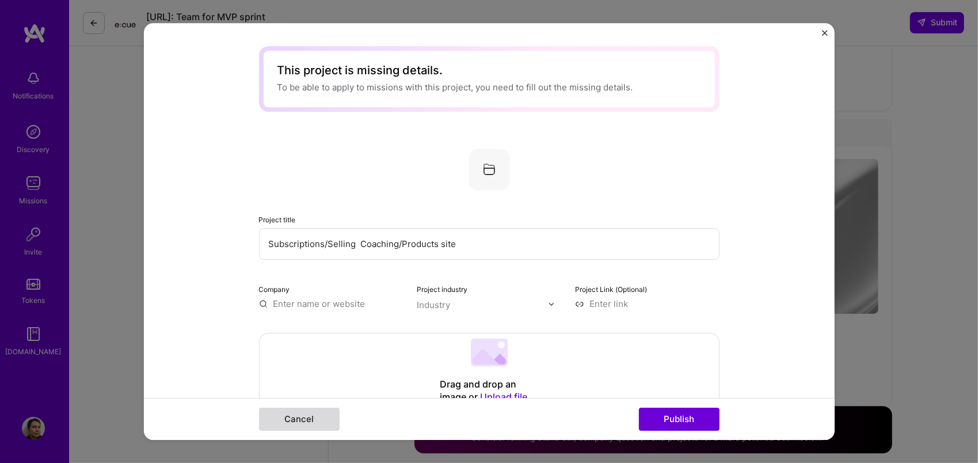
click at [298, 415] on button "Cancel" at bounding box center [299, 418] width 81 height 23
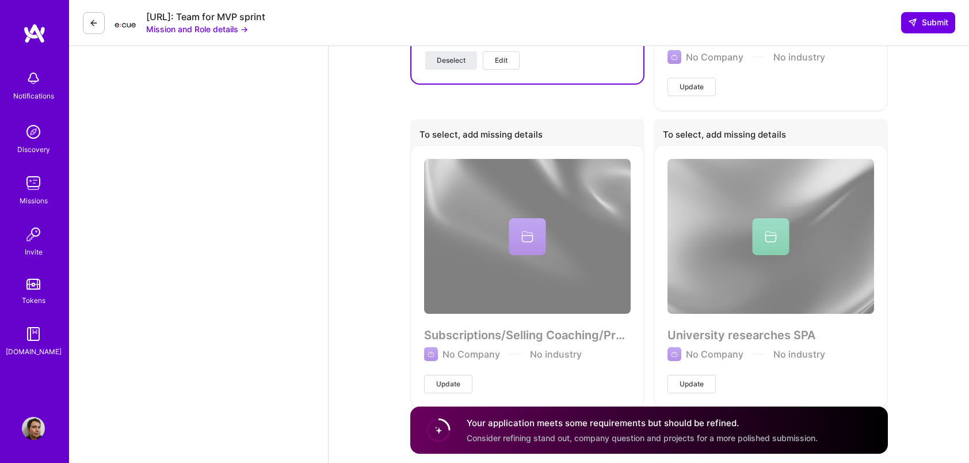
click at [798, 250] on div "University researches SPA No Company No industry Update" at bounding box center [771, 276] width 234 height 262
click at [787, 222] on div "University researches SPA No Company No industry Update" at bounding box center [771, 276] width 234 height 262
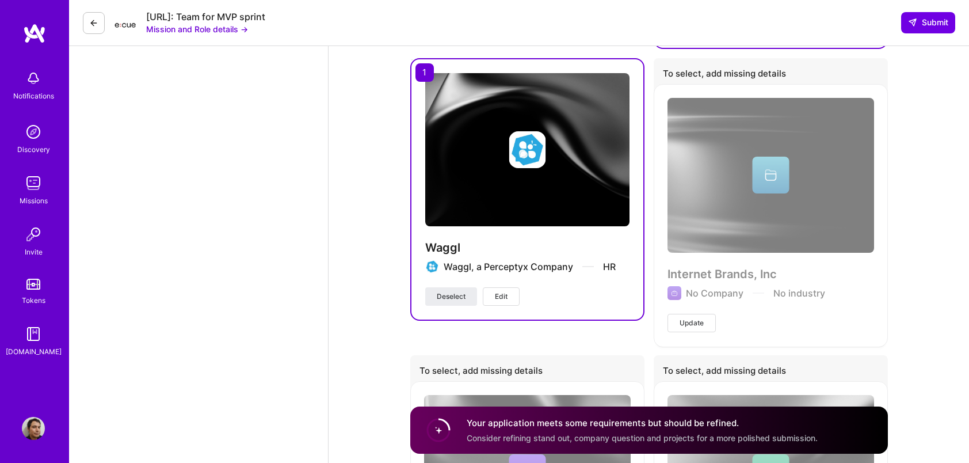
scroll to position [1780, 0]
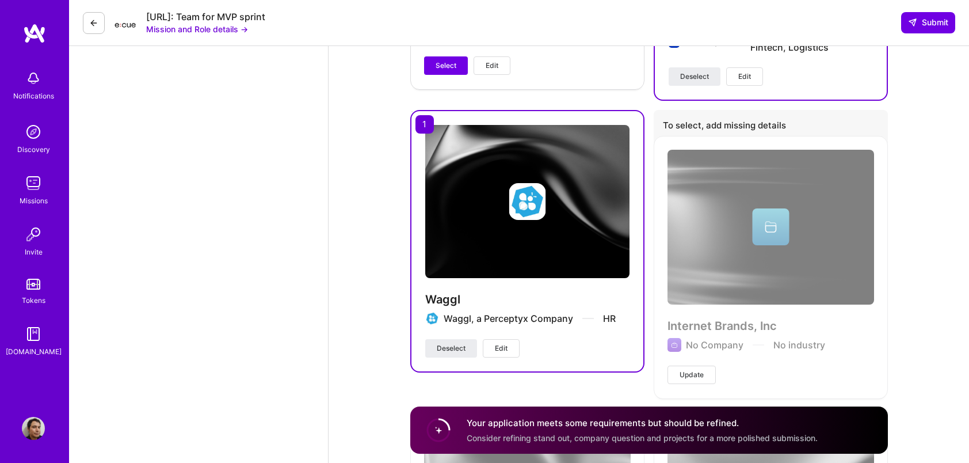
click at [841, 204] on div "Internet Brands, Inc No Company No industry Update" at bounding box center [771, 267] width 234 height 262
click at [803, 222] on div "Internet Brands, Inc No Company No industry Update" at bounding box center [771, 267] width 234 height 262
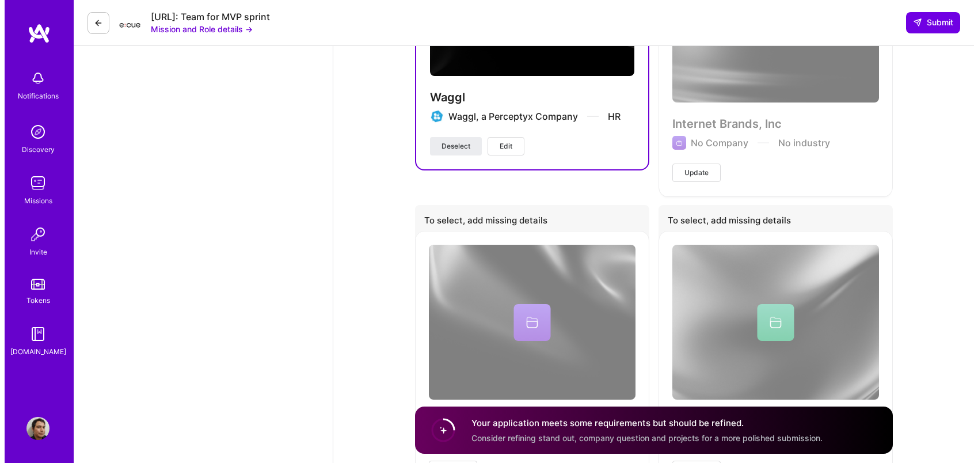
scroll to position [2068, 0]
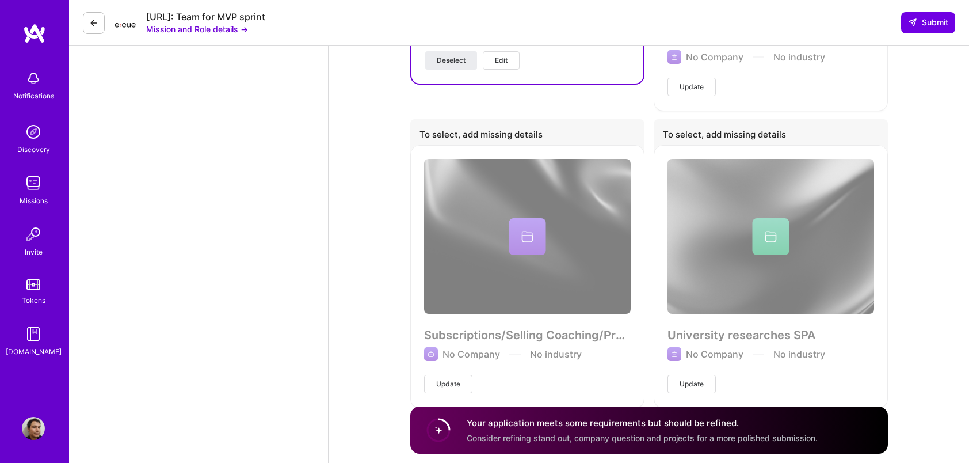
click at [451, 379] on span "Update" at bounding box center [448, 384] width 24 height 10
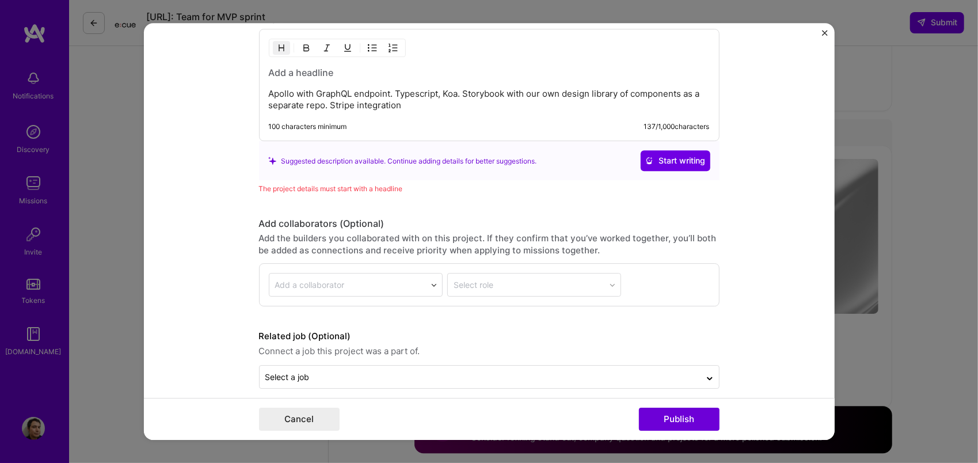
scroll to position [1093, 0]
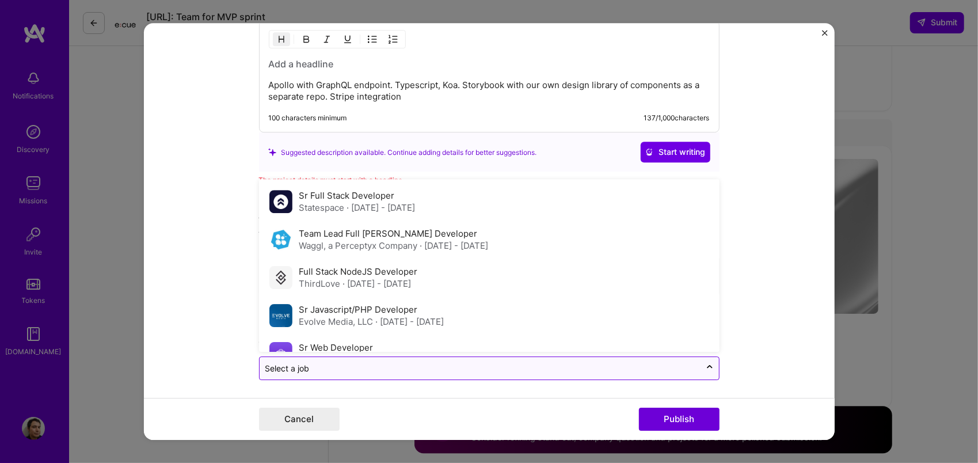
click at [379, 368] on input "text" at bounding box center [479, 369] width 429 height 12
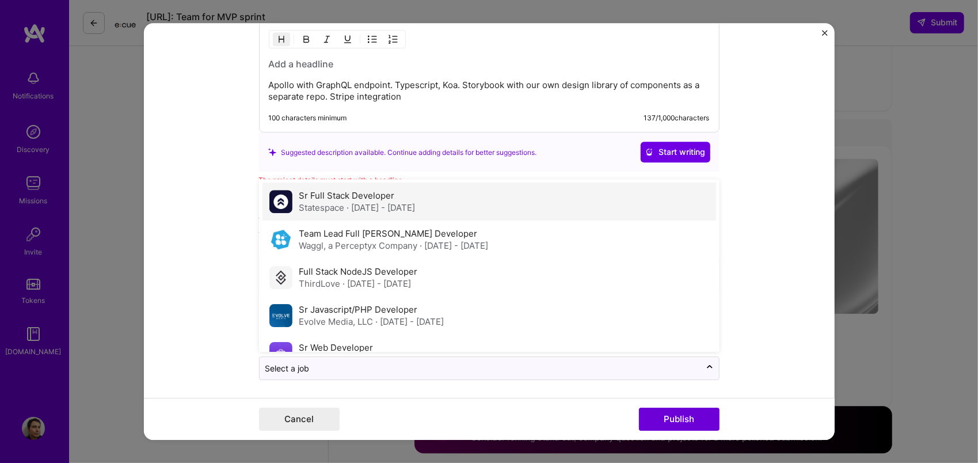
click at [491, 200] on div "Sr Full Stack Developer Statespace · [DATE] - [DATE]" at bounding box center [488, 202] width 453 height 38
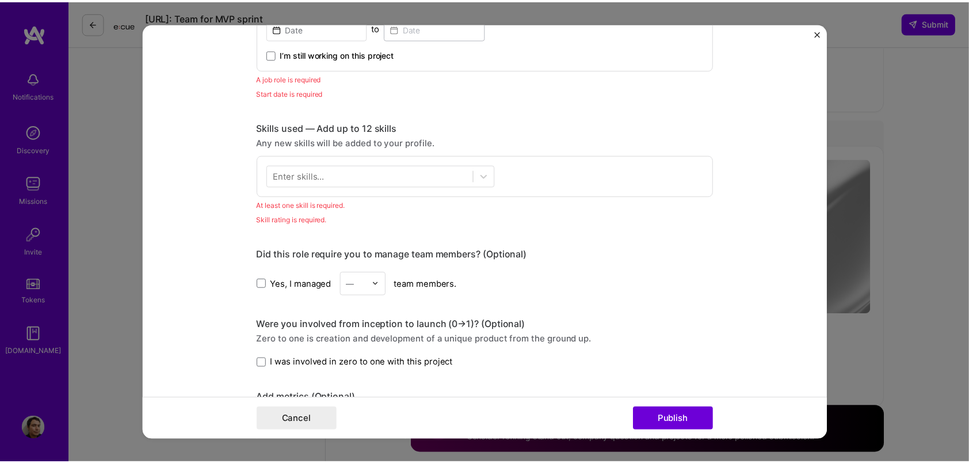
scroll to position [633, 0]
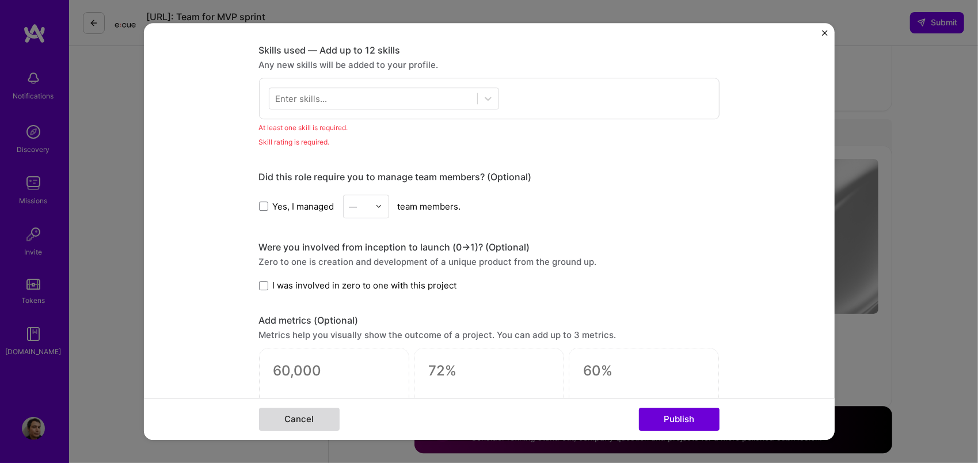
click at [295, 418] on button "Cancel" at bounding box center [299, 418] width 81 height 23
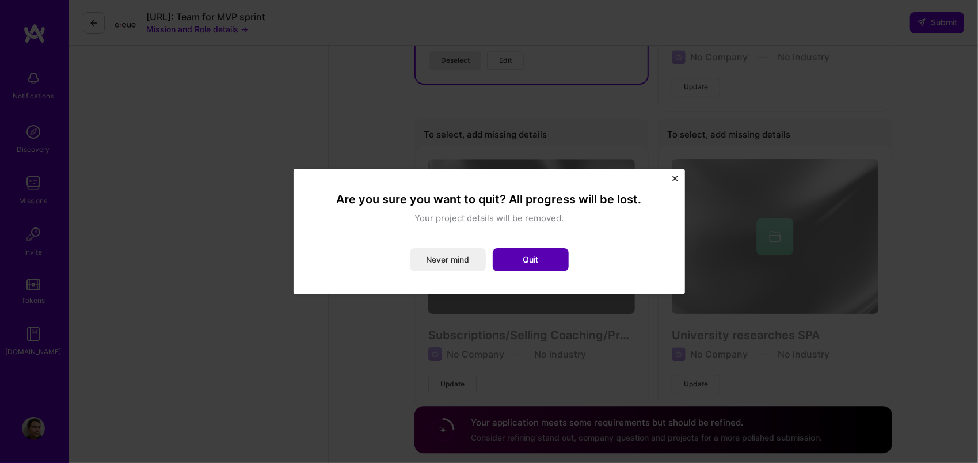
click at [522, 260] on button "Quit" at bounding box center [531, 259] width 76 height 23
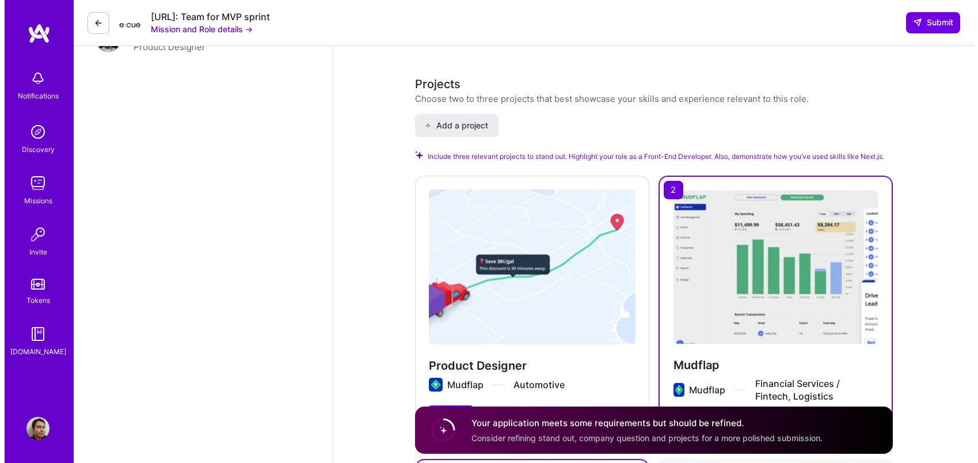
scroll to position [1378, 0]
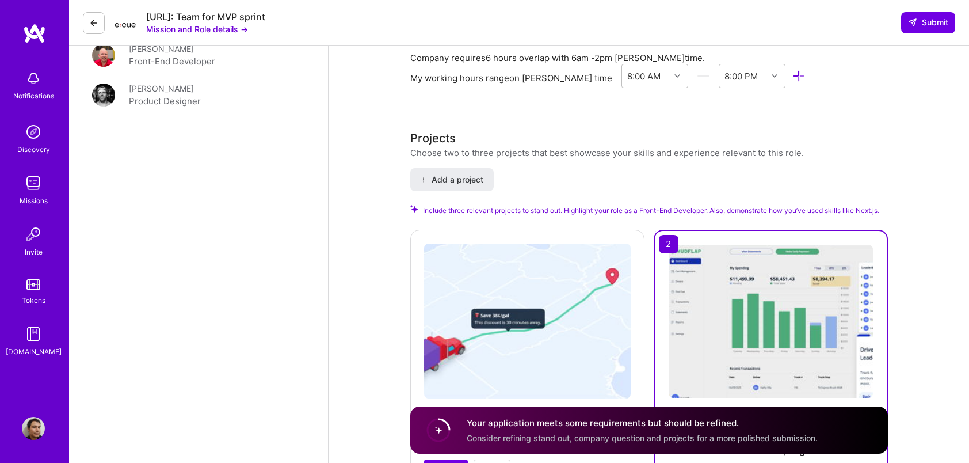
click at [453, 174] on span "Add a project" at bounding box center [451, 180] width 63 height 12
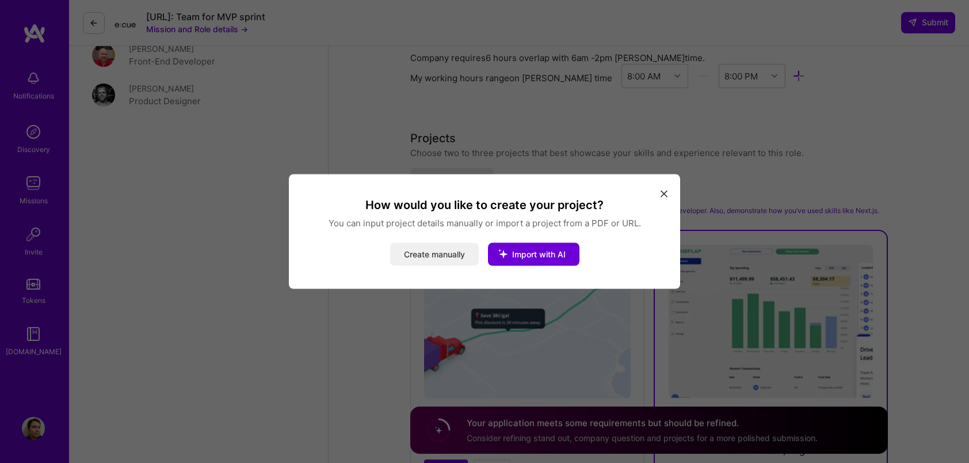
click at [453, 258] on button "Create manually" at bounding box center [434, 254] width 89 height 23
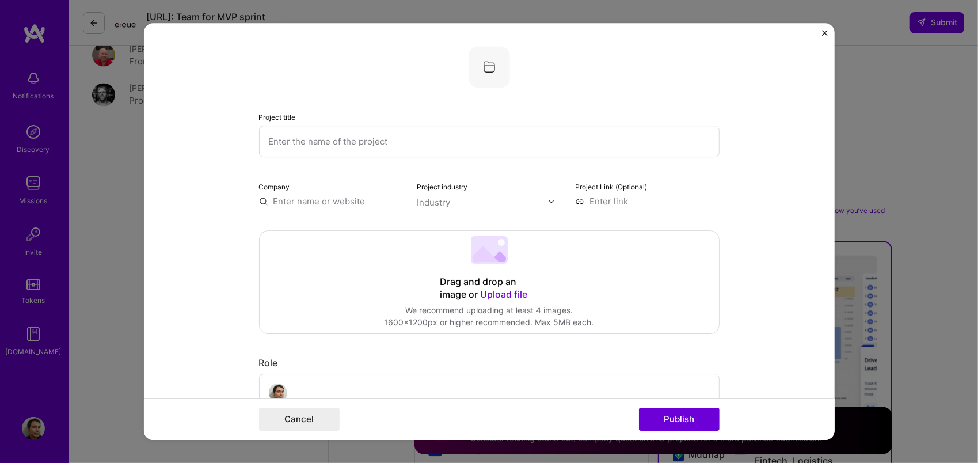
click at [290, 135] on input "text" at bounding box center [489, 141] width 460 height 32
type input "PeopleHood"
type input "Peoplehood"
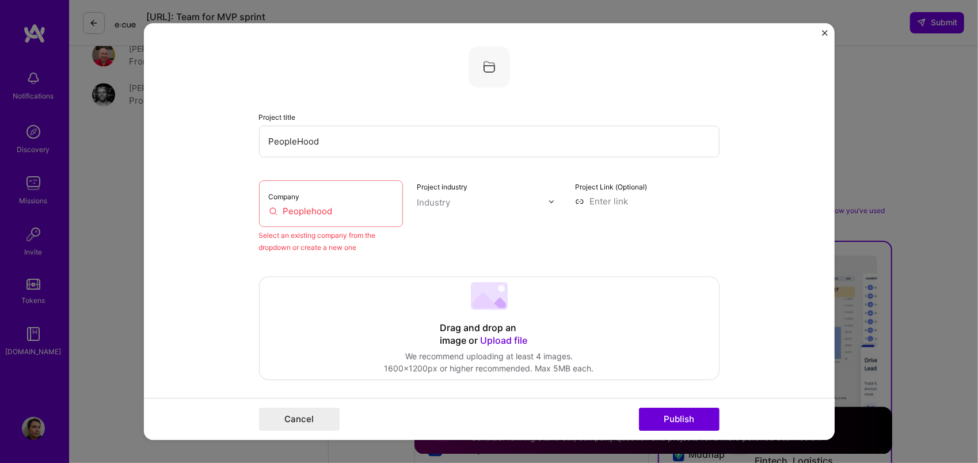
click at [340, 147] on input "PeopleHood" at bounding box center [489, 141] width 460 height 32
click at [299, 148] on input "PeopleHood" at bounding box center [489, 141] width 460 height 32
type input "Peoplehood"
click at [319, 221] on div "Company Peoplehood" at bounding box center [331, 203] width 144 height 47
click at [350, 216] on input "Peoplehood" at bounding box center [331, 211] width 125 height 12
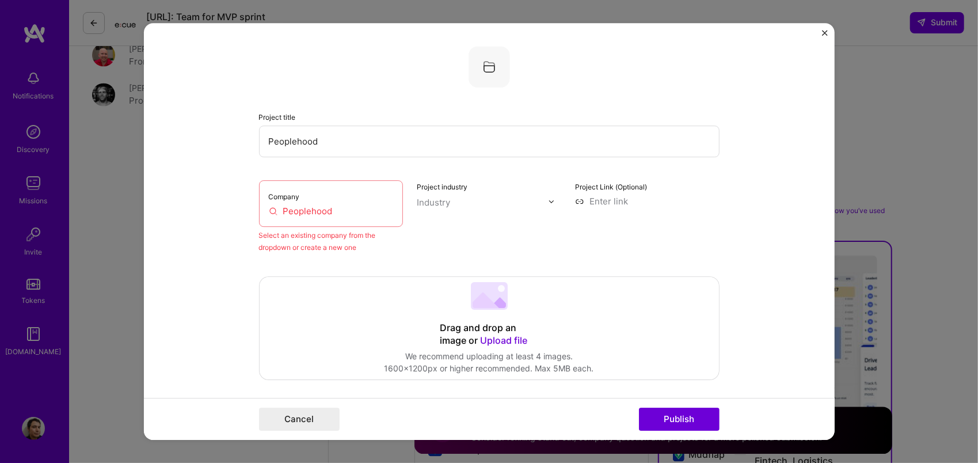
click at [323, 208] on input "Peoplehood" at bounding box center [331, 211] width 125 height 12
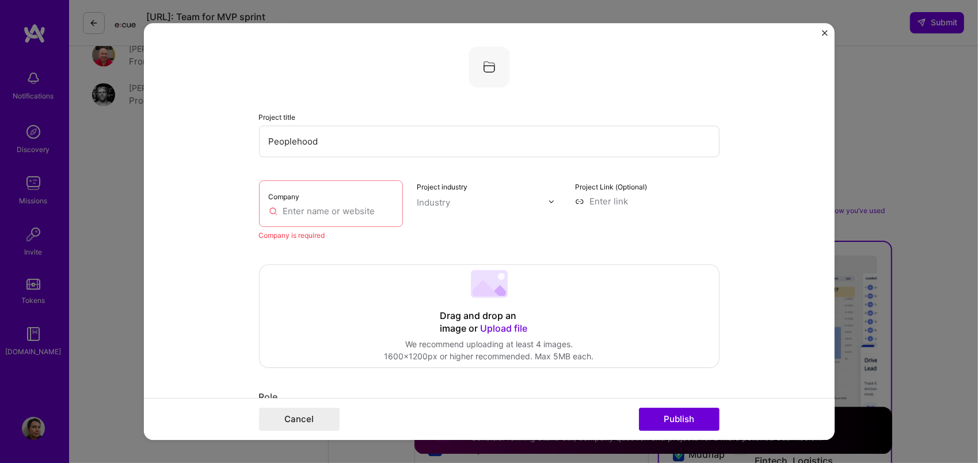
click at [297, 208] on input "text" at bounding box center [331, 211] width 125 height 12
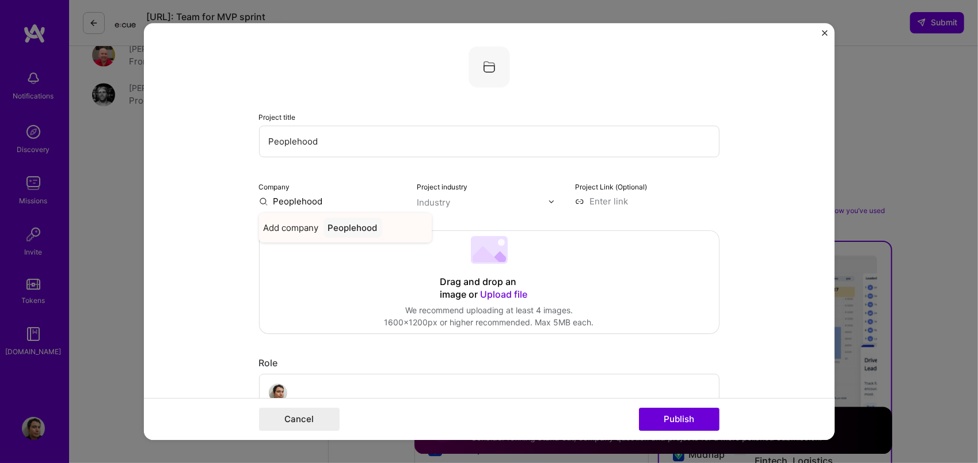
type input "Peoplehood"
click at [354, 229] on div "Peoplehood" at bounding box center [352, 228] width 59 height 20
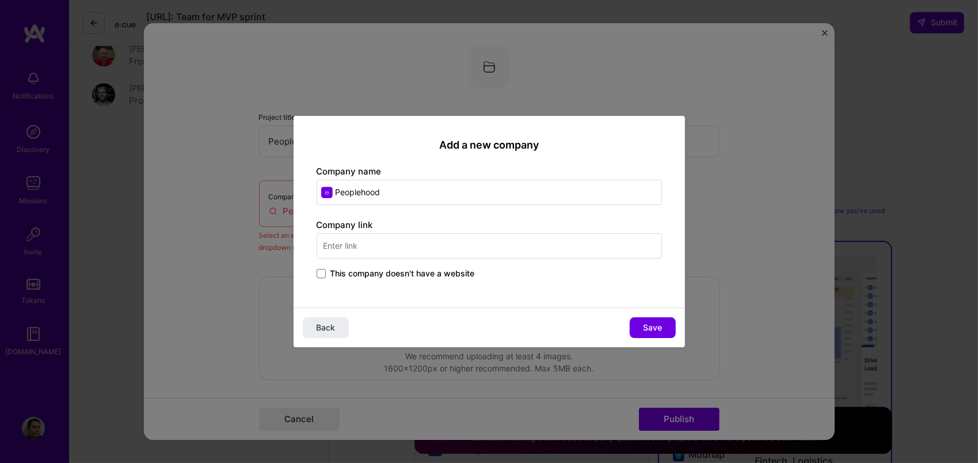
click at [413, 243] on input "text" at bounding box center [488, 245] width 345 height 25
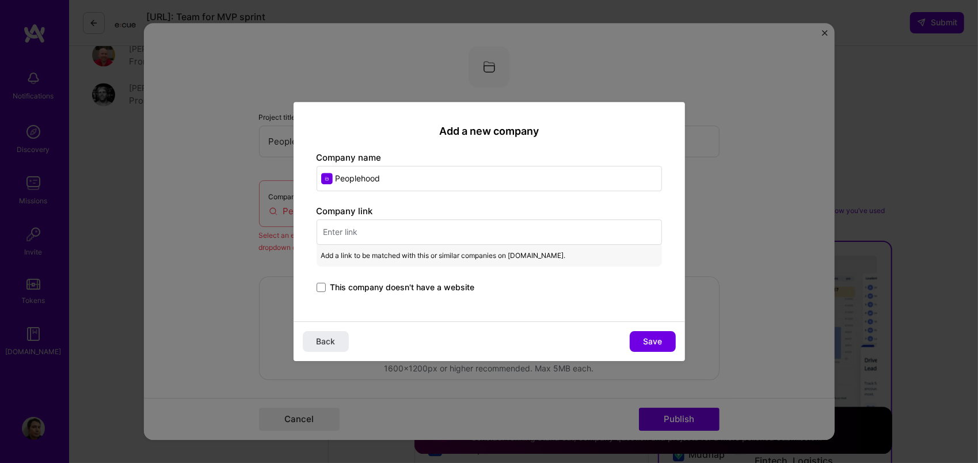
paste input "[URL][DOMAIN_NAME]"
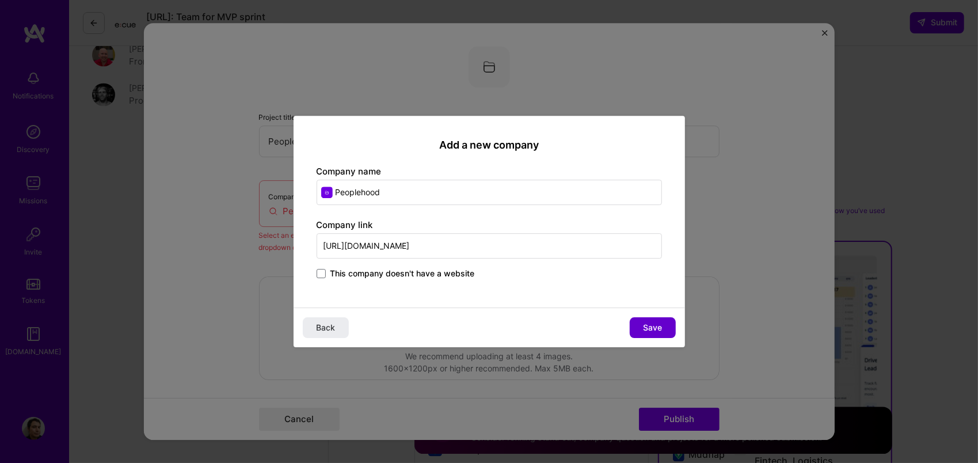
type input "[URL][DOMAIN_NAME]"
click at [651, 325] on span "Save" at bounding box center [652, 328] width 19 height 12
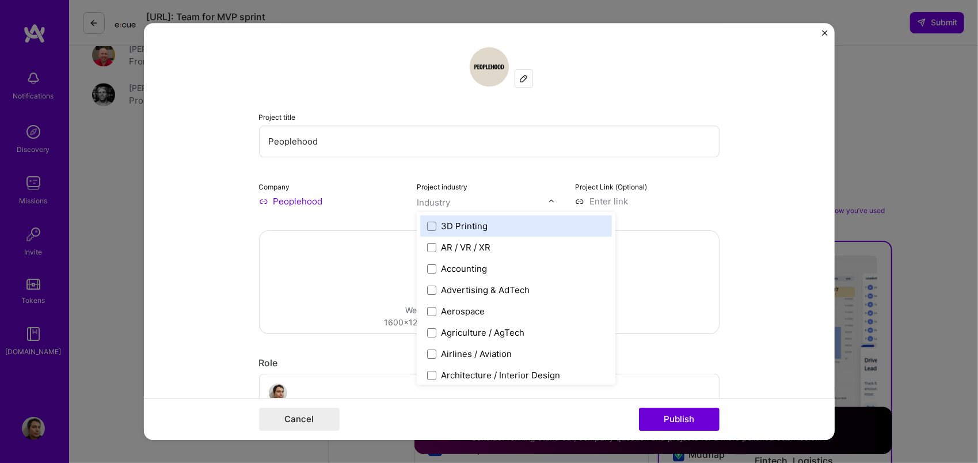
click at [508, 206] on input "text" at bounding box center [482, 202] width 131 height 12
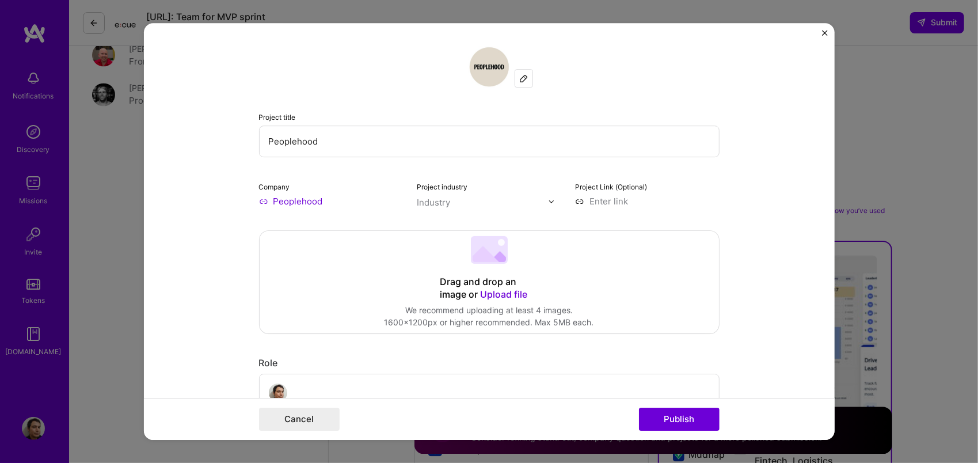
click at [639, 205] on input at bounding box center [647, 201] width 144 height 12
paste input "[URL][DOMAIN_NAME]"
type input "[URL][DOMAIN_NAME]"
click at [634, 299] on div "Drag and drop an image or Upload file Upload file We recommend uploading at lea…" at bounding box center [489, 282] width 459 height 102
click at [550, 205] on div at bounding box center [554, 201] width 13 height 12
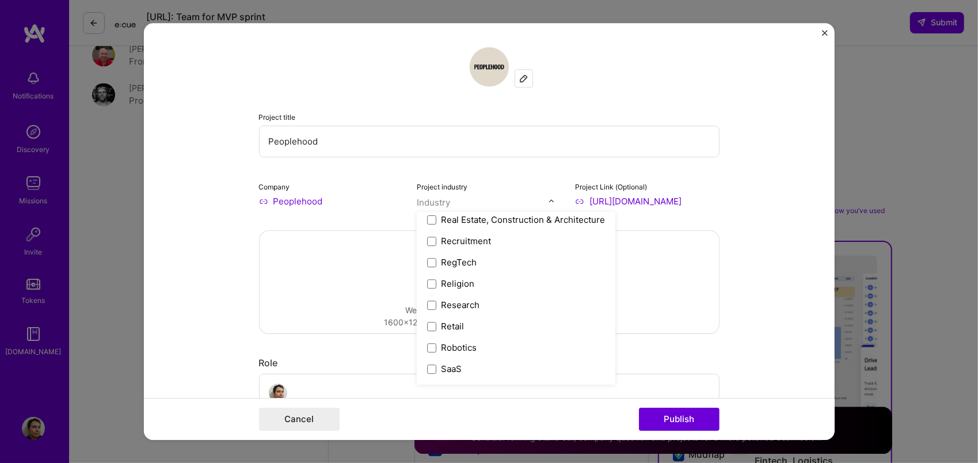
scroll to position [2389, 0]
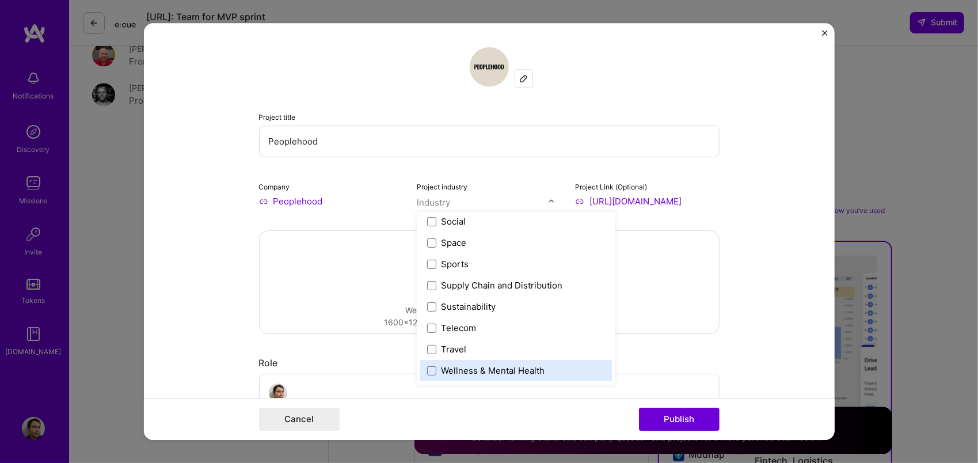
click at [520, 374] on div "Wellness & Mental Health" at bounding box center [493, 370] width 104 height 12
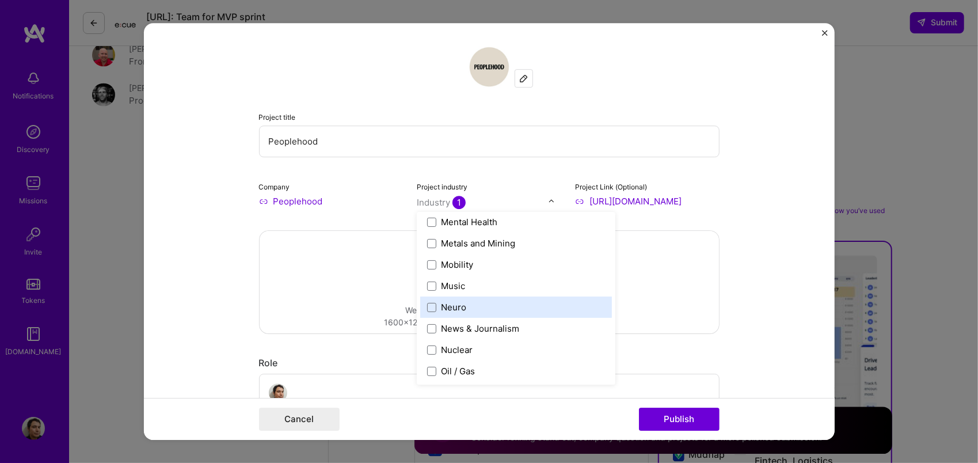
scroll to position [1756, 0]
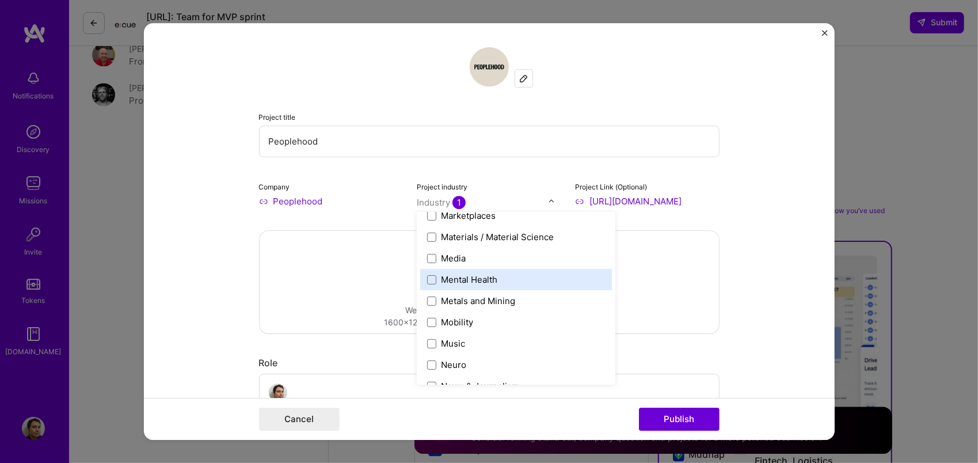
click at [566, 287] on div "Mental Health" at bounding box center [516, 279] width 192 height 21
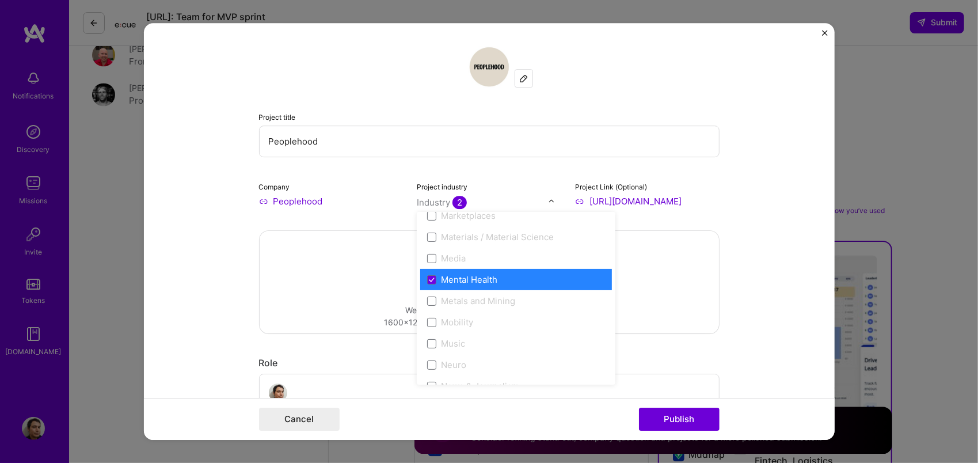
click at [753, 276] on form "Project title Peoplehood Company Peoplehood Project industry option Mental Heal…" at bounding box center [489, 231] width 691 height 417
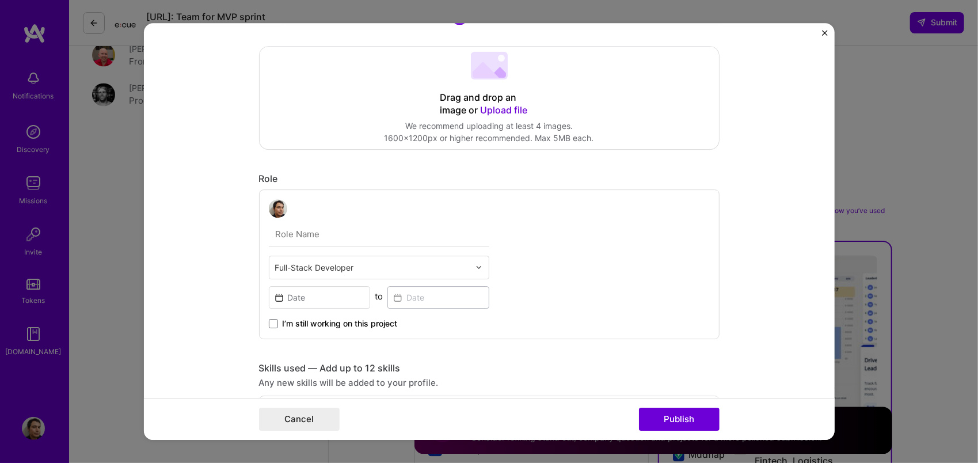
scroll to position [173, 0]
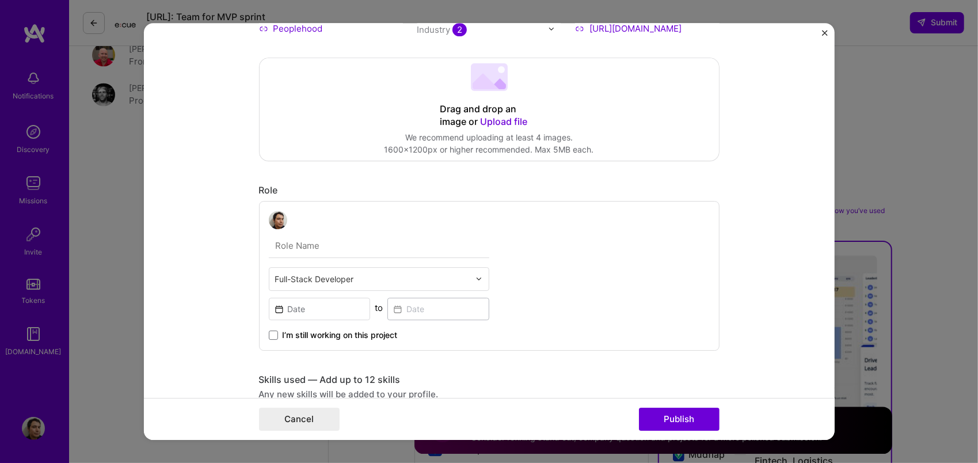
click at [334, 243] on input "text" at bounding box center [379, 246] width 220 height 24
type input "Full Stack NodeJs / React Developer"
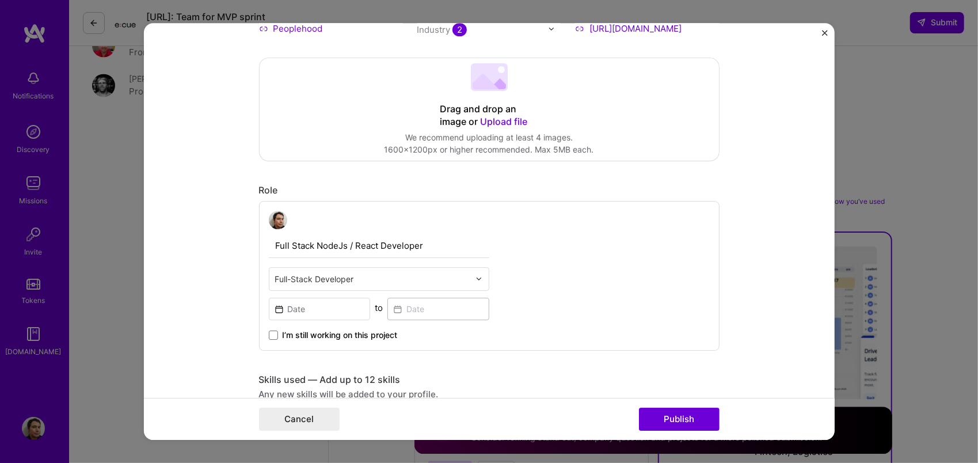
click at [452, 277] on input "text" at bounding box center [372, 279] width 195 height 12
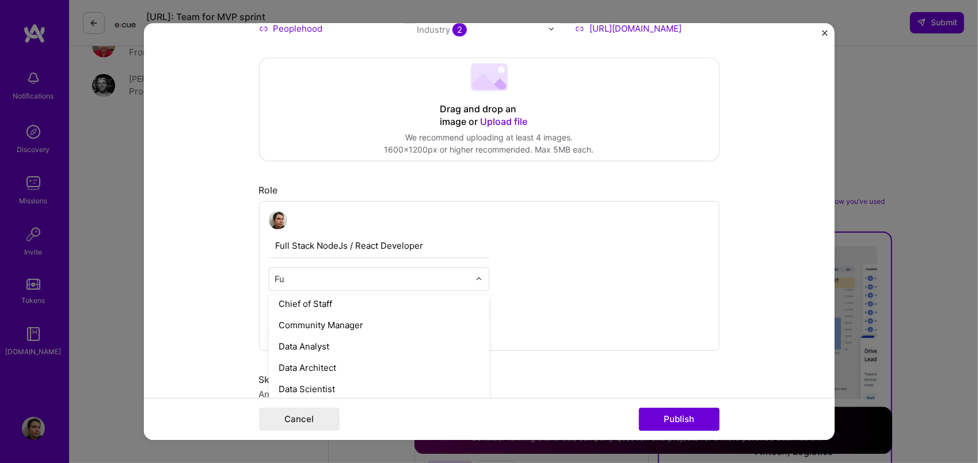
scroll to position [0, 0]
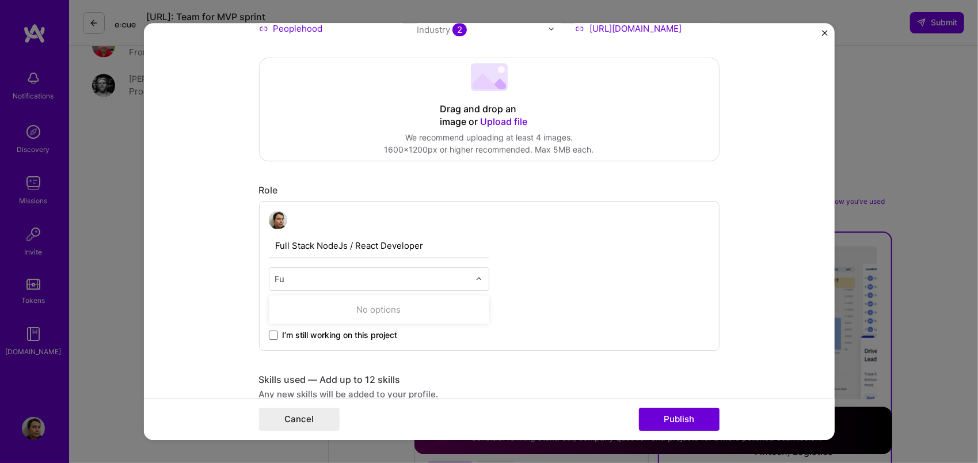
type input "F"
type input "f"
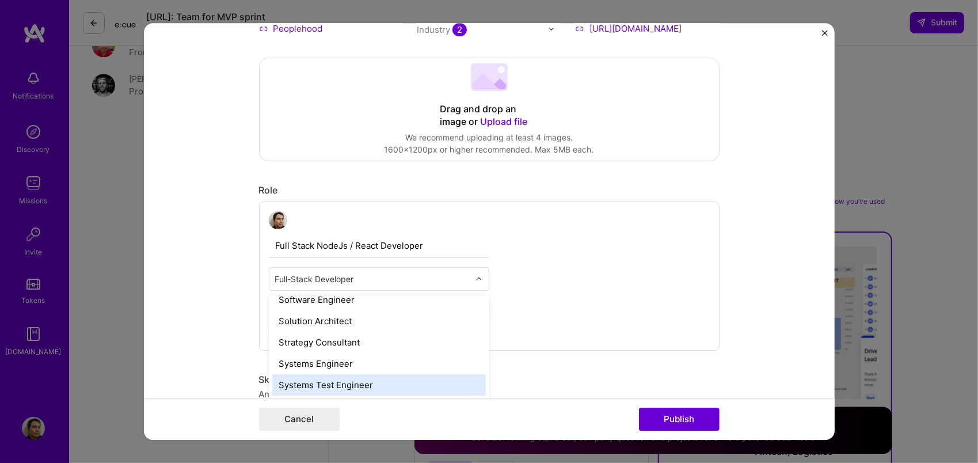
scroll to position [1303, 0]
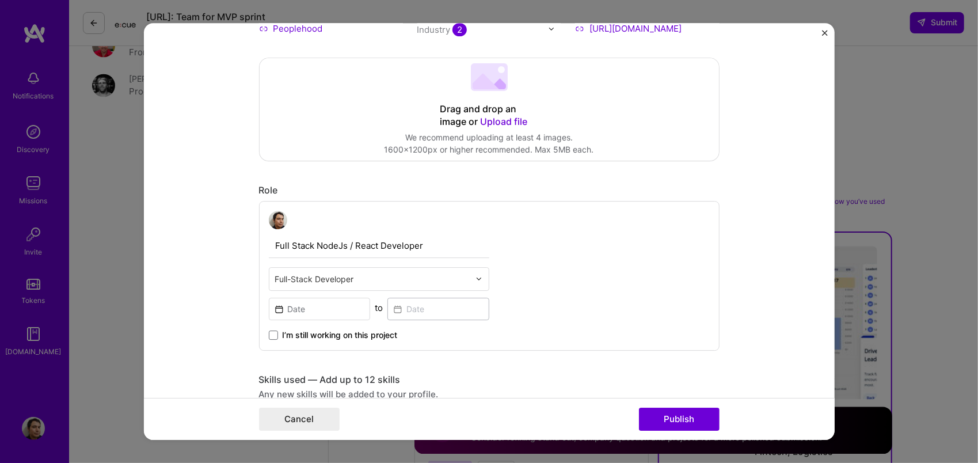
click at [655, 287] on div "Full Stack NodeJs / React Developer Full-Stack Developer to I’m still working o…" at bounding box center [489, 276] width 460 height 150
click at [712, 297] on div "Full Stack NodeJs / React Developer Full-Stack Developer to I’m still working o…" at bounding box center [489, 276] width 460 height 150
click at [341, 308] on input at bounding box center [320, 309] width 102 height 22
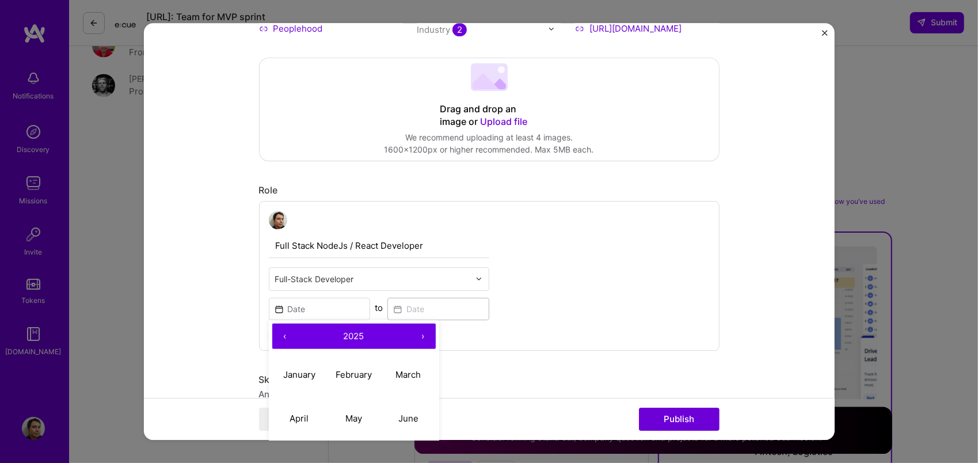
click at [277, 338] on button "‹" at bounding box center [284, 335] width 25 height 25
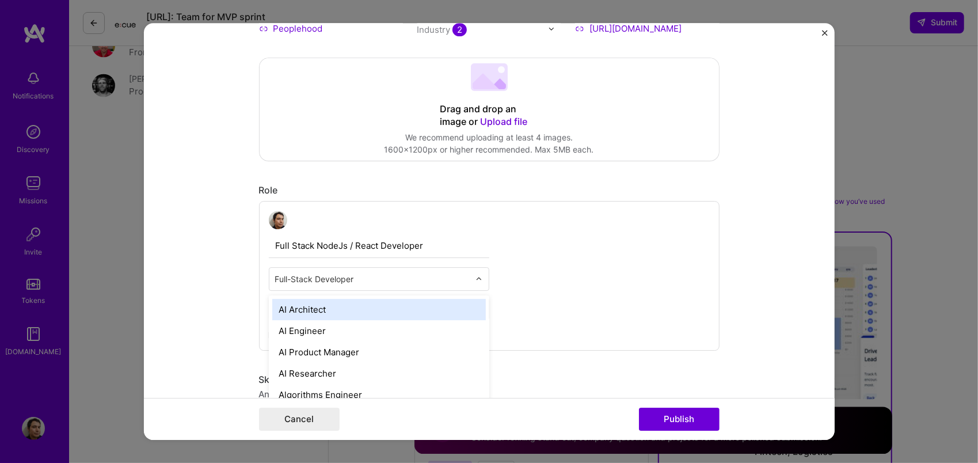
scroll to position [1396, 0]
click at [319, 280] on input "text" at bounding box center [372, 279] width 195 height 12
click at [551, 239] on div "Full Stack NodeJs / React Developer option AI Architect focused, 1 of 70. 69 re…" at bounding box center [489, 276] width 460 height 150
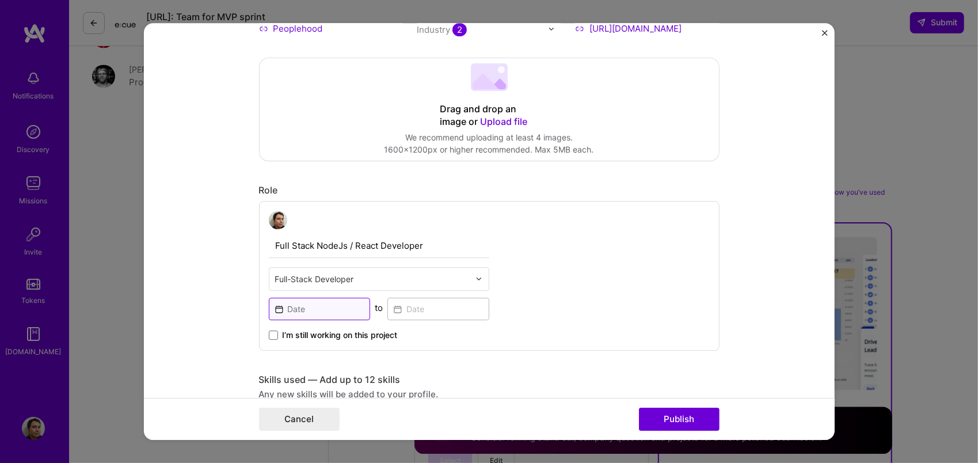
click at [330, 312] on input at bounding box center [320, 309] width 102 height 22
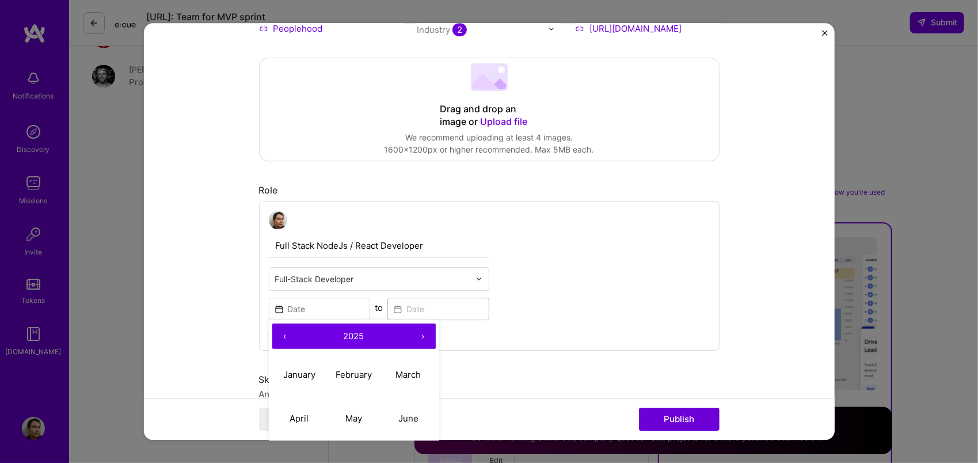
click at [280, 337] on button "‹" at bounding box center [284, 335] width 25 height 25
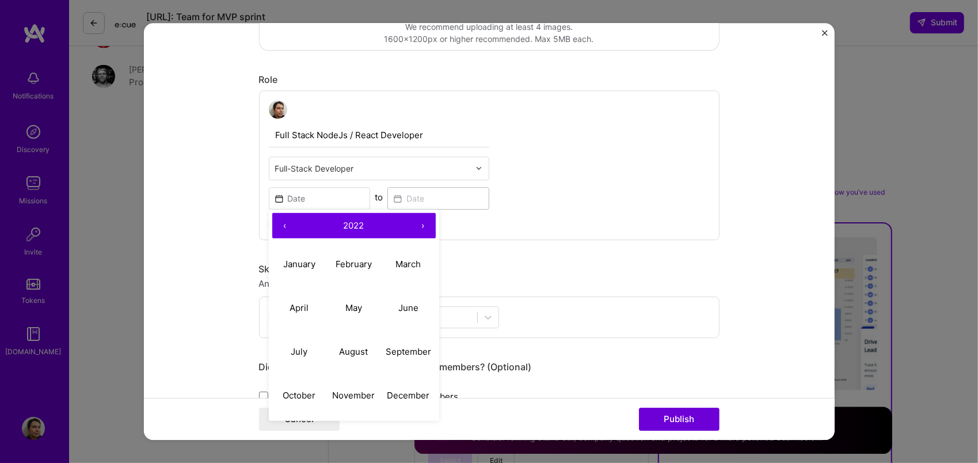
scroll to position [288, 0]
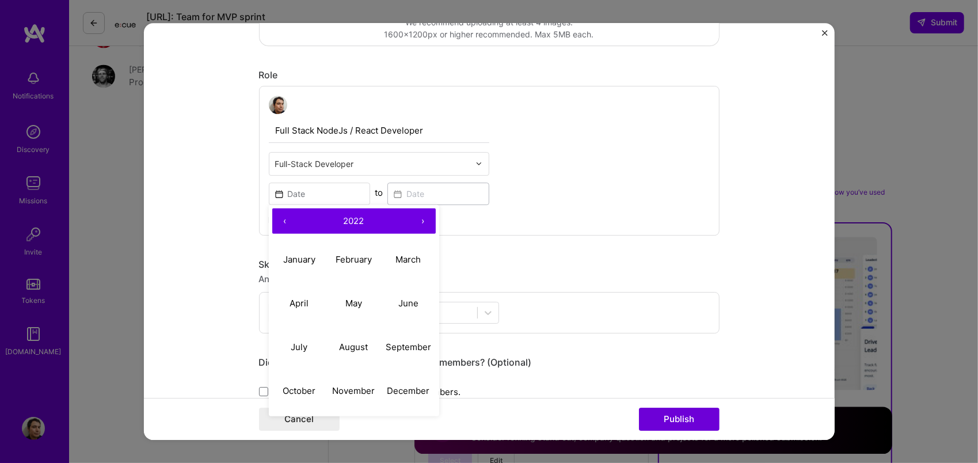
click at [419, 220] on button "›" at bounding box center [422, 220] width 25 height 25
click at [279, 218] on button "‹" at bounding box center [284, 220] width 25 height 25
click at [390, 314] on button "June" at bounding box center [408, 304] width 55 height 44
type input "[DATE]"
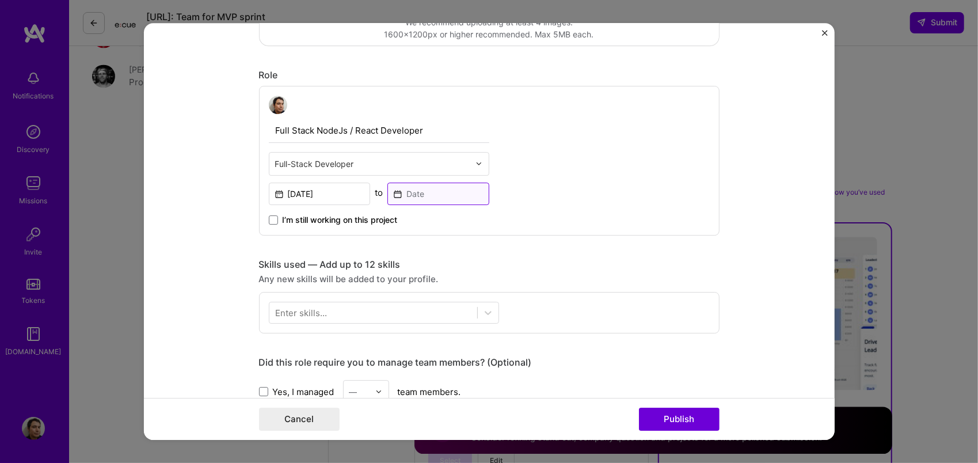
click at [457, 197] on input at bounding box center [438, 193] width 102 height 22
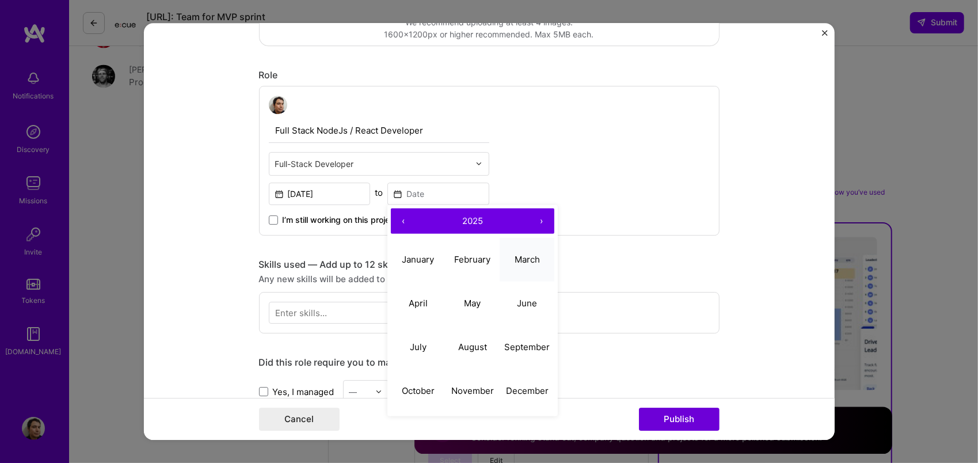
click at [505, 258] on button "March" at bounding box center [526, 260] width 55 height 44
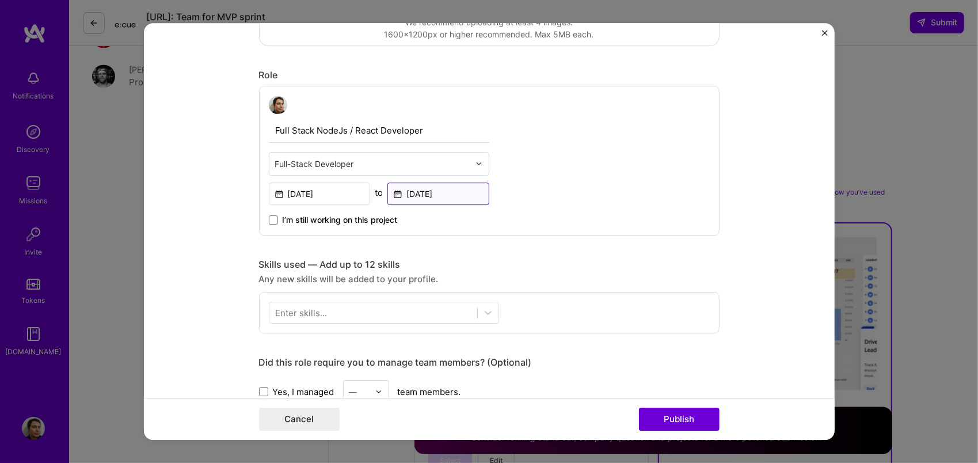
click at [455, 198] on input "[DATE]" at bounding box center [438, 193] width 102 height 22
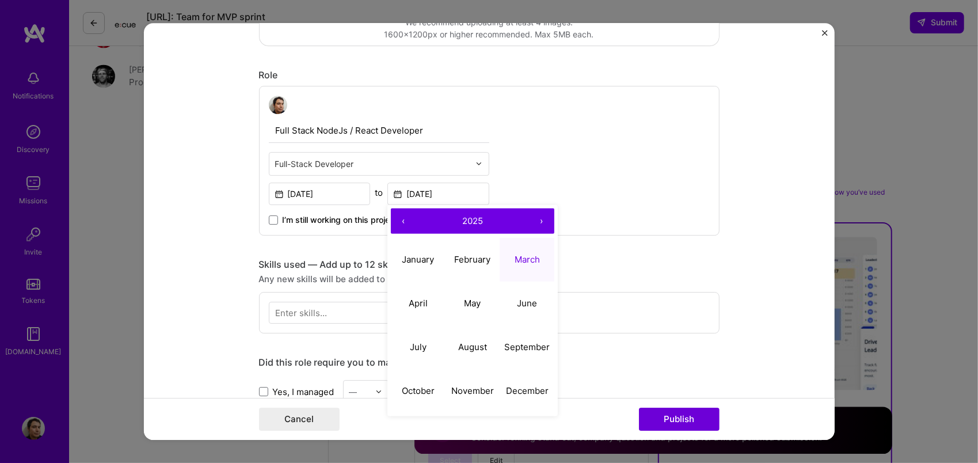
click at [416, 212] on button "2025" at bounding box center [472, 220] width 113 height 25
click at [514, 264] on button "2023" at bounding box center [526, 260] width 55 height 44
click at [518, 266] on button "March" at bounding box center [526, 260] width 55 height 44
type input "[DATE]"
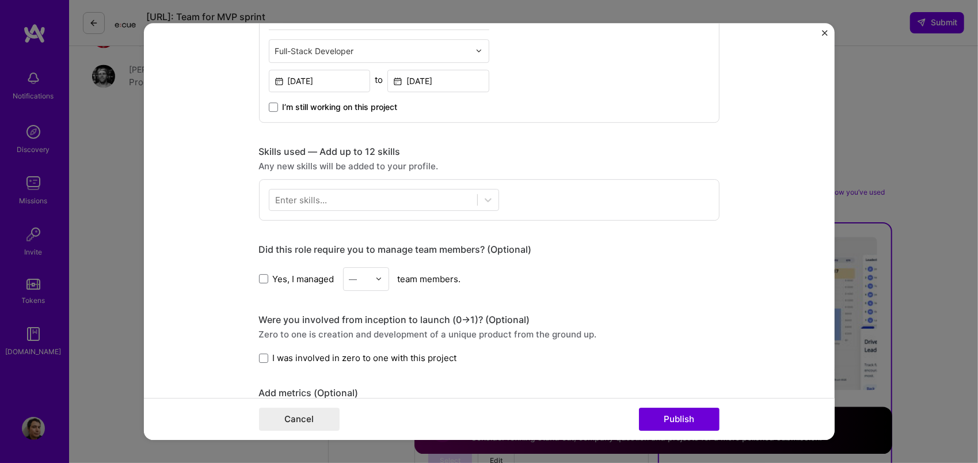
scroll to position [403, 0]
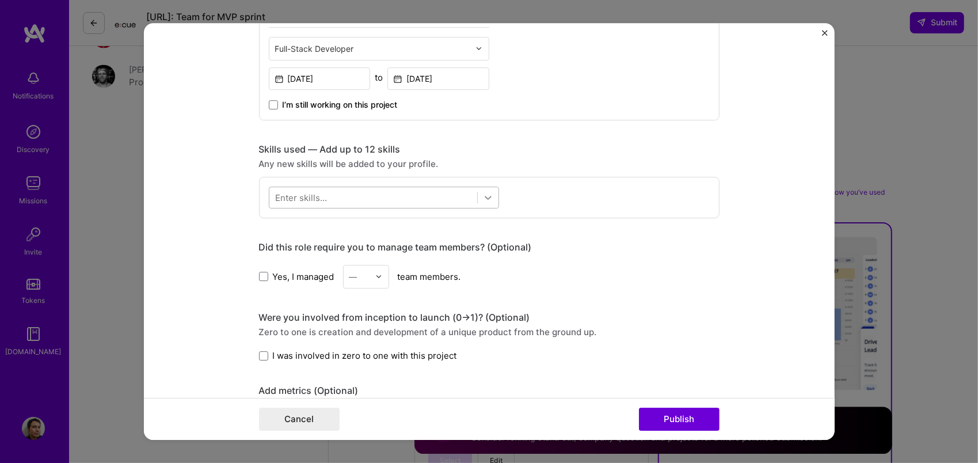
click at [482, 201] on icon at bounding box center [488, 198] width 12 height 12
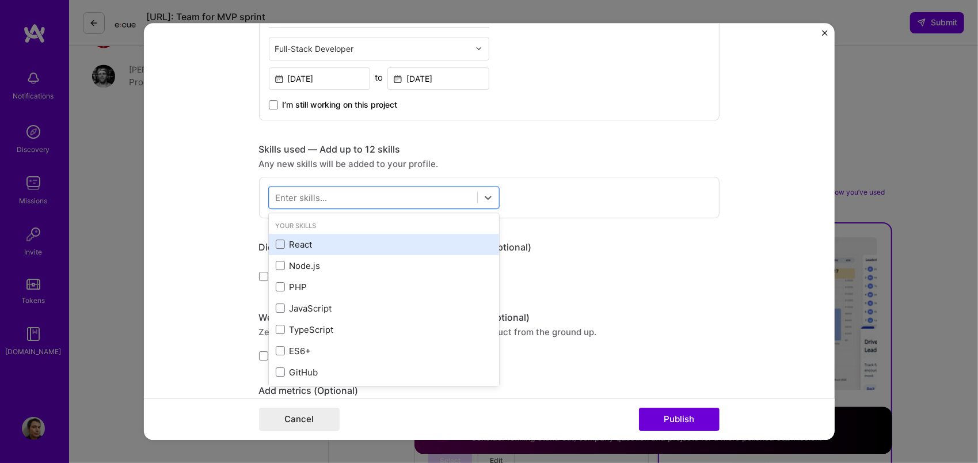
click at [318, 249] on div "React" at bounding box center [384, 244] width 216 height 12
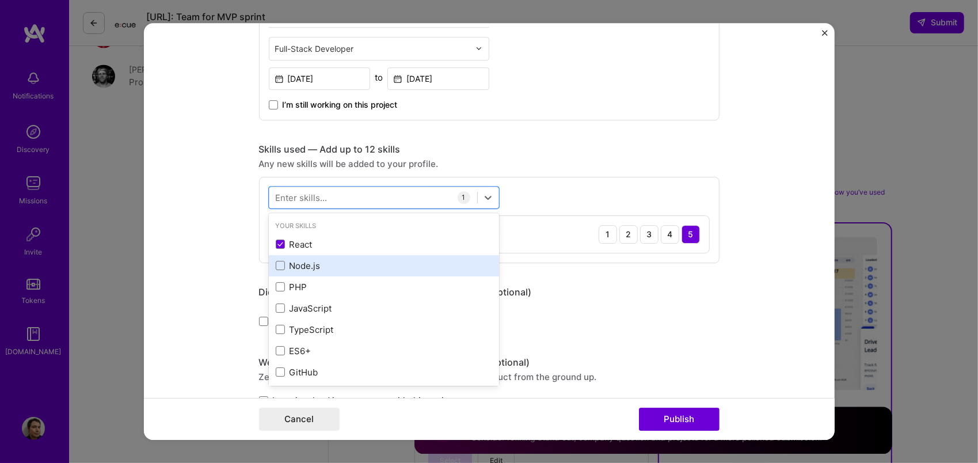
click at [313, 264] on div "Node.js" at bounding box center [384, 266] width 216 height 12
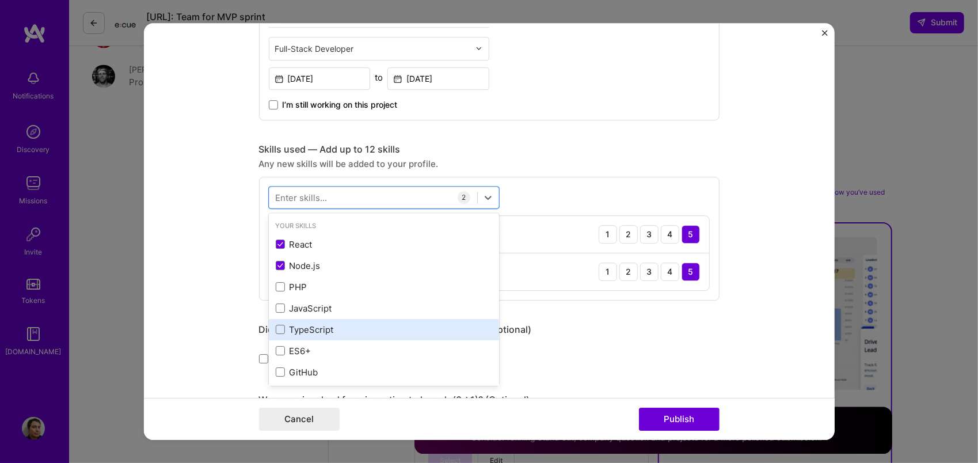
click at [369, 323] on div "TypeScript" at bounding box center [384, 329] width 216 height 12
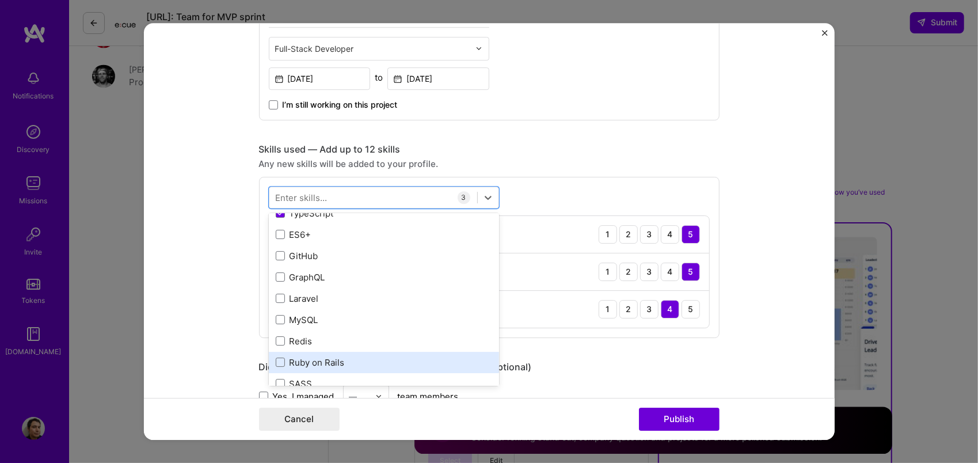
scroll to position [115, 0]
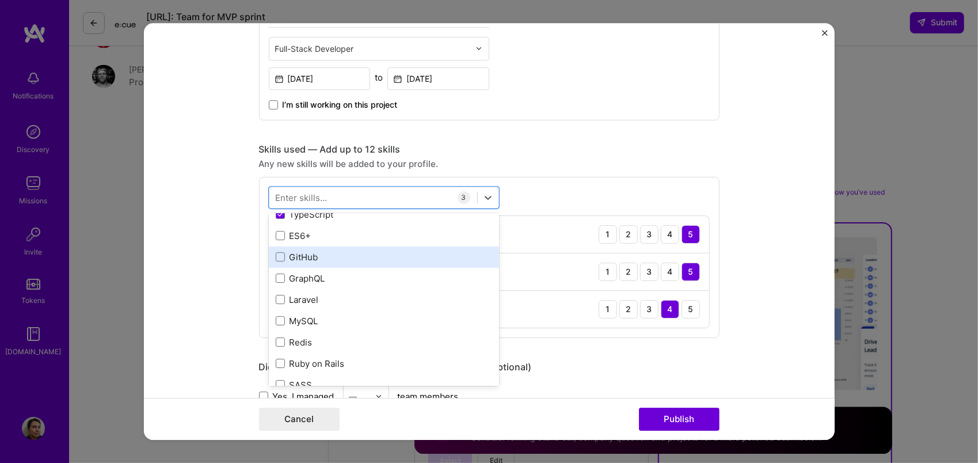
click at [346, 260] on div "GitHub" at bounding box center [384, 257] width 216 height 12
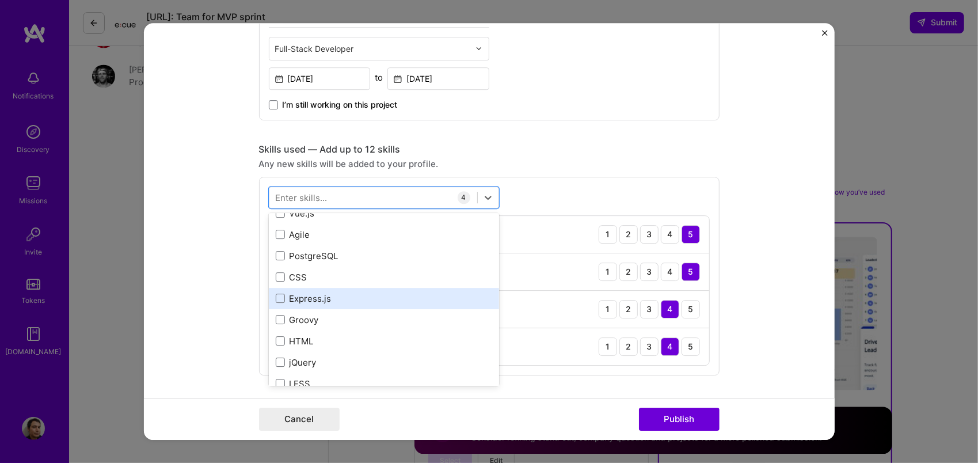
scroll to position [460, 0]
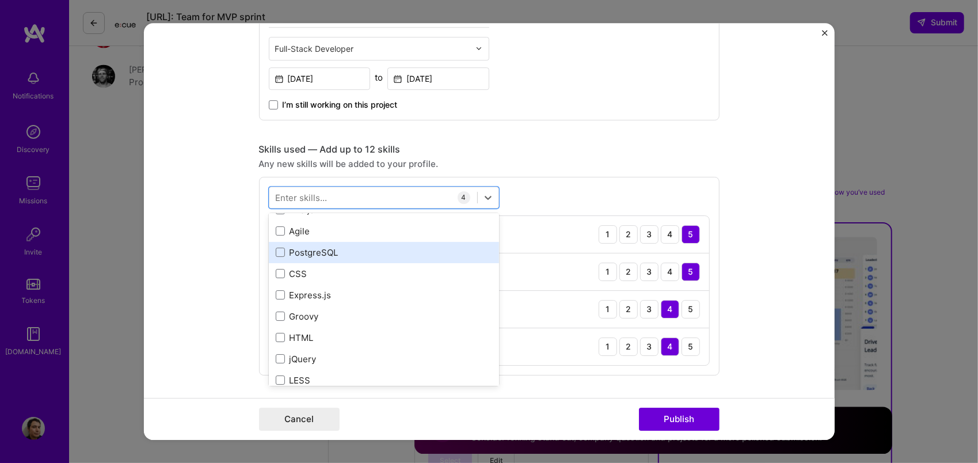
click at [388, 260] on div "PostgreSQL" at bounding box center [384, 252] width 230 height 21
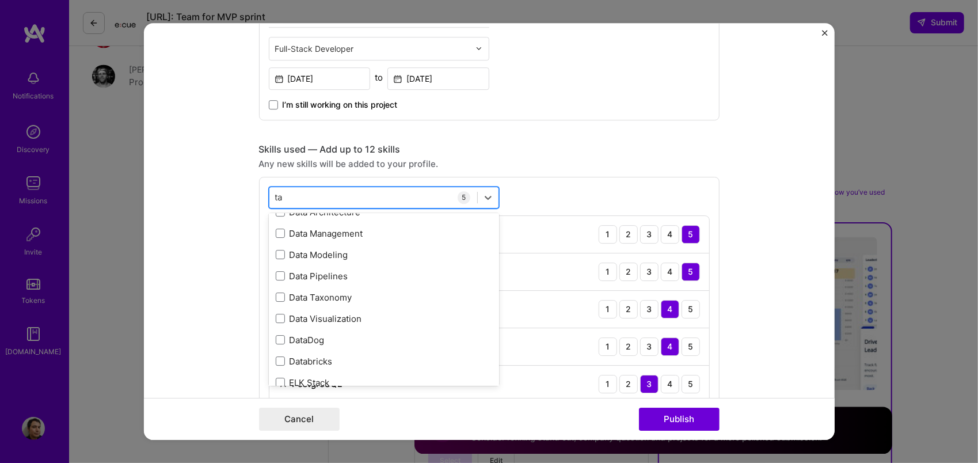
scroll to position [0, 0]
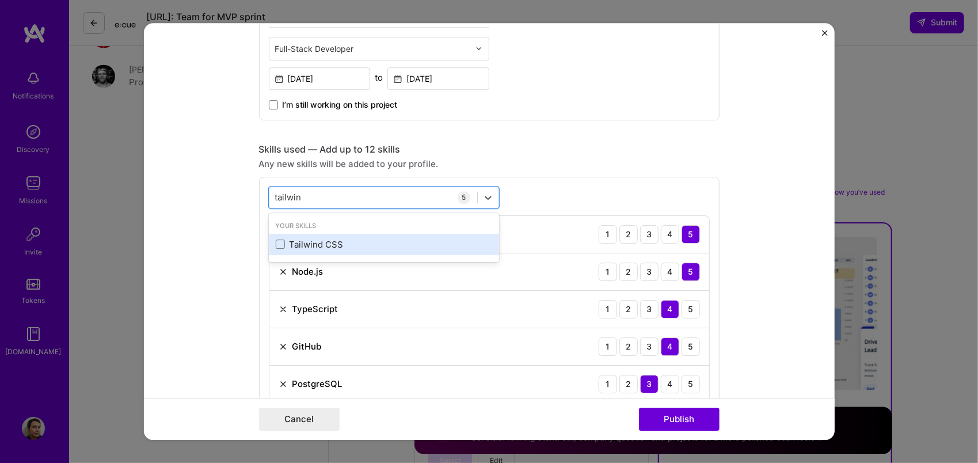
click at [345, 239] on div "Tailwind CSS" at bounding box center [384, 244] width 216 height 12
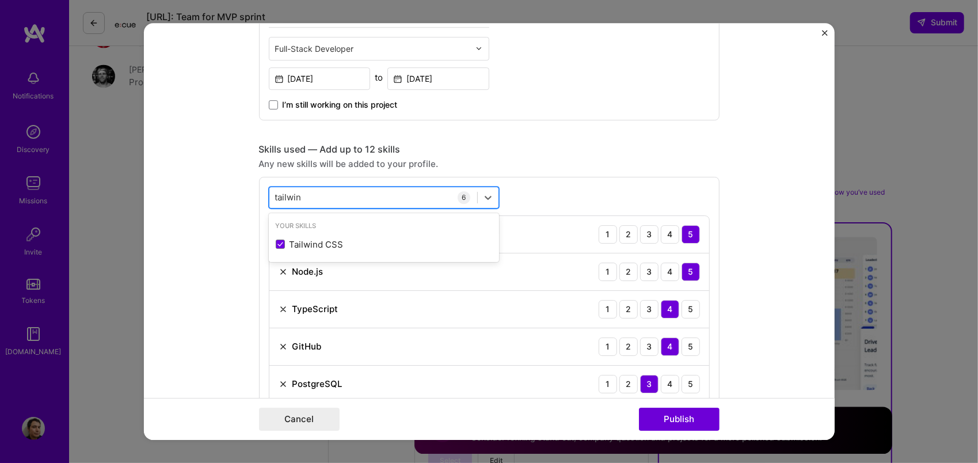
click at [351, 196] on div "tailwin tailwin" at bounding box center [373, 197] width 208 height 19
type input "t"
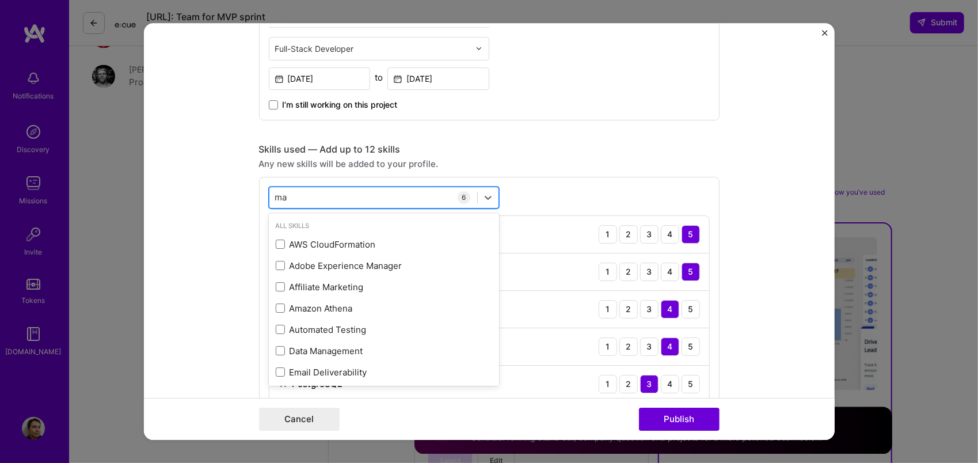
type input "m"
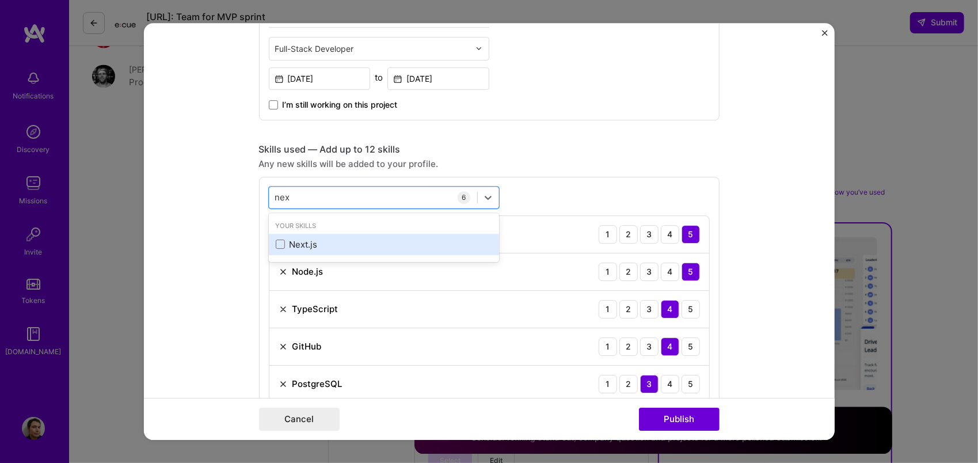
click at [299, 247] on div "Next.js" at bounding box center [384, 244] width 216 height 12
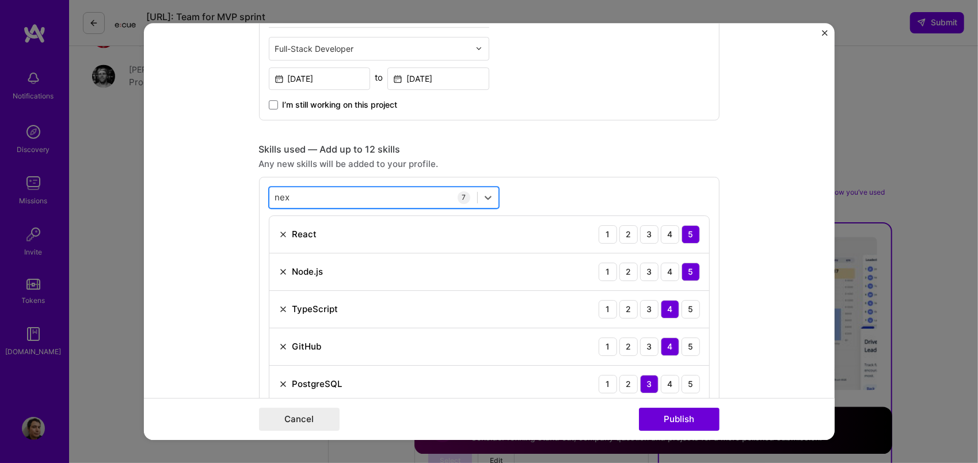
click at [330, 194] on div "nex nex" at bounding box center [373, 197] width 208 height 19
type input "n"
click at [311, 195] on div "nest nest" at bounding box center [373, 197] width 208 height 19
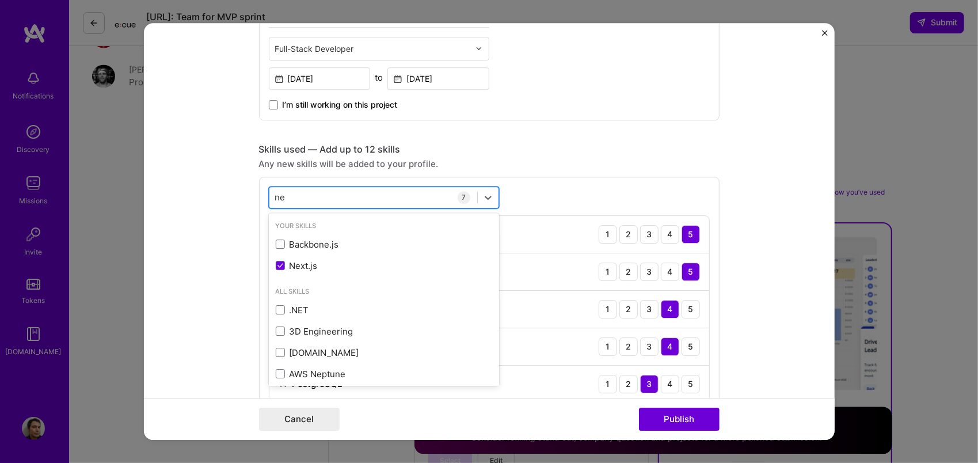
type input "n"
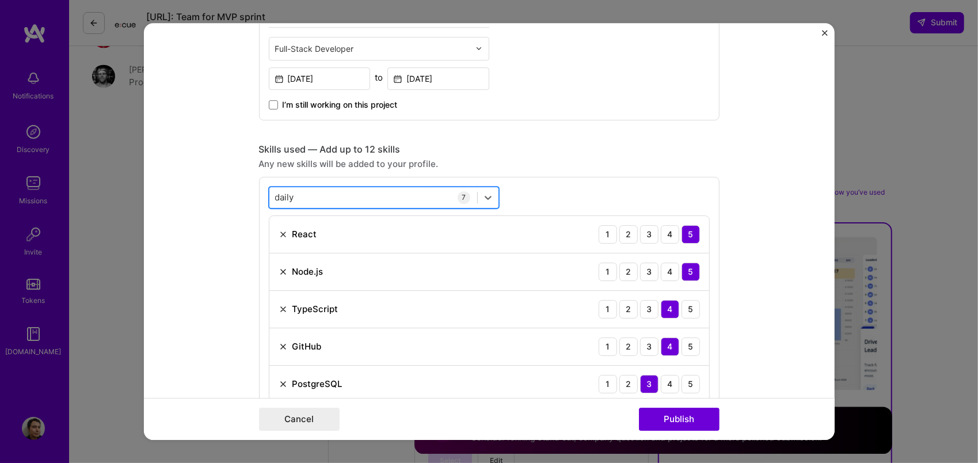
click at [315, 188] on div "daily daily" at bounding box center [373, 197] width 208 height 19
click at [310, 199] on div "daily daily" at bounding box center [373, 197] width 208 height 19
type input "d"
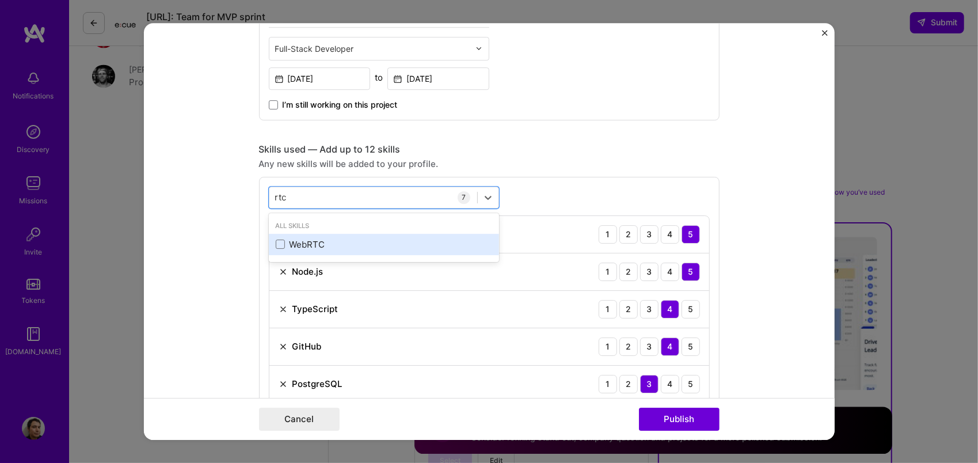
click at [305, 238] on div "WebRTC" at bounding box center [384, 244] width 216 height 12
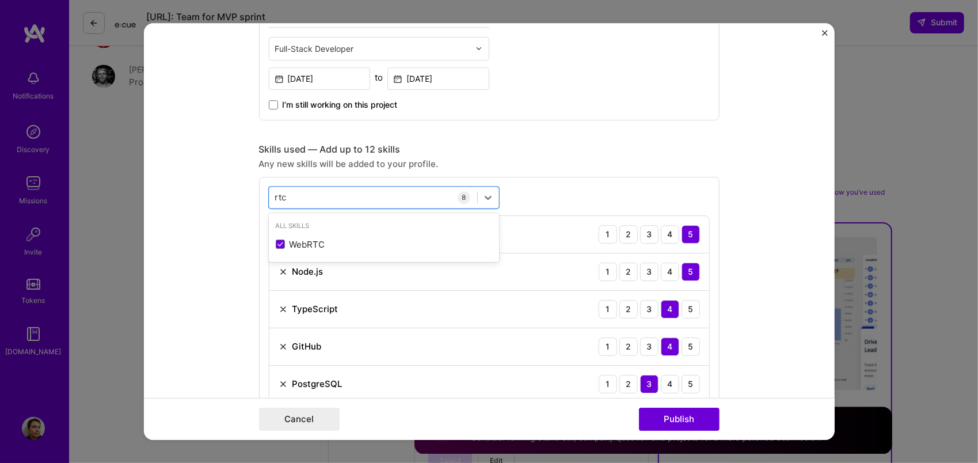
type input "rtc"
click at [499, 147] on div "Skills used — Add up to 12 skills" at bounding box center [489, 149] width 460 height 12
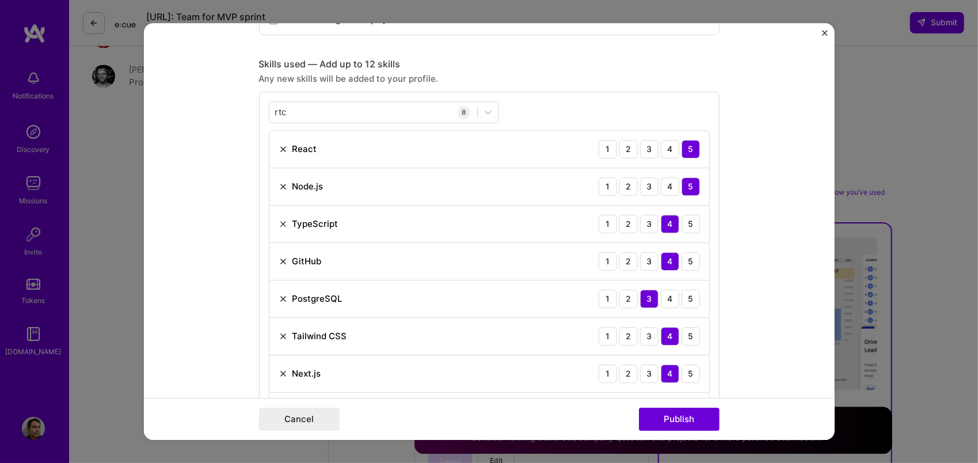
scroll to position [691, 0]
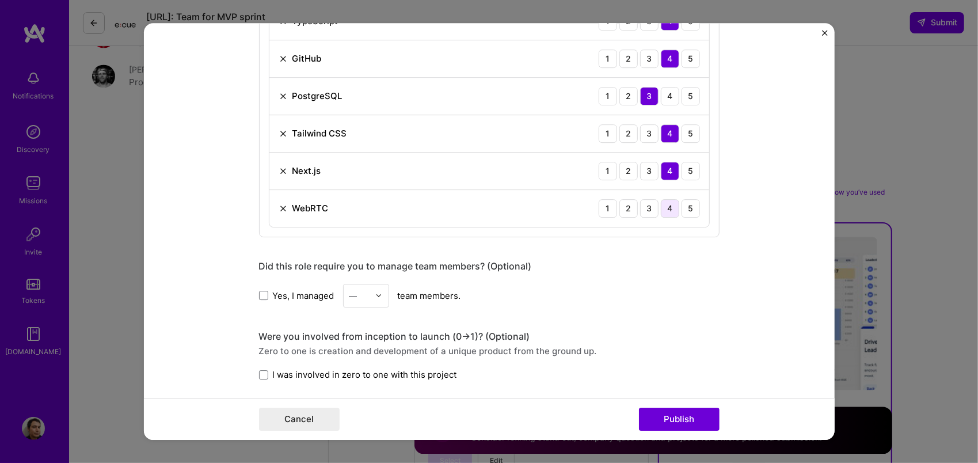
click at [665, 208] on div "4" at bounding box center [670, 208] width 18 height 18
click at [650, 208] on div "3" at bounding box center [649, 208] width 18 height 18
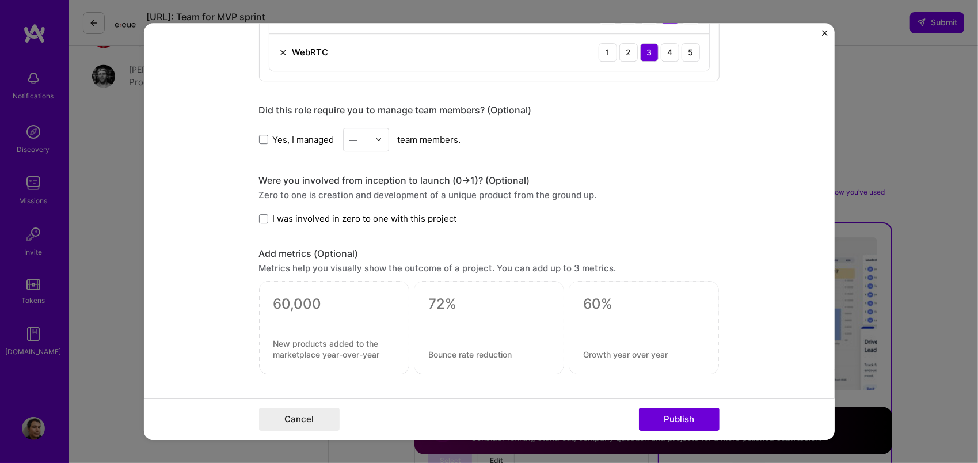
scroll to position [863, 0]
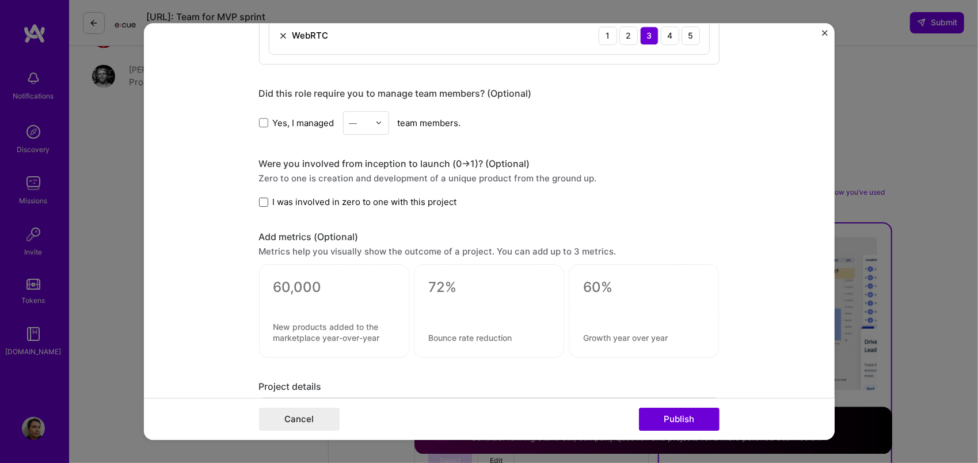
click at [259, 199] on span at bounding box center [263, 201] width 9 height 9
click at [0, 0] on input "I was involved in zero to one with this project" at bounding box center [0, 0] width 0 height 0
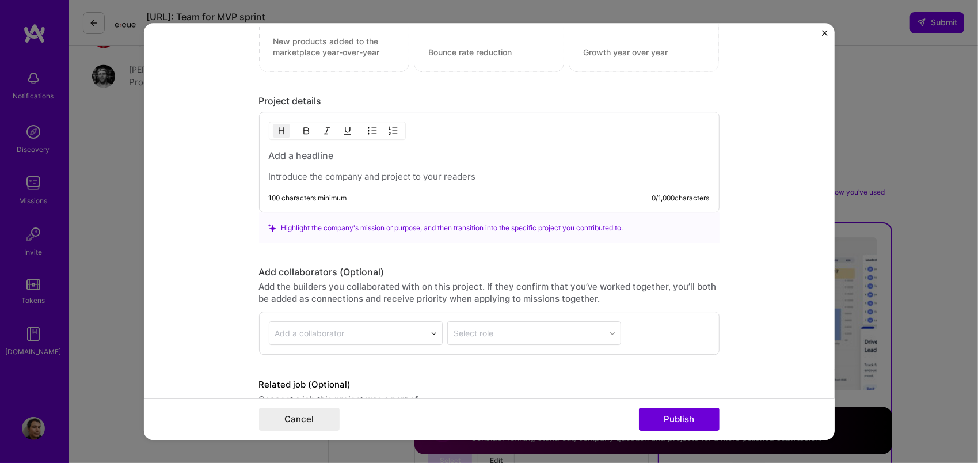
scroll to position [1151, 0]
click at [345, 169] on p at bounding box center [489, 175] width 441 height 12
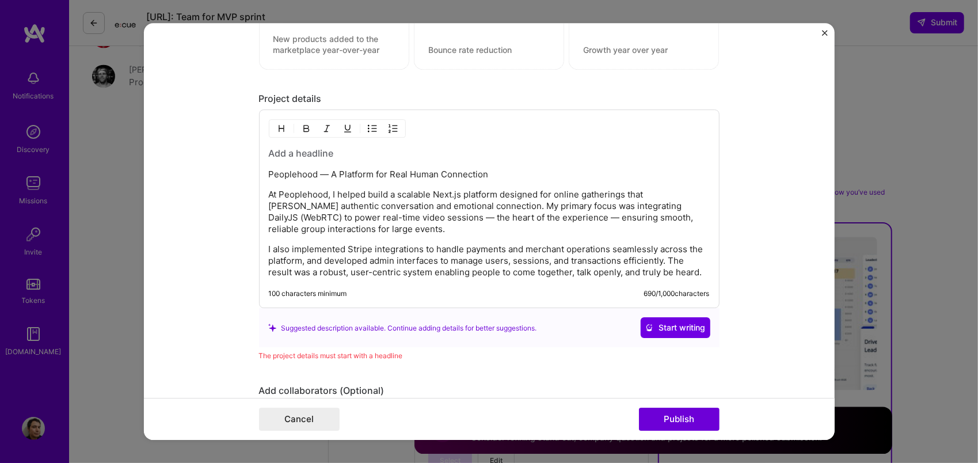
click at [343, 160] on div "Peoplehood — A Platform for Real Human Connection At Peoplehood, I helped build…" at bounding box center [489, 212] width 441 height 131
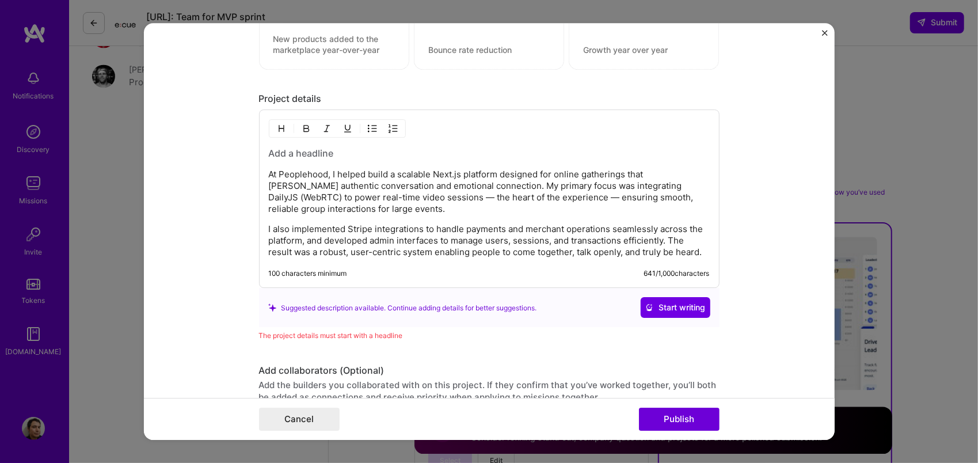
click at [298, 147] on h3 at bounding box center [489, 153] width 441 height 13
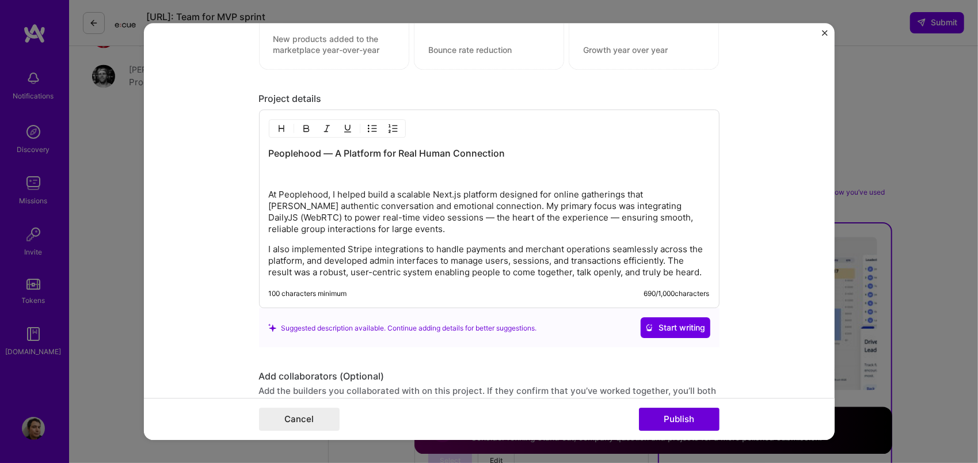
click at [324, 175] on p at bounding box center [489, 175] width 441 height 12
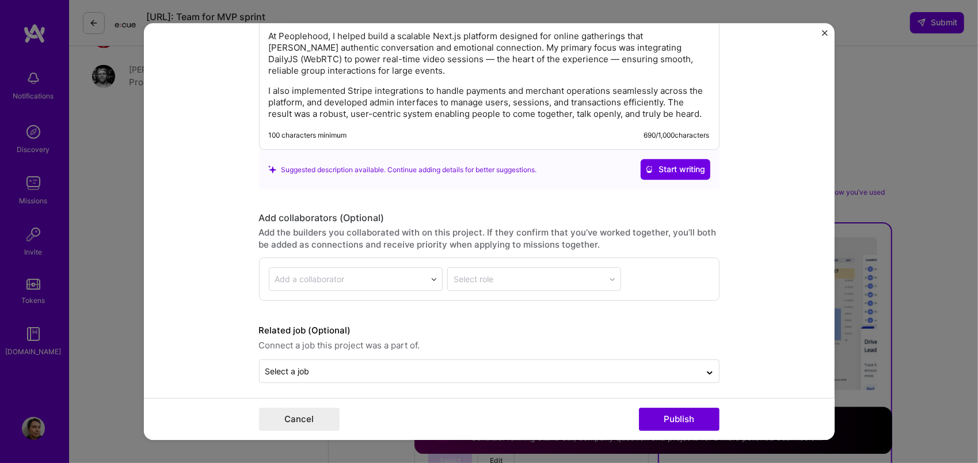
scroll to position [1290, 0]
click at [342, 364] on input "text" at bounding box center [479, 370] width 429 height 12
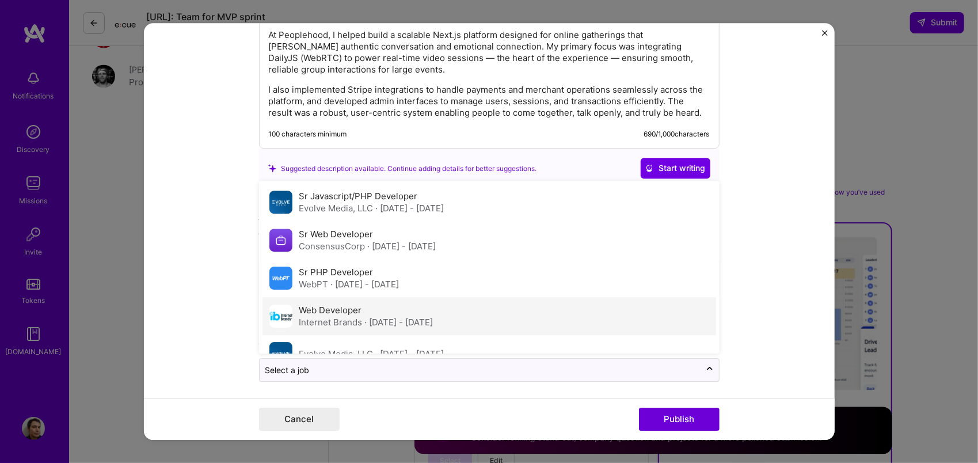
scroll to position [175, 0]
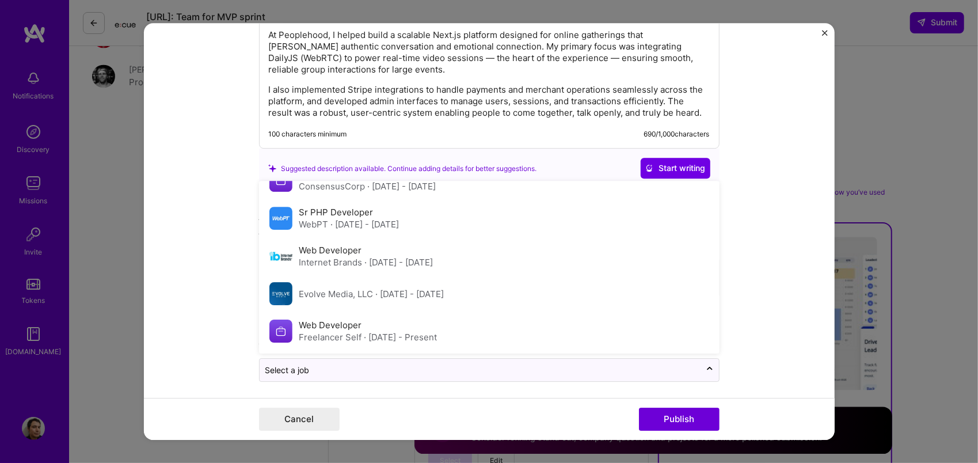
click at [794, 290] on form "Project title Peoplehood Company Peoplehood Project industry Industry 2 Project…" at bounding box center [489, 231] width 691 height 417
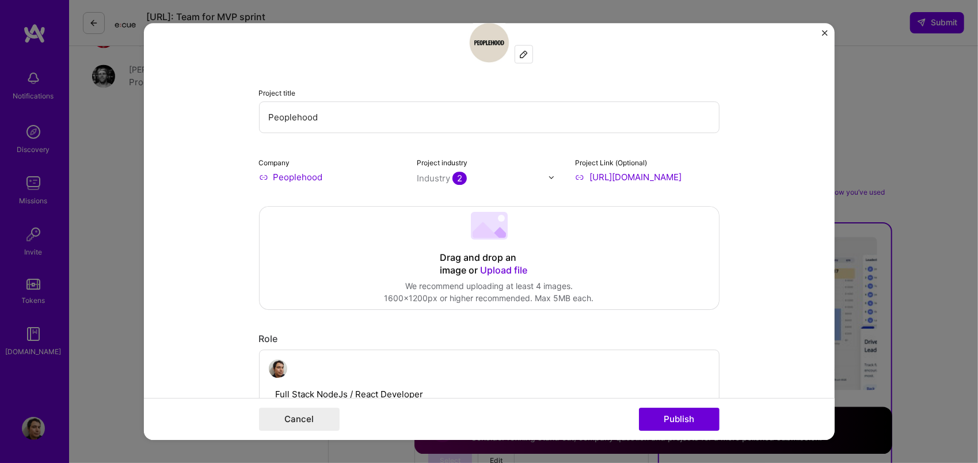
scroll to position [0, 0]
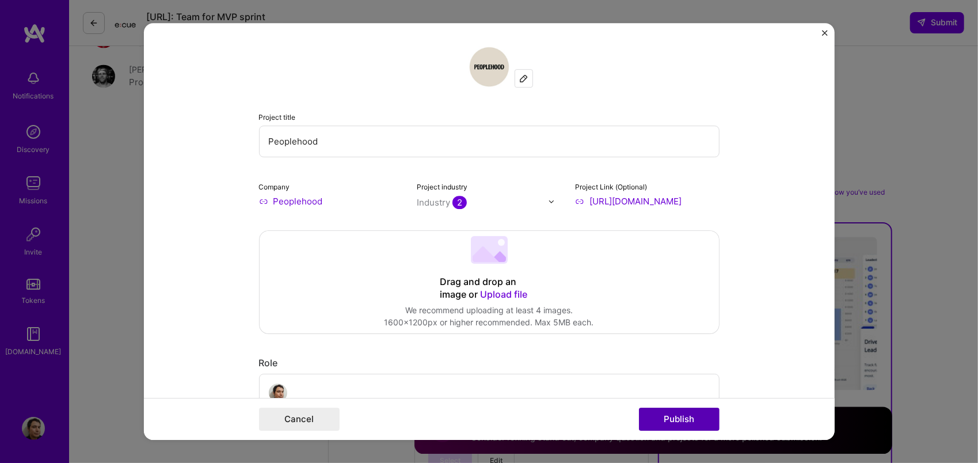
click at [683, 414] on button "Publish" at bounding box center [679, 418] width 81 height 23
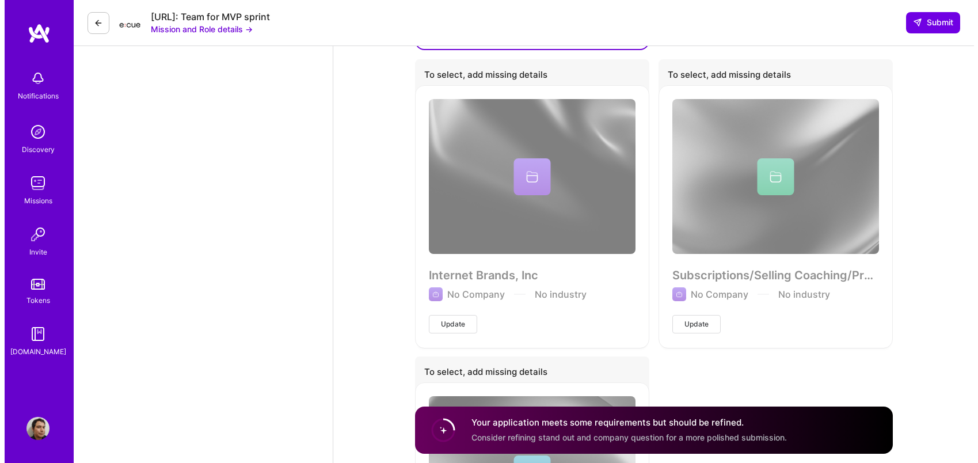
scroll to position [2110, 0]
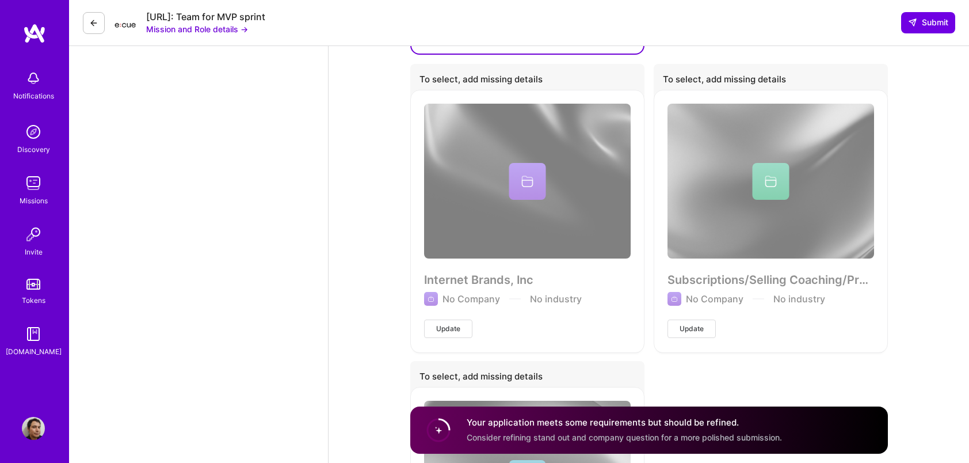
click at [703, 319] on button "Update" at bounding box center [692, 328] width 48 height 18
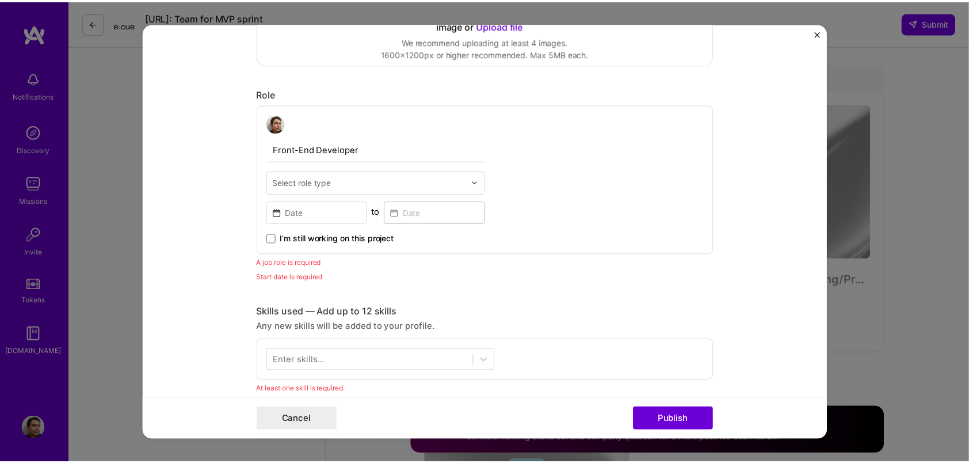
scroll to position [436, 0]
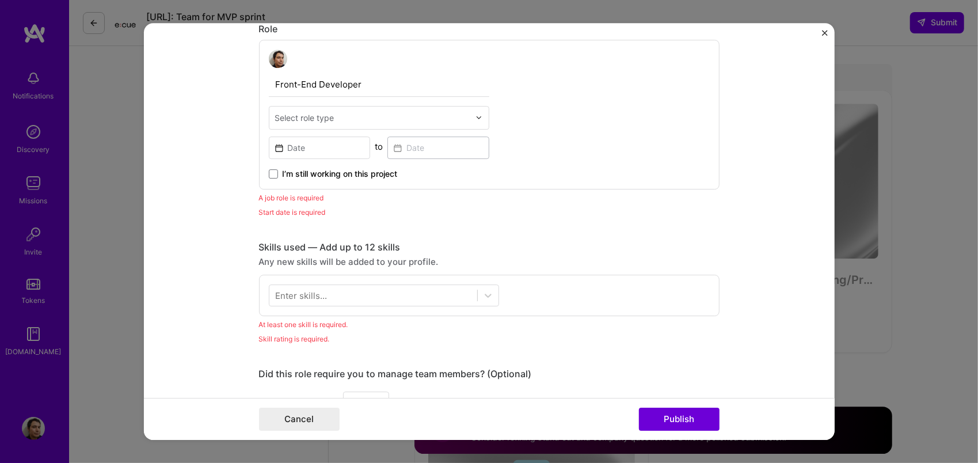
click at [922, 250] on div "This project is missing details. To be able to apply to missions with this proj…" at bounding box center [489, 231] width 978 height 463
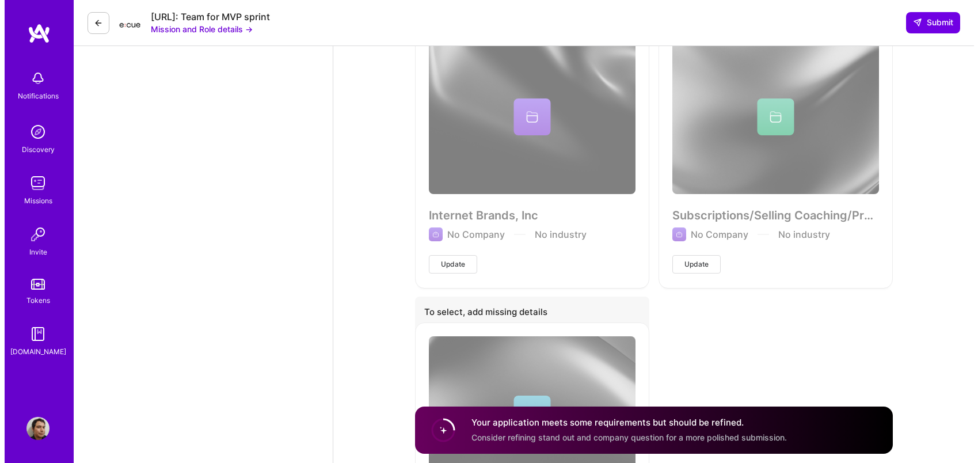
scroll to position [2121, 0]
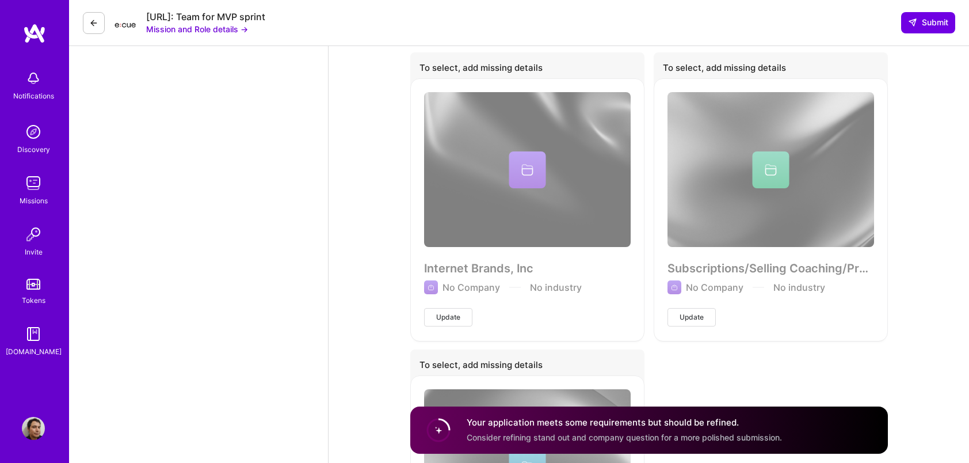
click at [825, 200] on div "Subscriptions/Selling Coaching/Products site No Company No industry Update" at bounding box center [771, 209] width 234 height 262
click at [685, 312] on span "Update" at bounding box center [692, 317] width 24 height 10
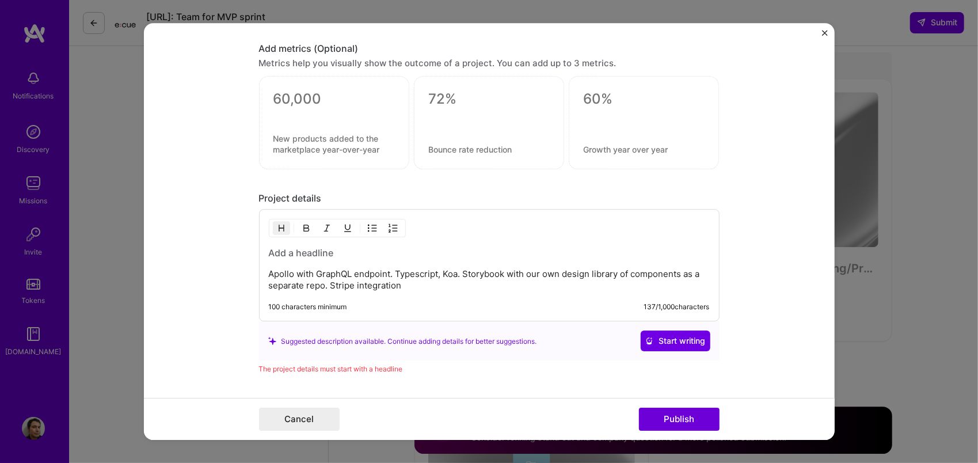
scroll to position [1093, 0]
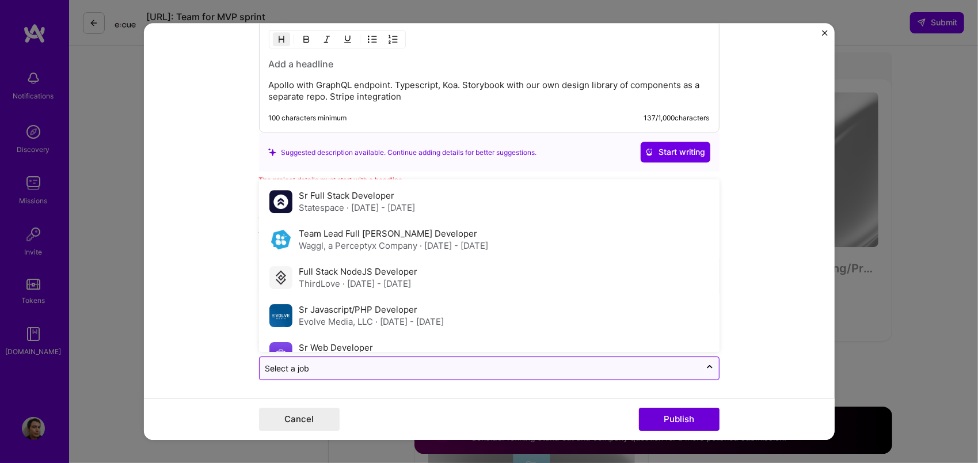
click at [343, 363] on input "text" at bounding box center [479, 369] width 429 height 12
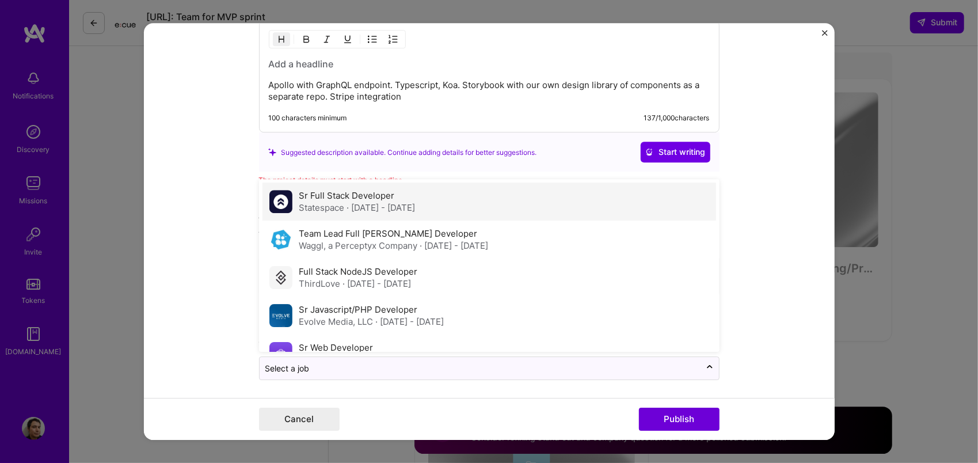
click at [453, 193] on div "Sr Full Stack Developer Statespace · [DATE] - [DATE]" at bounding box center [488, 202] width 453 height 38
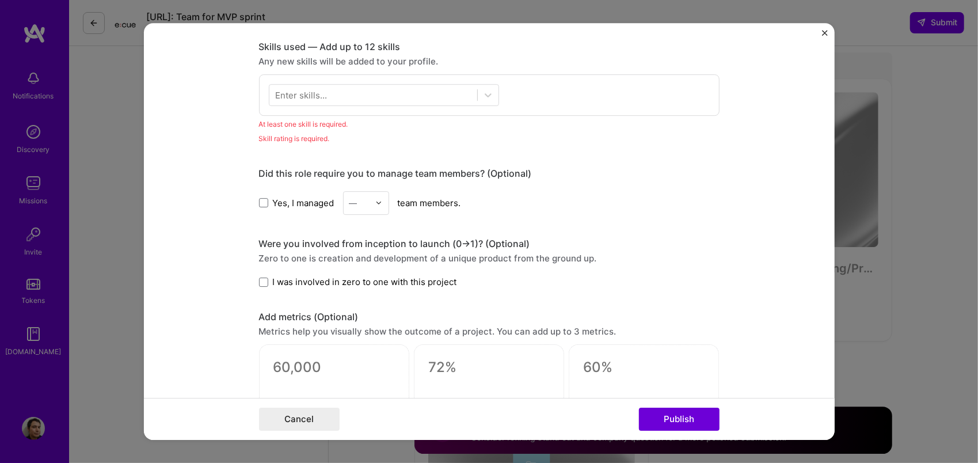
scroll to position [633, 0]
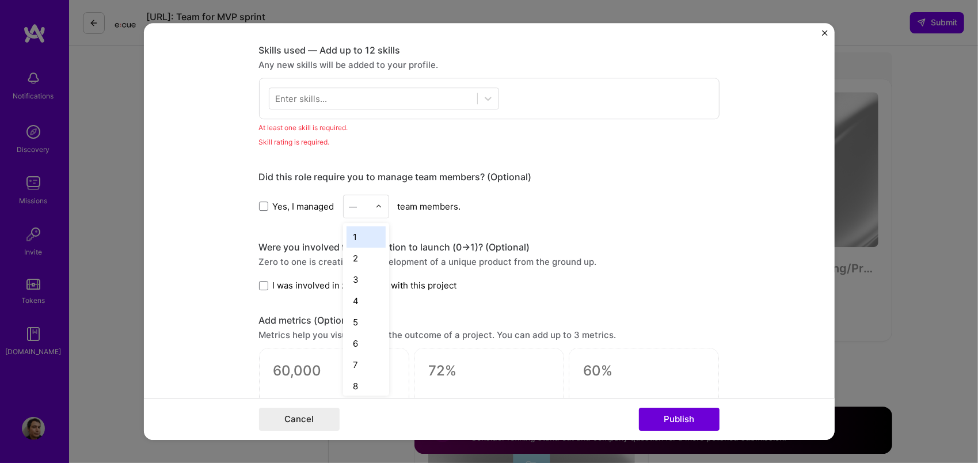
click at [365, 204] on div "—" at bounding box center [360, 206] width 32 height 22
click at [483, 96] on icon at bounding box center [488, 99] width 12 height 12
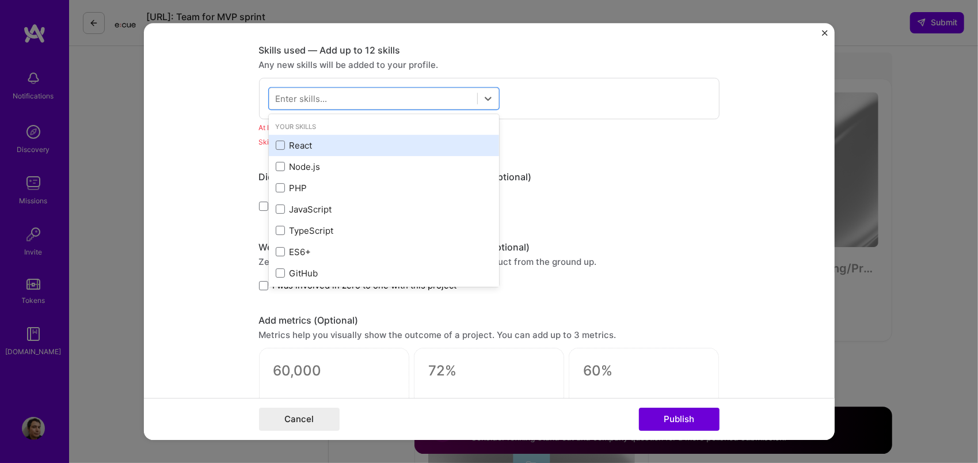
click at [447, 147] on div "React" at bounding box center [384, 145] width 216 height 12
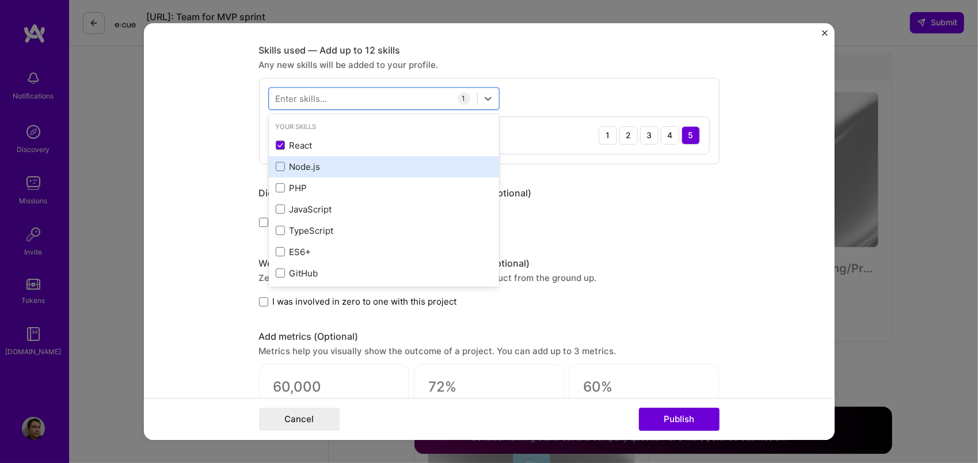
click at [403, 166] on div "Node.js" at bounding box center [384, 167] width 216 height 12
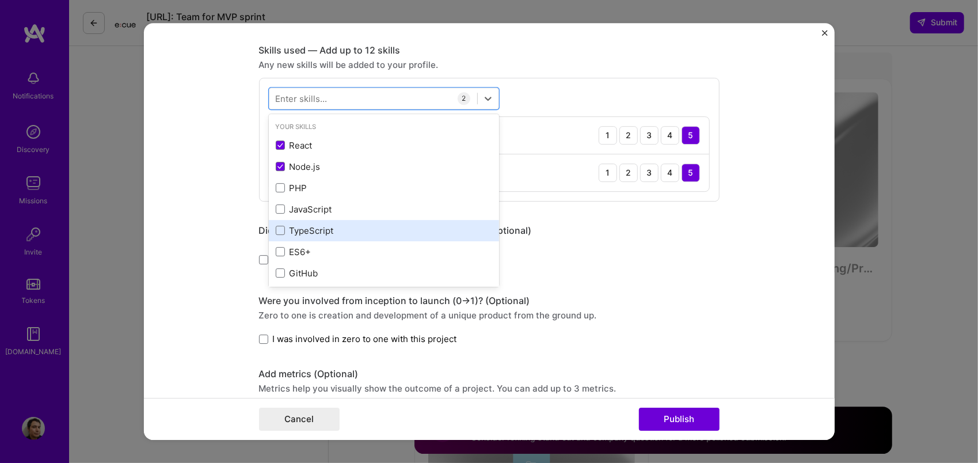
click at [398, 225] on div "TypeScript" at bounding box center [384, 230] width 216 height 12
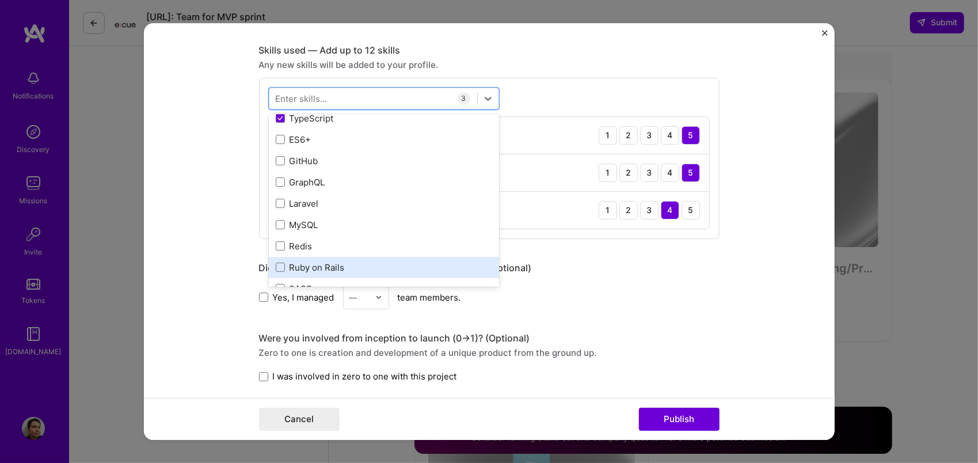
scroll to position [115, 0]
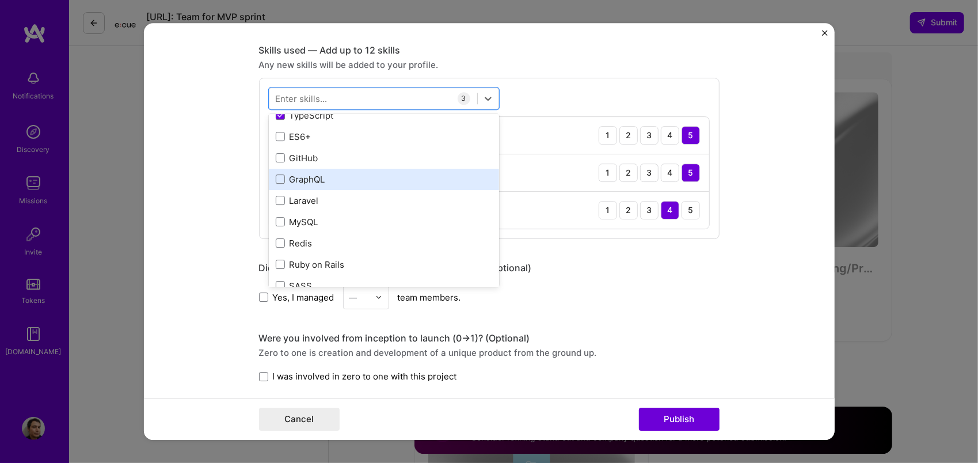
click at [385, 173] on div "GraphQL" at bounding box center [384, 179] width 216 height 12
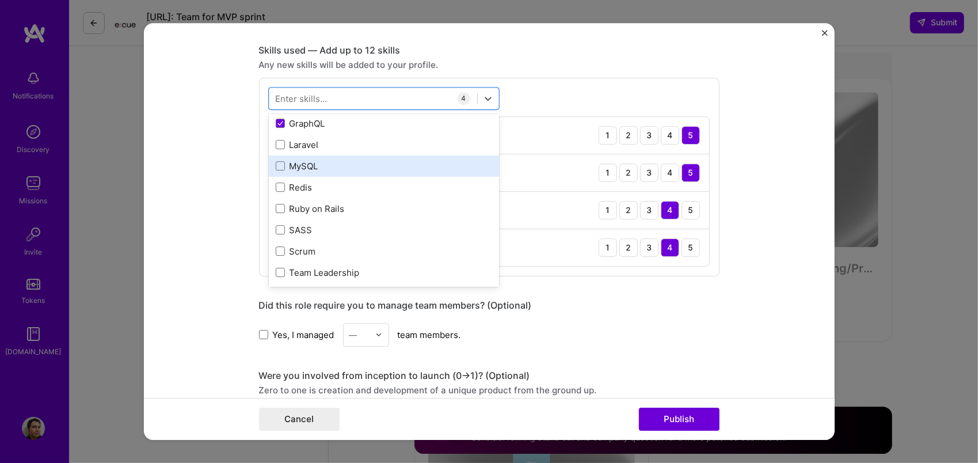
scroll to position [173, 0]
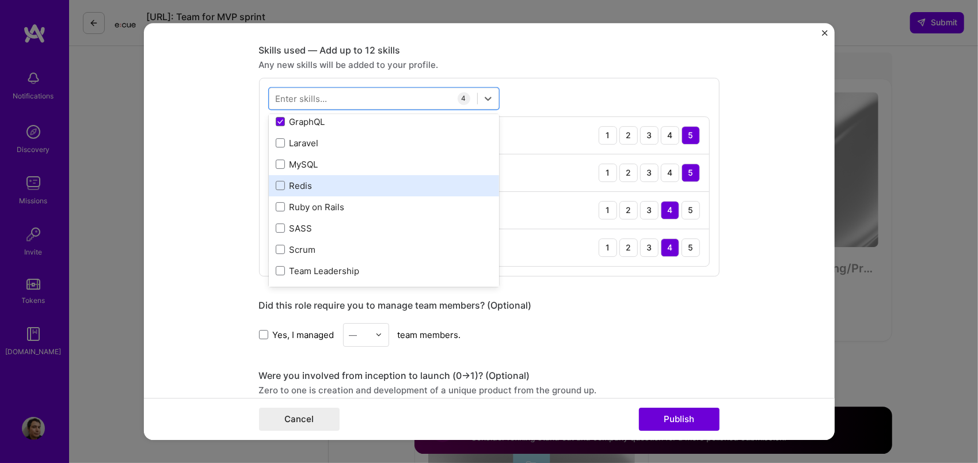
click at [401, 180] on div "Redis" at bounding box center [384, 186] width 216 height 12
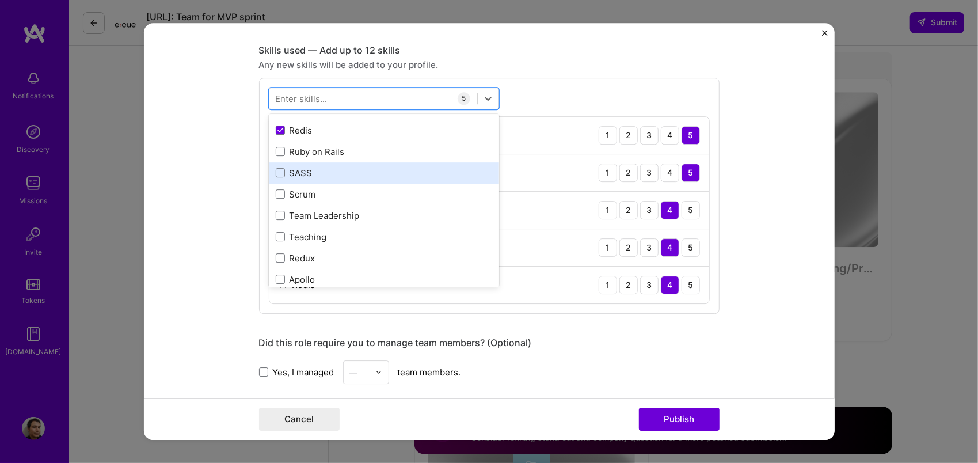
scroll to position [230, 0]
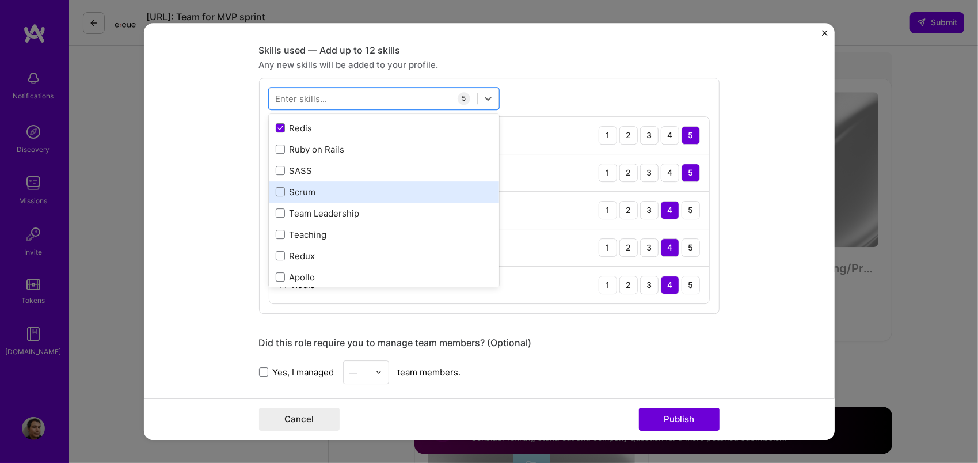
click at [406, 197] on div "Scrum" at bounding box center [384, 191] width 230 height 21
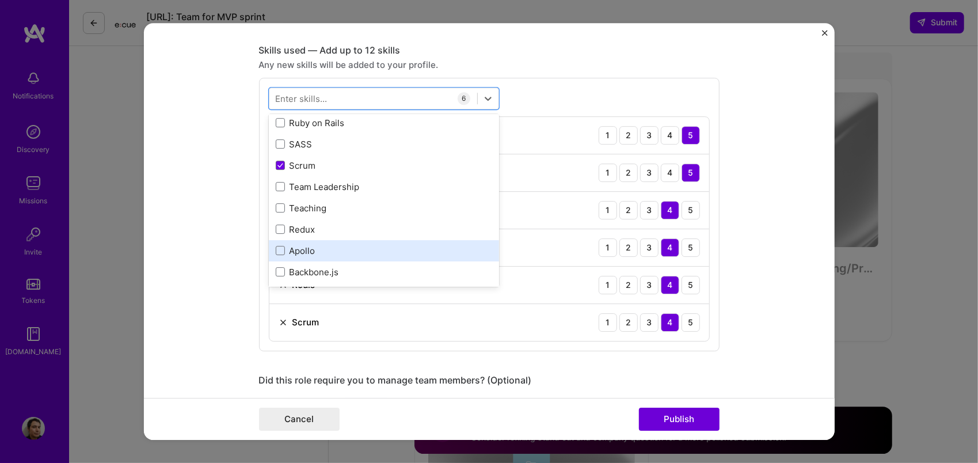
scroll to position [345, 0]
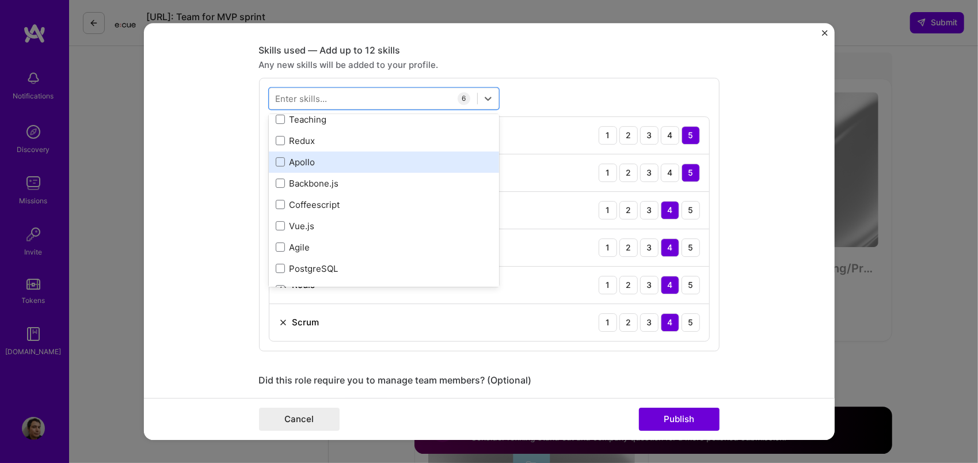
click at [413, 164] on div "Apollo" at bounding box center [384, 162] width 216 height 12
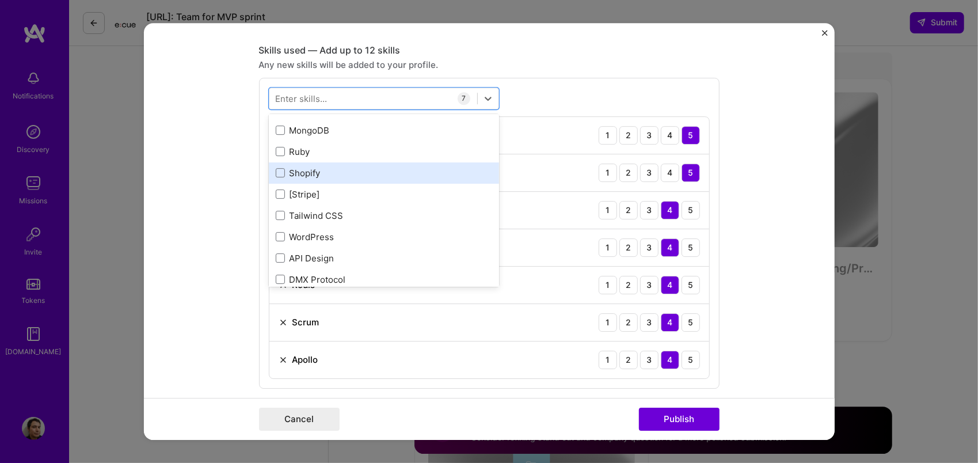
scroll to position [633, 0]
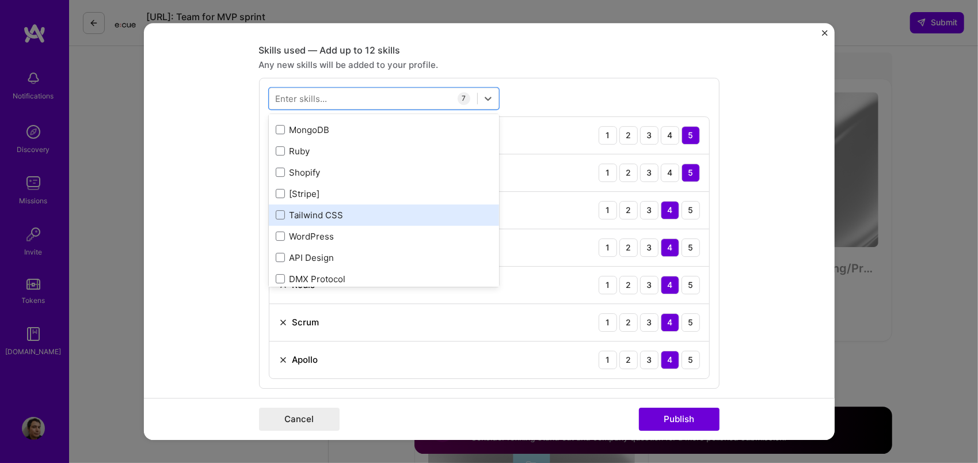
click at [399, 219] on div "Tailwind CSS" at bounding box center [384, 215] width 216 height 12
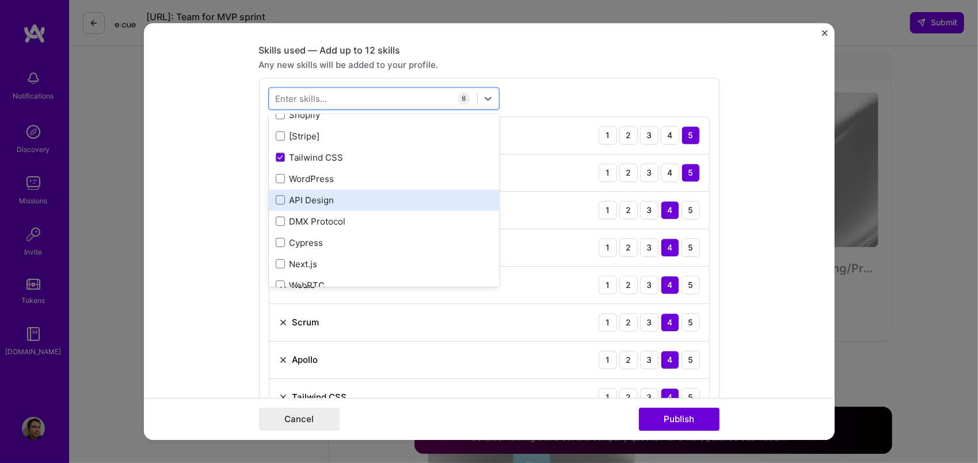
click at [280, 200] on div "API Design" at bounding box center [384, 200] width 216 height 12
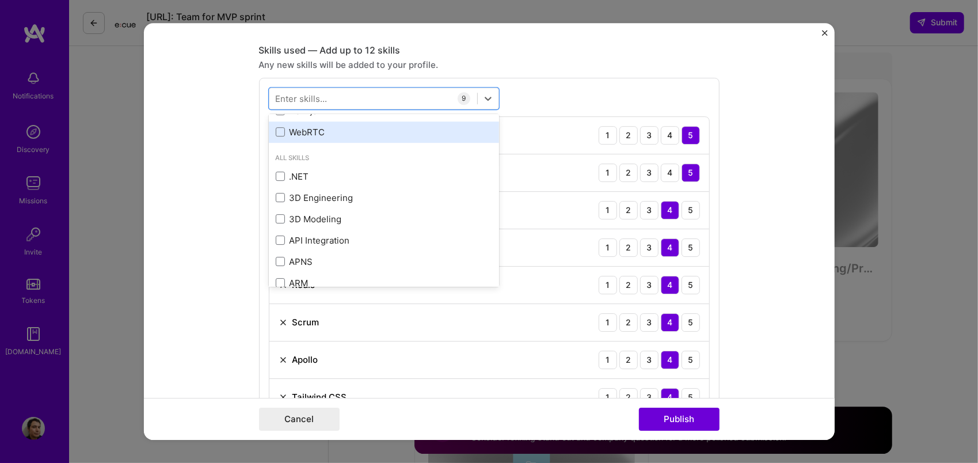
scroll to position [863, 0]
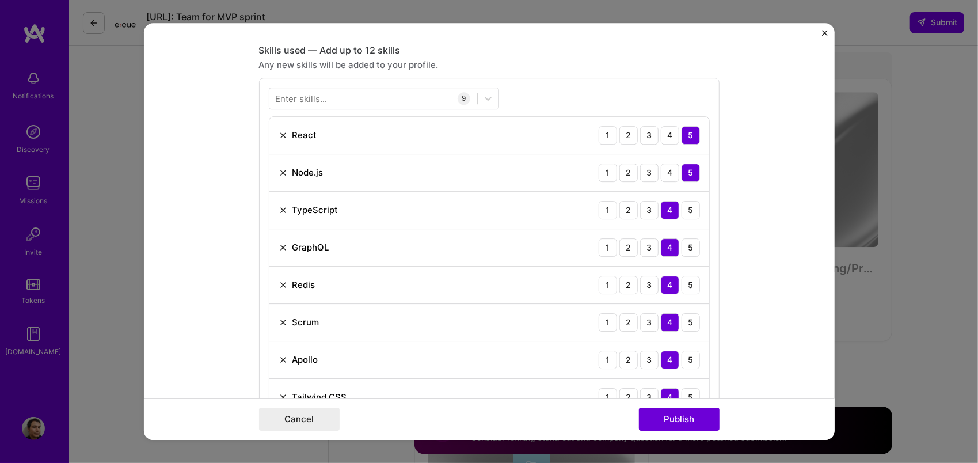
click at [778, 270] on form "This project is missing details. To be able to apply to missions with this proj…" at bounding box center [489, 231] width 691 height 417
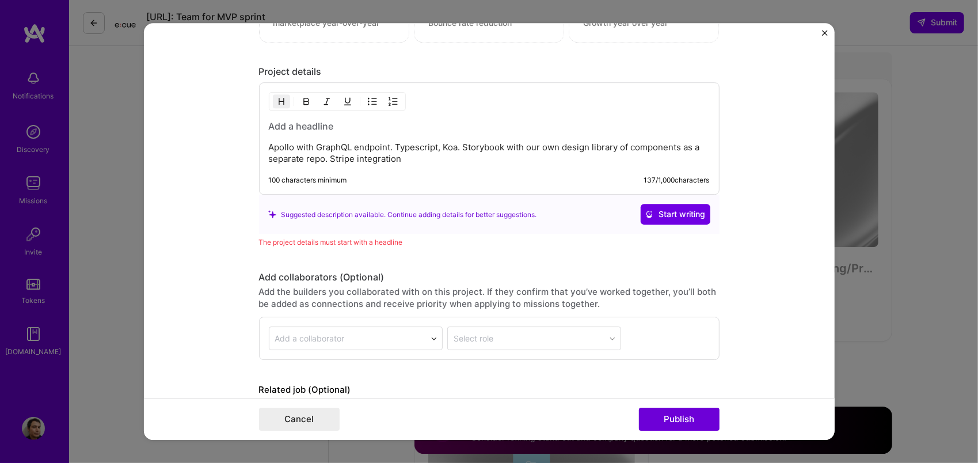
scroll to position [1381, 0]
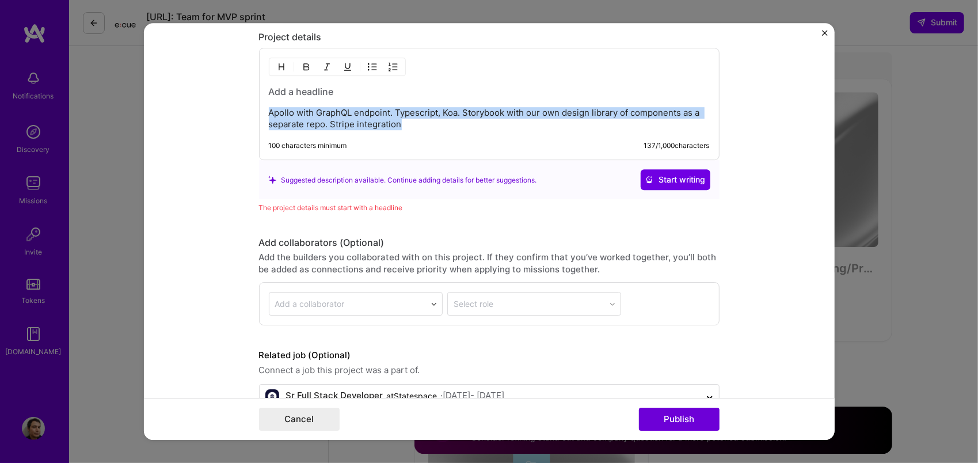
drag, startPoint x: 407, startPoint y: 119, endPoint x: 253, endPoint y: 106, distance: 154.7
click at [253, 106] on form "This project is missing details. To be able to apply to missions with this proj…" at bounding box center [489, 231] width 691 height 417
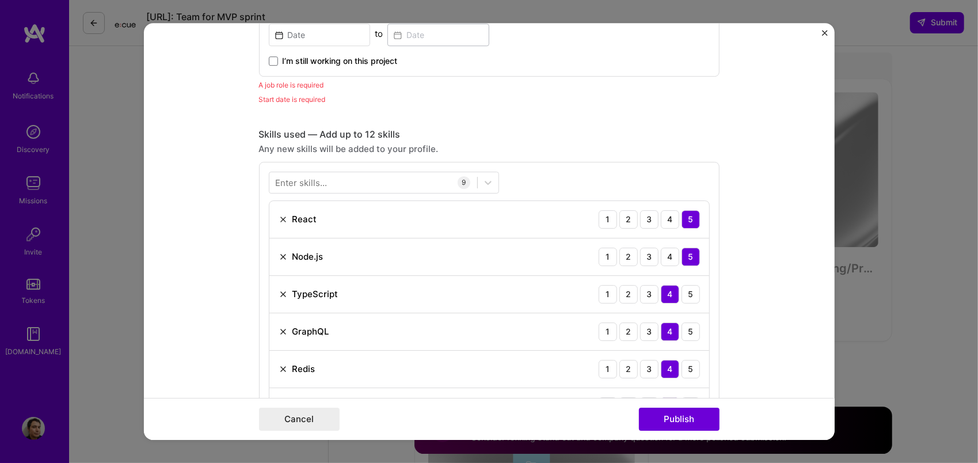
scroll to position [518, 0]
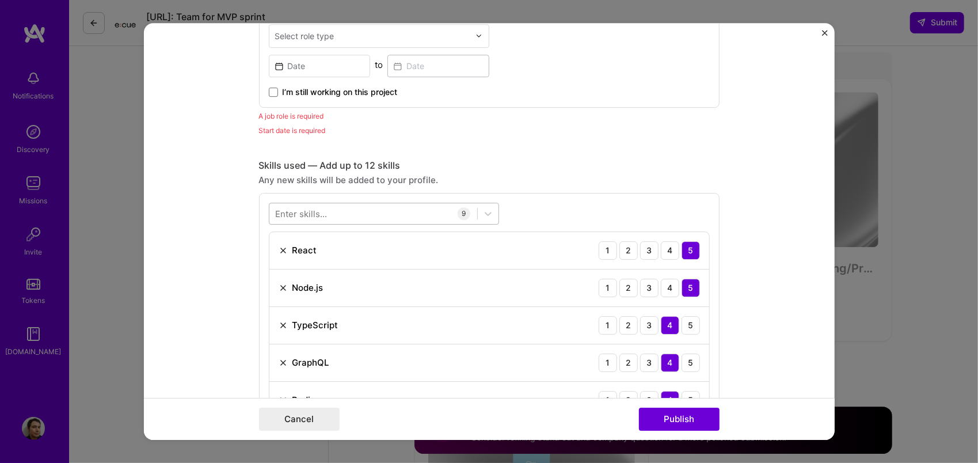
click at [361, 206] on div at bounding box center [373, 213] width 208 height 19
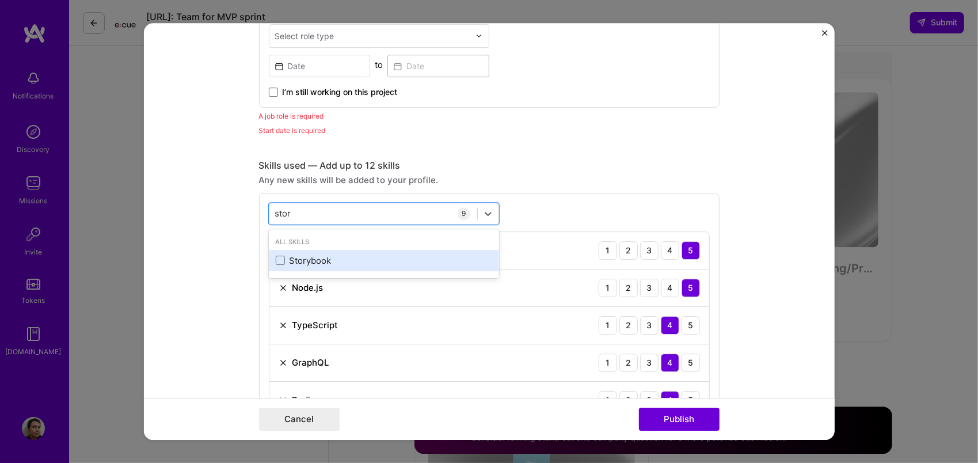
click at [316, 257] on div "Storybook" at bounding box center [384, 260] width 216 height 12
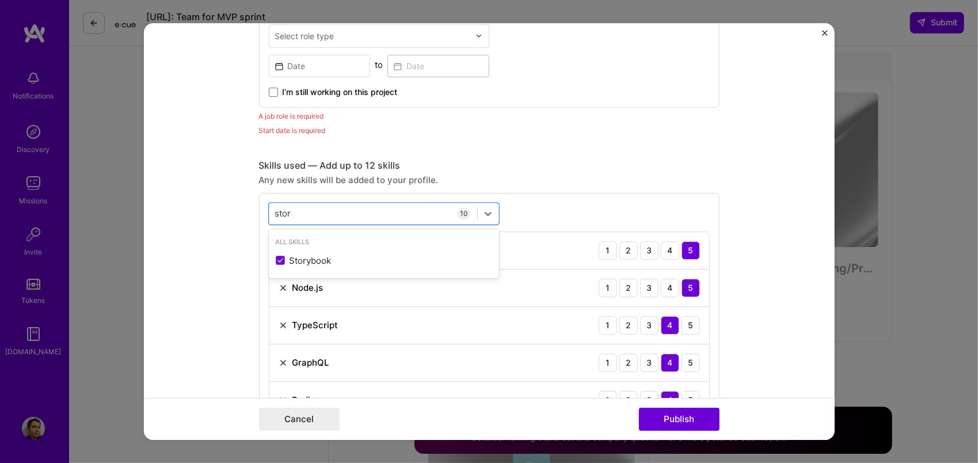
type input "stor"
click at [197, 275] on form "This project is missing details. To be able to apply to missions with this proj…" at bounding box center [489, 231] width 691 height 417
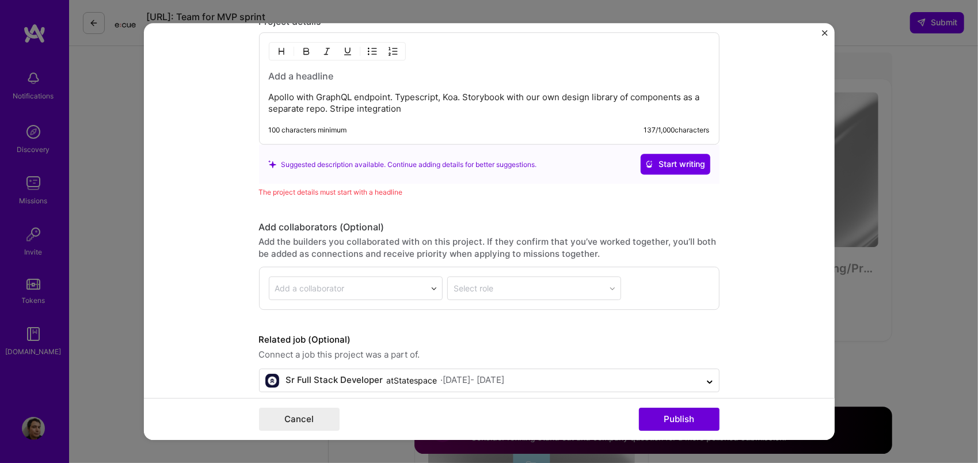
scroll to position [1444, 0]
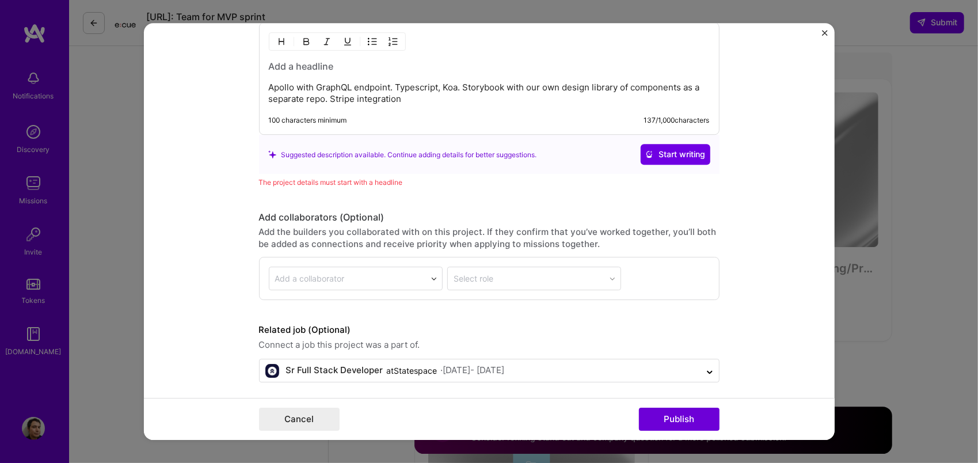
drag, startPoint x: 429, startPoint y: 101, endPoint x: 260, endPoint y: 89, distance: 169.6
click at [260, 89] on div "Apollo with GraphQL endpoint. Typescript, Koa. Storybook with our own design li…" at bounding box center [489, 79] width 460 height 112
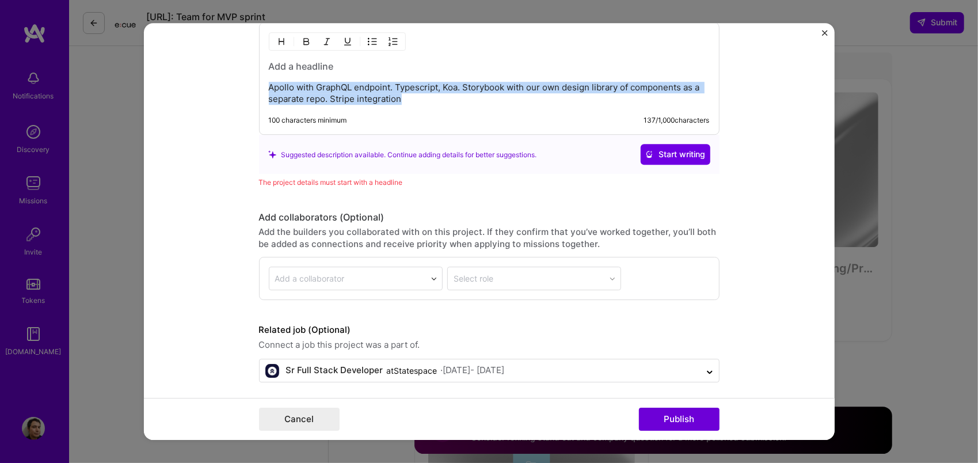
drag, startPoint x: 266, startPoint y: 75, endPoint x: 421, endPoint y: 107, distance: 158.1
click at [421, 107] on div "Apollo with GraphQL endpoint. Typescript, Koa. Storybook with our own design li…" at bounding box center [489, 79] width 460 height 112
copy p "Apollo with GraphQL endpoint. Typescript, Koa. Storybook with our own design li…"
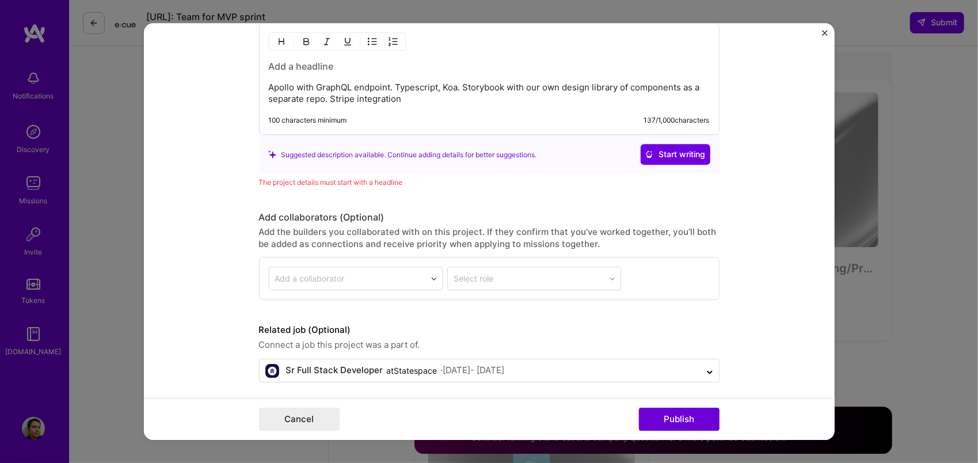
click at [603, 238] on div "Add the builders you collaborated with on this project. If they confirm that yo…" at bounding box center [489, 238] width 460 height 24
click at [392, 106] on div "Apollo with GraphQL endpoint. Typescript, Koa. Storybook with our own design li…" at bounding box center [489, 79] width 460 height 112
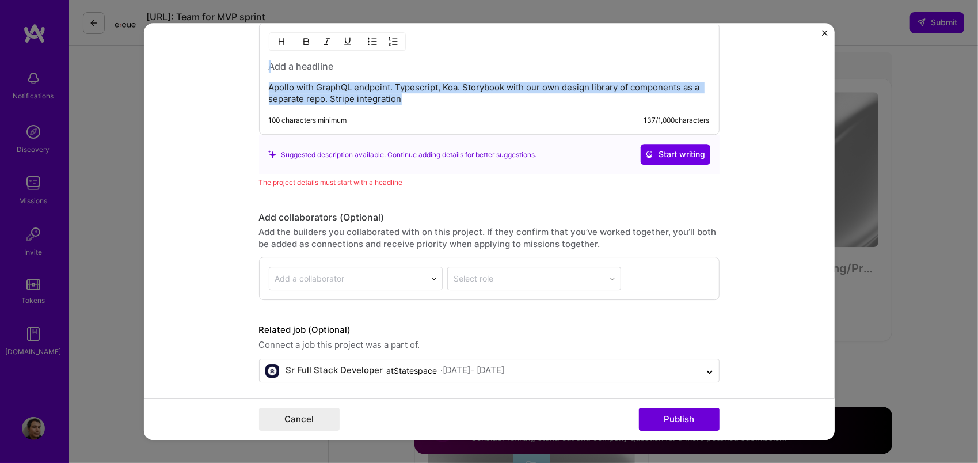
drag, startPoint x: 403, startPoint y: 96, endPoint x: 245, endPoint y: 36, distance: 169.7
click at [245, 36] on form "This project is missing details. To be able to apply to missions with this proj…" at bounding box center [489, 231] width 691 height 417
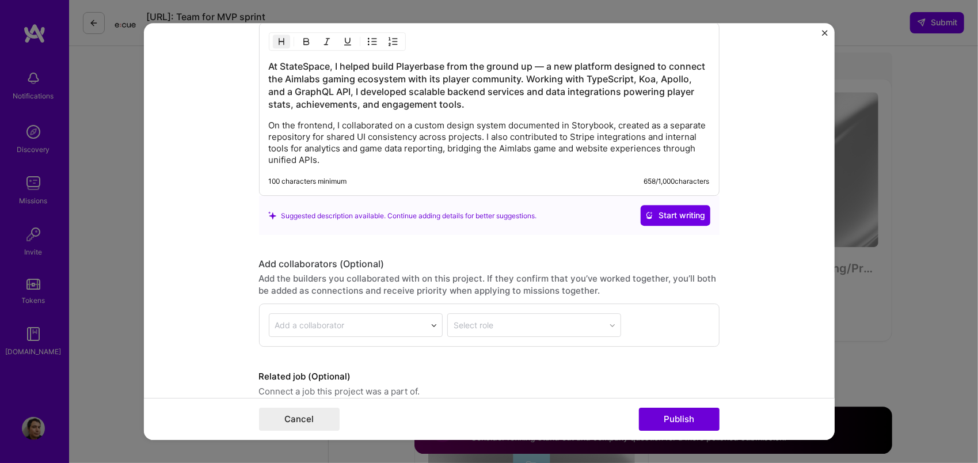
click at [337, 143] on p "On the frontend, I collaborated on a custom design system documented in Storybo…" at bounding box center [489, 143] width 441 height 46
drag, startPoint x: 324, startPoint y: 161, endPoint x: 249, endPoint y: 127, distance: 82.7
click at [249, 127] on form "This project is missing details. To be able to apply to missions with this proj…" at bounding box center [489, 231] width 691 height 417
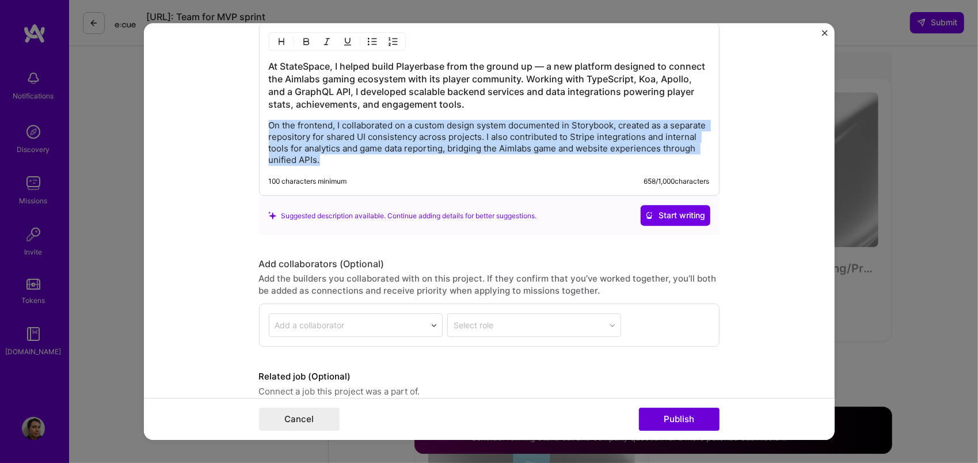
drag, startPoint x: 264, startPoint y: 121, endPoint x: 333, endPoint y: 152, distance: 75.4
click at [333, 152] on p "On the frontend, I collaborated on a custom design system documented in Storybo…" at bounding box center [489, 143] width 441 height 46
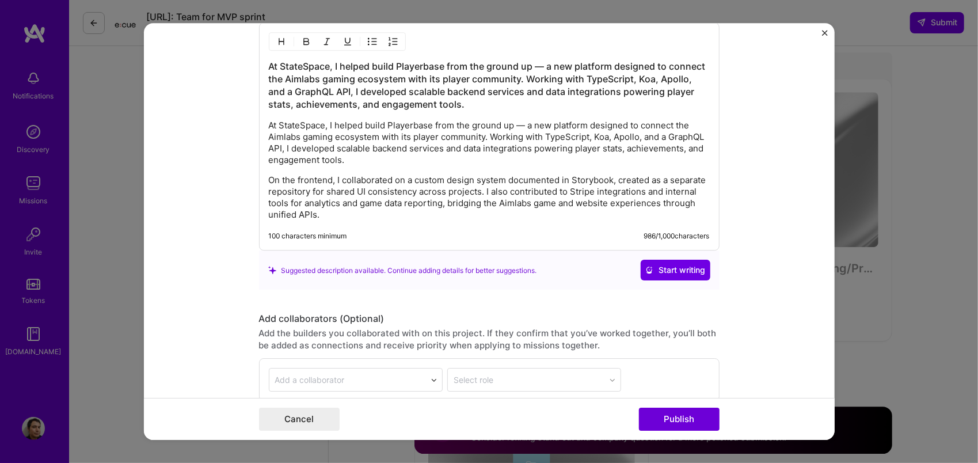
click at [374, 83] on h3 "At StateSpace, I helped build Playerbase from the ground up — a new platform de…" at bounding box center [489, 85] width 441 height 51
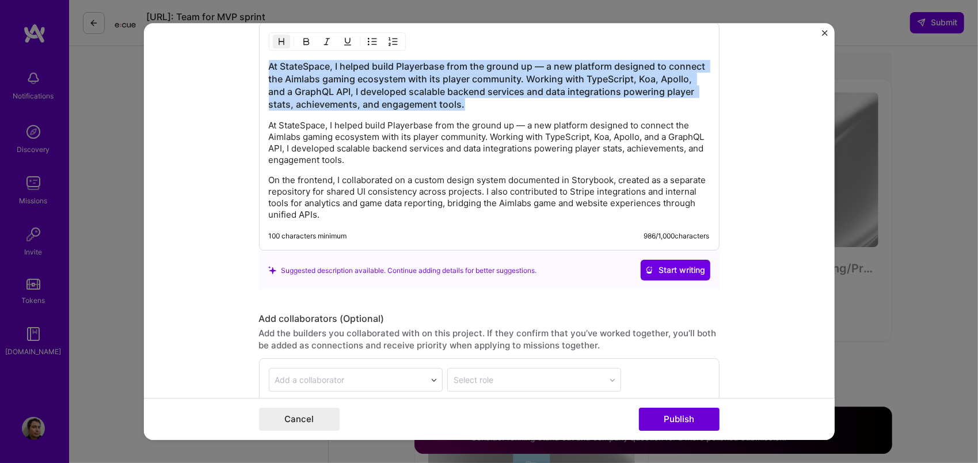
click at [374, 83] on h3 "At StateSpace, I helped build Playerbase from the ground up — a new platform de…" at bounding box center [489, 85] width 441 height 51
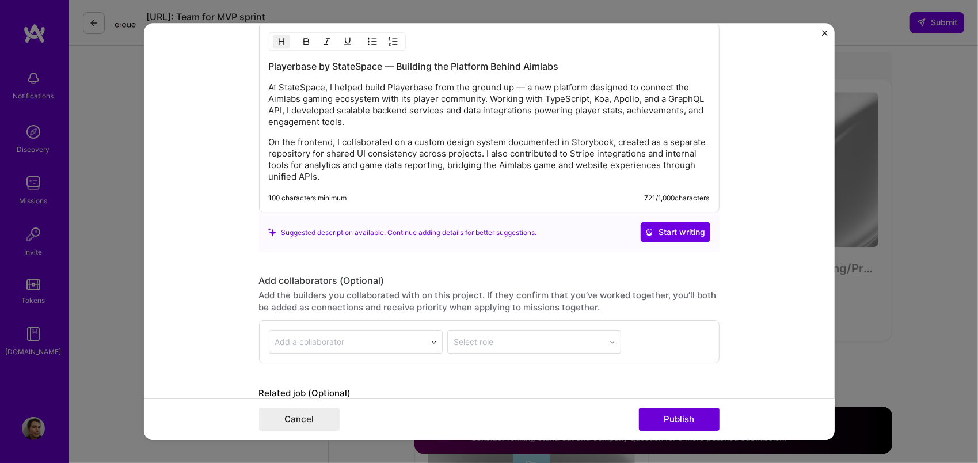
click at [433, 176] on p "On the frontend, I collaborated on a custom design system documented in Storybo…" at bounding box center [489, 160] width 441 height 46
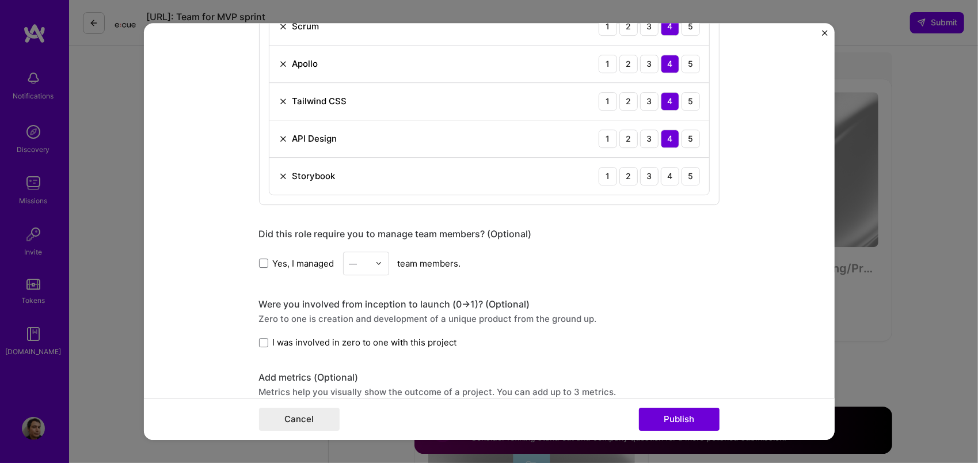
scroll to position [926, 0]
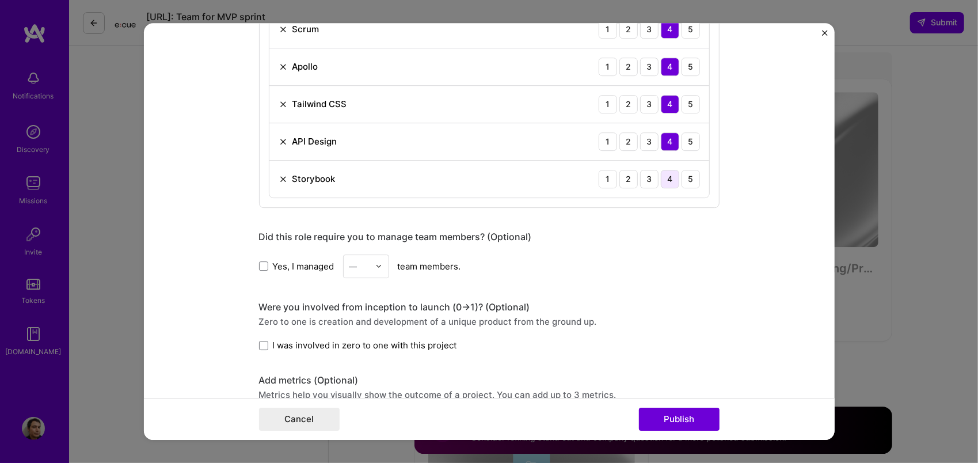
click at [671, 178] on div "4" at bounding box center [670, 179] width 18 height 18
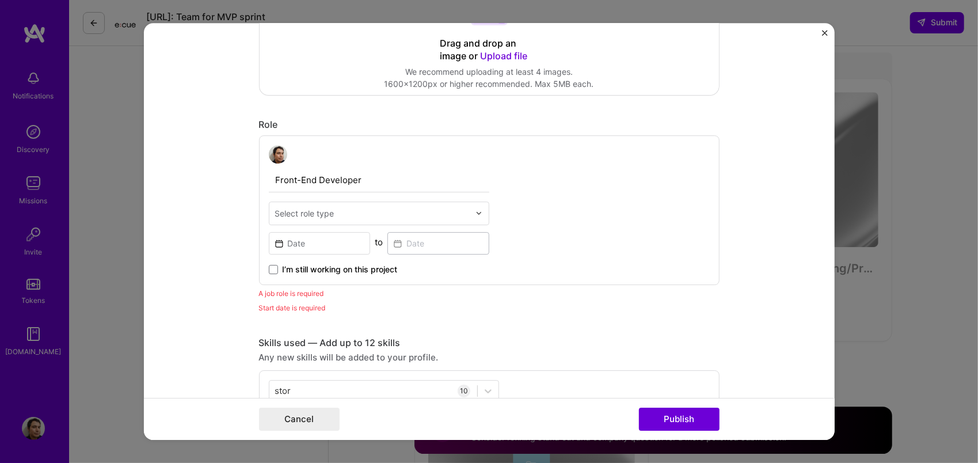
scroll to position [341, 0]
click at [357, 178] on input "Front-End Developer" at bounding box center [379, 180] width 220 height 24
type input "Full Stack NodeJs / React Developer"
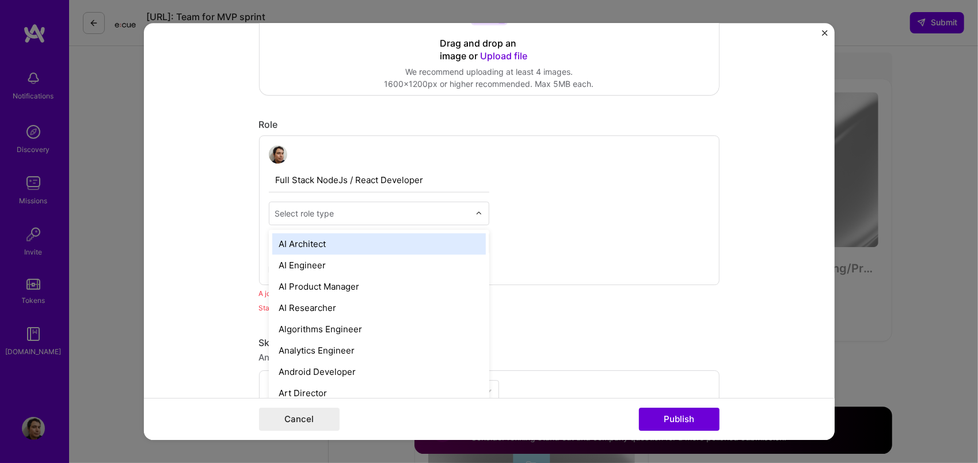
click at [455, 211] on input "text" at bounding box center [372, 213] width 195 height 12
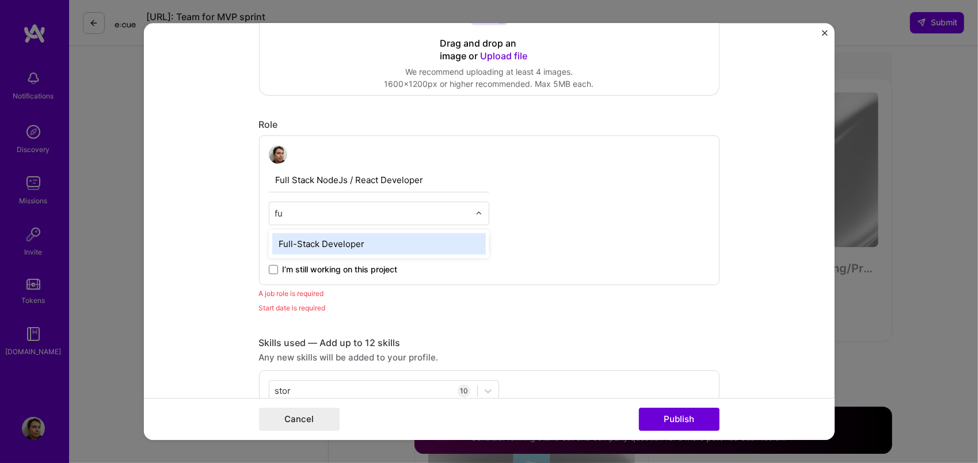
type input "ful"
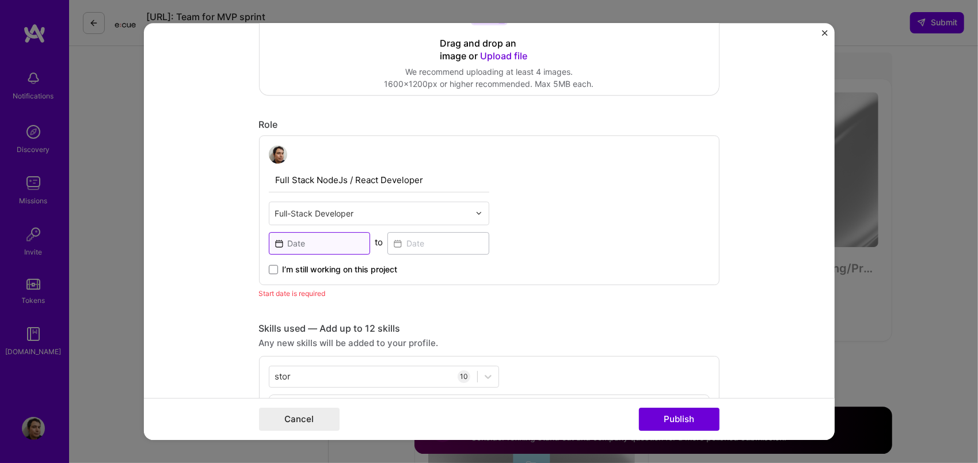
click at [335, 232] on input at bounding box center [320, 243] width 102 height 22
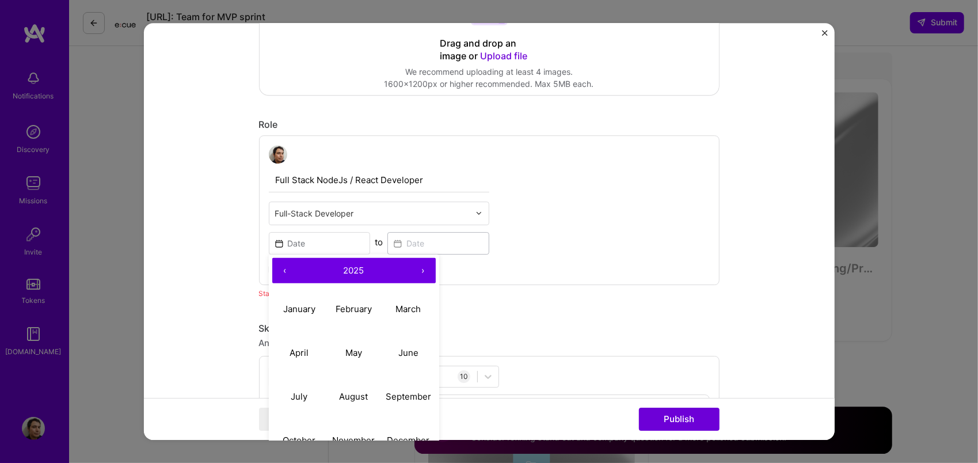
click at [283, 272] on button "‹" at bounding box center [284, 270] width 25 height 25
click at [360, 356] on button "May" at bounding box center [353, 353] width 55 height 44
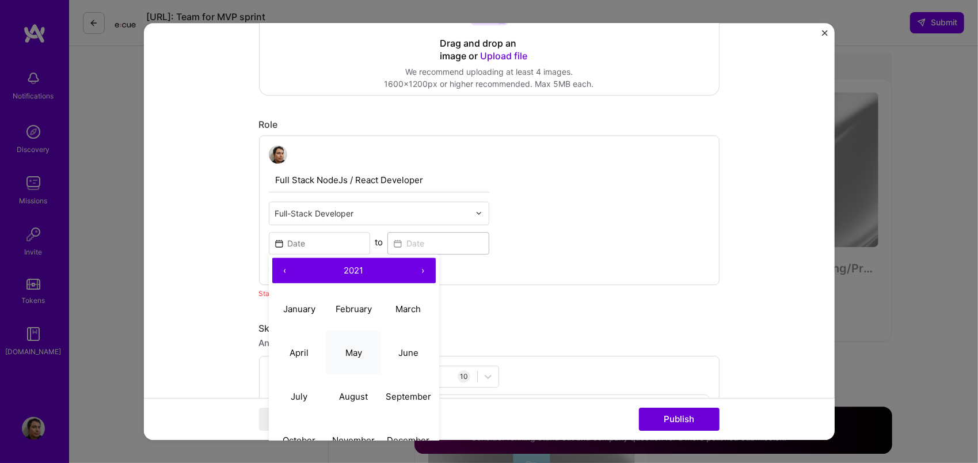
type input "[DATE]"
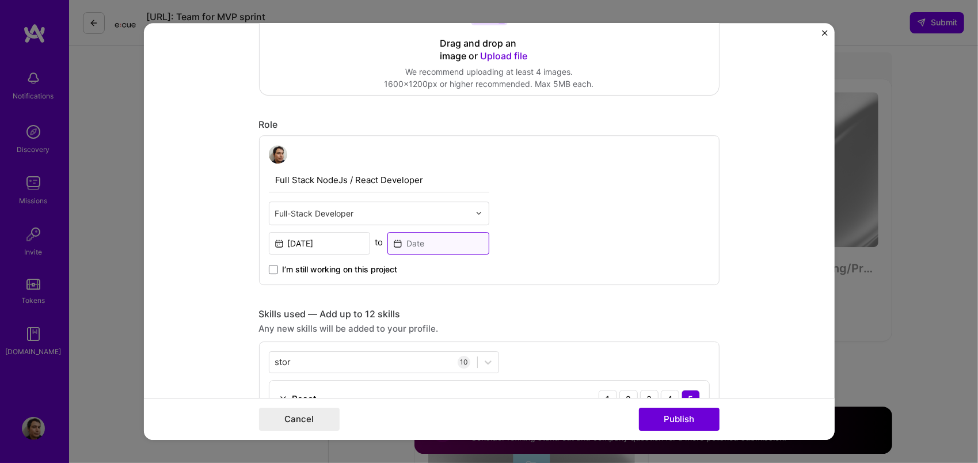
click at [476, 245] on input at bounding box center [438, 243] width 102 height 22
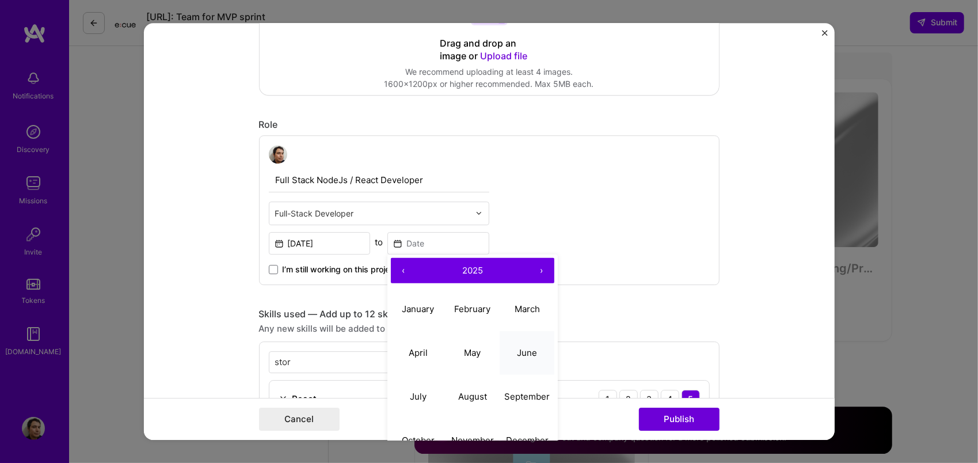
click at [499, 356] on button "June" at bounding box center [526, 353] width 55 height 44
type input "[DATE]"
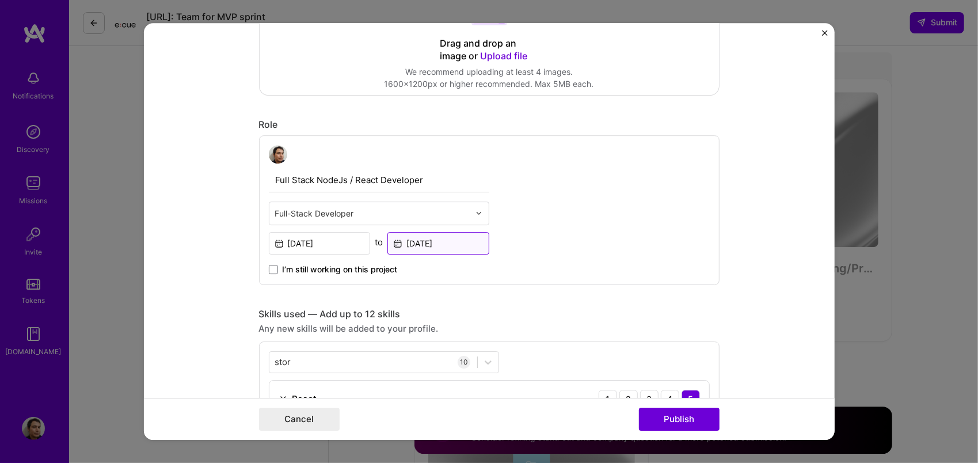
click at [443, 244] on input "[DATE]" at bounding box center [438, 243] width 102 height 22
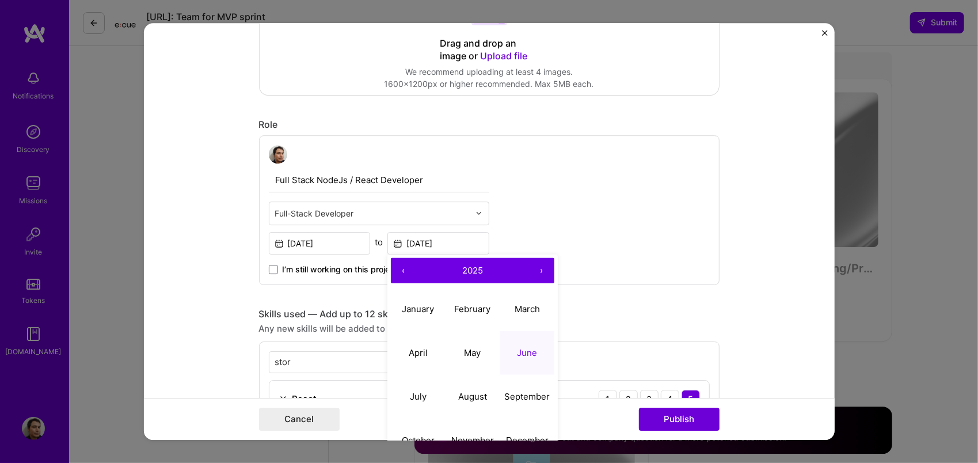
click at [399, 262] on button "‹" at bounding box center [403, 270] width 25 height 25
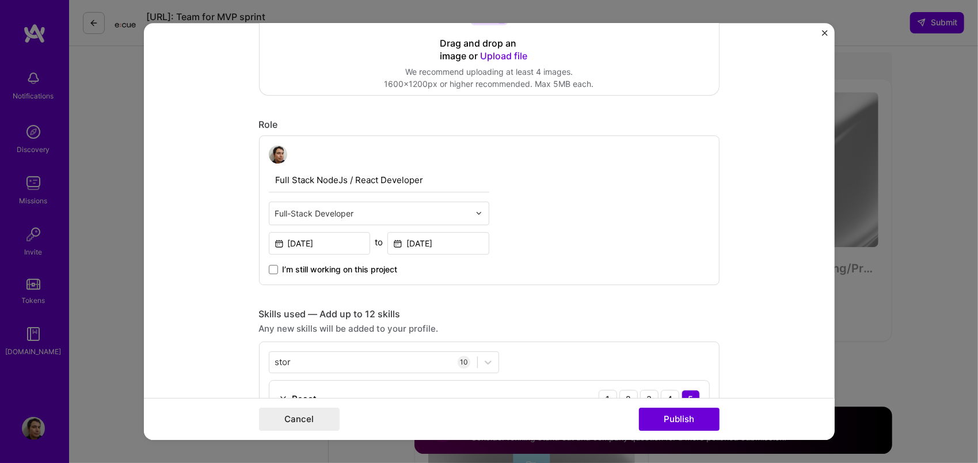
click at [618, 230] on div "Full Stack NodeJs / React Developer Full-Stack Developer [DATE] to [DATE] I’m s…" at bounding box center [489, 210] width 460 height 150
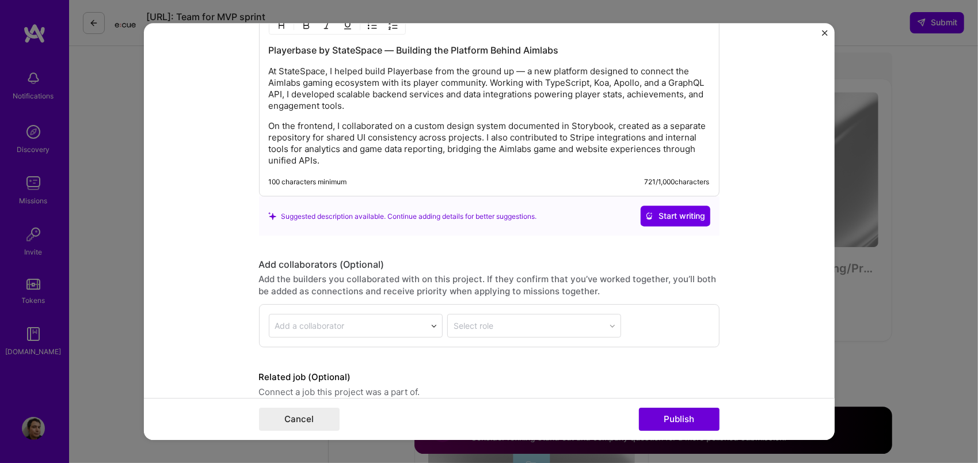
scroll to position [1478, 0]
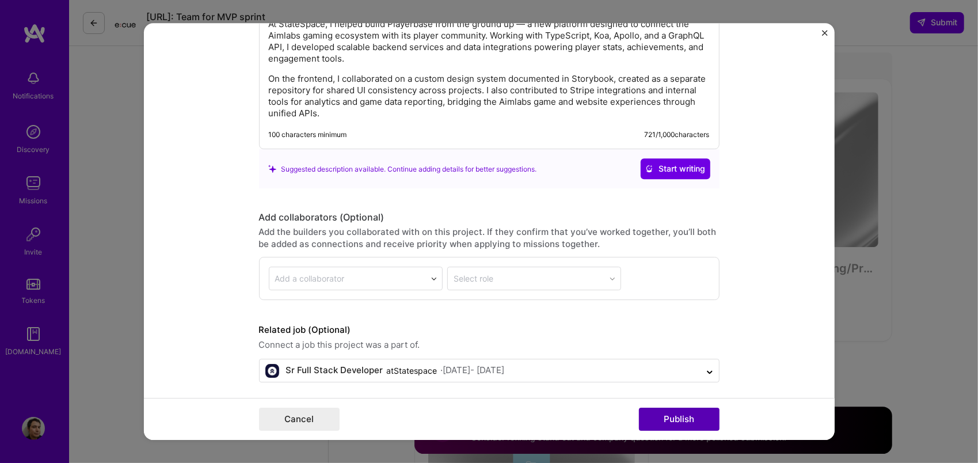
click at [692, 407] on button "Publish" at bounding box center [679, 418] width 81 height 23
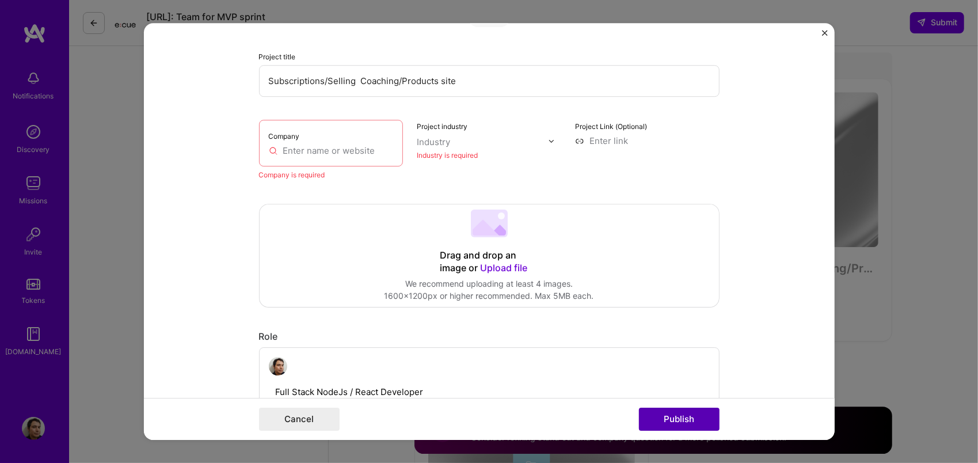
scroll to position [125, 0]
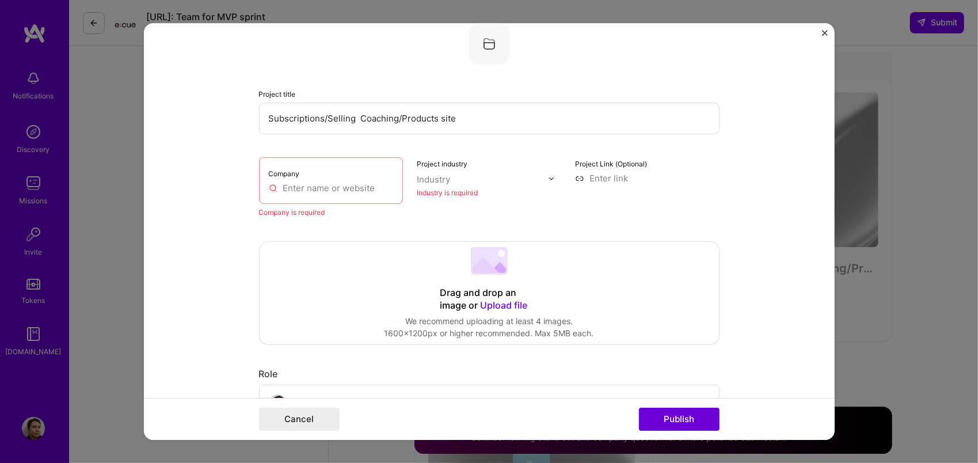
click at [326, 181] on div "Company" at bounding box center [331, 180] width 144 height 47
click at [322, 189] on input "text" at bounding box center [331, 188] width 125 height 12
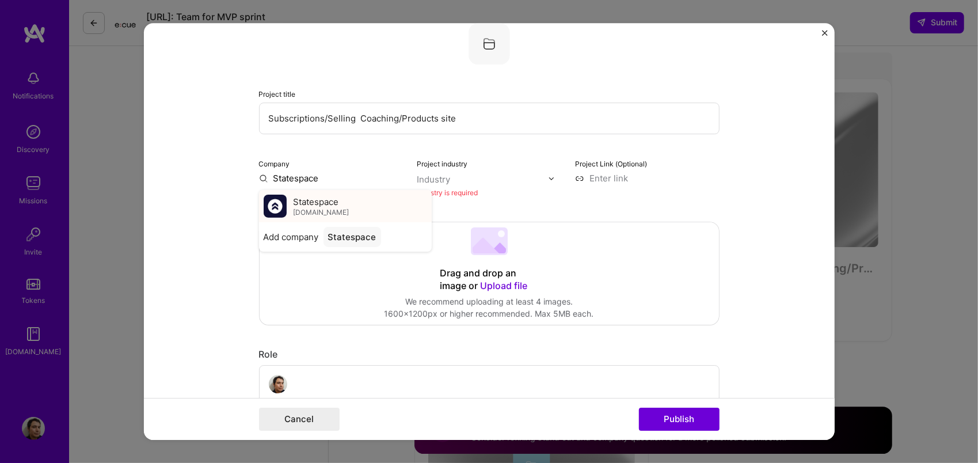
type input "Statespace"
click at [322, 200] on span "Statespace" at bounding box center [315, 202] width 45 height 12
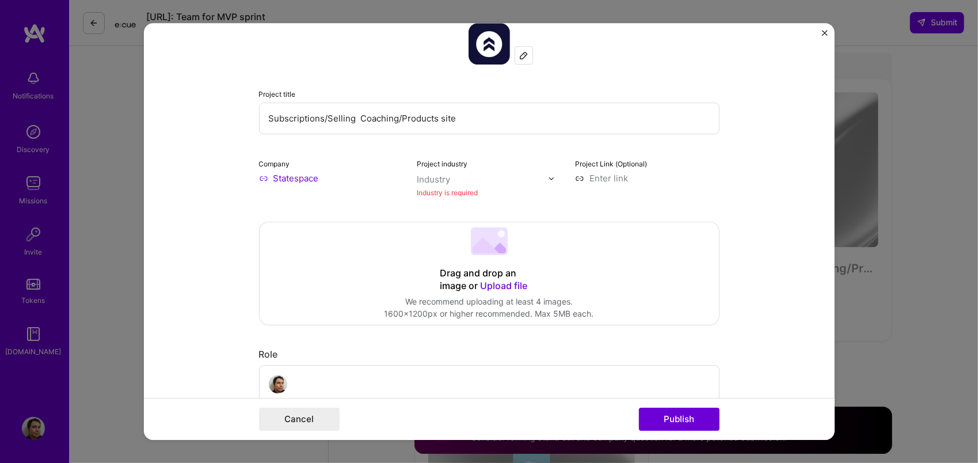
click at [489, 180] on input "text" at bounding box center [482, 179] width 131 height 12
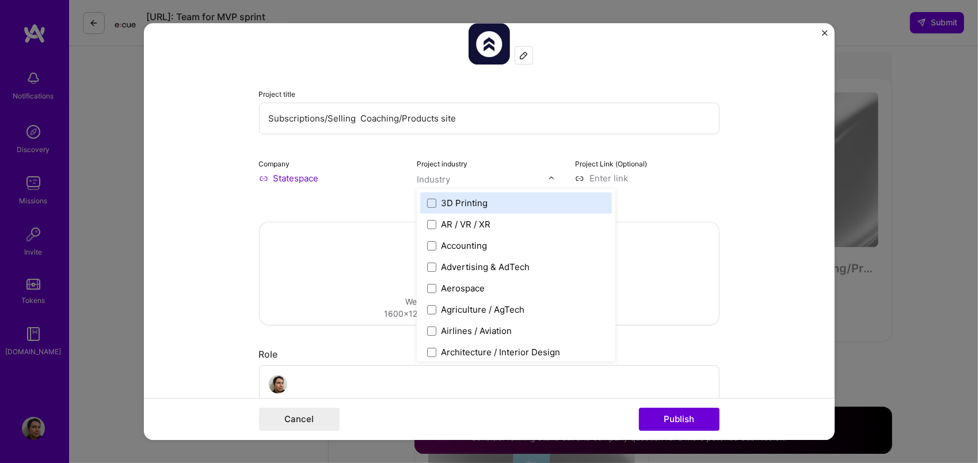
click at [489, 180] on input "text" at bounding box center [482, 179] width 131 height 12
type input "ga"
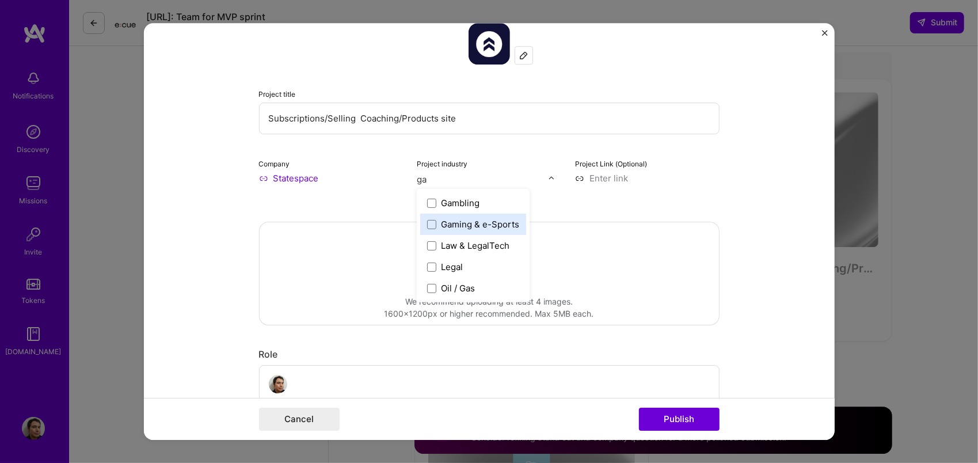
click at [474, 220] on div "Gaming & e-Sports" at bounding box center [480, 224] width 78 height 12
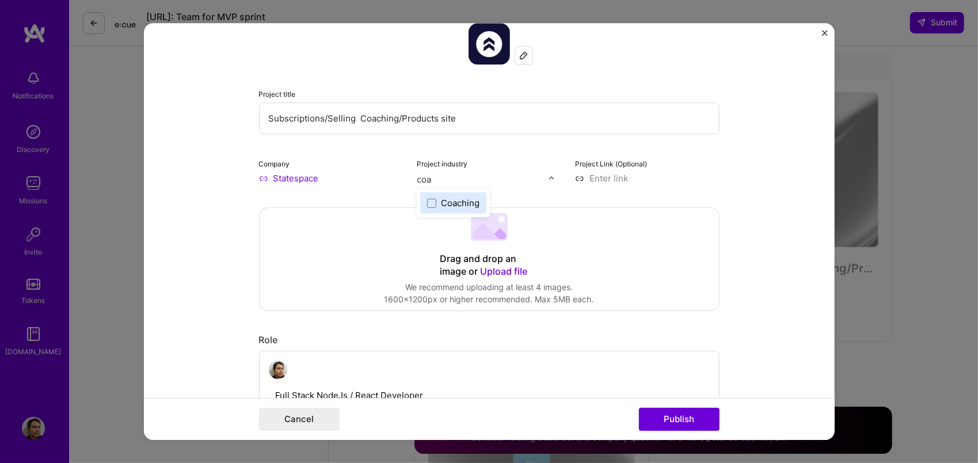
scroll to position [0, 0]
type input "coa"
click at [448, 207] on div "Coaching" at bounding box center [460, 203] width 39 height 12
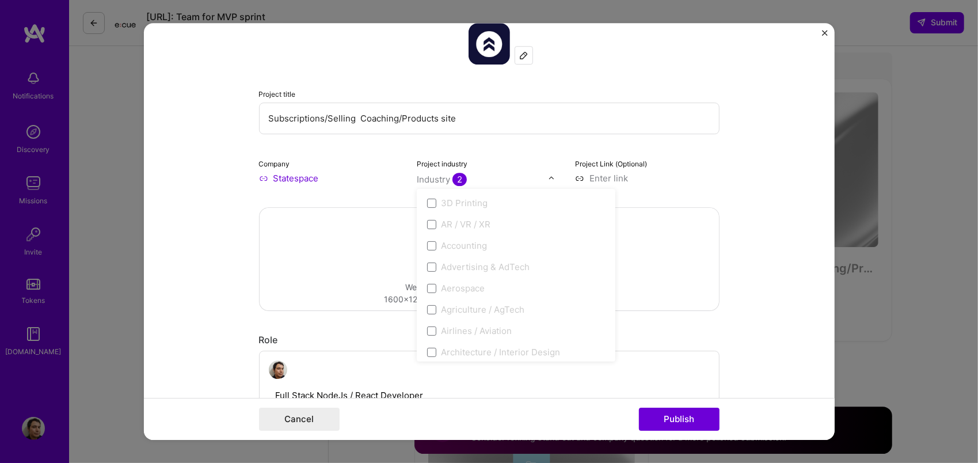
click at [733, 194] on form "This project is missing details. To be able to apply to missions with this proj…" at bounding box center [489, 231] width 691 height 417
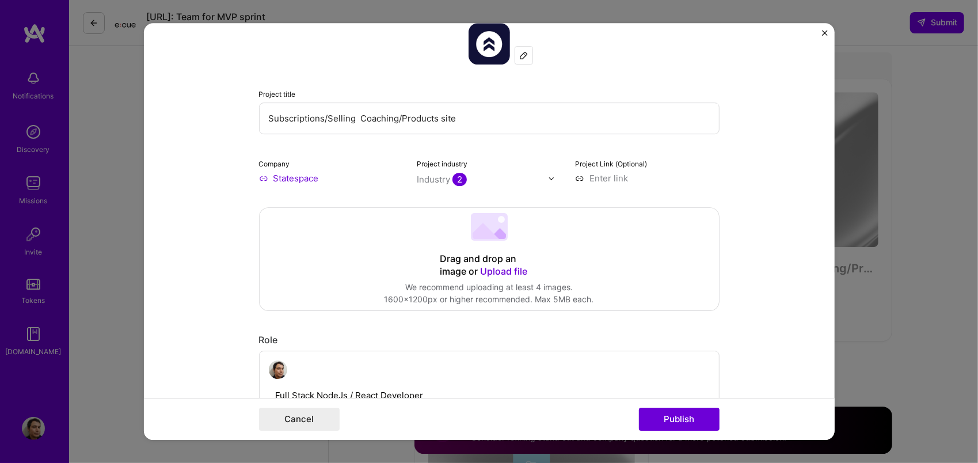
click at [642, 176] on input at bounding box center [647, 178] width 144 height 12
paste input "[URL][DOMAIN_NAME]"
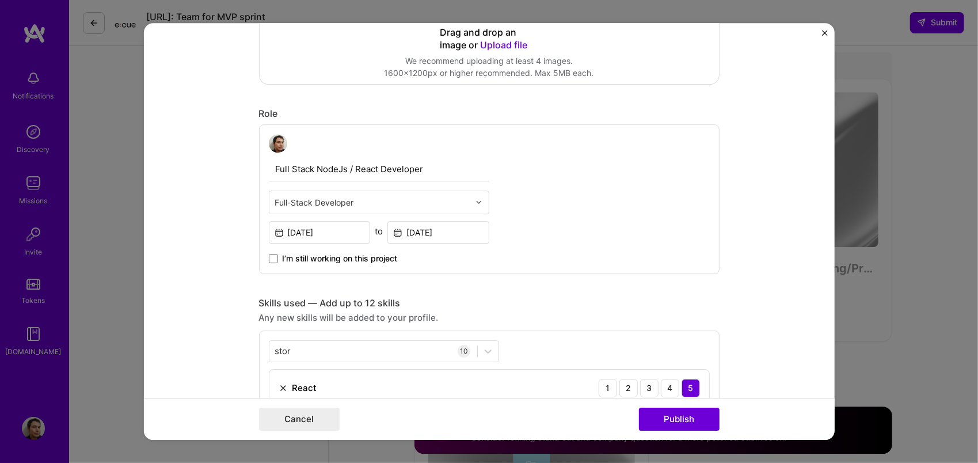
scroll to position [352, 0]
type input "[URL][DOMAIN_NAME]"
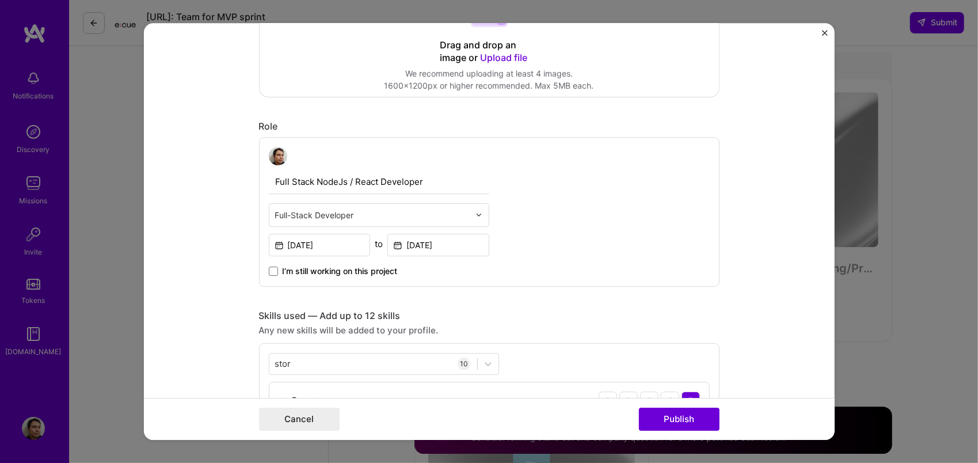
scroll to position [204, 0]
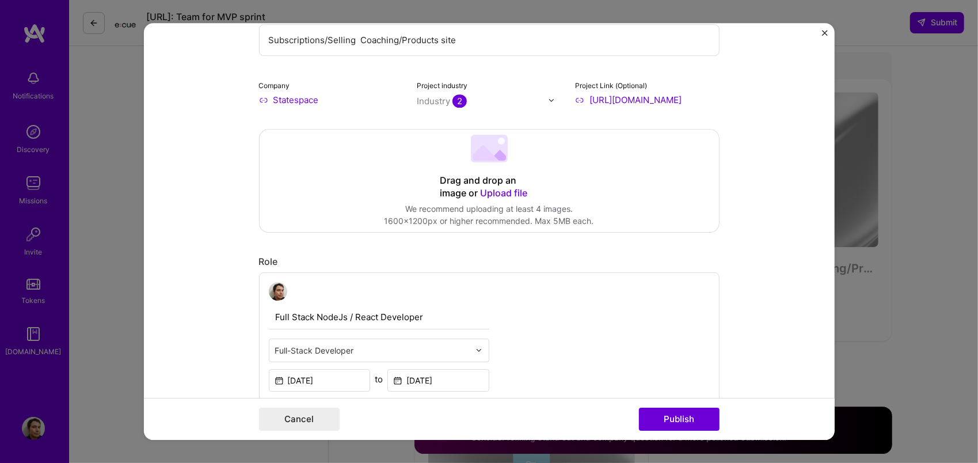
click at [558, 189] on div "Drag and drop an image or Upload file Upload file We recommend uploading at lea…" at bounding box center [489, 180] width 459 height 102
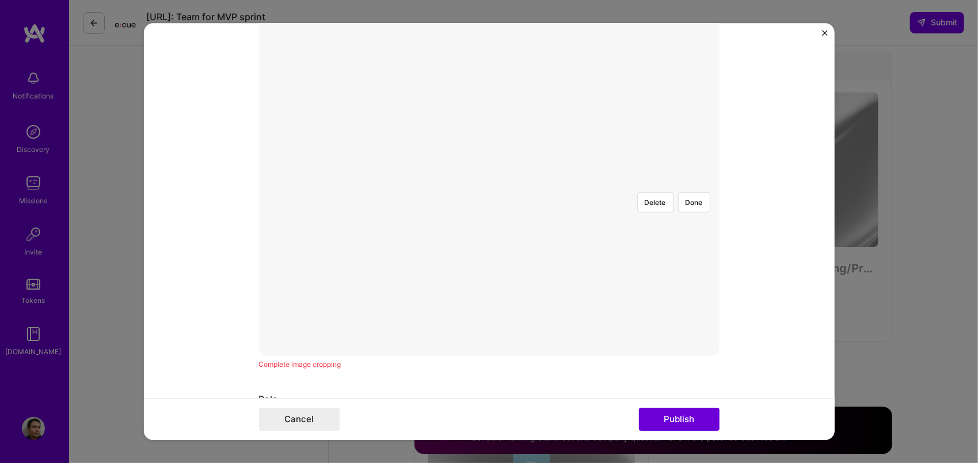
scroll to position [310, 0]
click at [556, 195] on div at bounding box center [702, 304] width 292 height 219
click at [438, 330] on div "Delete Done" at bounding box center [489, 194] width 460 height 345
click at [470, 344] on div "Delete Done" at bounding box center [489, 194] width 460 height 345
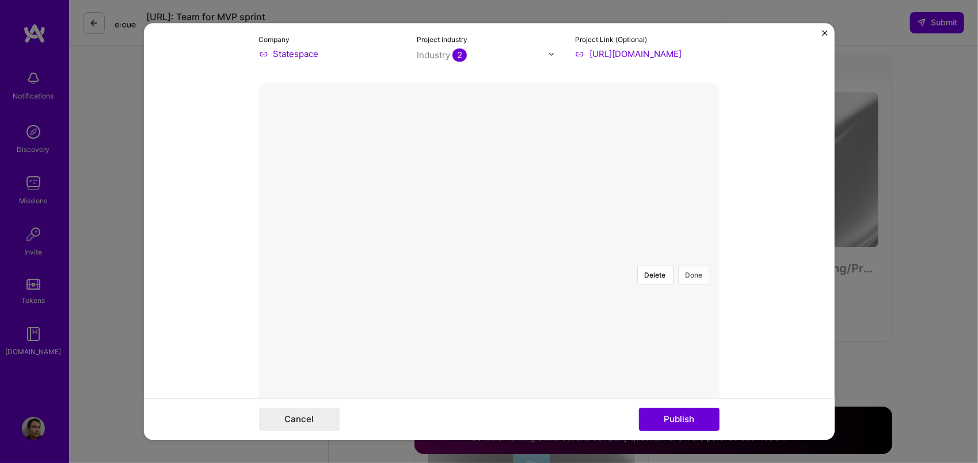
click at [689, 265] on button "Done" at bounding box center [694, 275] width 32 height 20
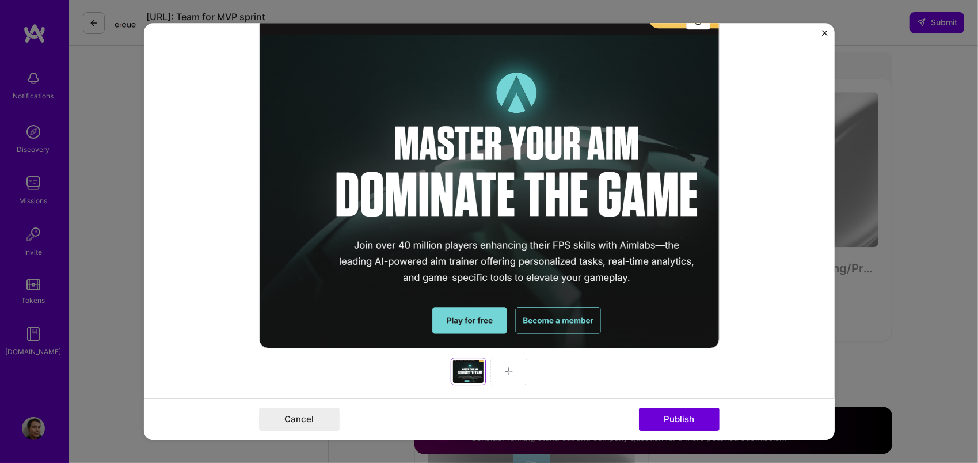
click at [512, 373] on div at bounding box center [508, 371] width 37 height 28
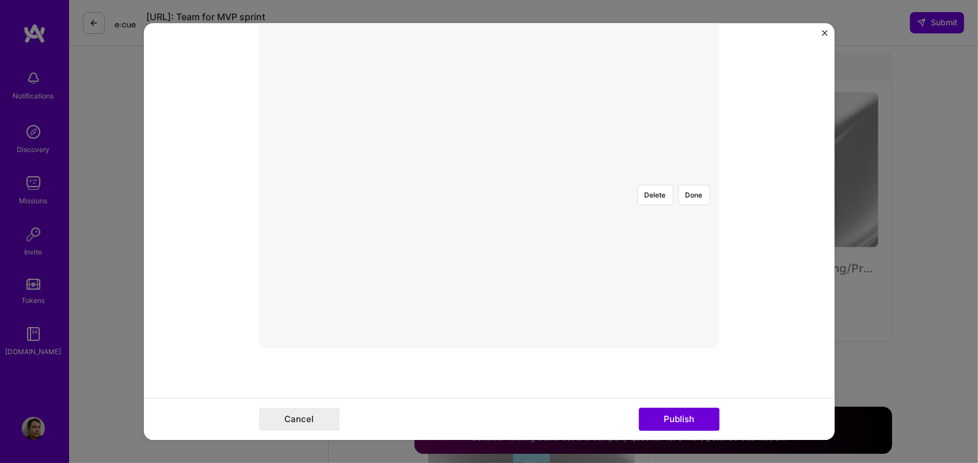
scroll to position [345, 0]
click at [541, 160] on div at bounding box center [686, 269] width 290 height 218
click at [663, 413] on button "Publish" at bounding box center [679, 418] width 81 height 23
click at [687, 419] on button "Publish" at bounding box center [679, 418] width 81 height 23
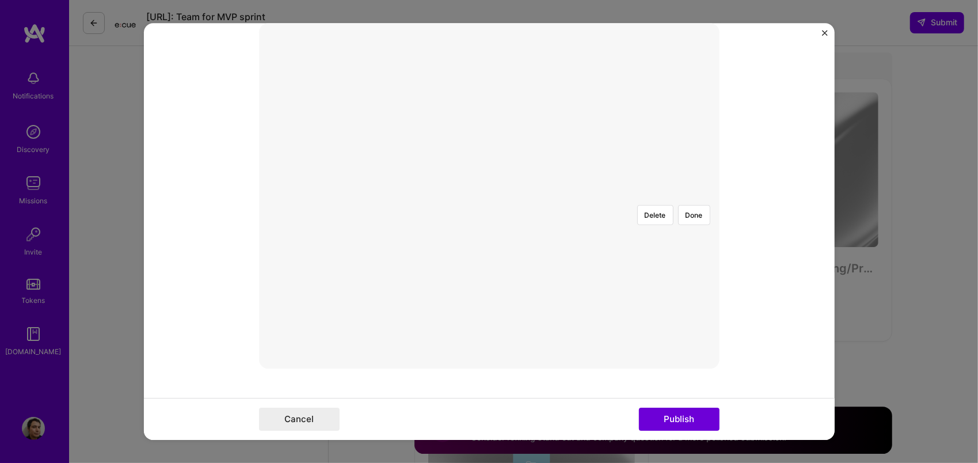
click at [778, 276] on form "This project is missing details. To be able to apply to missions with this proj…" at bounding box center [489, 231] width 691 height 417
click at [689, 147] on button "Done" at bounding box center [694, 157] width 32 height 20
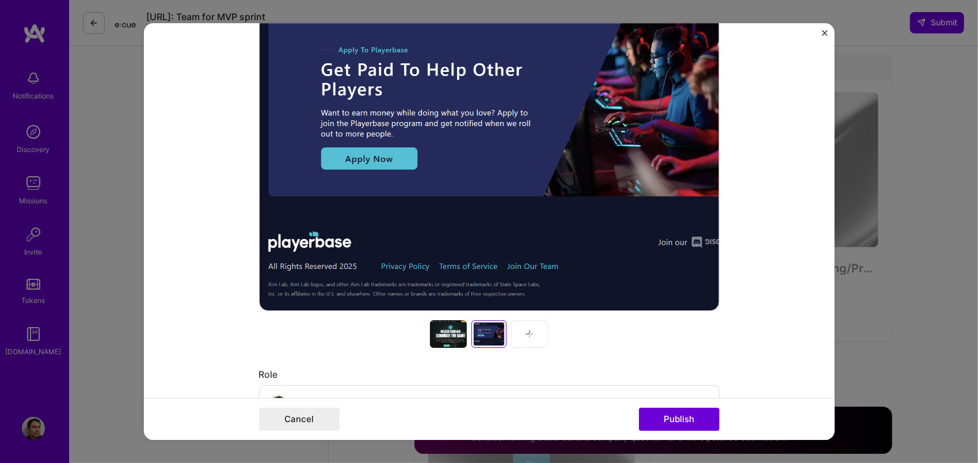
click at [525, 336] on img at bounding box center [529, 333] width 9 height 9
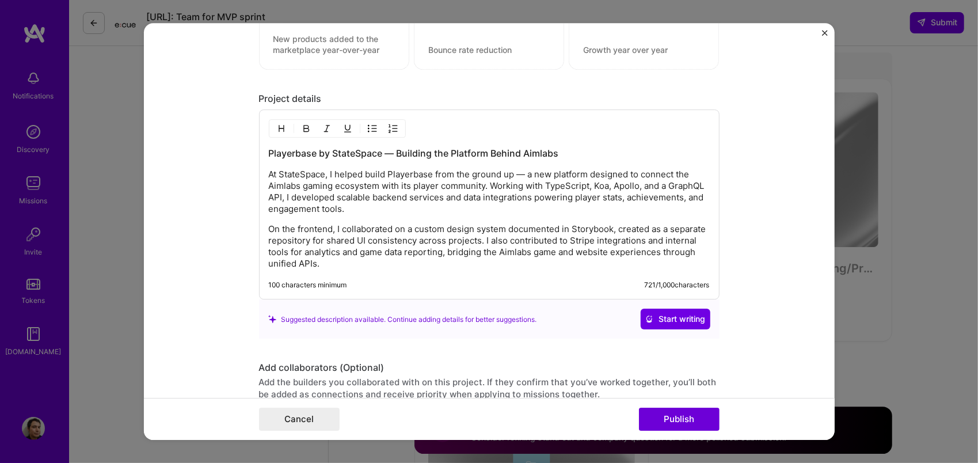
scroll to position [1755, 0]
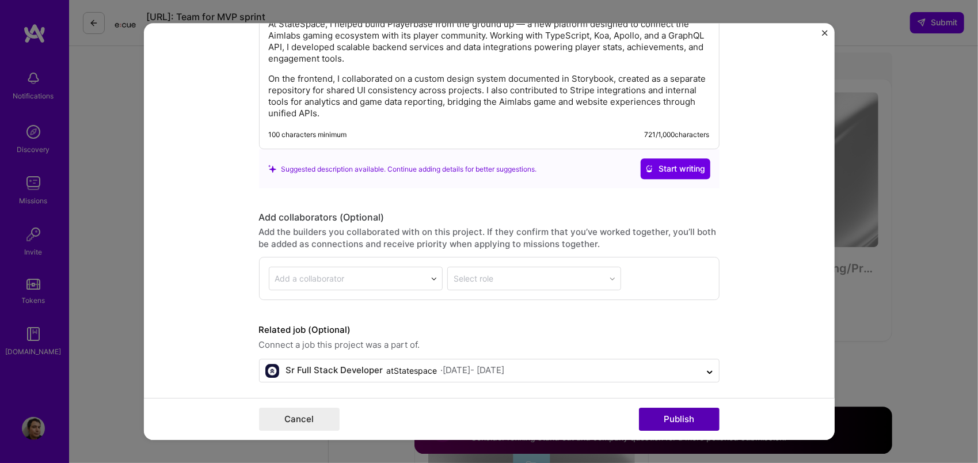
click at [676, 415] on button "Publish" at bounding box center [679, 418] width 81 height 23
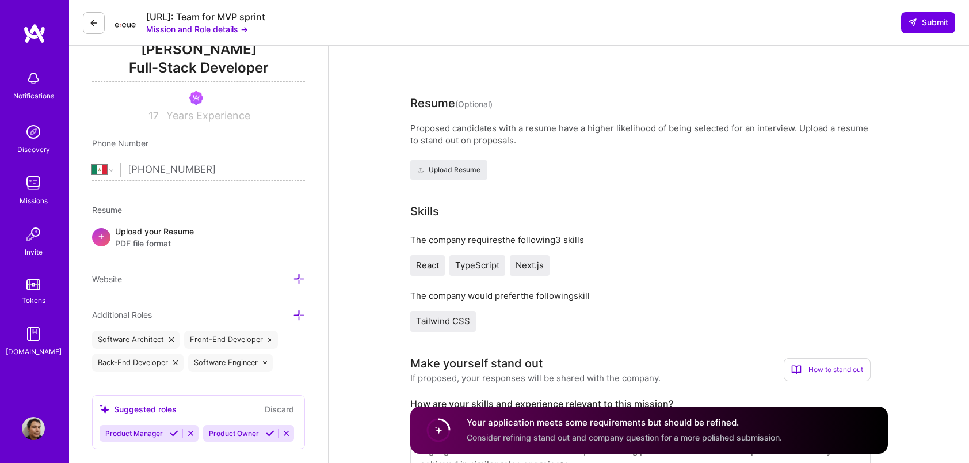
scroll to position [0, 0]
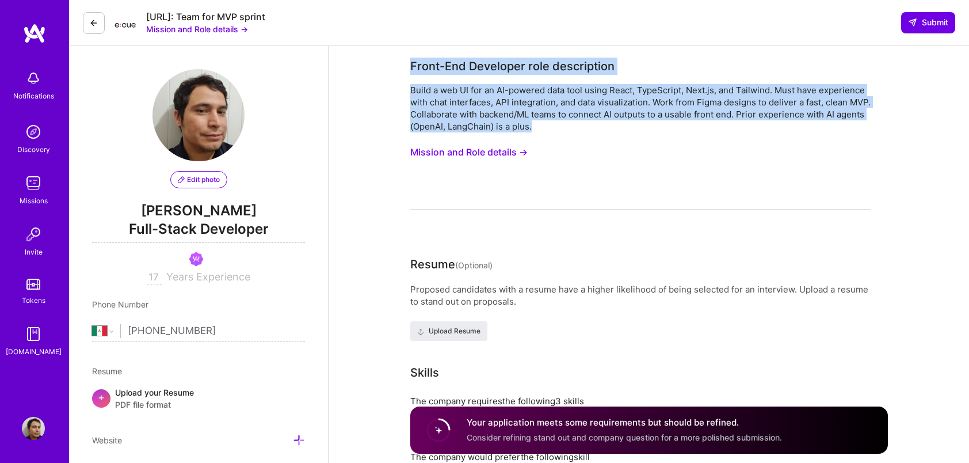
drag, startPoint x: 407, startPoint y: 62, endPoint x: 546, endPoint y: 132, distance: 154.7
copy div "Front-End Developer role description Build a web UI for an AI-powered data tool…"
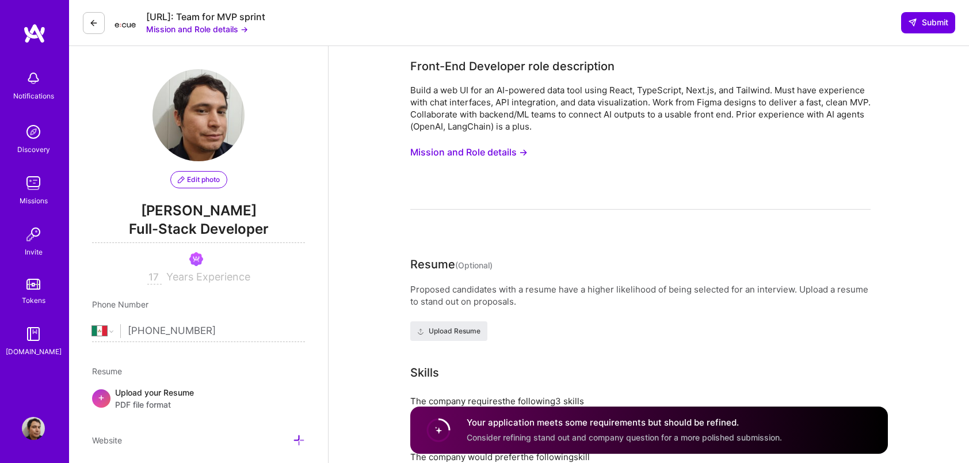
click at [611, 161] on div "Build a web UI for an AI-powered data tool using React, TypeScript, Next.js, an…" at bounding box center [640, 146] width 460 height 125
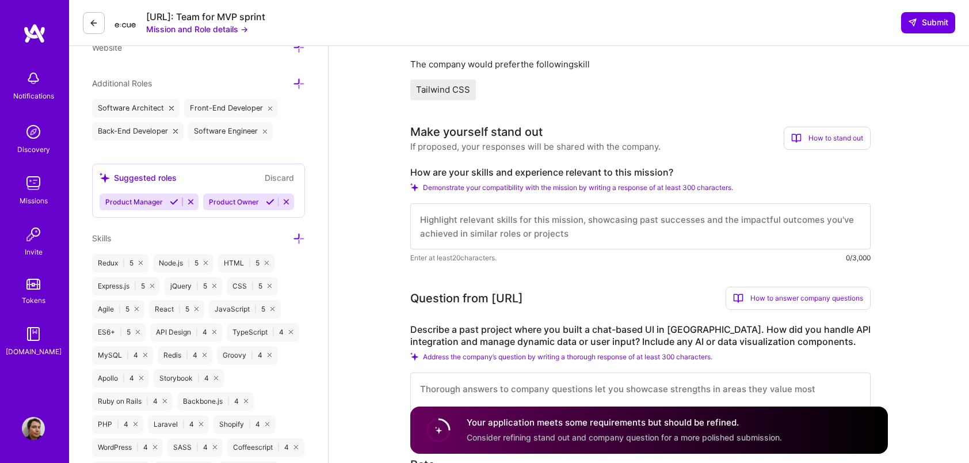
click at [510, 220] on textarea at bounding box center [640, 226] width 460 height 46
drag, startPoint x: 595, startPoint y: 231, endPoint x: 441, endPoint y: 209, distance: 155.7
click at [441, 209] on textarea at bounding box center [640, 226] width 460 height 46
paste textarea "With over 18 years of experience in JavaScript and front-end development, I’ve …"
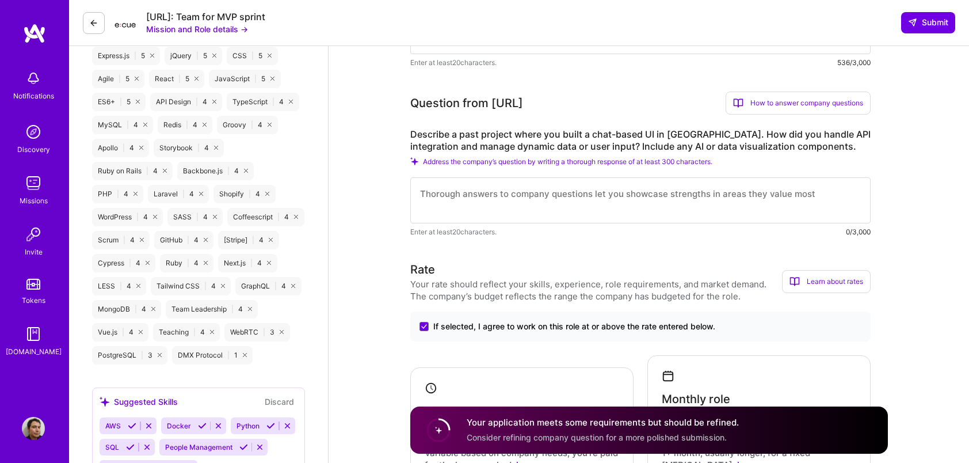
scroll to position [624, 0]
type textarea "With over 18 years of experience in JavaScript and front-end development, I’ve …"
click at [532, 196] on textarea at bounding box center [640, 199] width 460 height 46
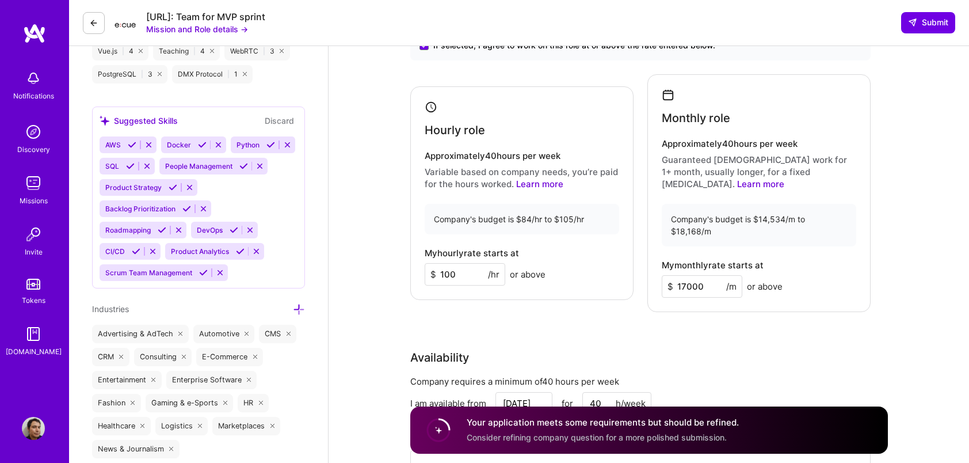
scroll to position [908, 0]
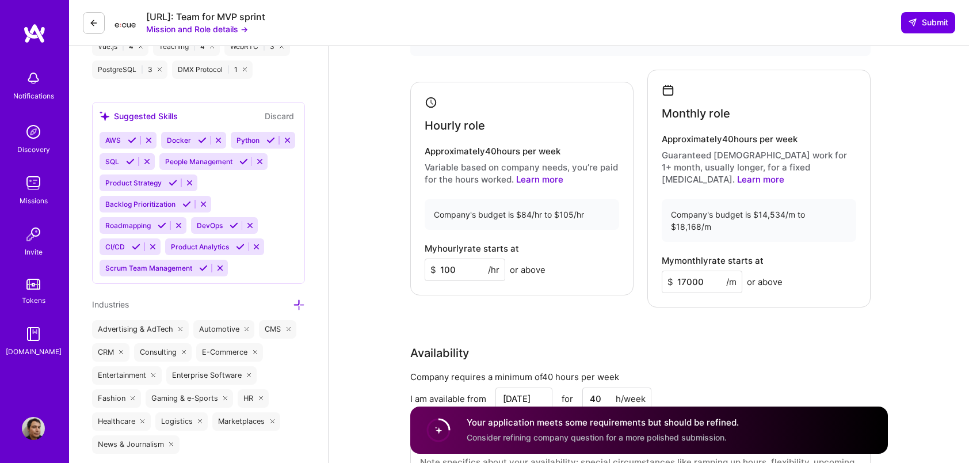
click at [686, 270] on input "17000" at bounding box center [702, 281] width 81 height 22
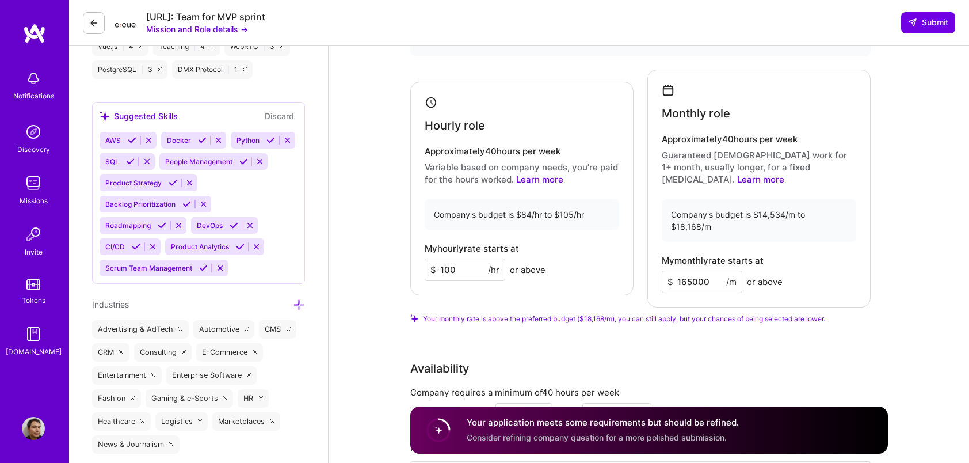
click at [701, 270] on input "165000" at bounding box center [702, 281] width 81 height 22
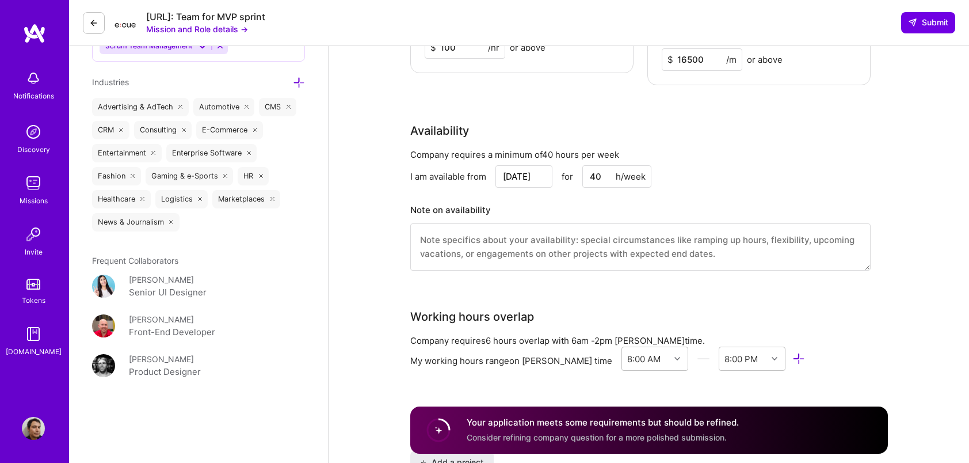
scroll to position [1129, 0]
type input "16500"
click at [547, 224] on textarea at bounding box center [640, 247] width 460 height 47
click at [549, 224] on textarea at bounding box center [640, 247] width 460 height 47
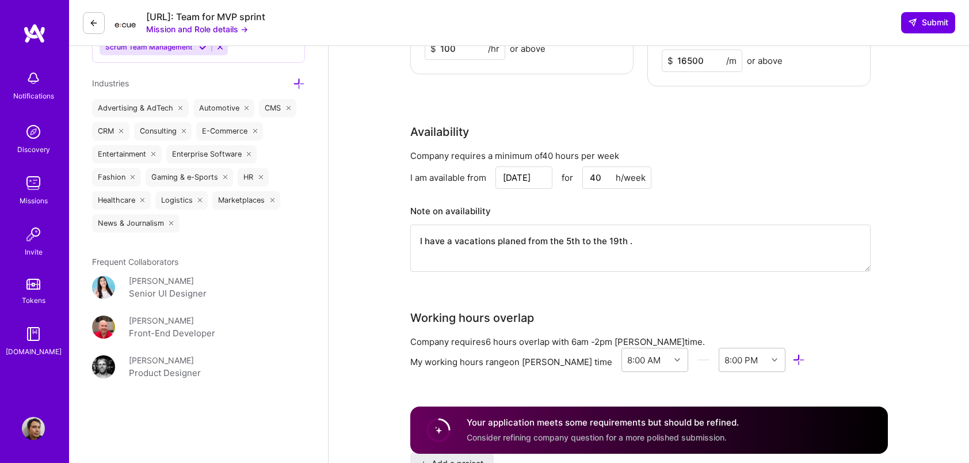
paste textarea "With over 18 years of experience in JavaScript and front-end development, I’ve …"
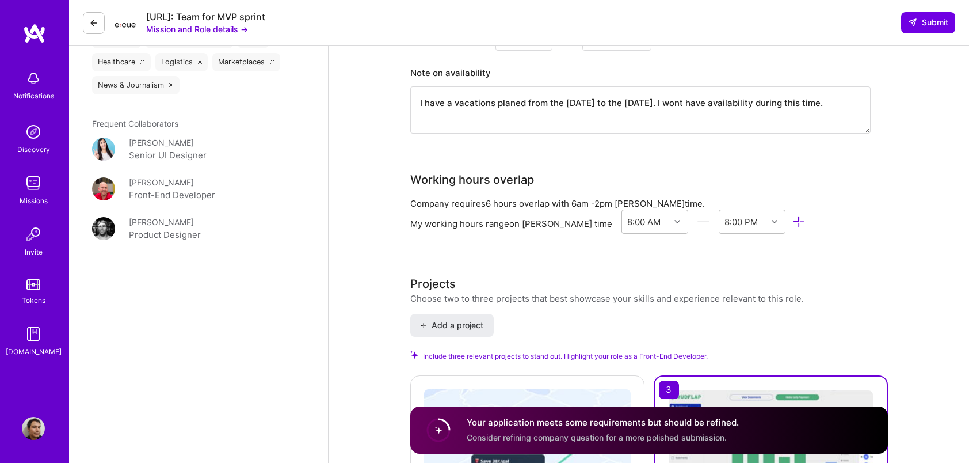
scroll to position [1253, 0]
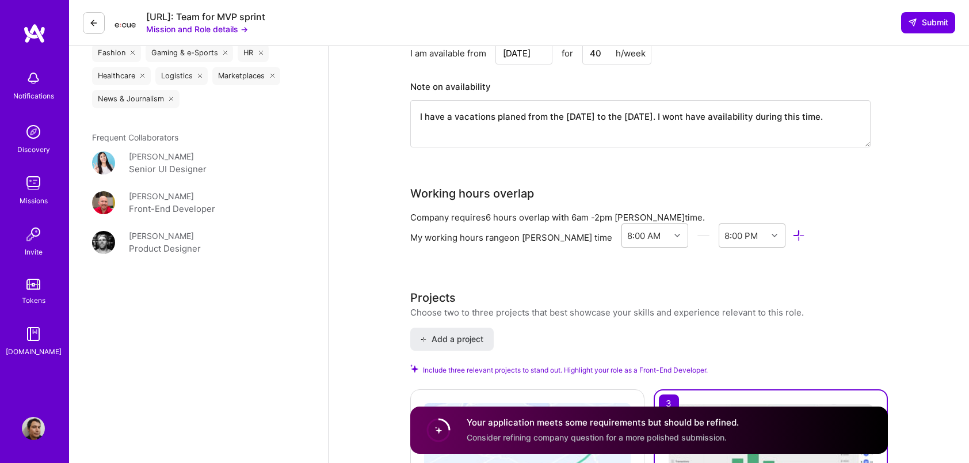
click at [513, 100] on textarea "I have a vacations planed from the [DATE] to the [DATE]. I wont have availabili…" at bounding box center [640, 123] width 460 height 47
paste textarea "vacation planned from [DATE] to [DATE] and will not be available during that pe…"
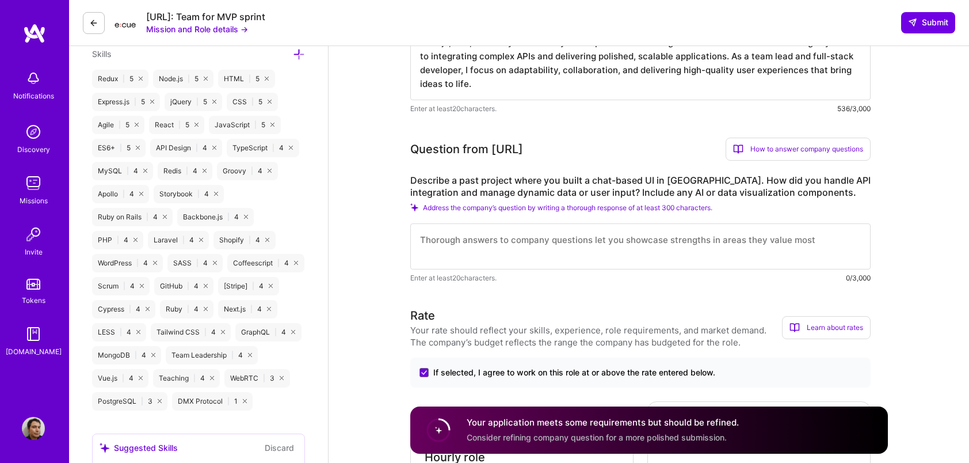
scroll to position [579, 0]
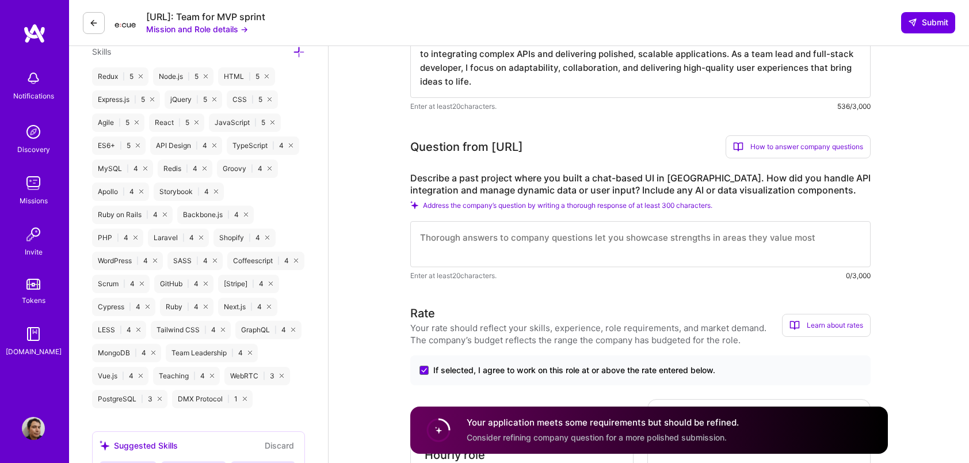
type textarea "I have vacation planned from [DATE] to [DATE] and will not be available during …"
click at [521, 249] on textarea at bounding box center [640, 244] width 460 height 46
click at [597, 238] on textarea at bounding box center [640, 244] width 460 height 46
click at [574, 232] on textarea at bounding box center [640, 244] width 460 height 46
